Goal: Complete application form: Complete application form

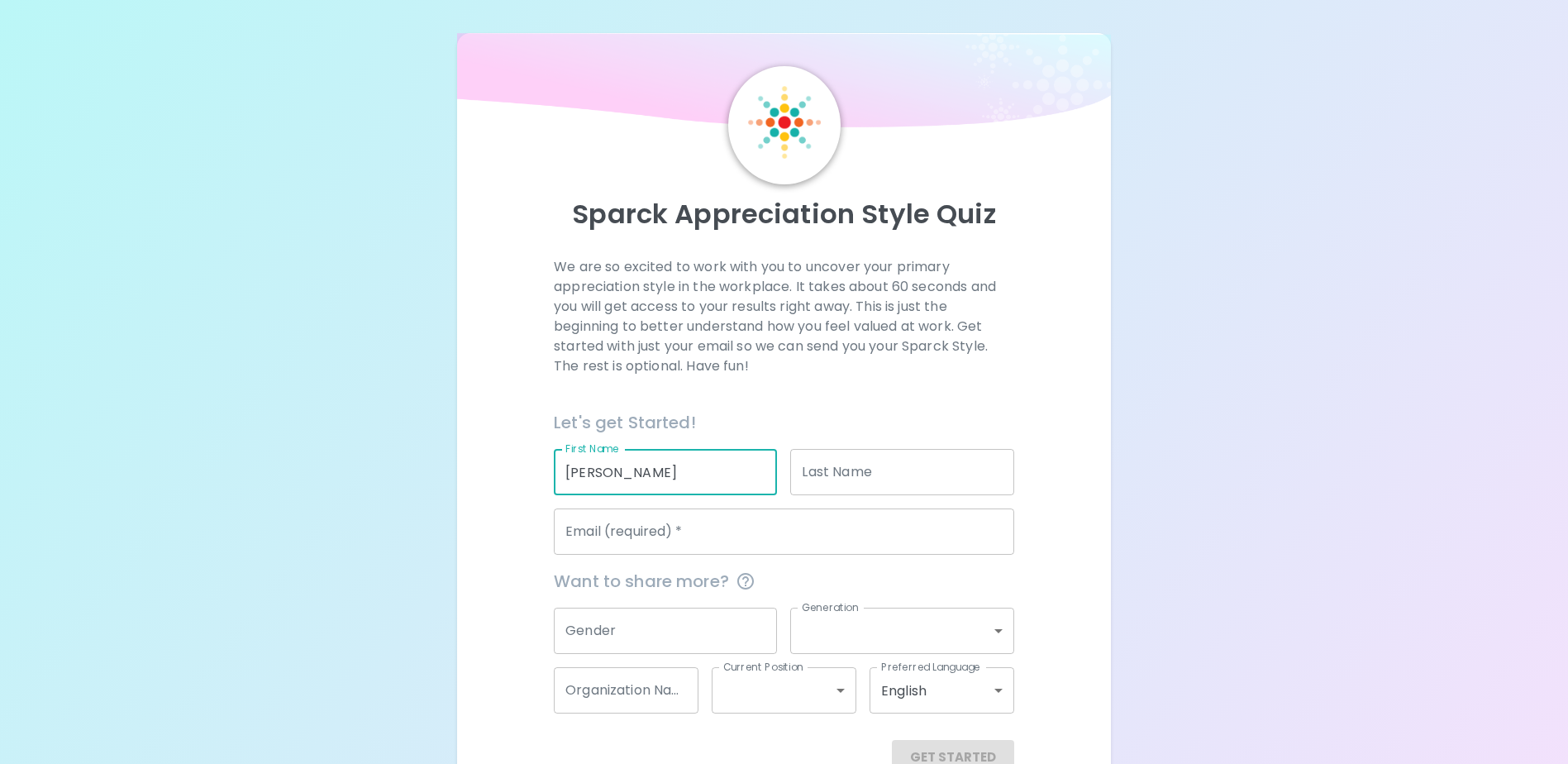
type input "[PERSON_NAME]"
click at [1122, 477] on div "Sparck Appreciation Style Quiz We are so excited to work with you to uncover yo…" at bounding box center [784, 404] width 1568 height 808
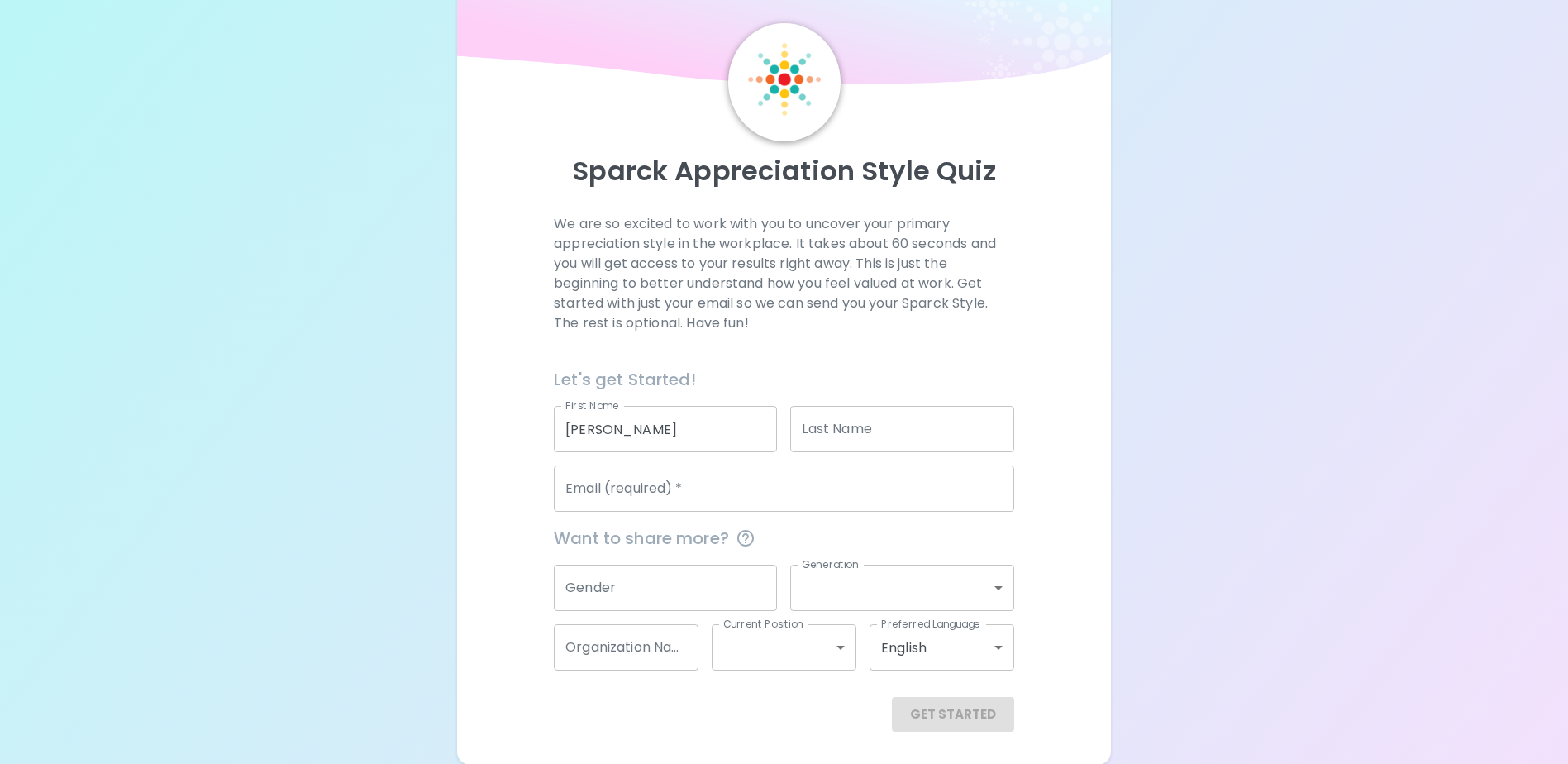
scroll to position [44, 0]
click at [705, 562] on div "Gender Gender" at bounding box center [658, 580] width 236 height 60
click at [692, 506] on input "Email (required)   *" at bounding box center [784, 487] width 460 height 46
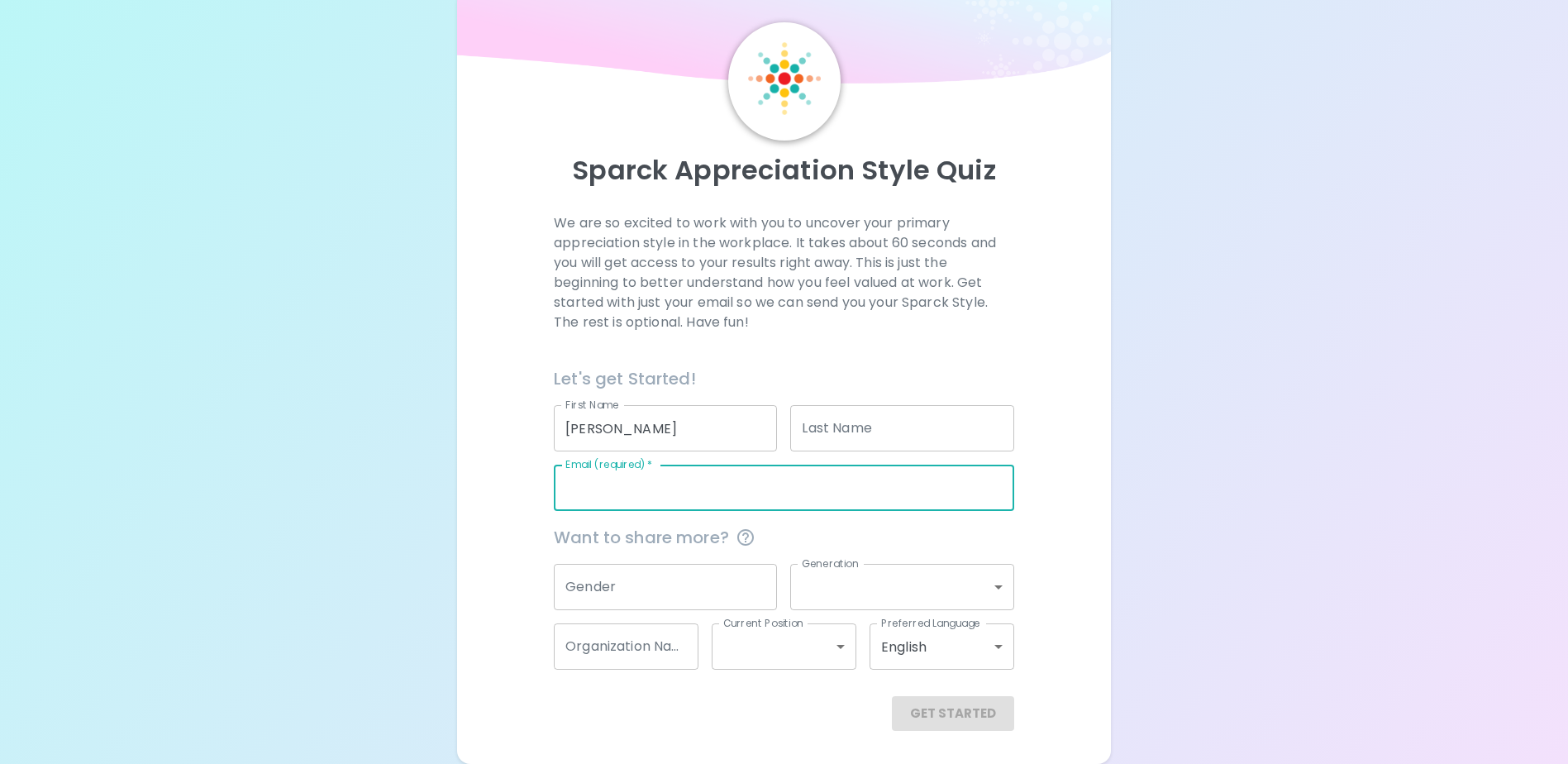
type input "[PERSON_NAME][EMAIL_ADDRESS][PERSON_NAME][DOMAIN_NAME]"
type input "Dyck)"
type input "Impact Assessment Agency of [GEOGRAPHIC_DATA] (IAAC)"
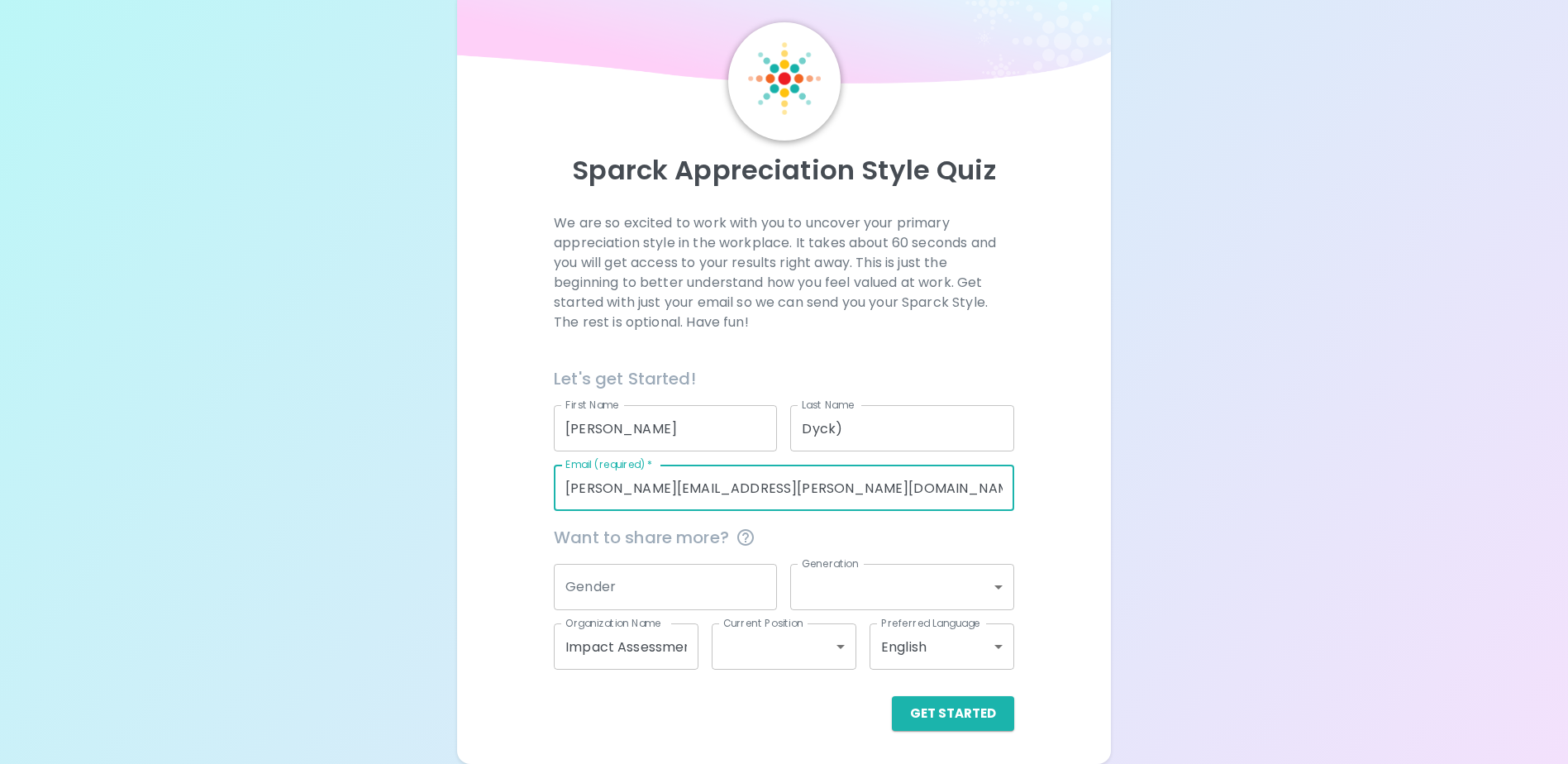
drag, startPoint x: 769, startPoint y: 491, endPoint x: 532, endPoint y: 456, distance: 239.6
click at [544, 458] on div "Email (required)   * [PERSON_NAME][EMAIL_ADDRESS][PERSON_NAME][DOMAIN_NAME] Ema…" at bounding box center [778, 481] width 474 height 60
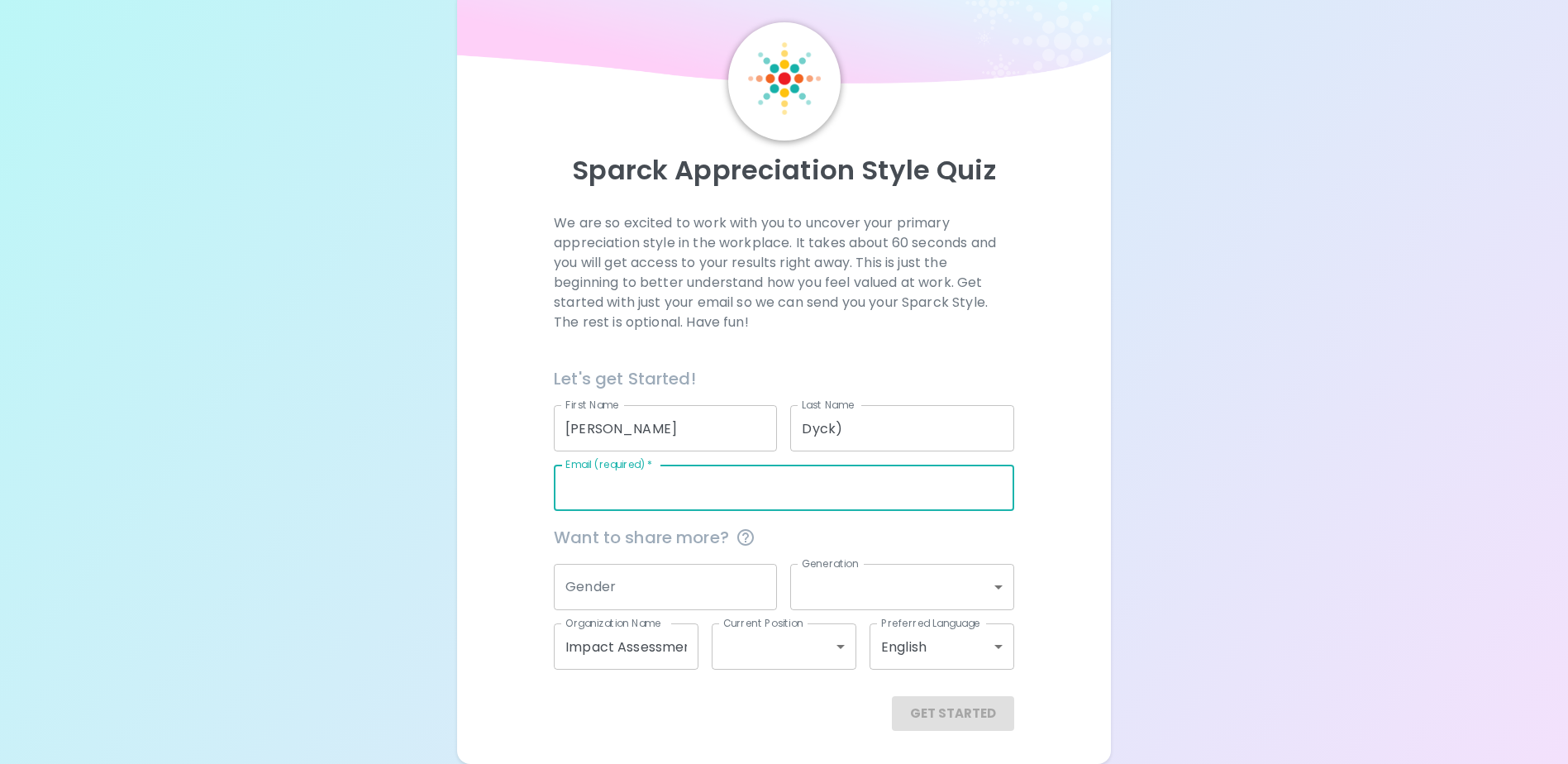
click at [927, 416] on input "Dyck)" at bounding box center [902, 428] width 223 height 46
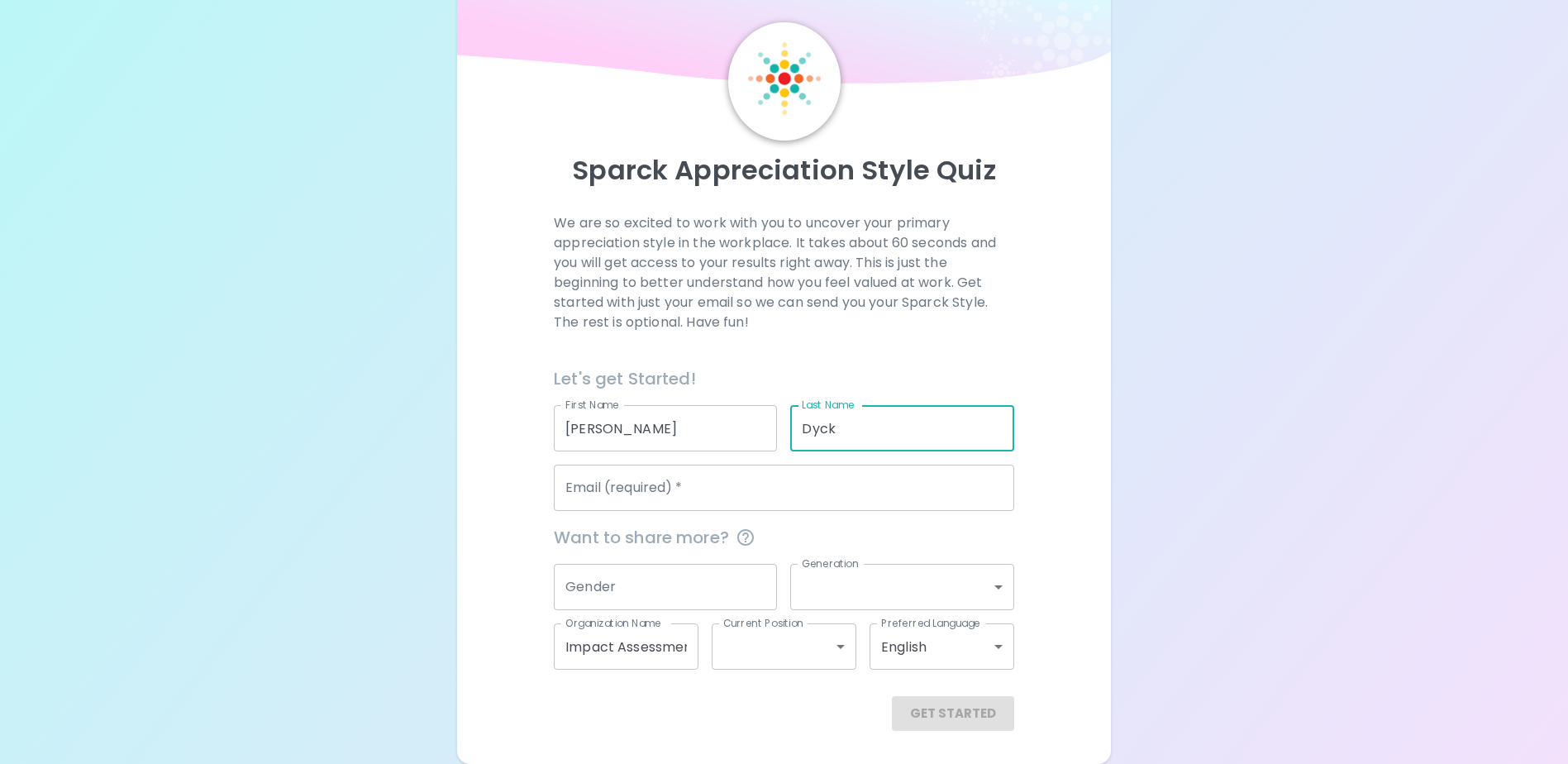
type input "Dyck"
click at [642, 645] on input "Impact Assessment Agency of [GEOGRAPHIC_DATA] (IAAC)" at bounding box center [627, 645] width 145 height 46
drag, startPoint x: 564, startPoint y: 646, endPoint x: 727, endPoint y: 645, distance: 163.0
click at [727, 645] on div "Want to share more? Gender Gender Generation ​ Generation Organization Name Imp…" at bounding box center [778, 591] width 474 height 159
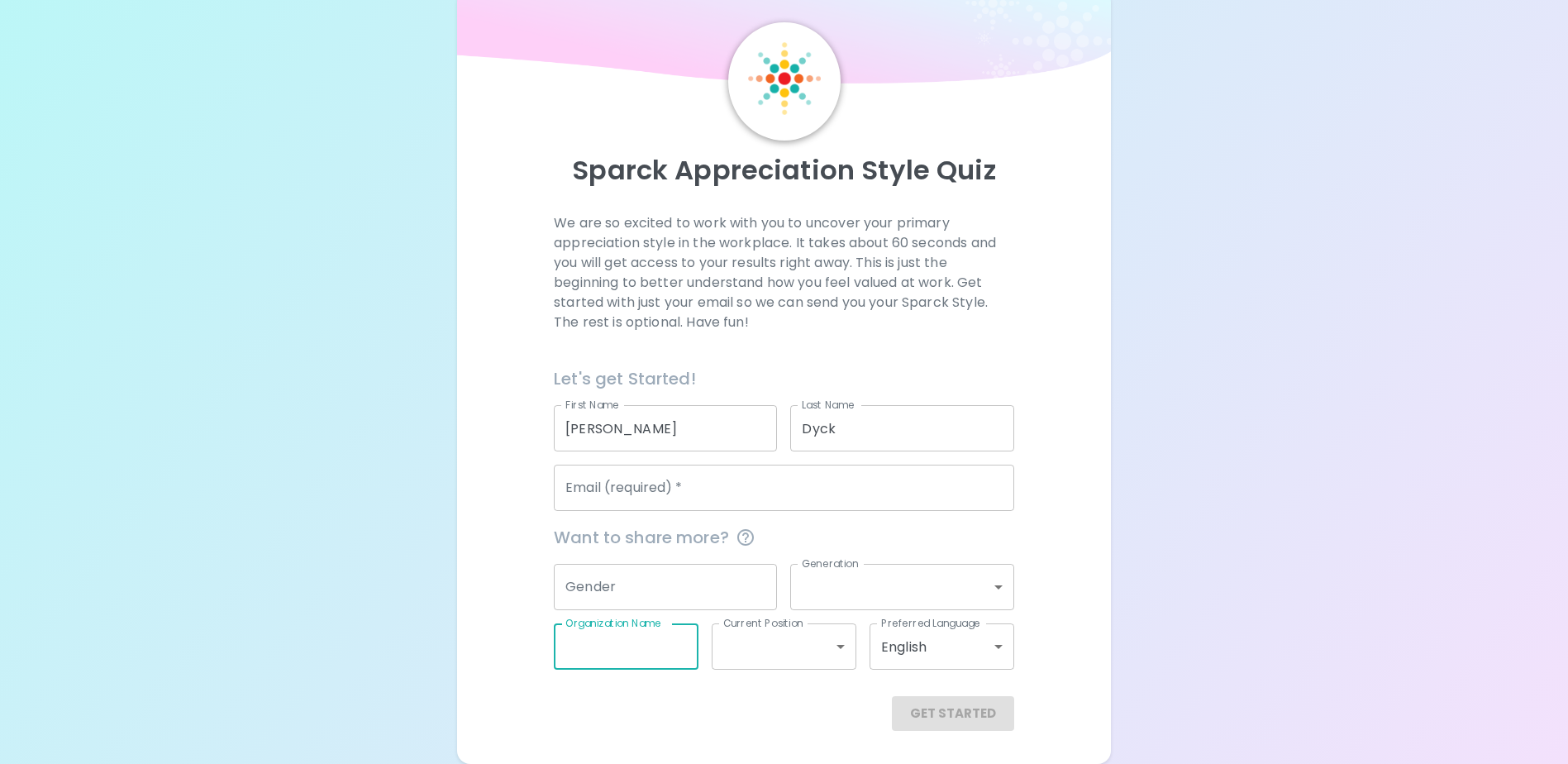
scroll to position [0, 0]
click at [713, 493] on input "Email (required)   *" at bounding box center [784, 487] width 460 height 46
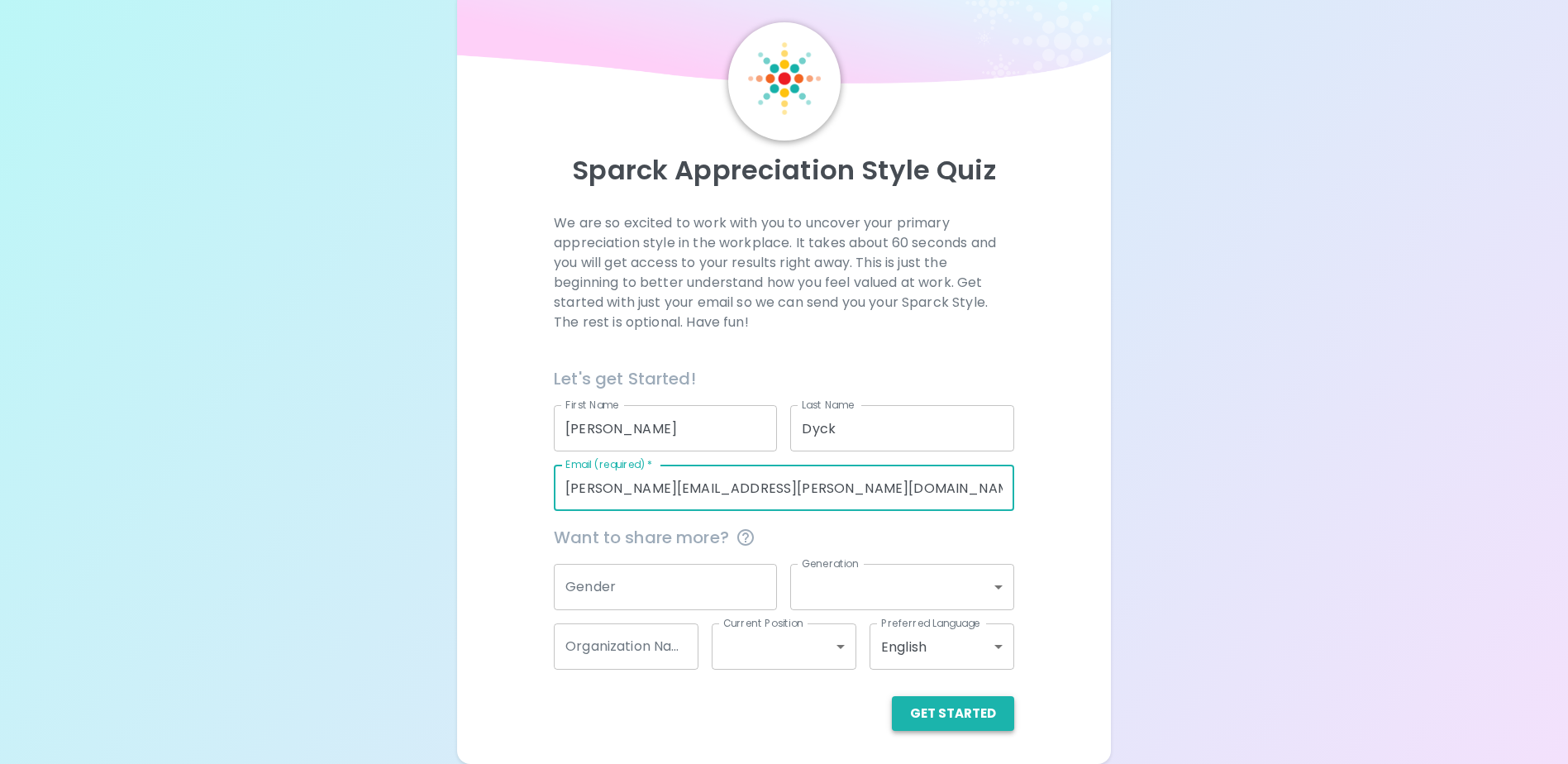
type input "[PERSON_NAME][EMAIL_ADDRESS][PERSON_NAME][DOMAIN_NAME]"
click at [946, 718] on button "Get Started" at bounding box center [953, 713] width 122 height 34
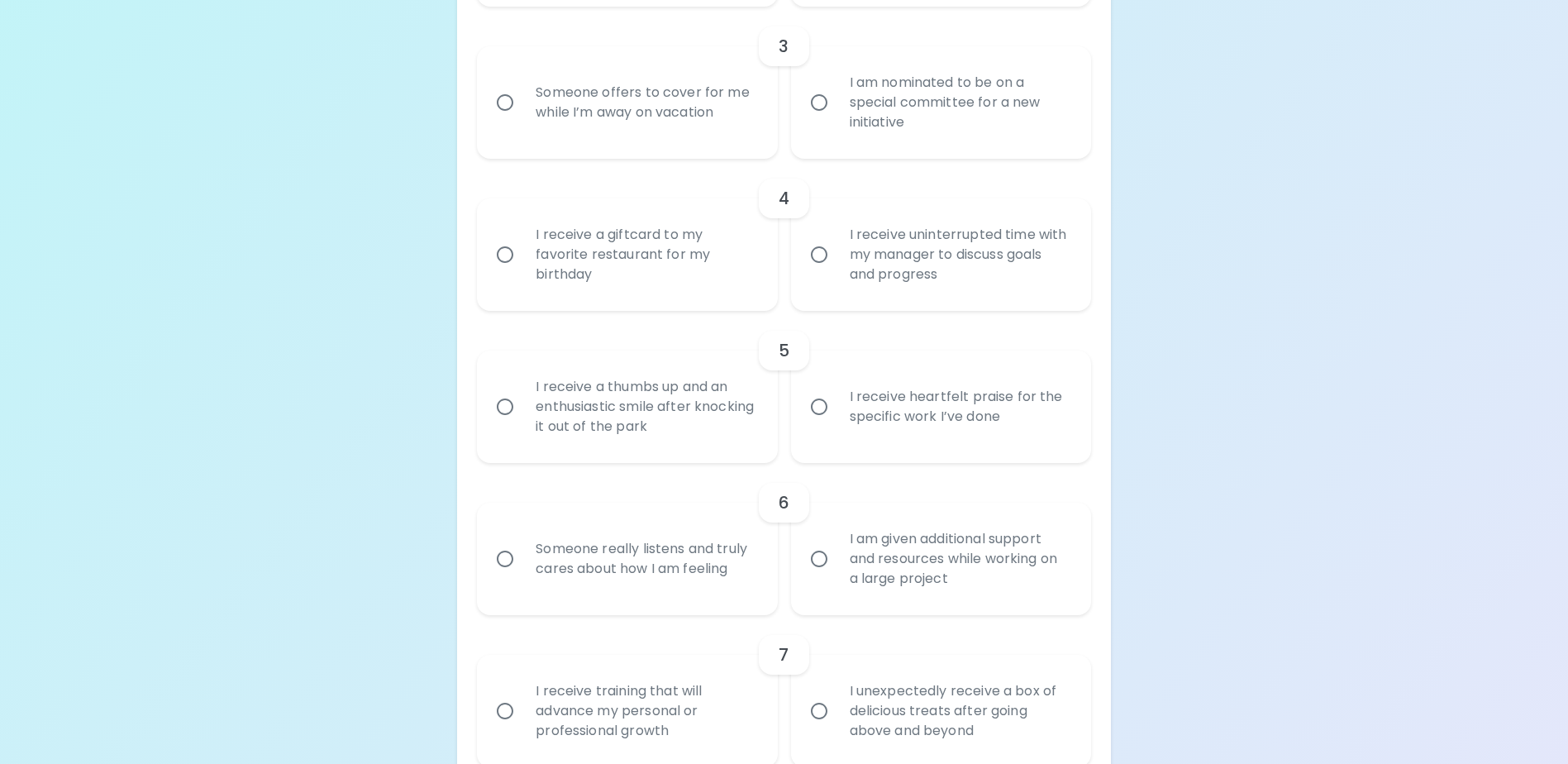
scroll to position [692, 0]
click at [826, 426] on input "I receive heartfelt praise for the specific work I’ve done" at bounding box center [819, 407] width 34 height 34
radio input "true"
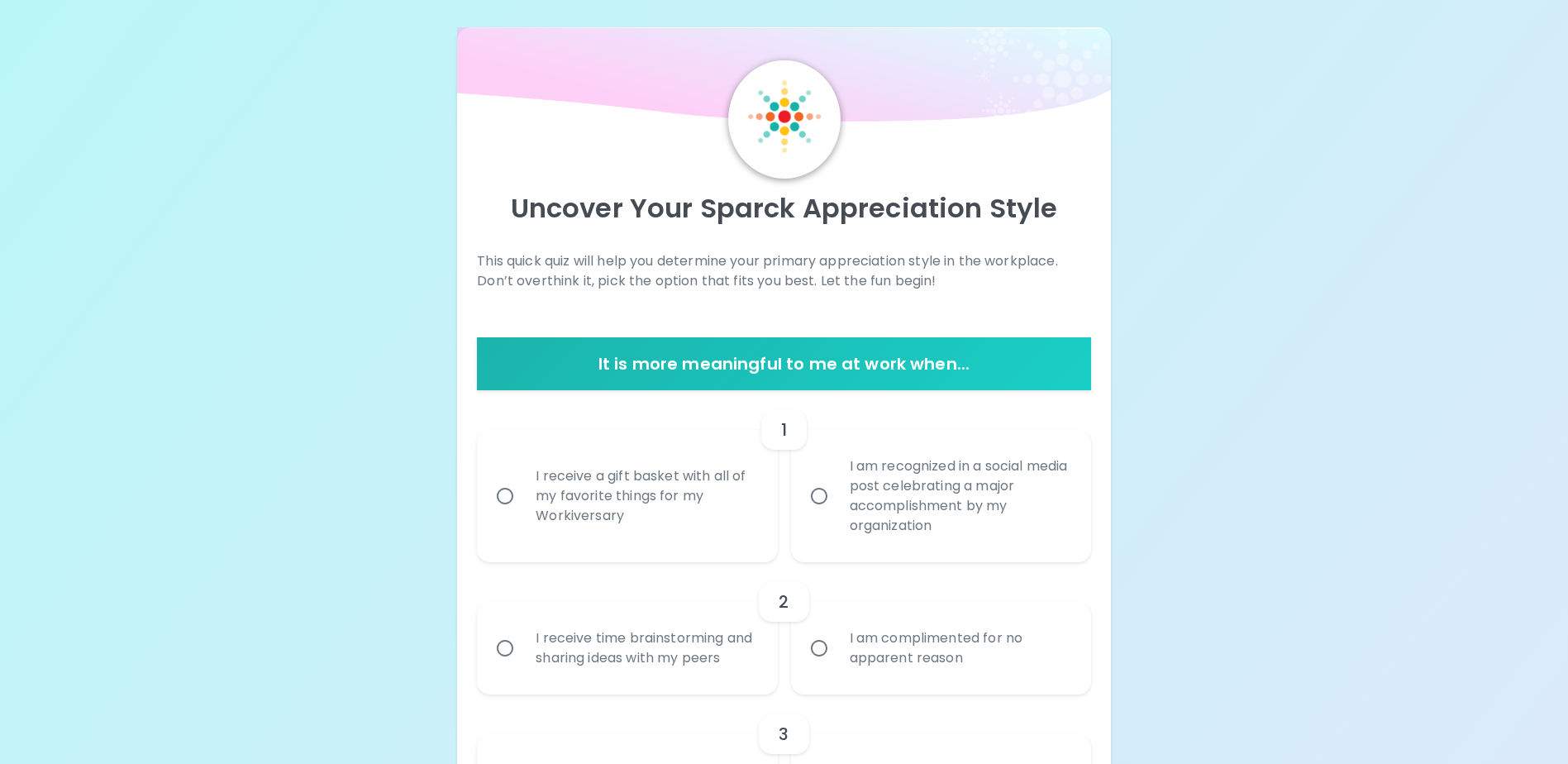
scroll to position [0, 0]
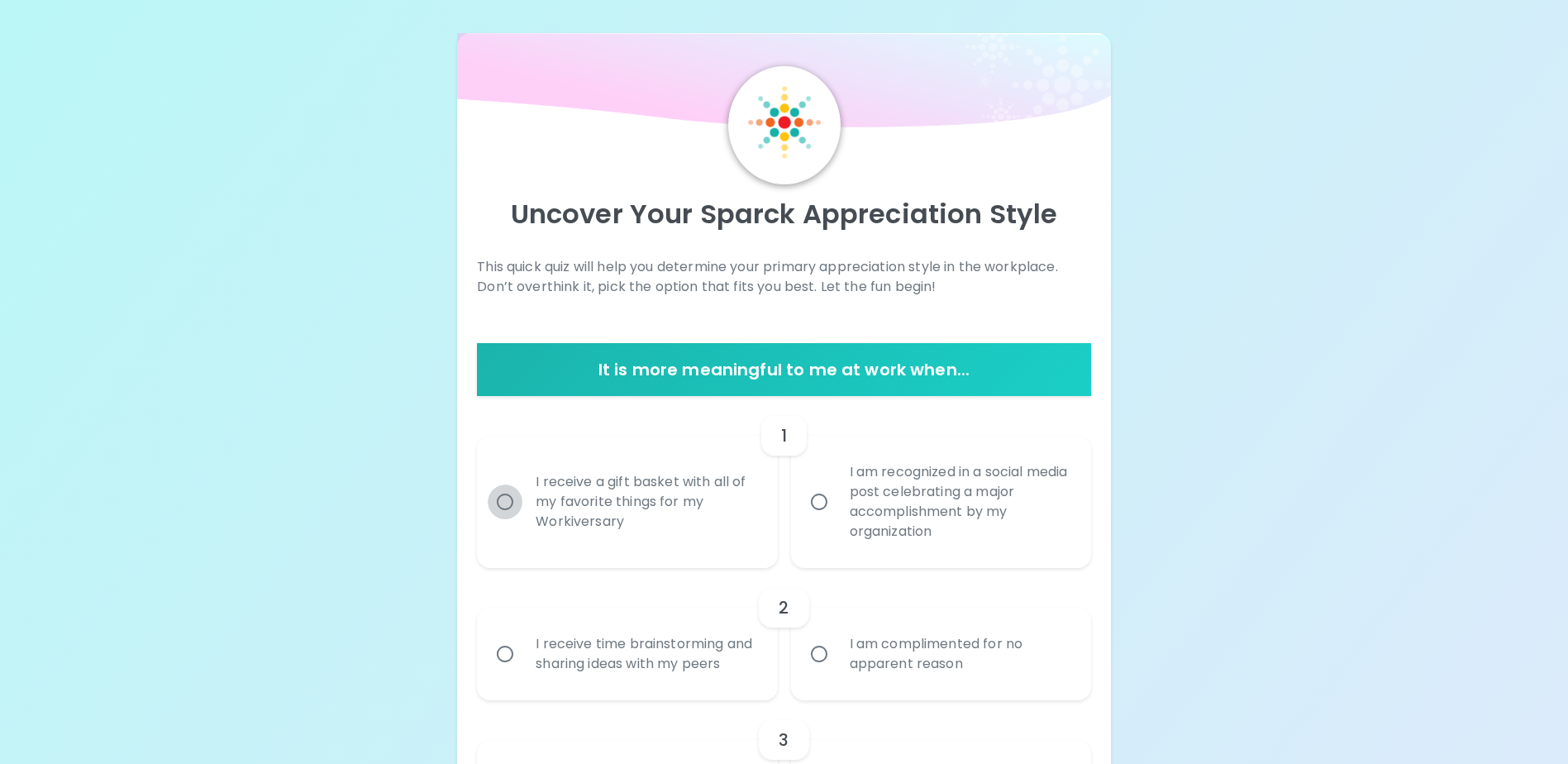
click at [504, 496] on input "I receive a gift basket with all of my favorite things for my Workiversary" at bounding box center [504, 501] width 34 height 34
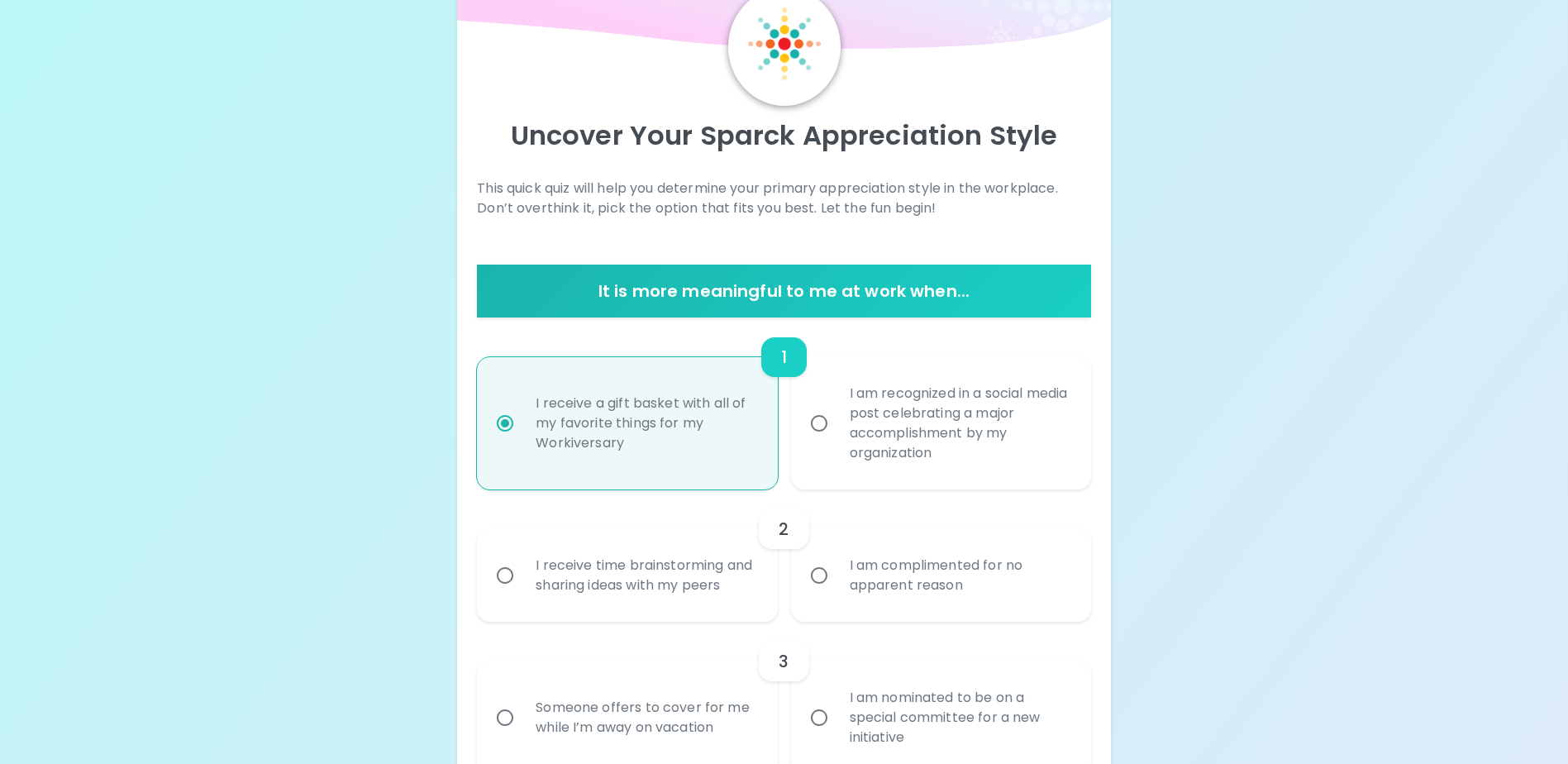
scroll to position [132, 0]
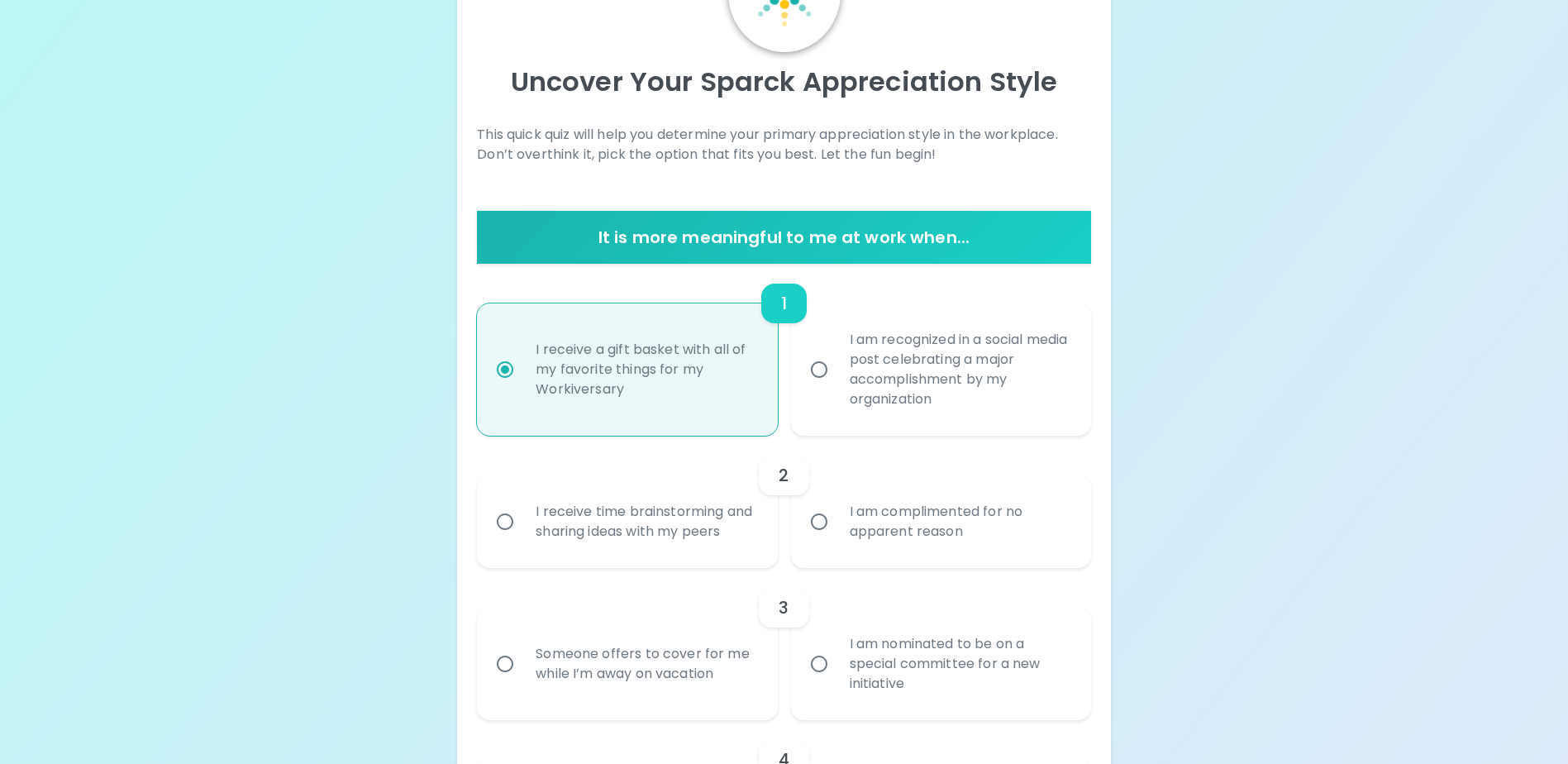
radio input "true"
click at [513, 529] on input "I receive time brainstorming and sharing ideas with my peers" at bounding box center [504, 521] width 34 height 34
radio input "false"
radio input "true"
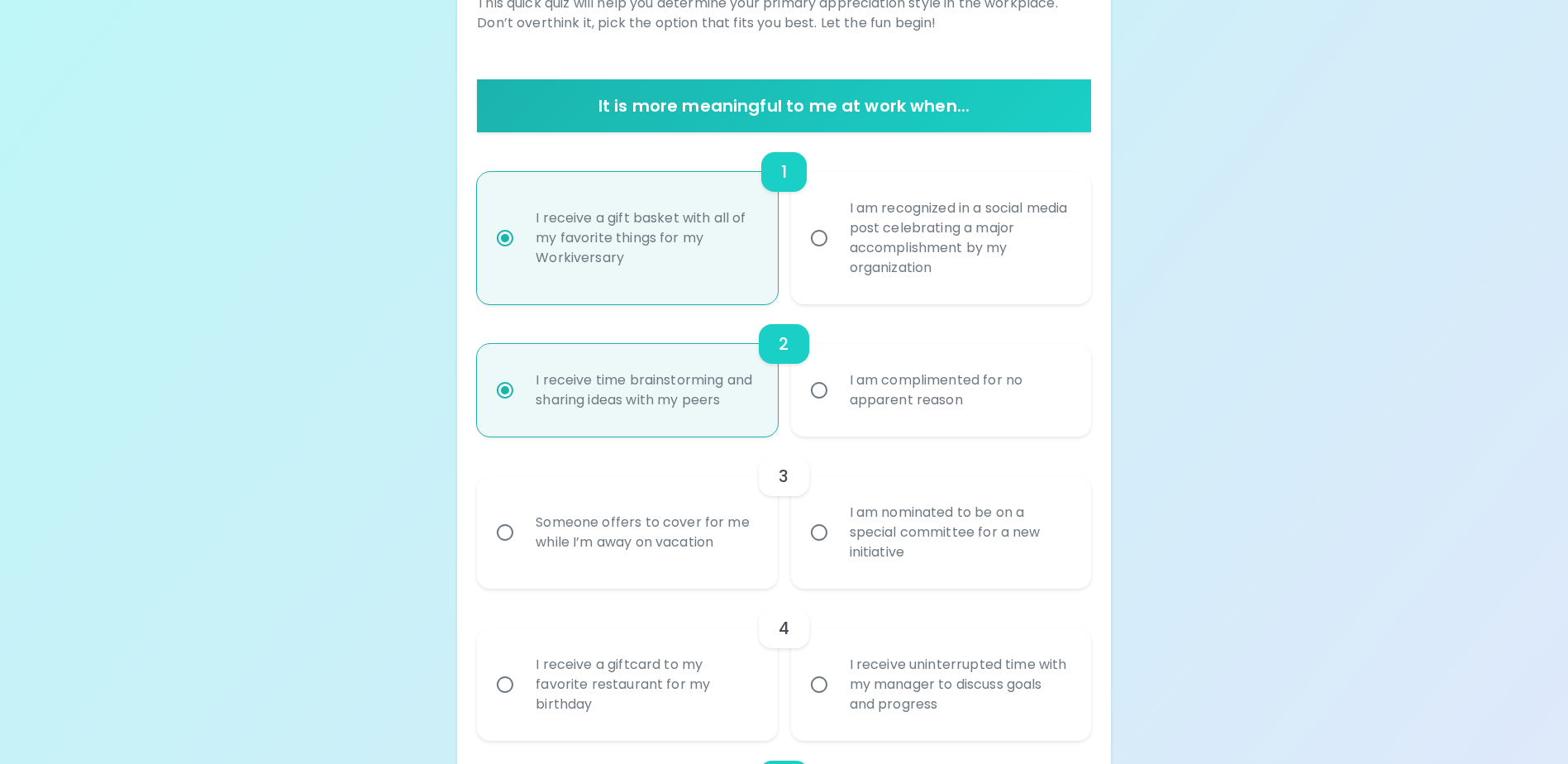
scroll to position [264, 0]
radio input "true"
click at [677, 557] on div "Someone offers to cover for me while I’m away on vacation" at bounding box center [644, 531] width 246 height 79
click at [522, 549] on input "Someone offers to cover for me while I’m away on vacation" at bounding box center [504, 531] width 34 height 34
radio input "false"
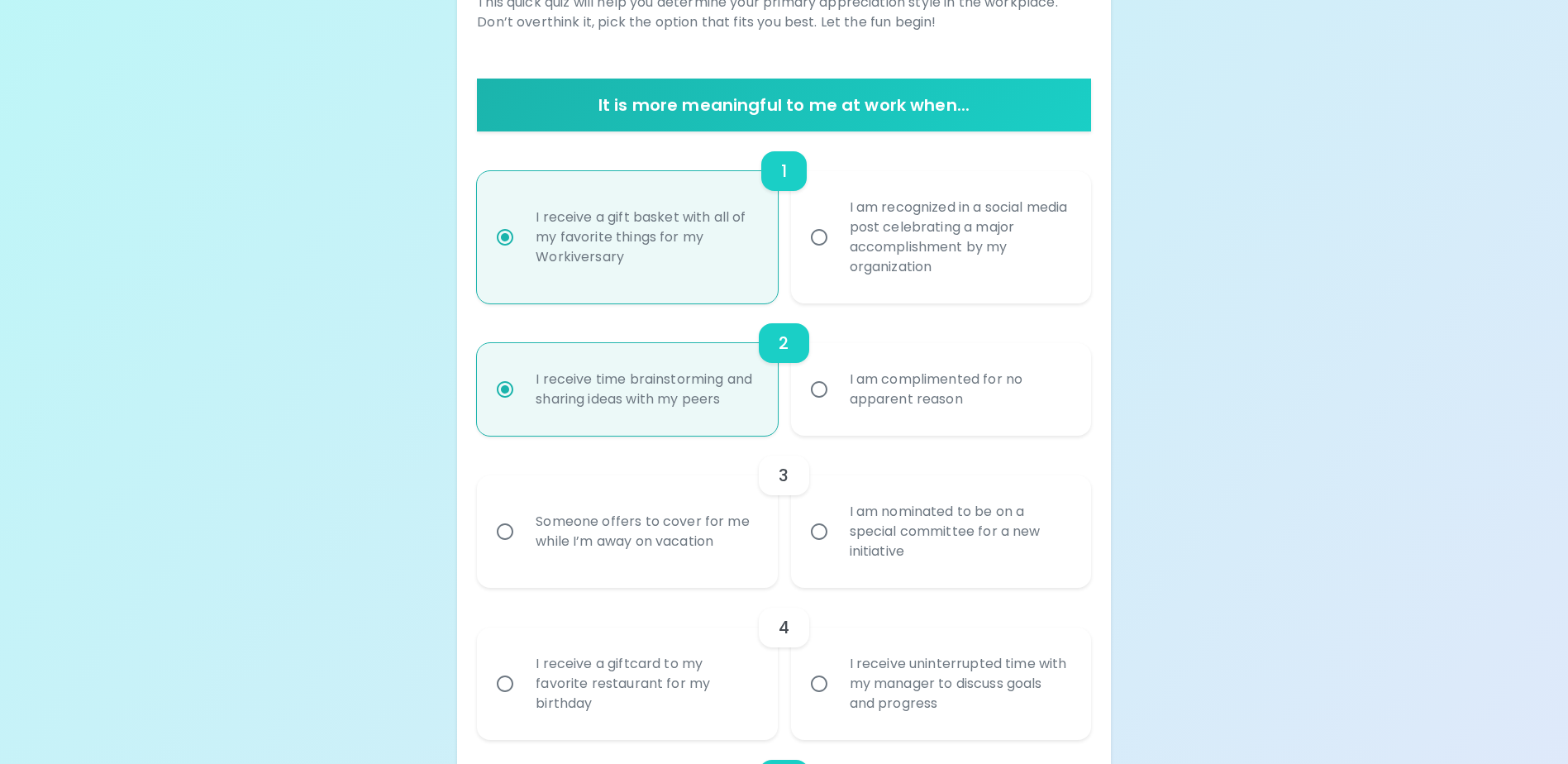
radio input "false"
radio input "true"
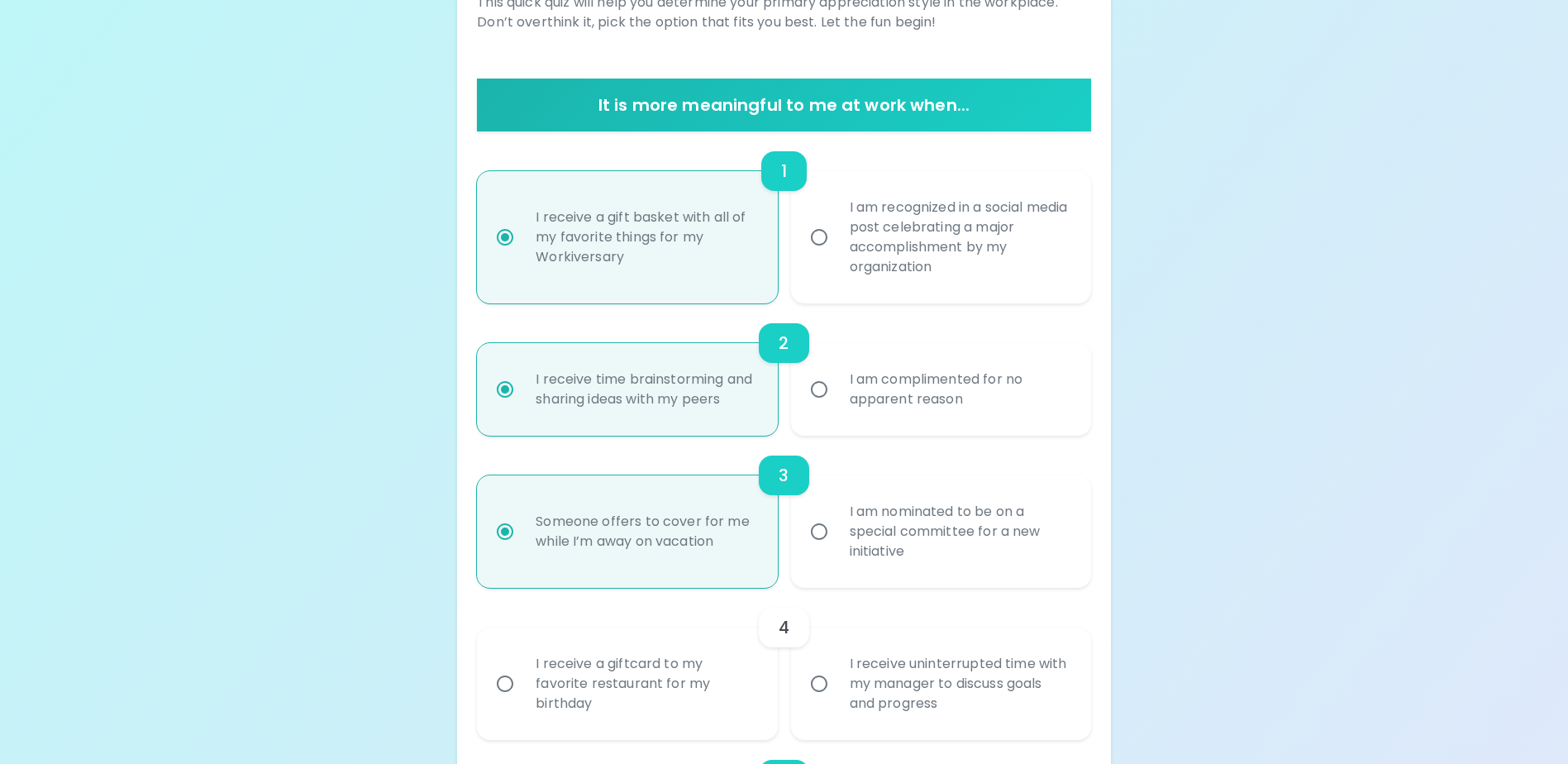
scroll to position [397, 0]
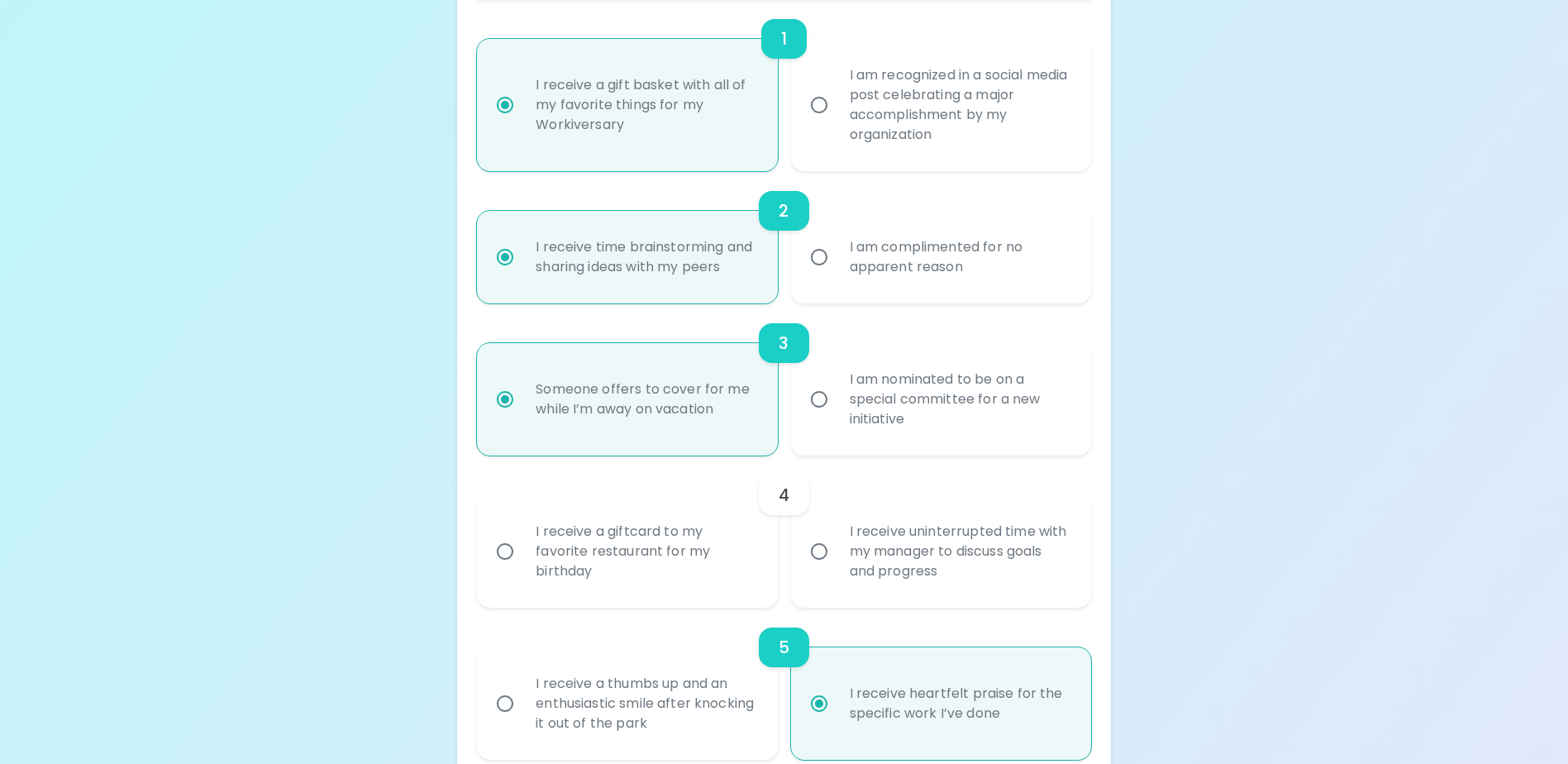
radio input "true"
click at [716, 595] on div "I receive a giftcard to my favorite restaurant for my birthday" at bounding box center [644, 550] width 246 height 99
click at [522, 569] on input "I receive a giftcard to my favorite restaurant for my birthday" at bounding box center [504, 550] width 34 height 34
radio input "false"
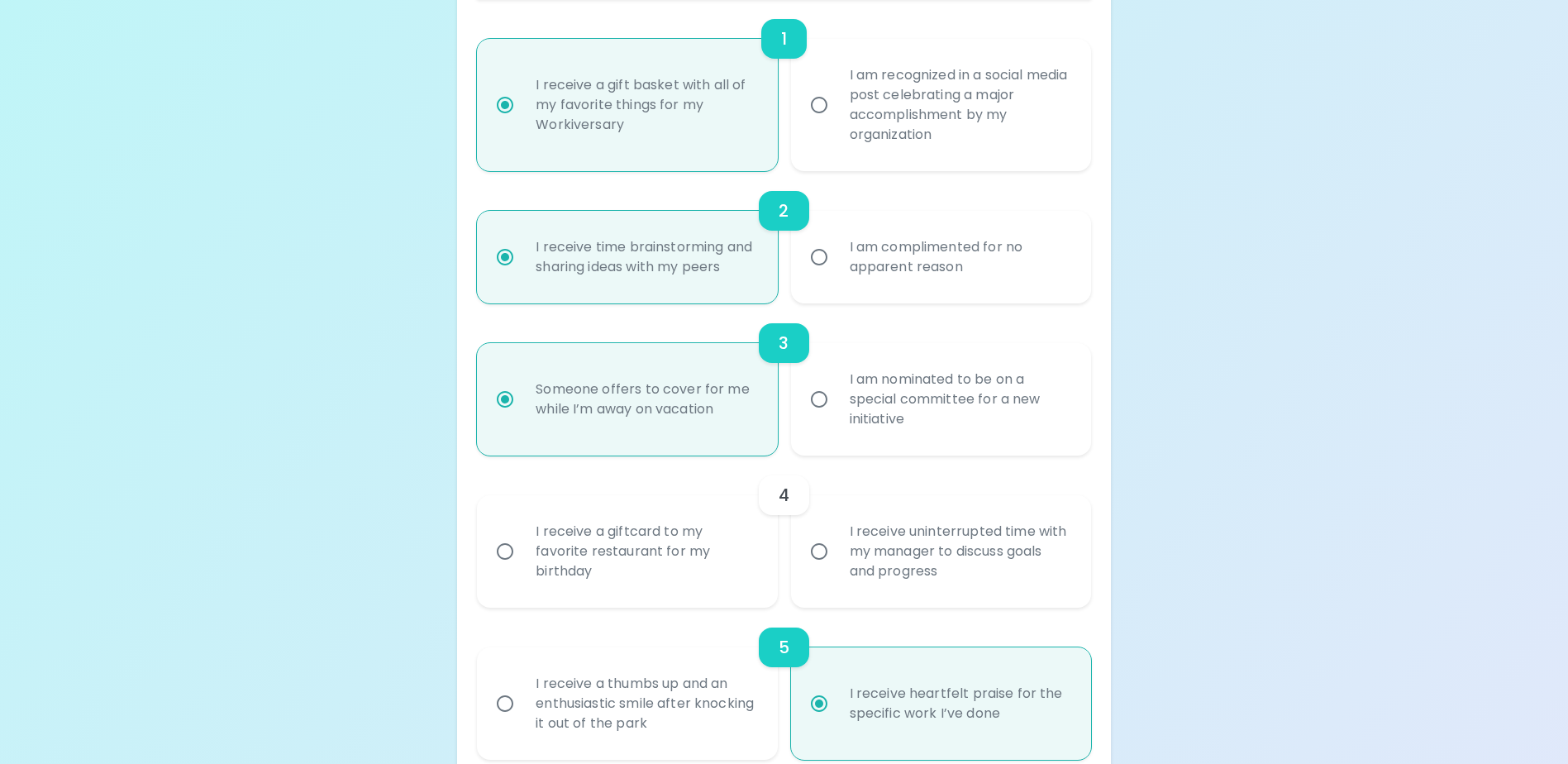
radio input "false"
radio input "true"
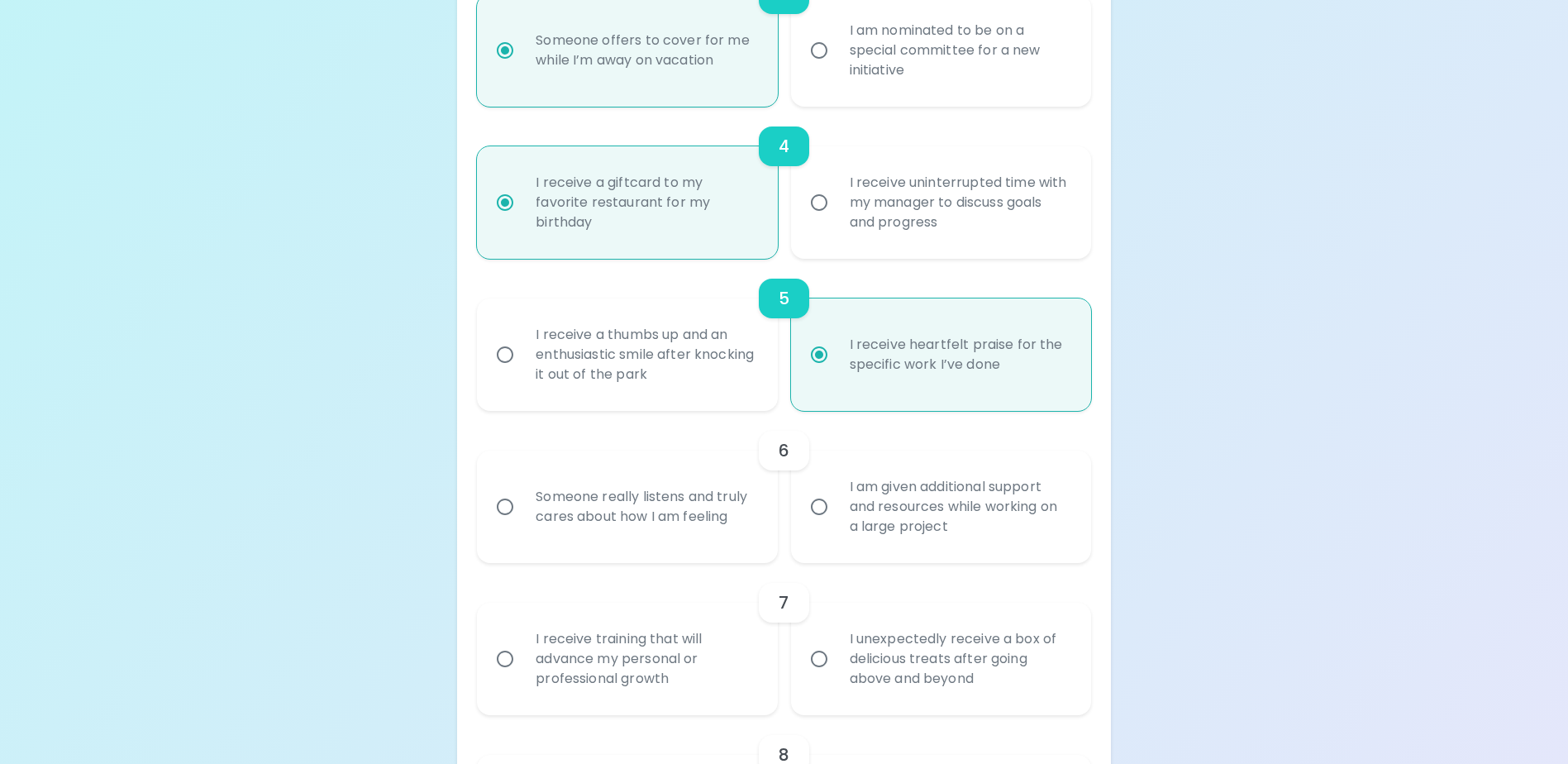
scroll to position [777, 0]
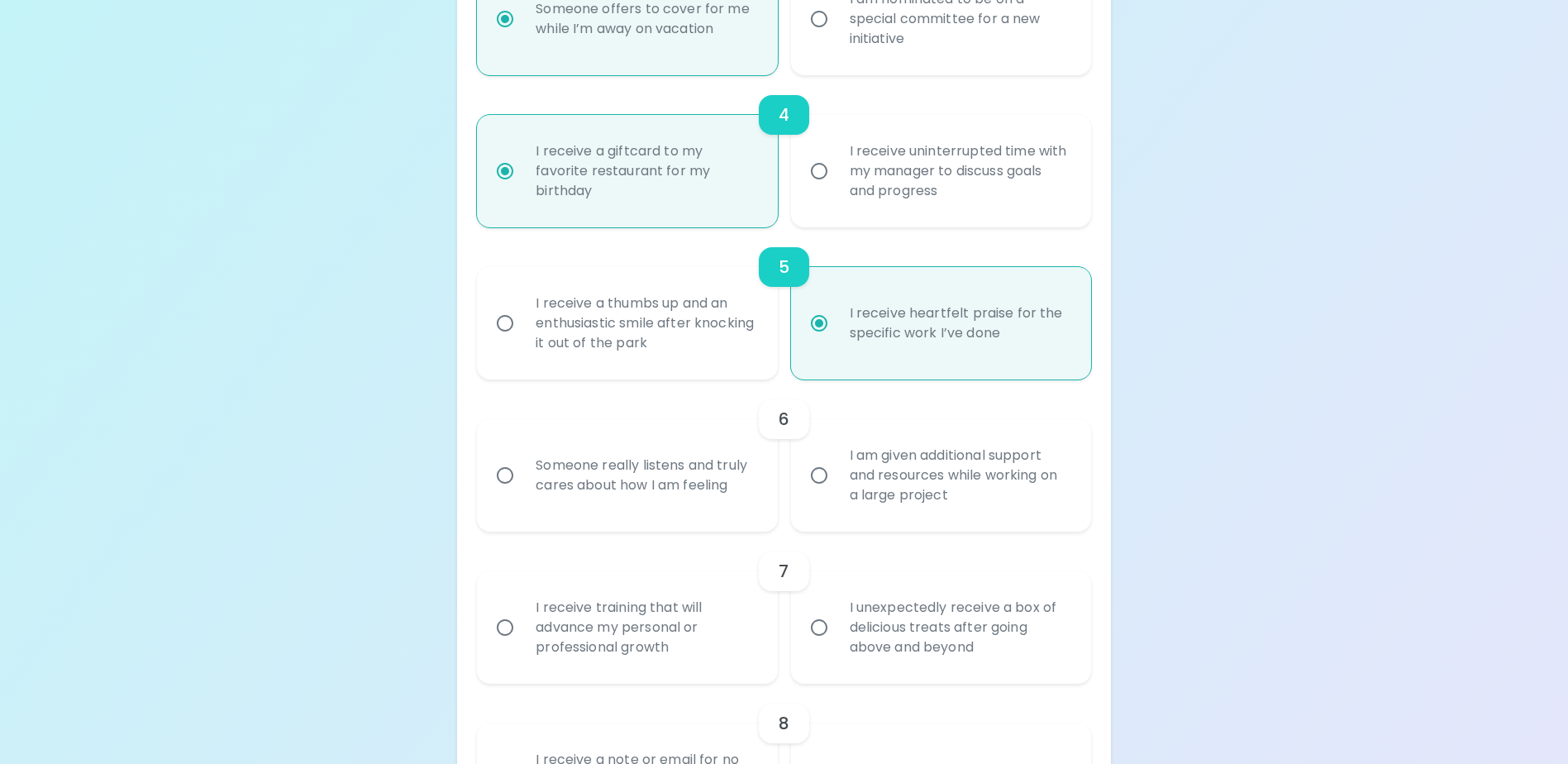
radio input "true"
click at [1013, 512] on div "I am given additional support and resources while working on a large project" at bounding box center [959, 475] width 246 height 99
click at [836, 493] on input "I am given additional support and resources while working on a large project" at bounding box center [819, 475] width 34 height 34
radio input "false"
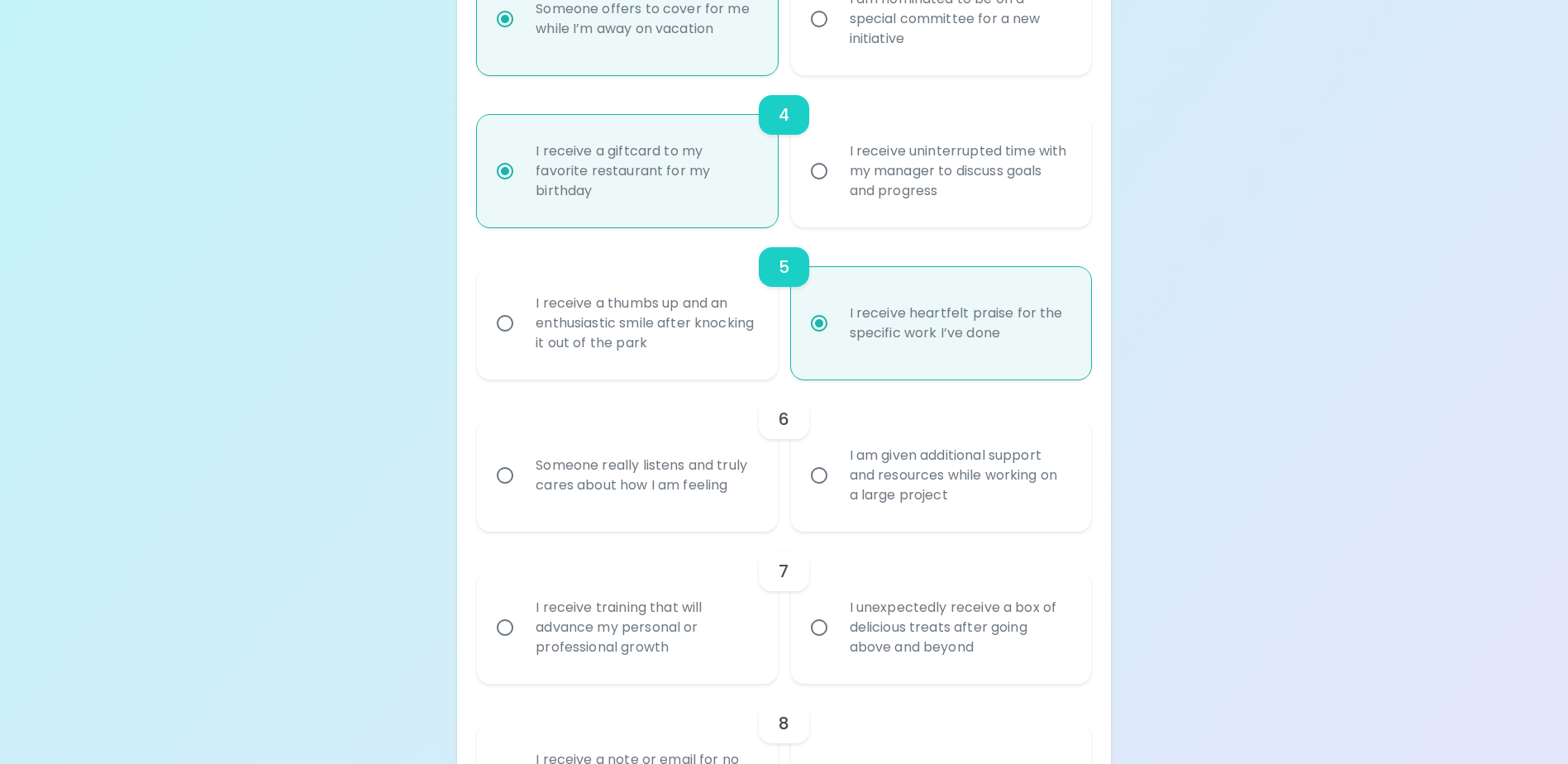
radio input "false"
radio input "true"
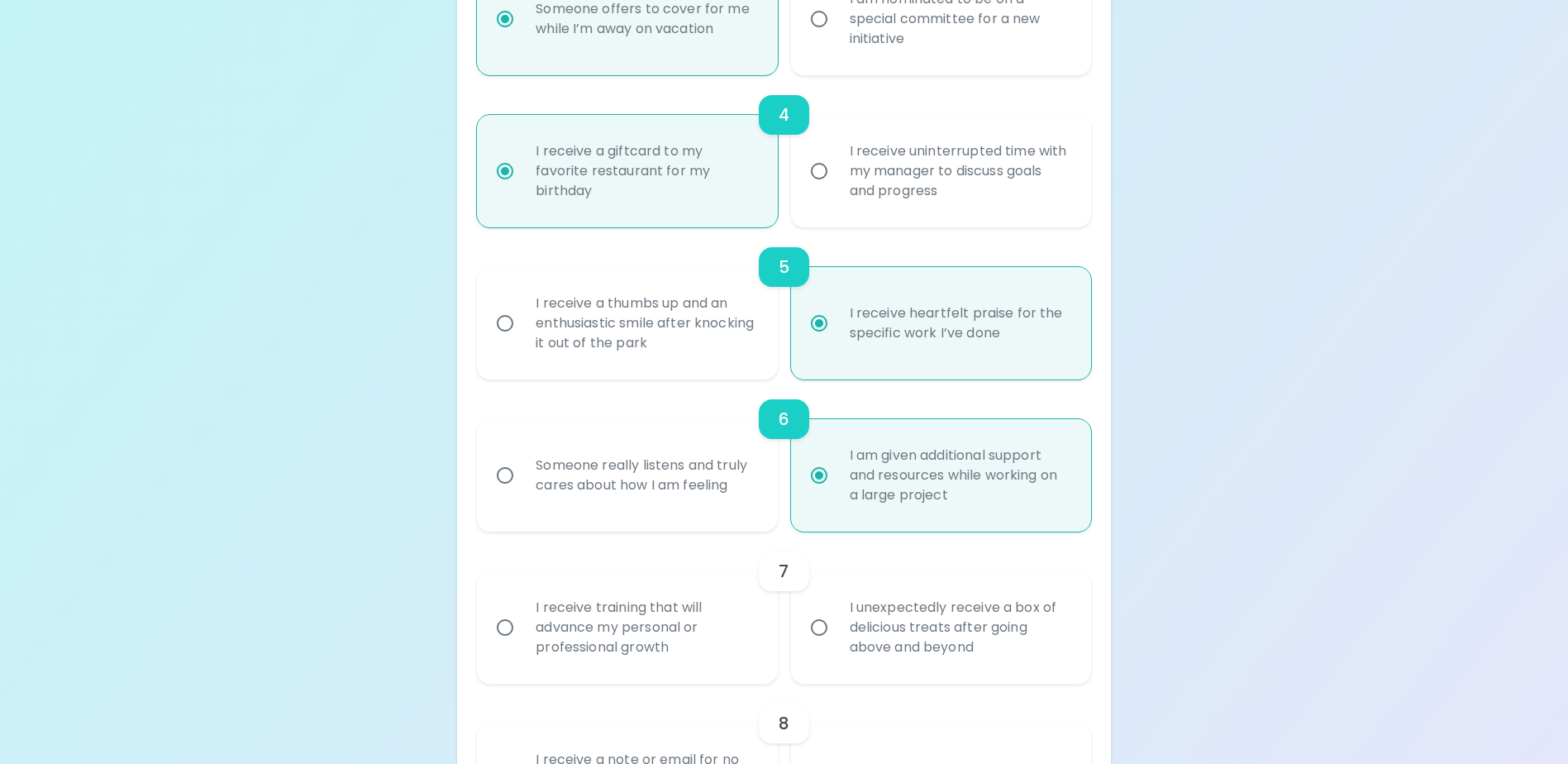
scroll to position [909, 0]
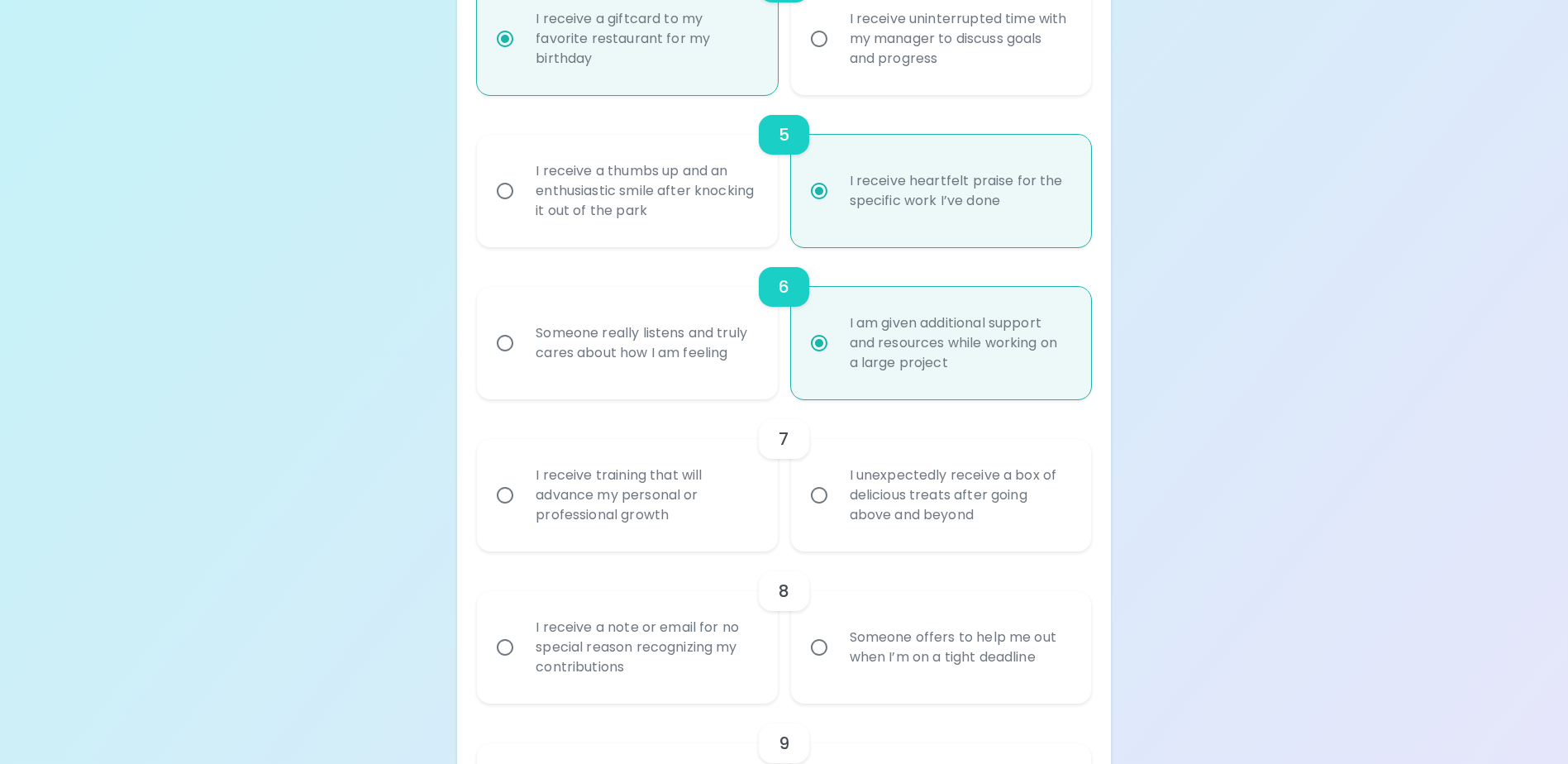
radio input "true"
click at [1007, 514] on div "I unexpectedly receive a box of delicious treats after going above and beyond" at bounding box center [959, 495] width 246 height 99
click at [836, 512] on input "I unexpectedly receive a box of delicious treats after going above and beyond" at bounding box center [819, 495] width 34 height 34
radio input "false"
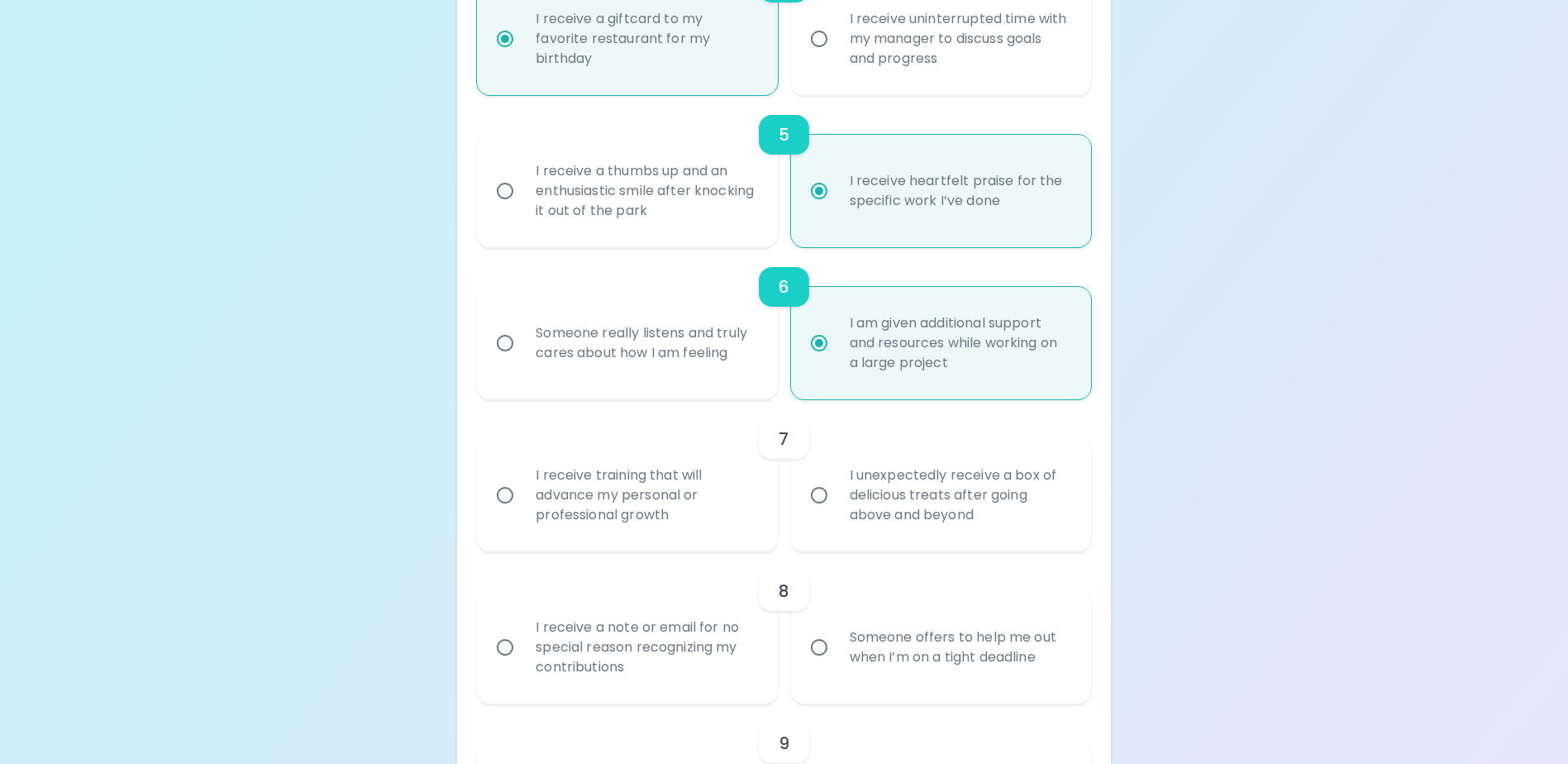
radio input "false"
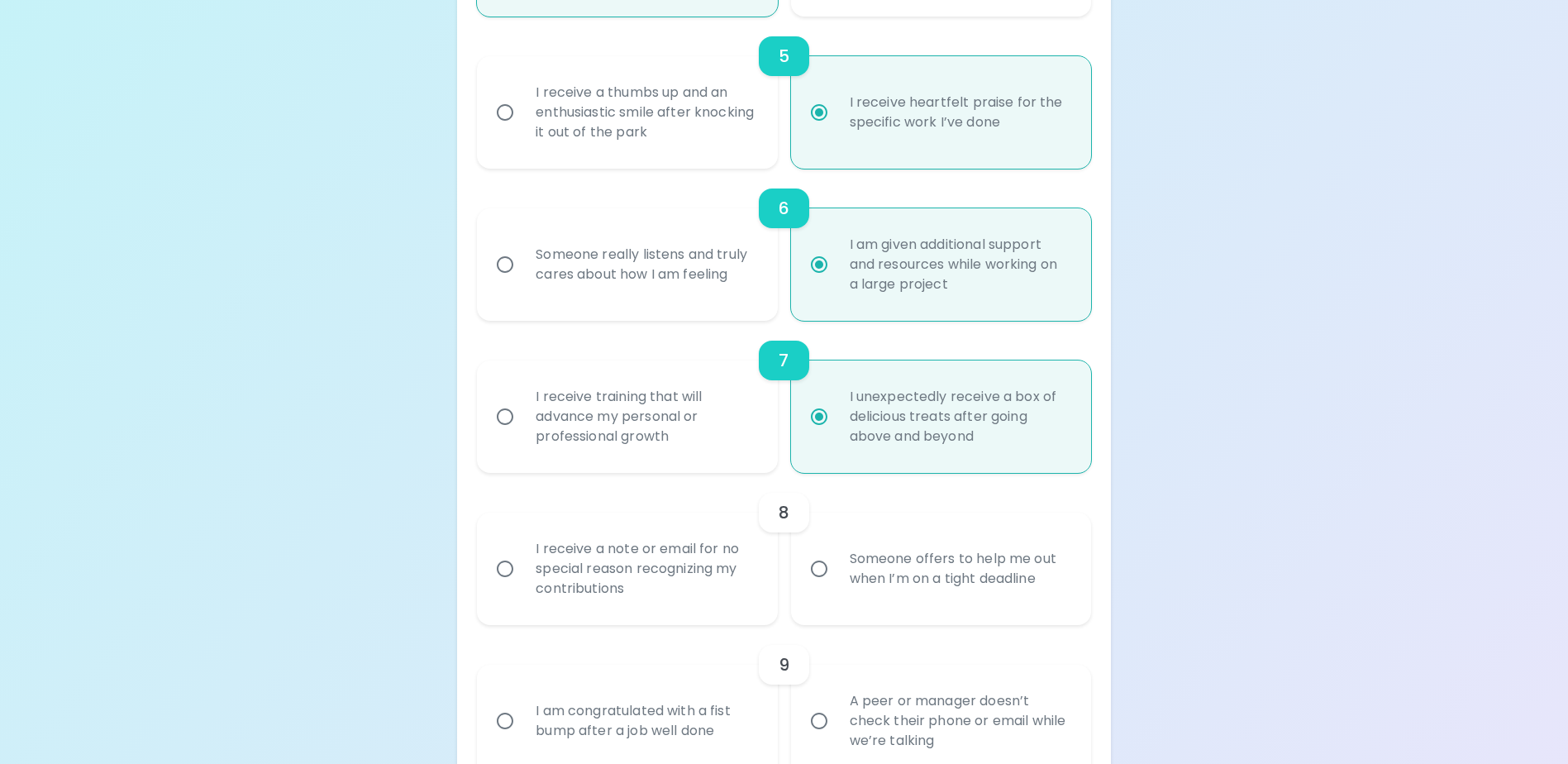
scroll to position [1041, 0]
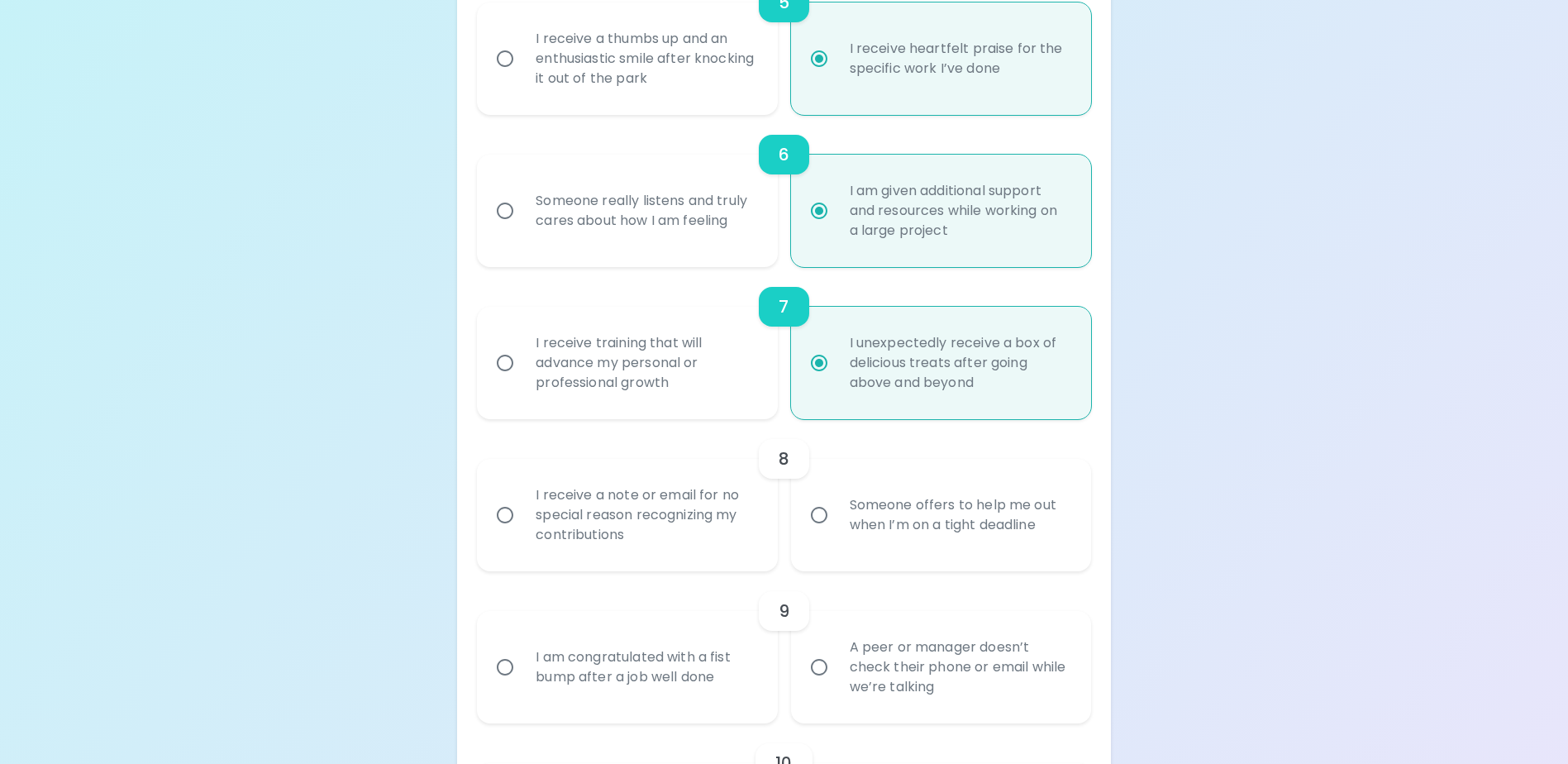
radio input "true"
click at [707, 533] on div "I receive a note or email for no special reason recognizing my contributions" at bounding box center [644, 514] width 246 height 99
click at [522, 533] on input "I receive a note or email for no special reason recognizing my contributions" at bounding box center [504, 514] width 34 height 34
radio input "false"
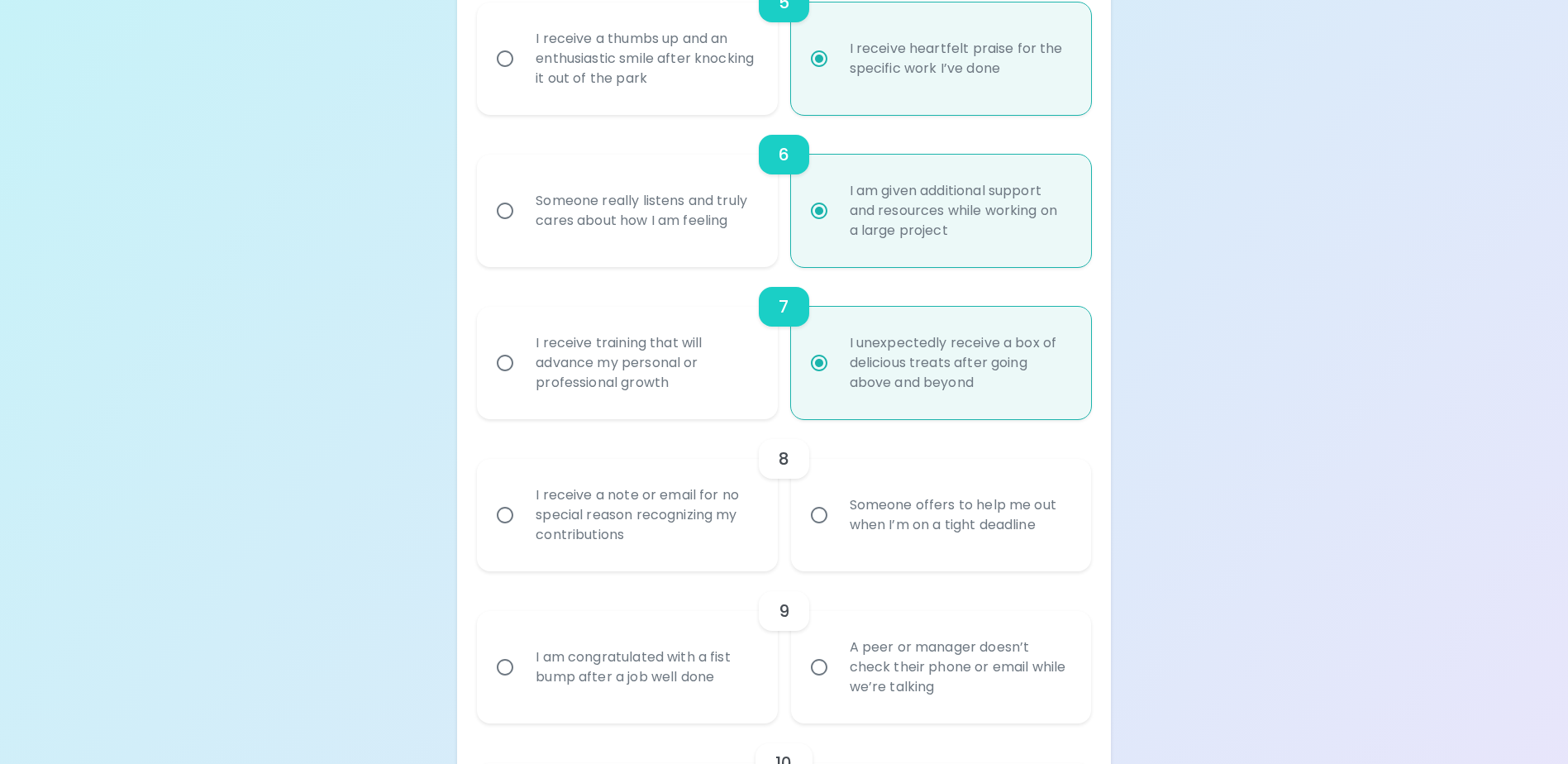
radio input "false"
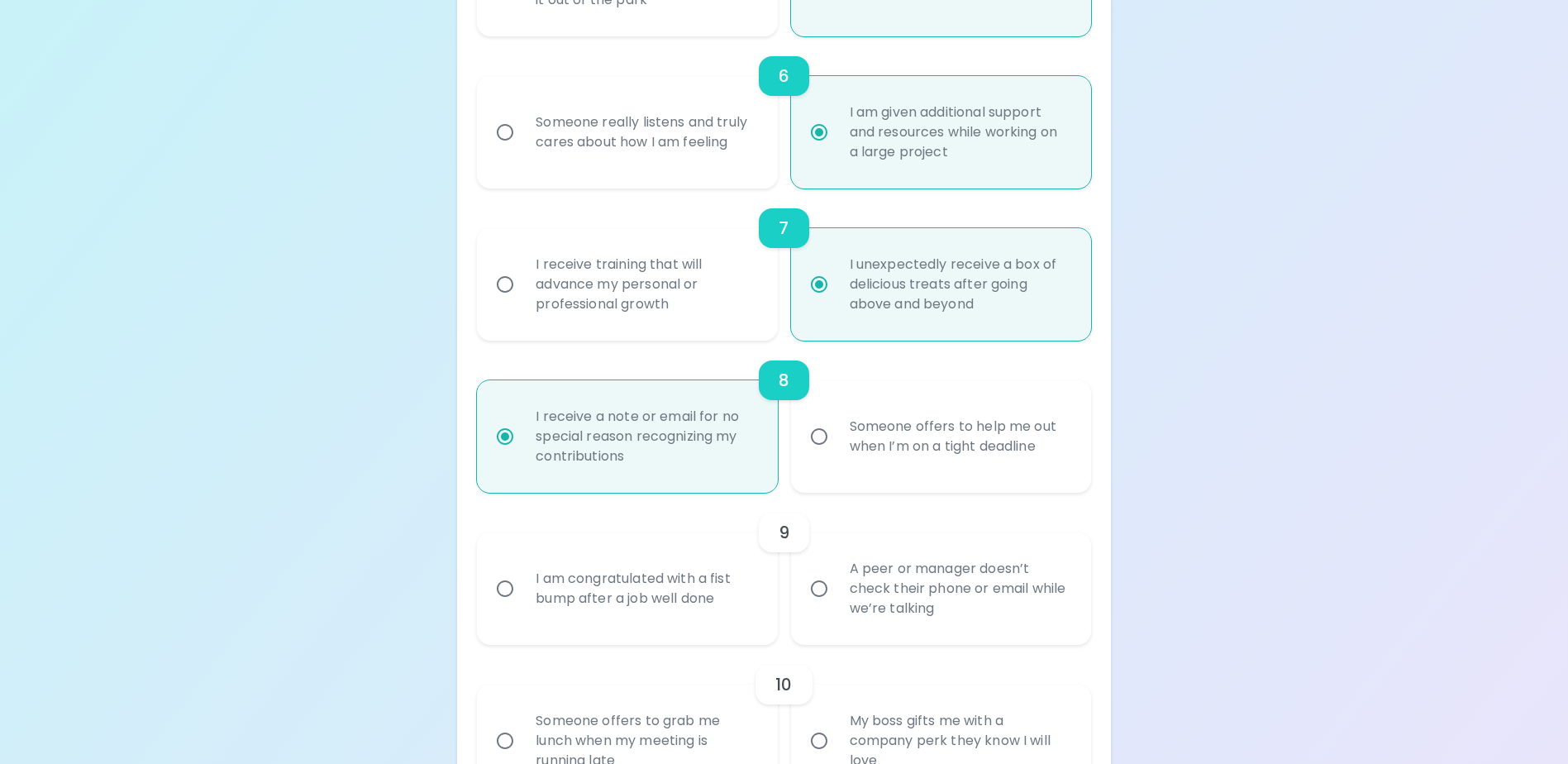
scroll to position [1174, 0]
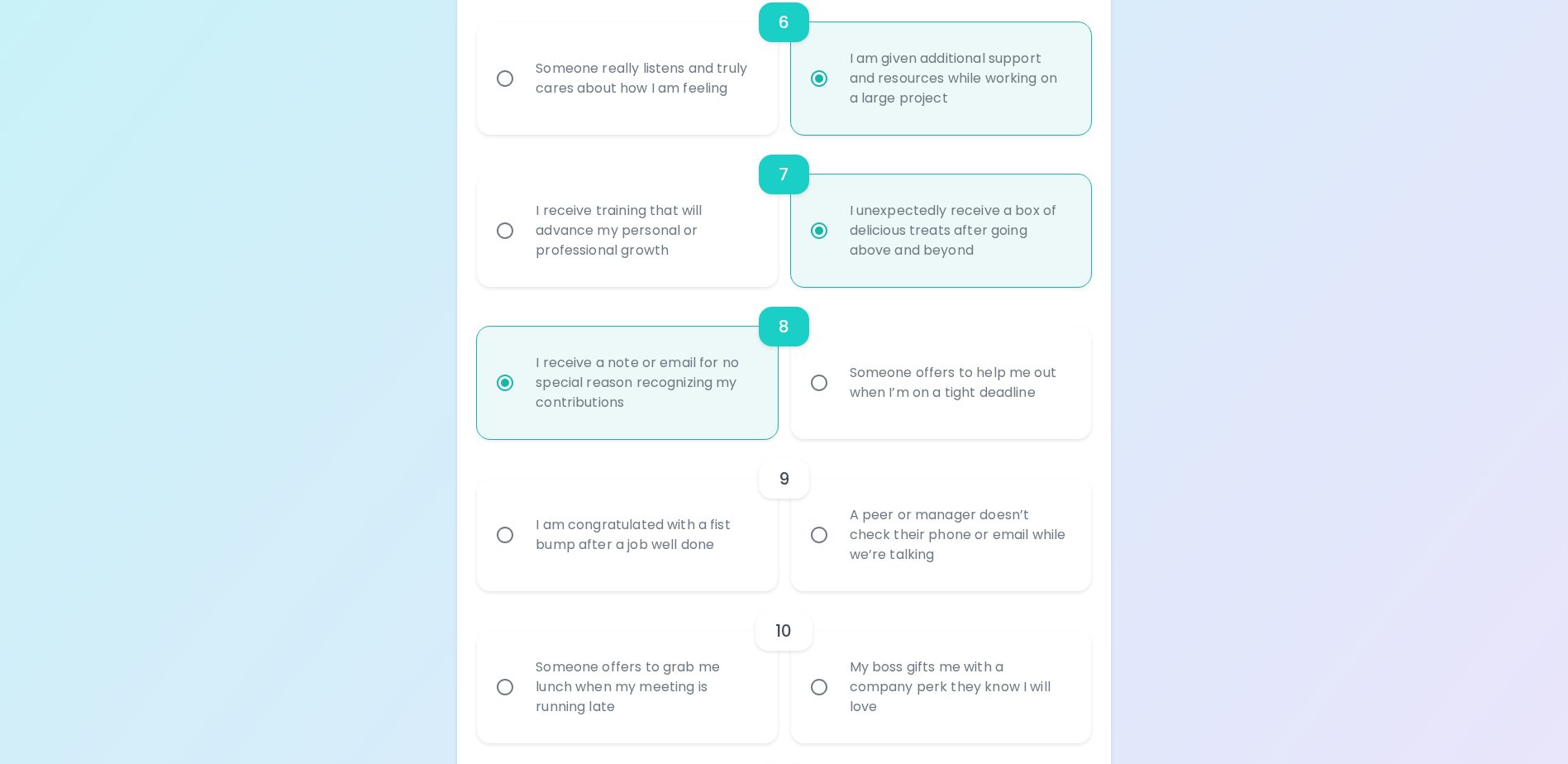
radio input "true"
click at [985, 569] on div "A peer or manager doesn’t check their phone or email while we’re talking" at bounding box center [959, 534] width 246 height 99
click at [836, 552] on input "A peer or manager doesn’t check their phone or email while we’re talking" at bounding box center [819, 534] width 34 height 34
radio input "false"
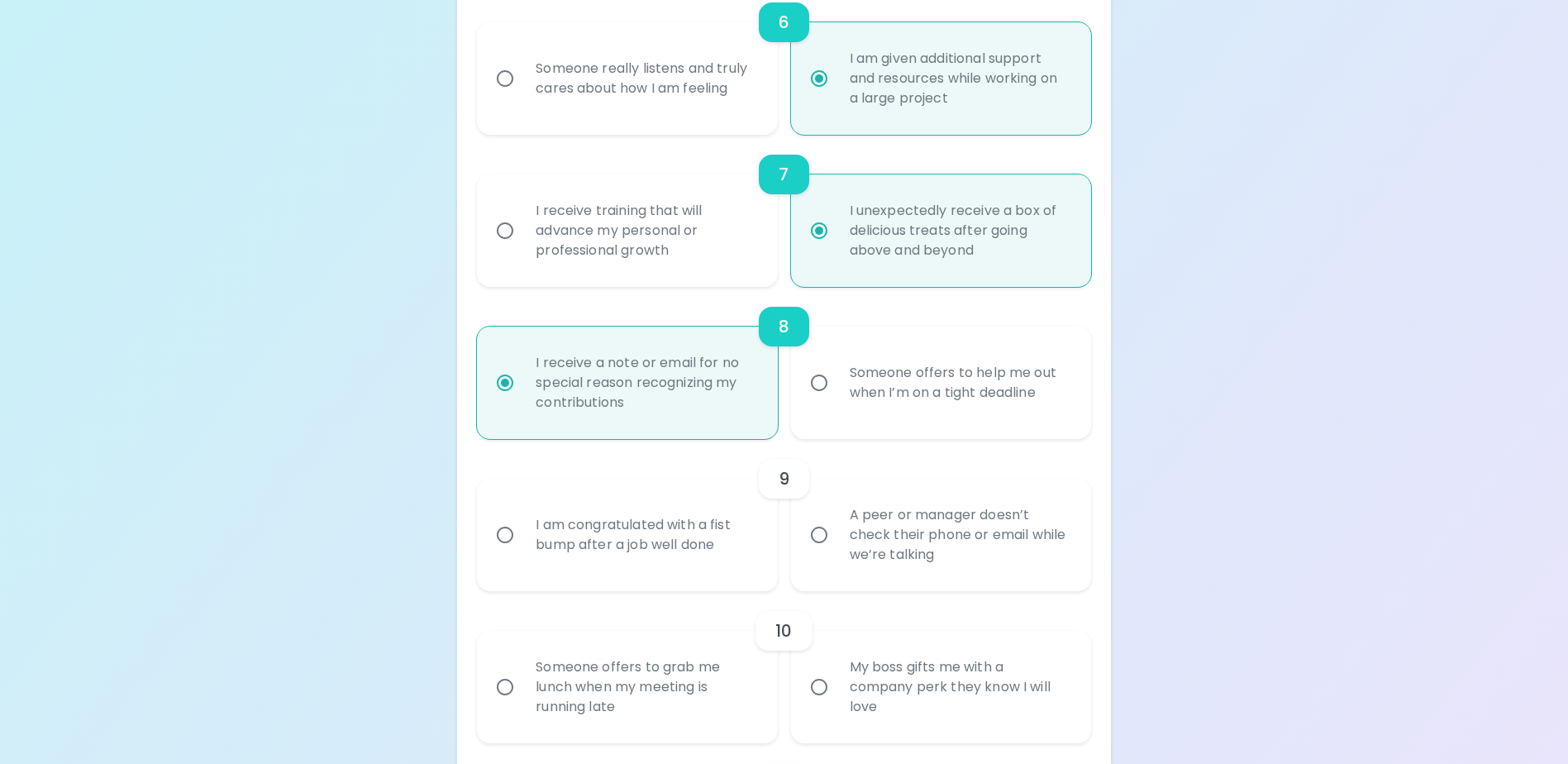
radio input "false"
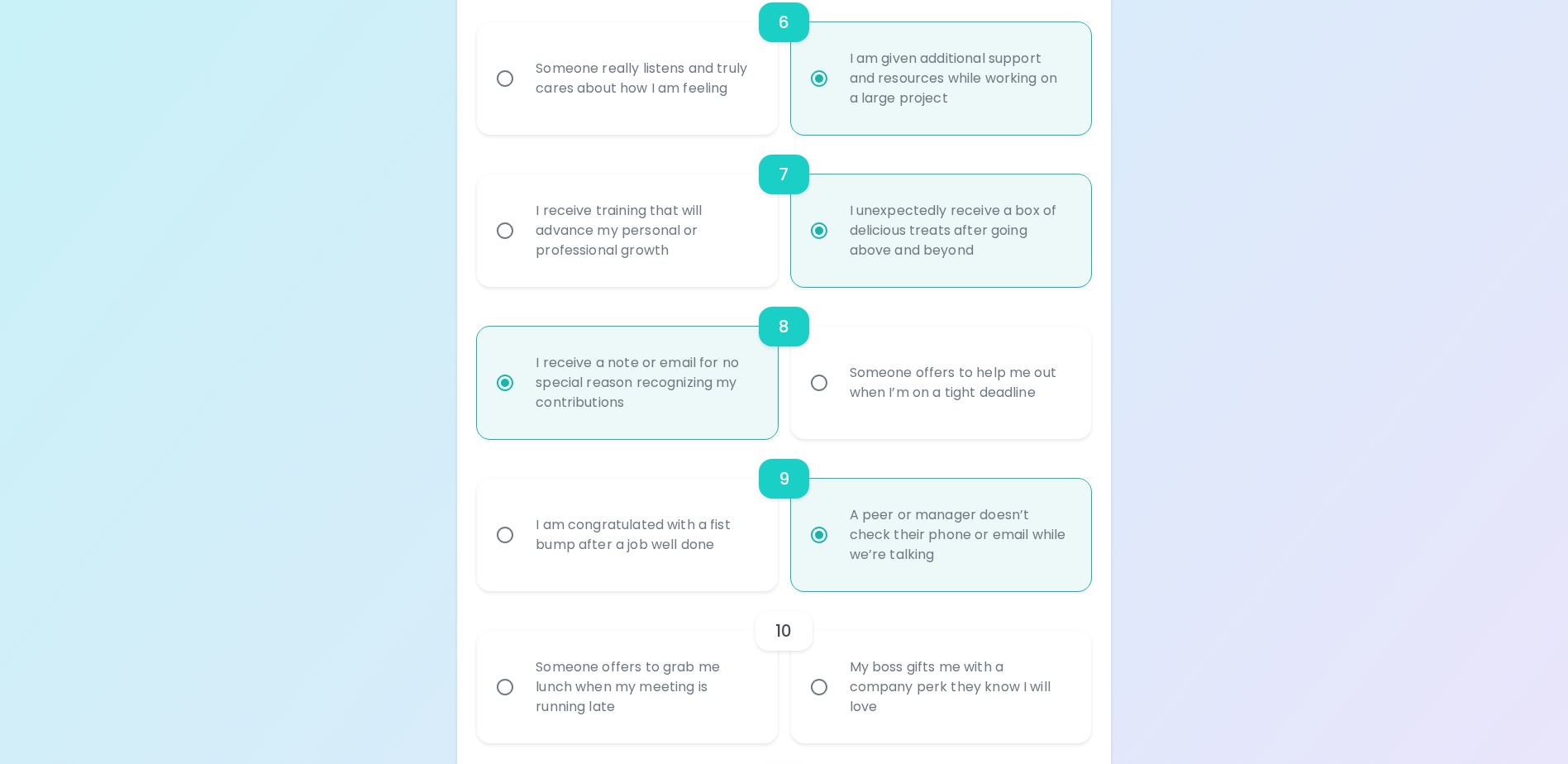
scroll to position [1307, 0]
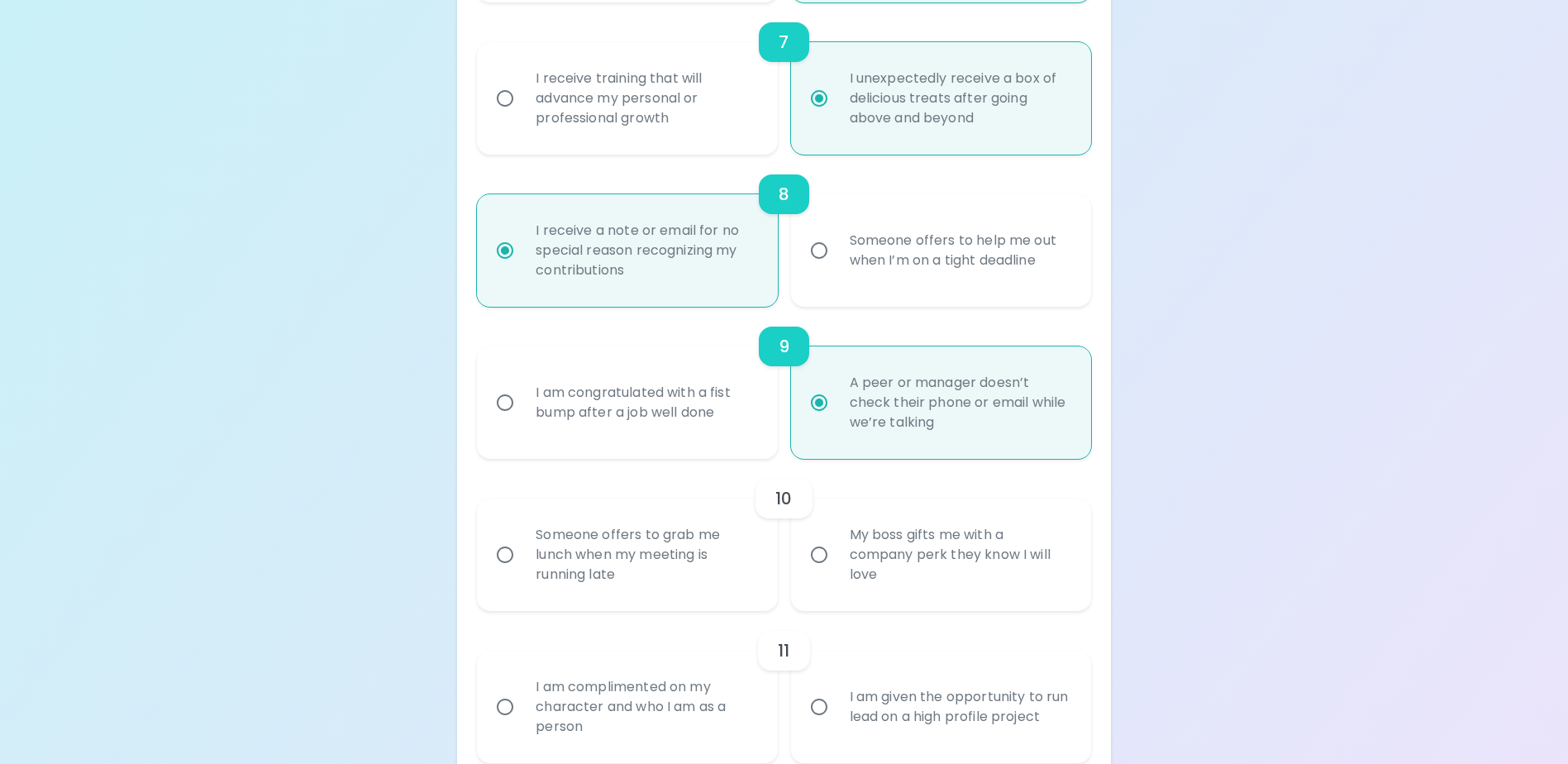
radio input "true"
click at [954, 601] on div "My boss gifts me with a company perk they know I will love" at bounding box center [959, 554] width 246 height 99
click at [836, 572] on input "My boss gifts me with a company perk they know I will love" at bounding box center [819, 554] width 34 height 34
radio input "false"
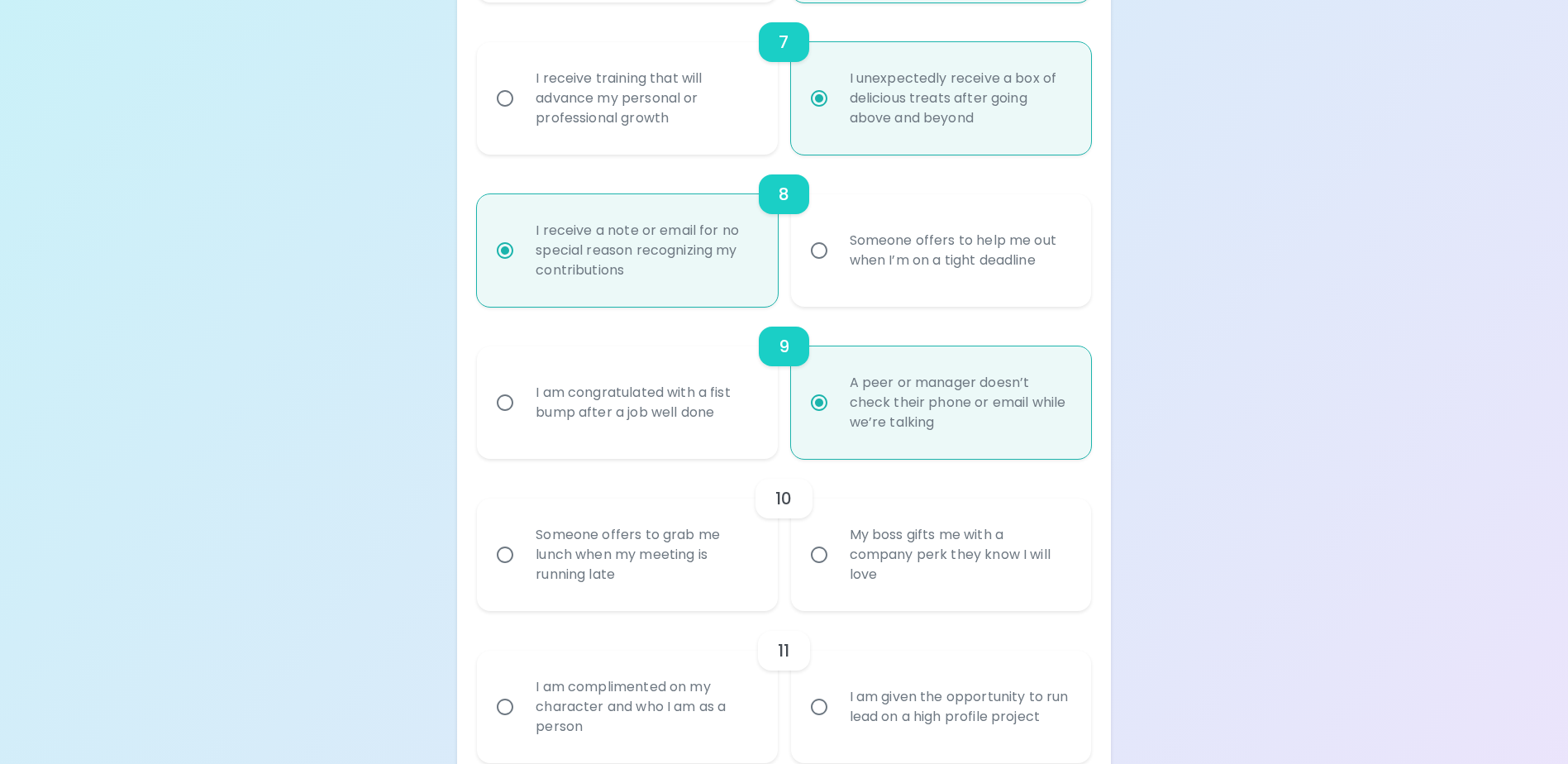
radio input "false"
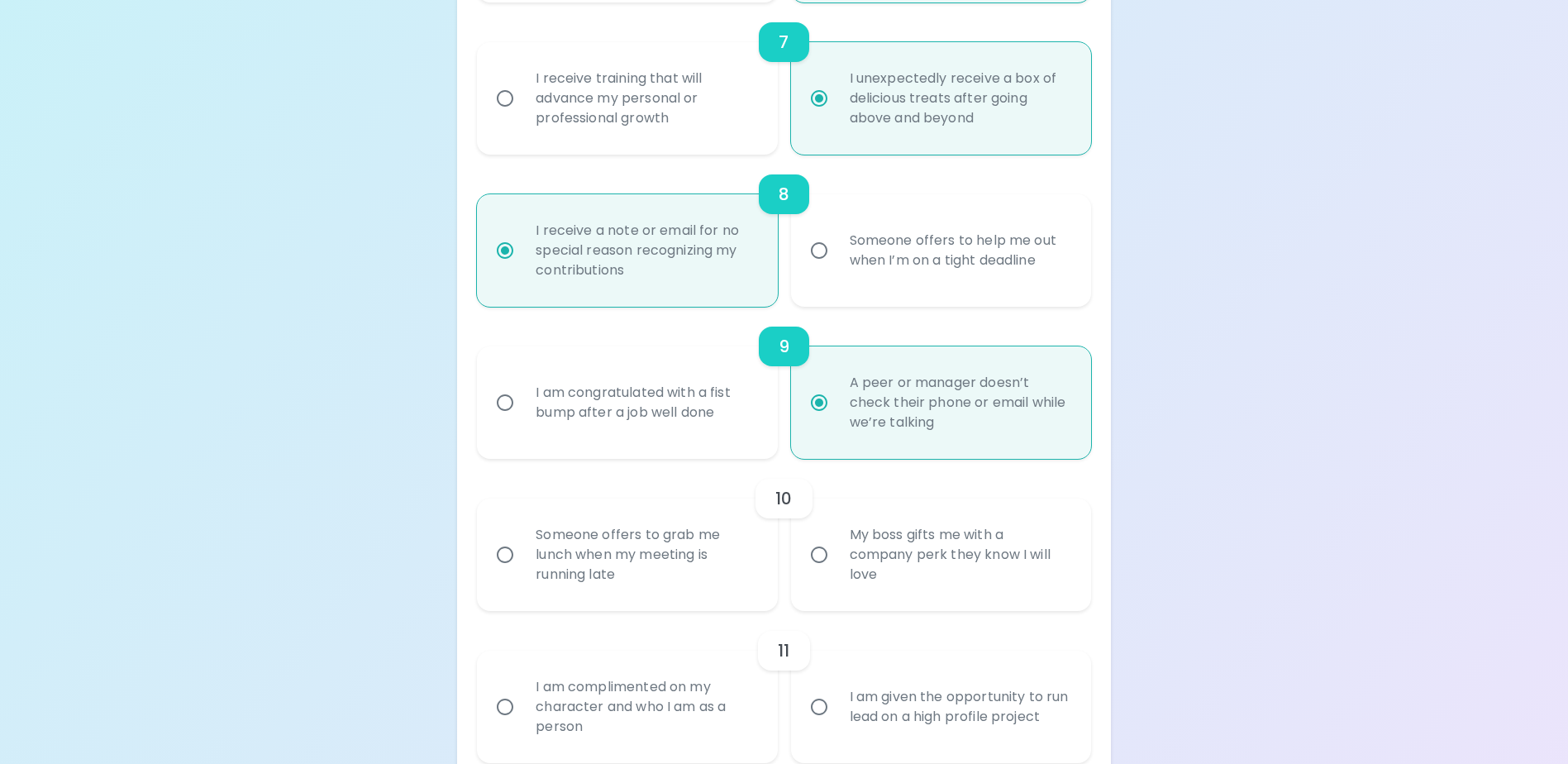
radio input "false"
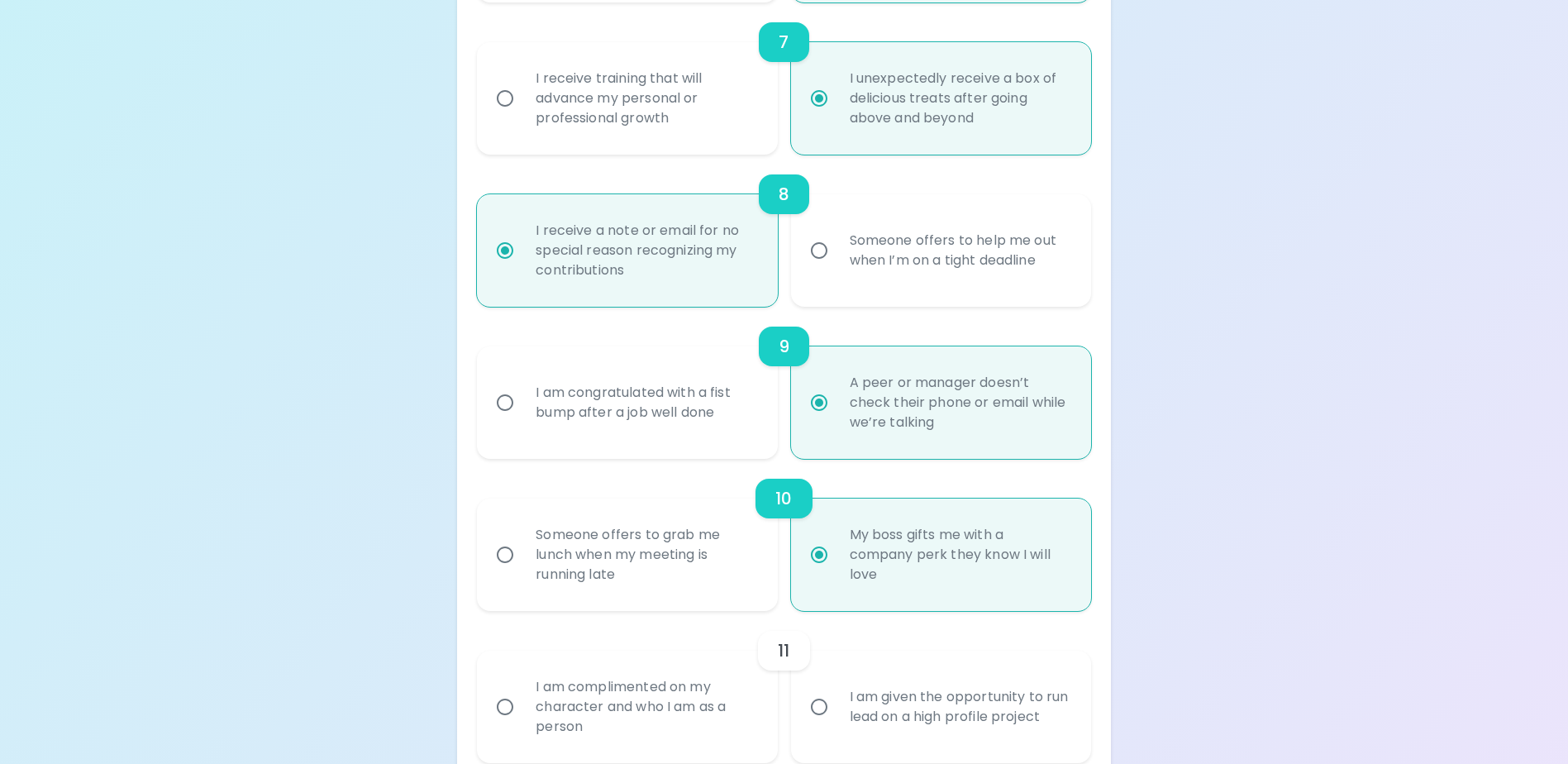
scroll to position [1439, 0]
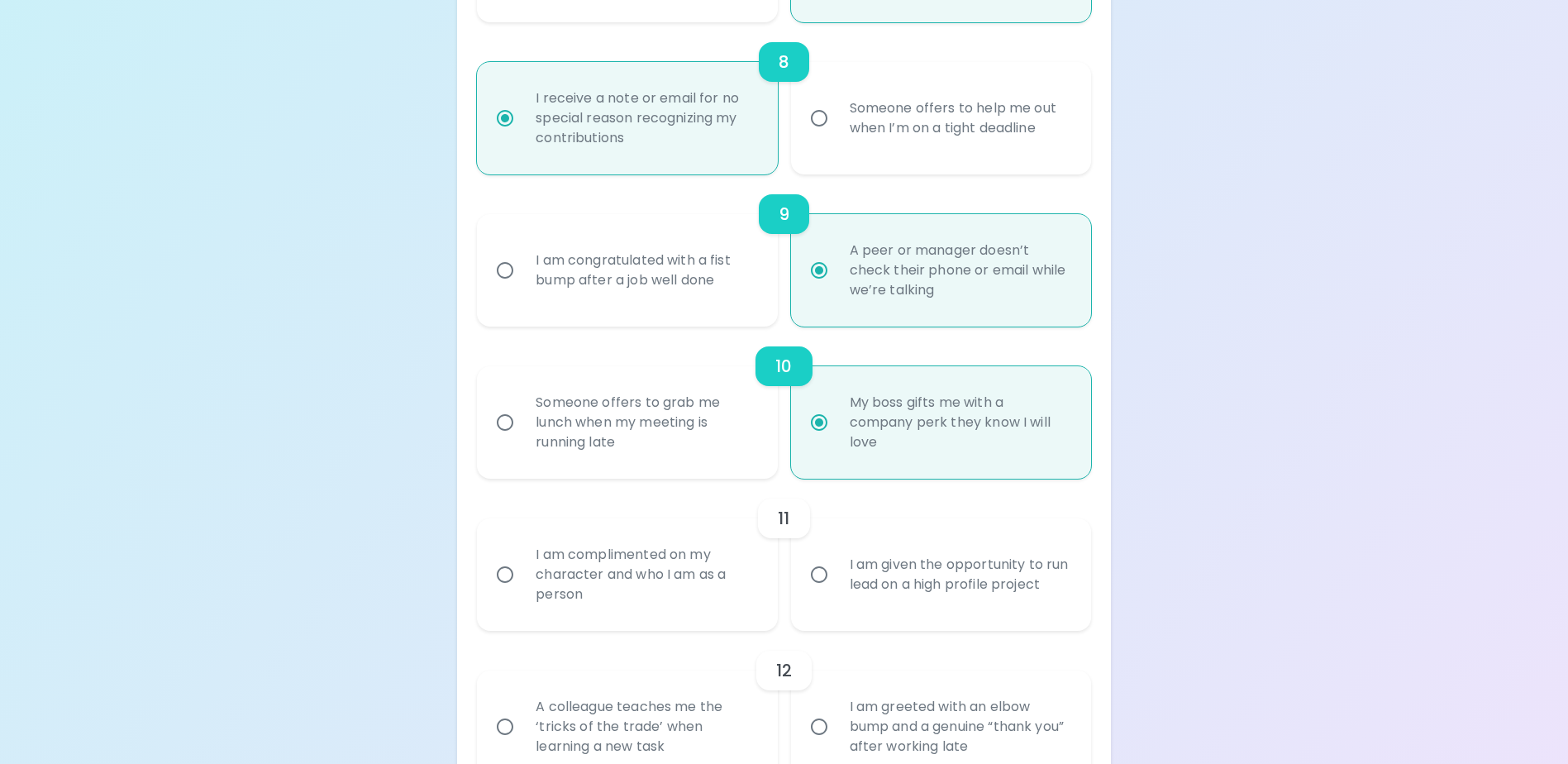
radio input "true"
click at [674, 597] on div "I am complimented on my character and who I am as a person" at bounding box center [644, 574] width 246 height 99
click at [522, 592] on input "I am complimented on my character and who I am as a person" at bounding box center [504, 574] width 34 height 34
radio input "false"
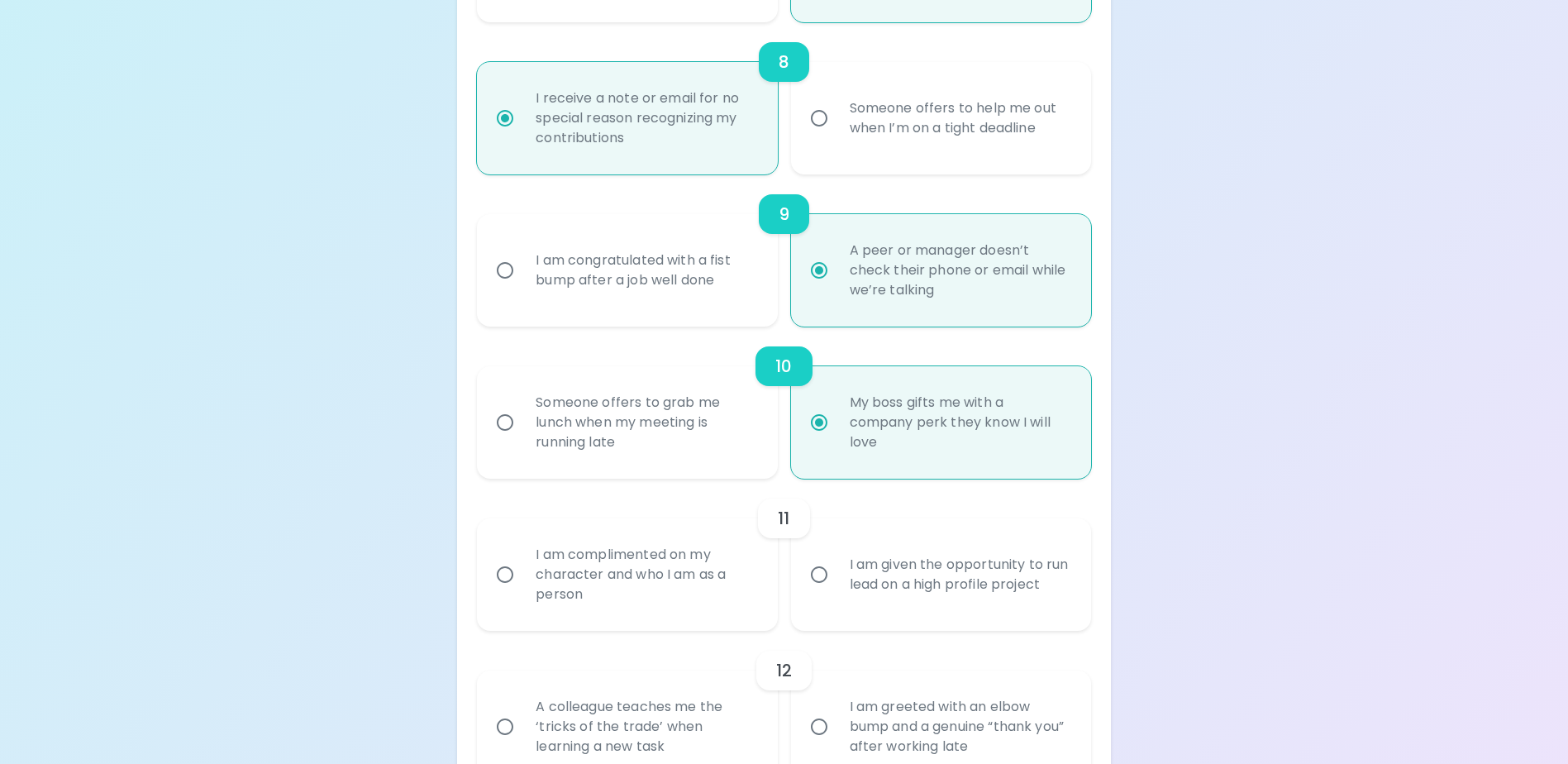
radio input "false"
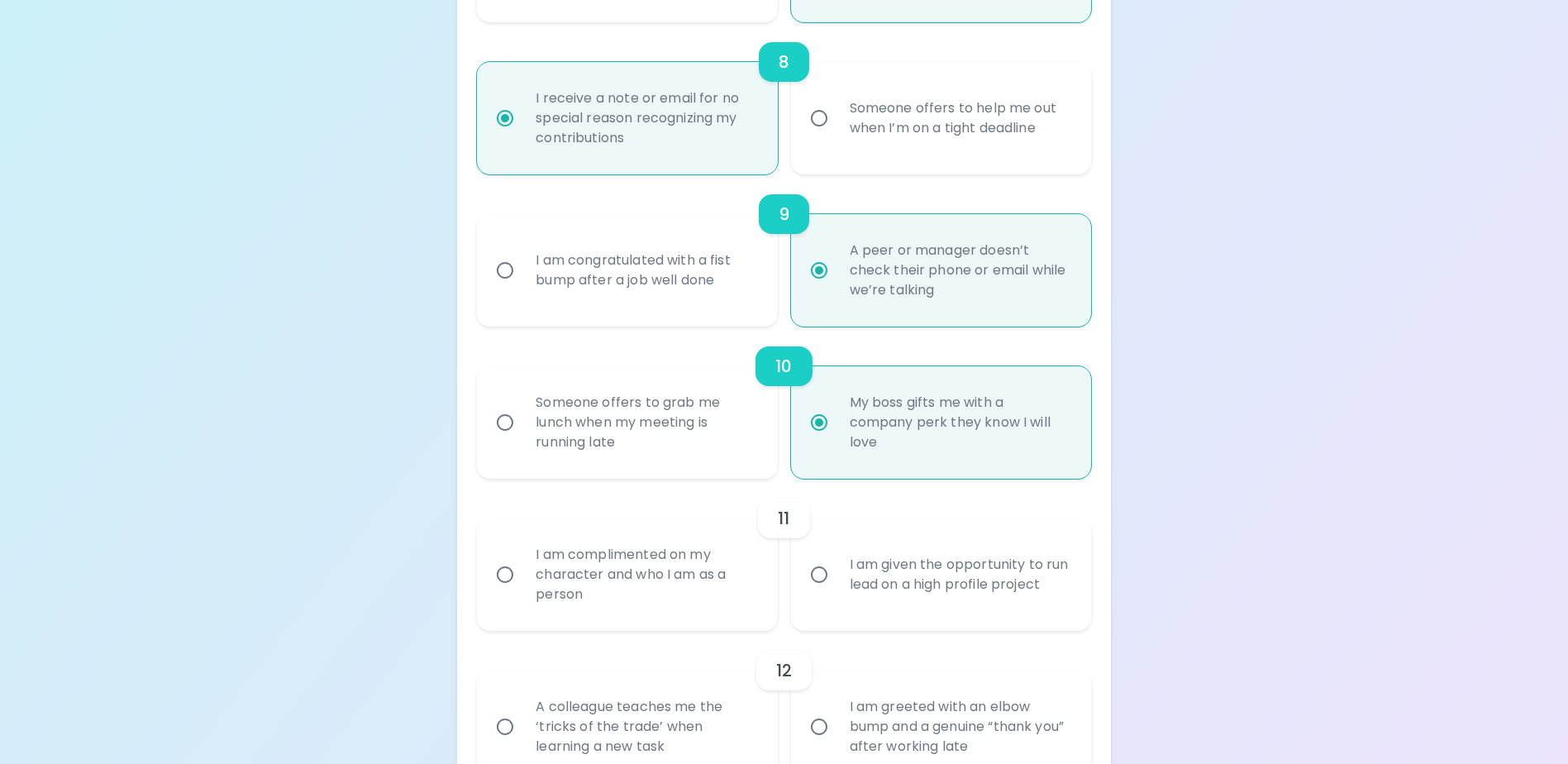
radio input "false"
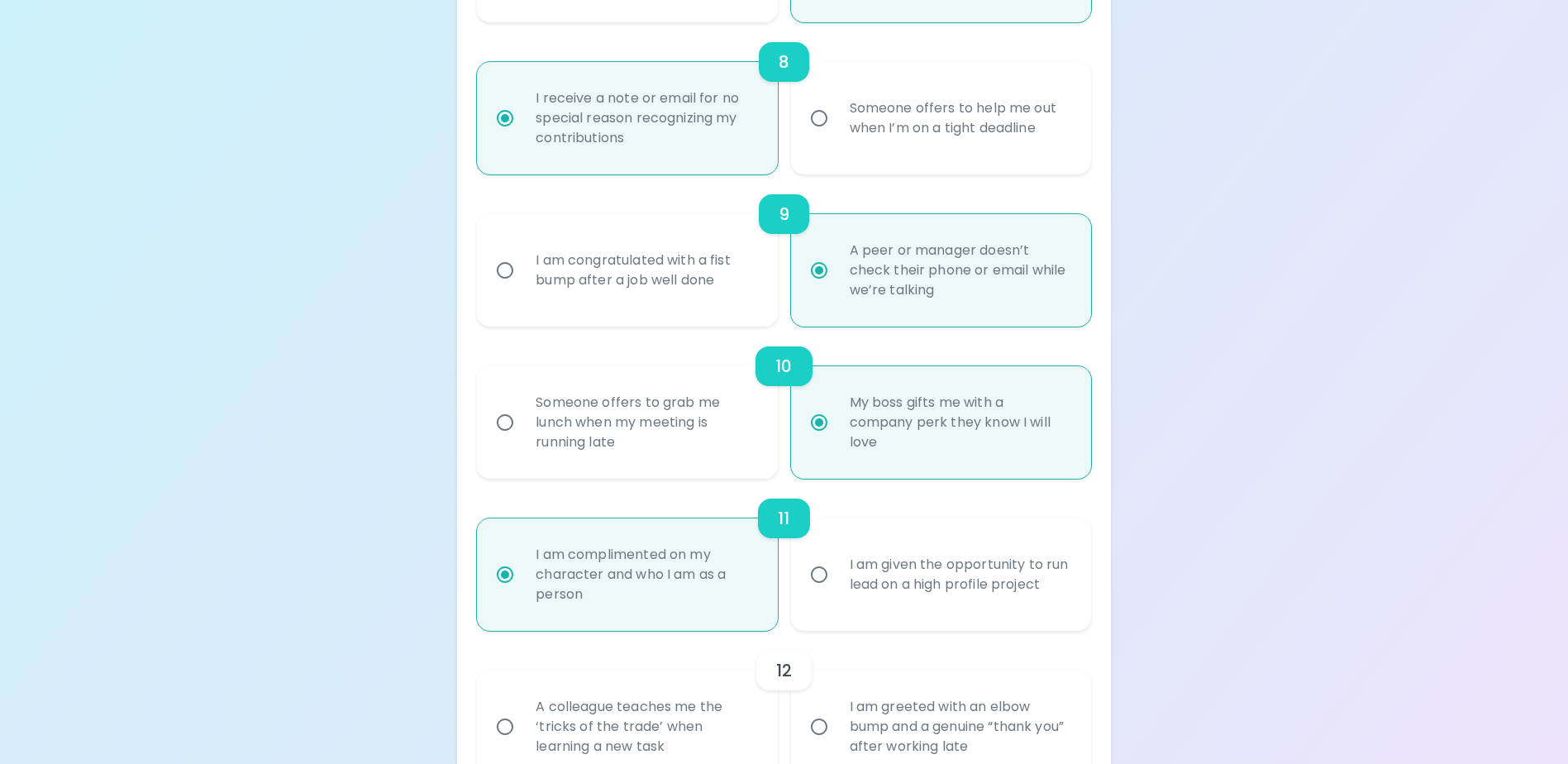
scroll to position [1571, 0]
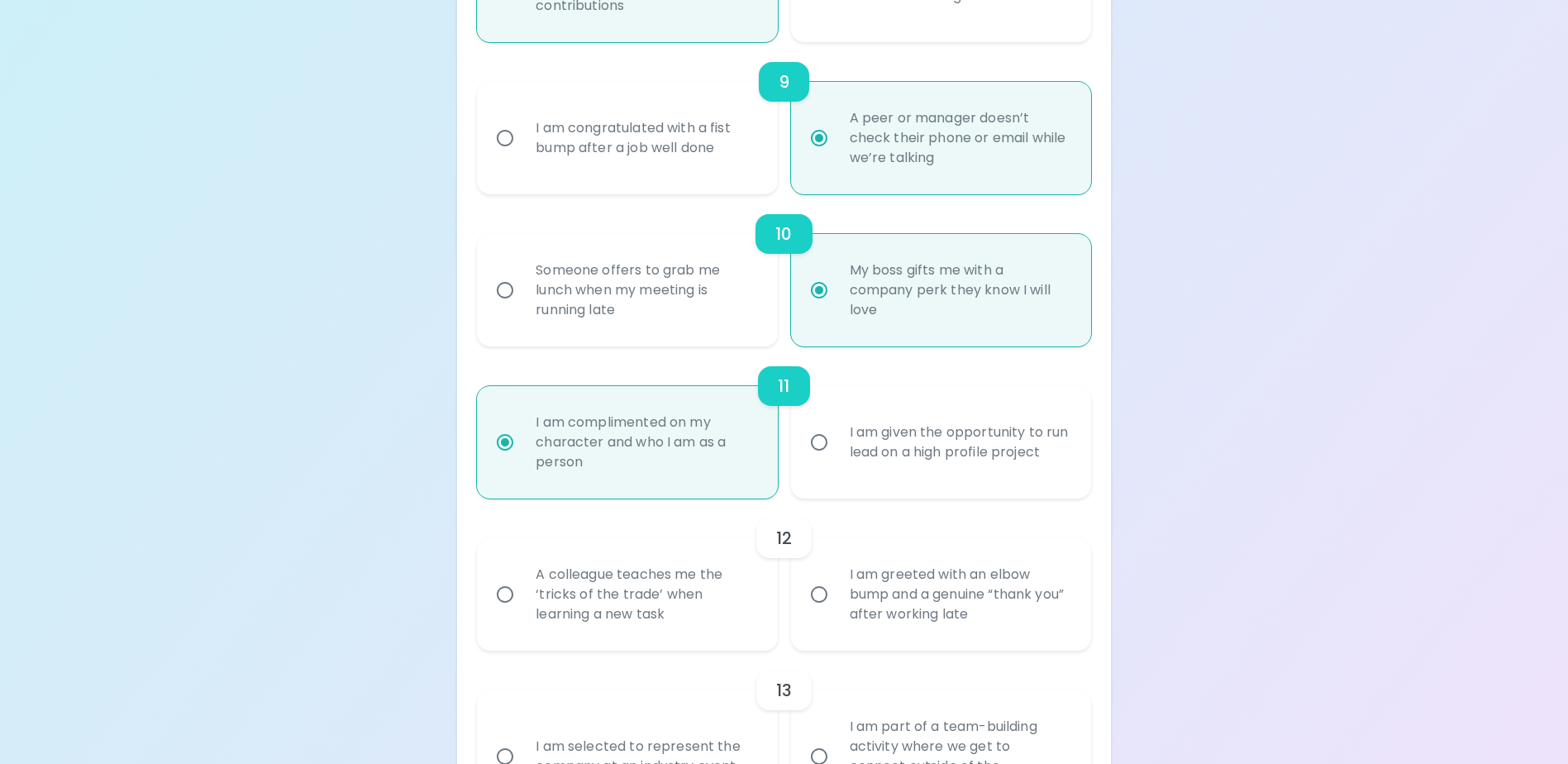
radio input "true"
click at [628, 614] on div "A colleague teaches me the ‘tricks of the trade’ when learning a new task" at bounding box center [644, 594] width 246 height 99
click at [522, 612] on input "A colleague teaches me the ‘tricks of the trade’ when learning a new task" at bounding box center [504, 594] width 34 height 34
radio input "false"
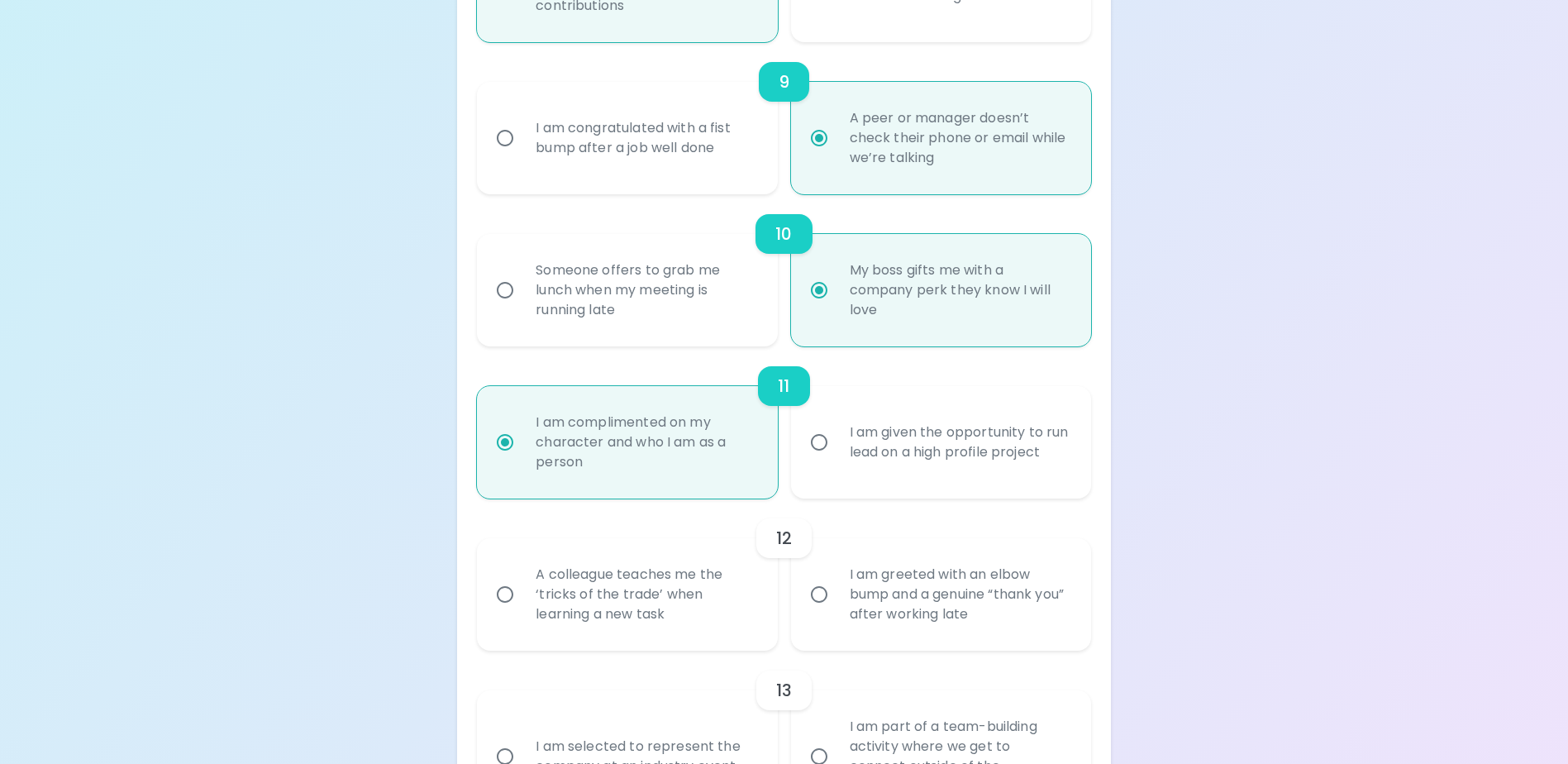
radio input "false"
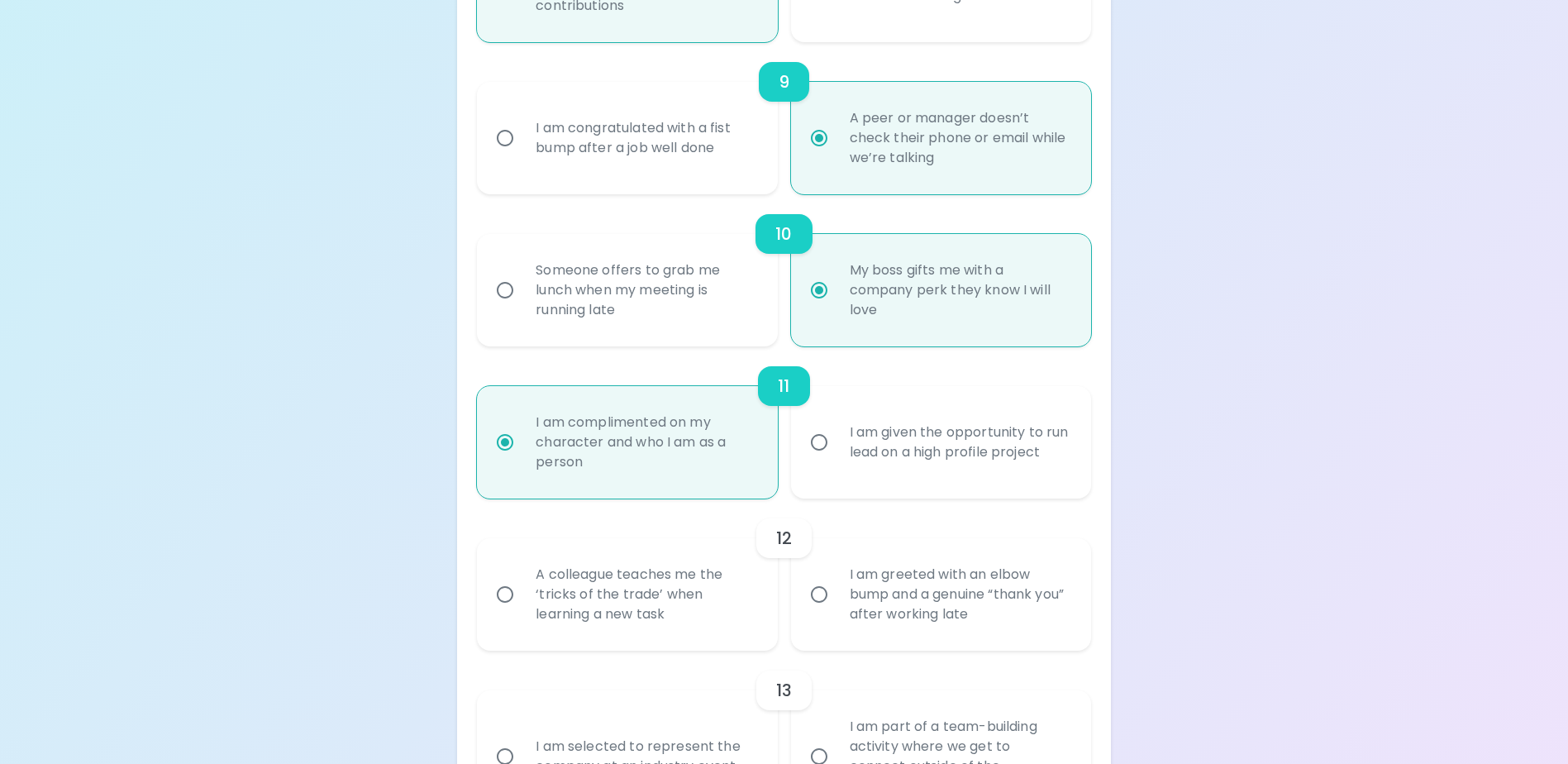
radio input "false"
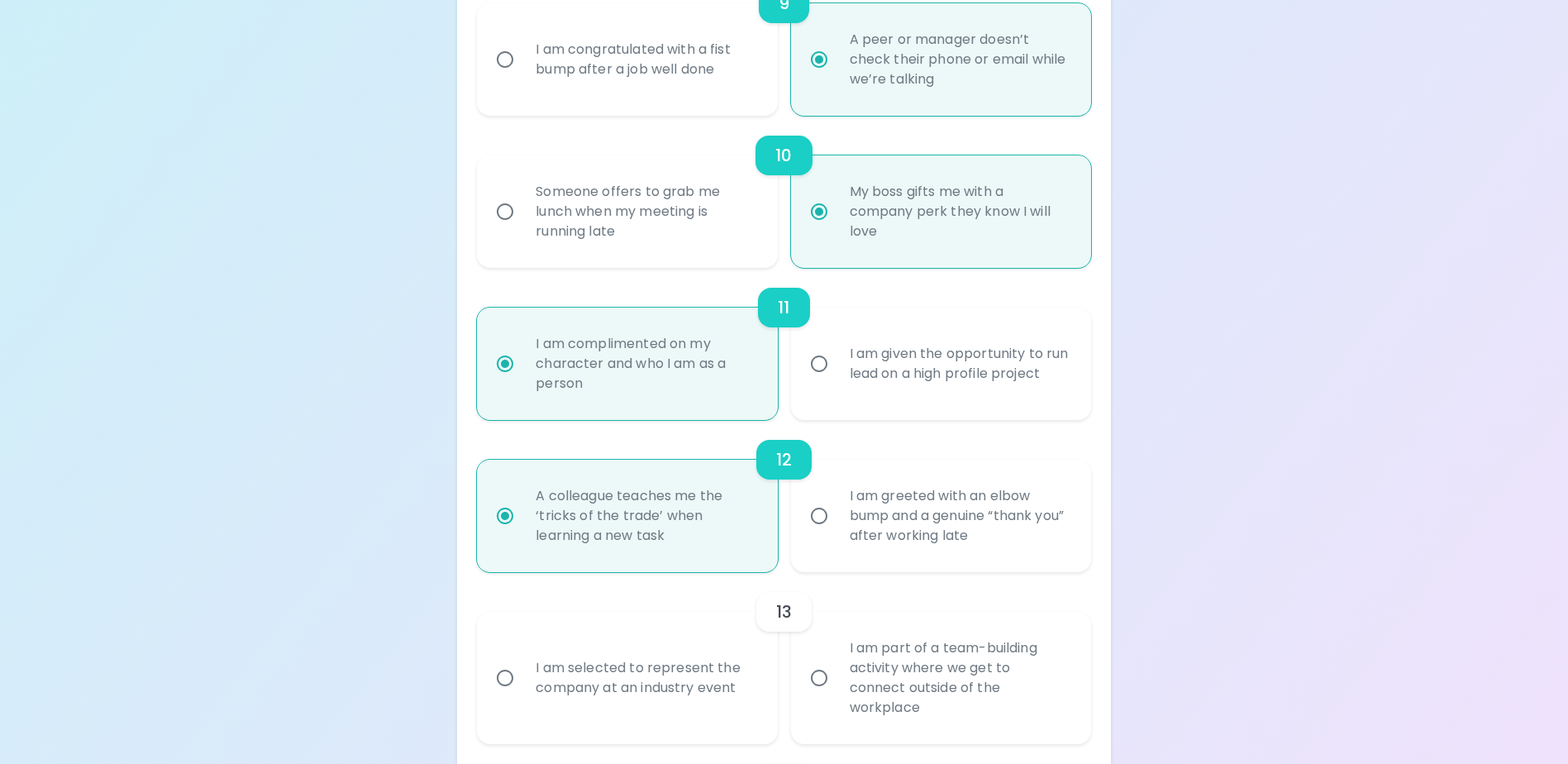
scroll to position [1703, 0]
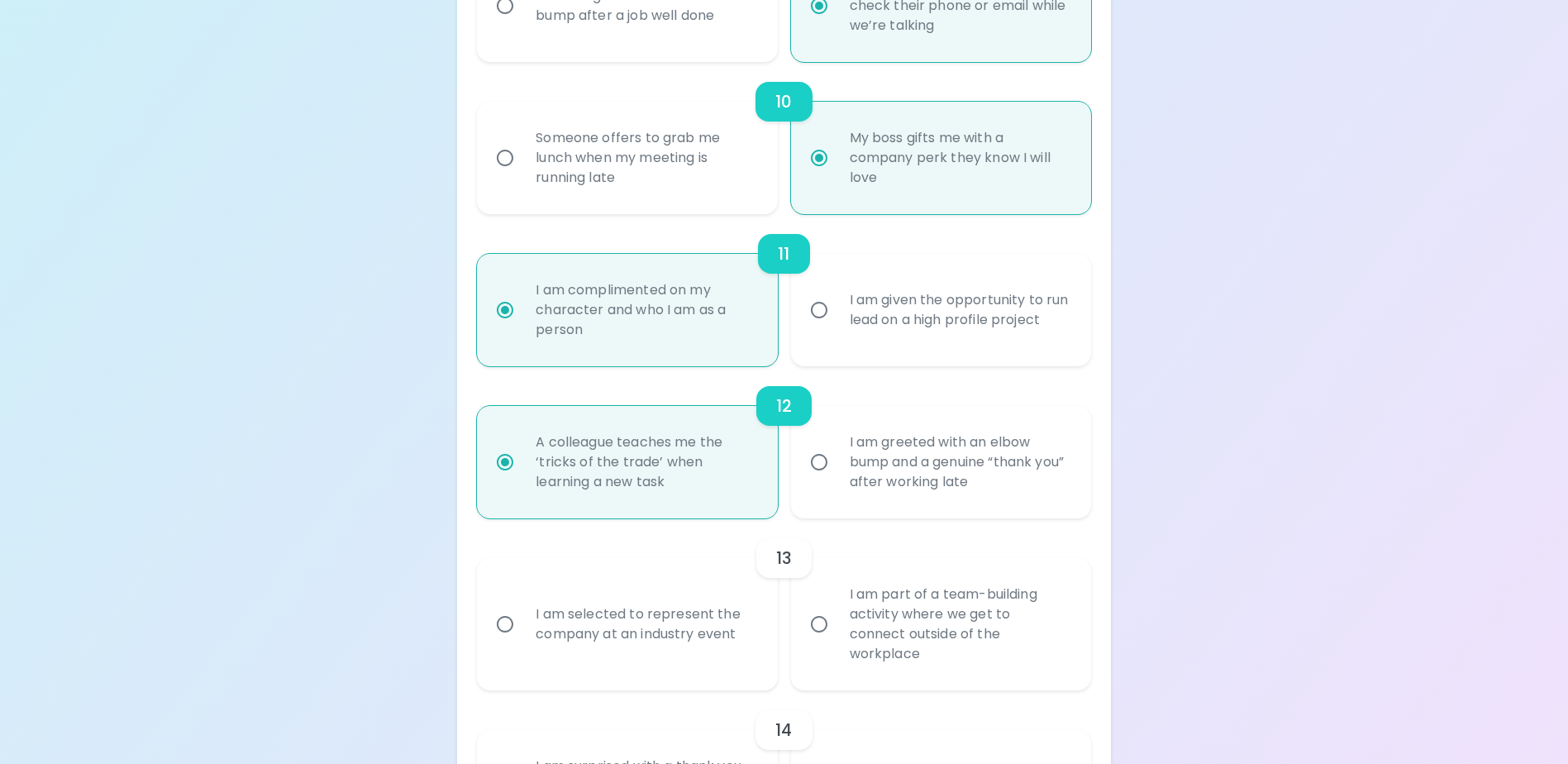
radio input "true"
click at [870, 656] on div "I am part of a team-building activity where we get to connect outside of the wo…" at bounding box center [959, 624] width 246 height 119
click at [836, 642] on input "I am part of a team-building activity where we get to connect outside of the wo…" at bounding box center [819, 624] width 34 height 34
radio input "false"
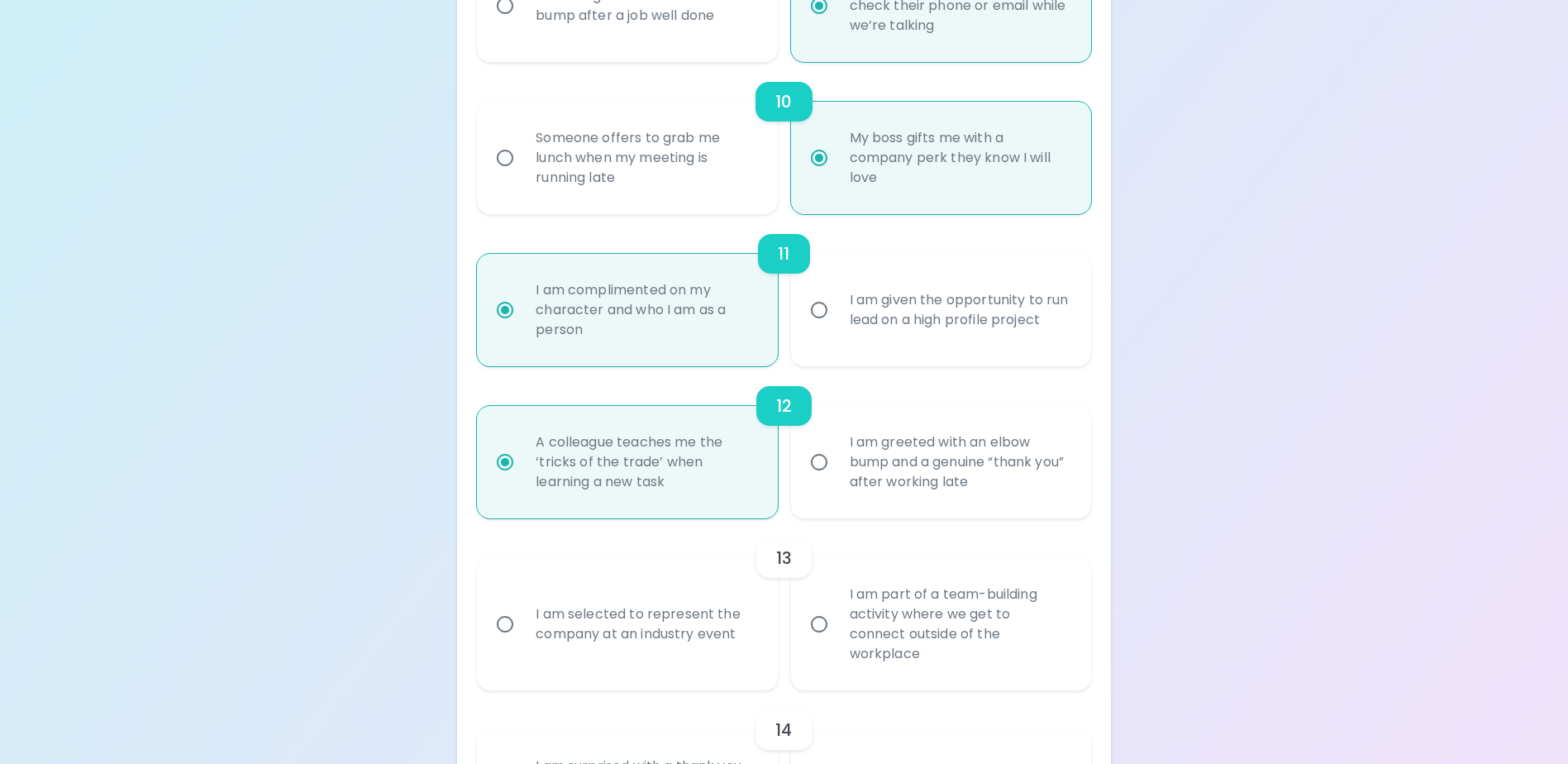
radio input "false"
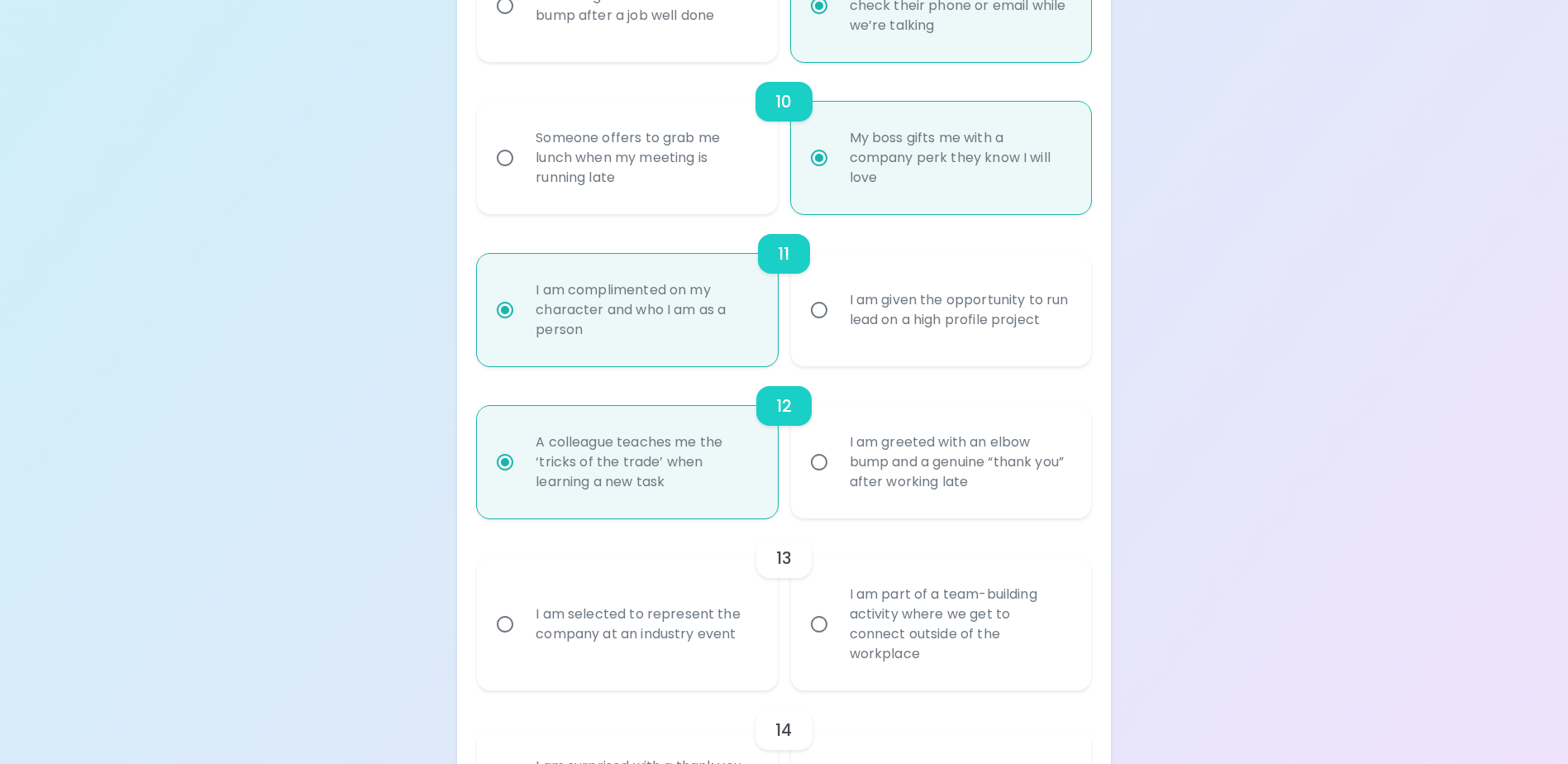
radio input "false"
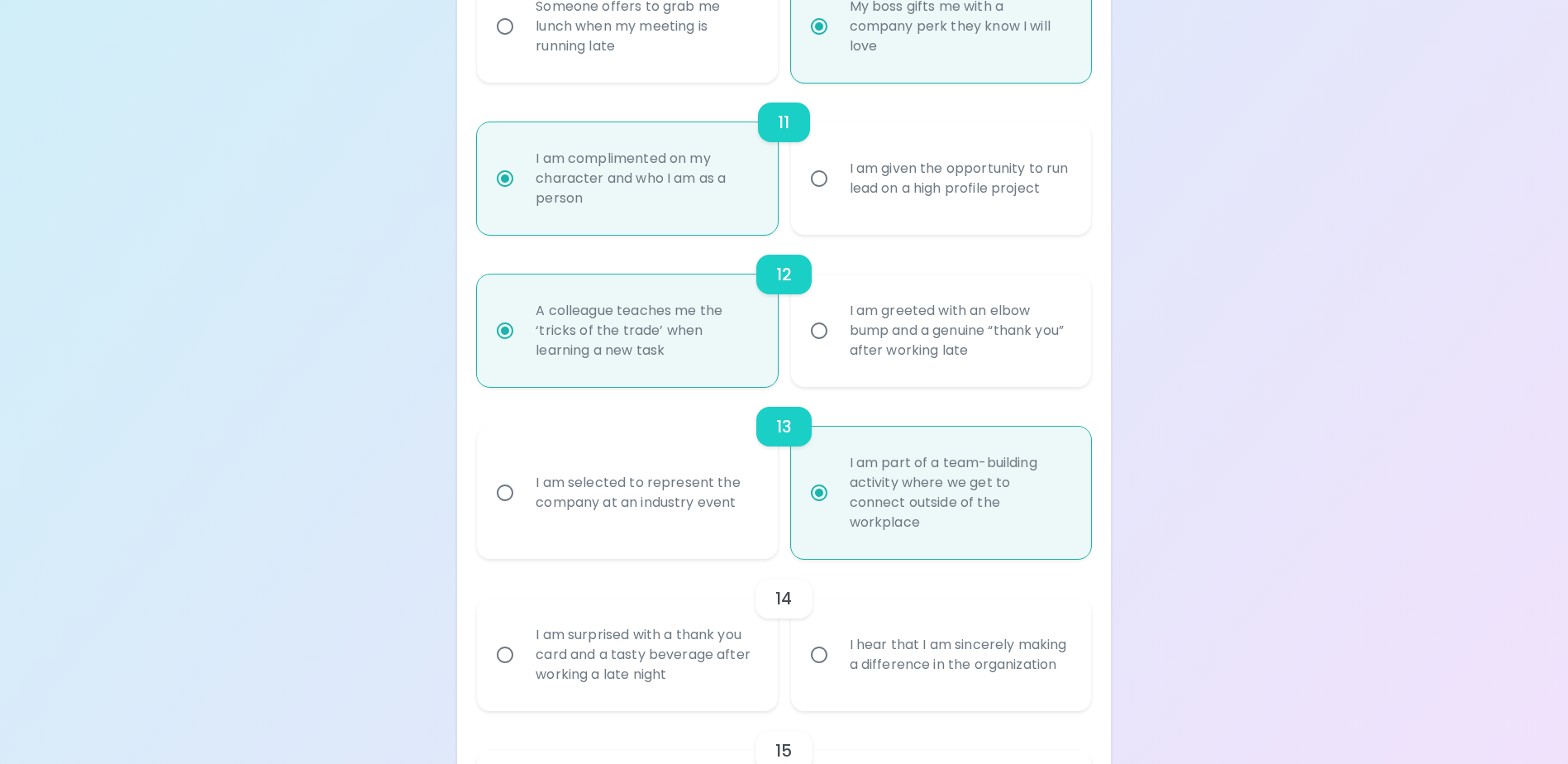
scroll to position [1836, 0]
radio input "true"
click at [705, 674] on div "I am surprised with a thank you card and a tasty beverage after working a late …" at bounding box center [644, 653] width 246 height 99
click at [522, 671] on input "I am surprised with a thank you card and a tasty beverage after working a late …" at bounding box center [504, 653] width 34 height 34
radio input "false"
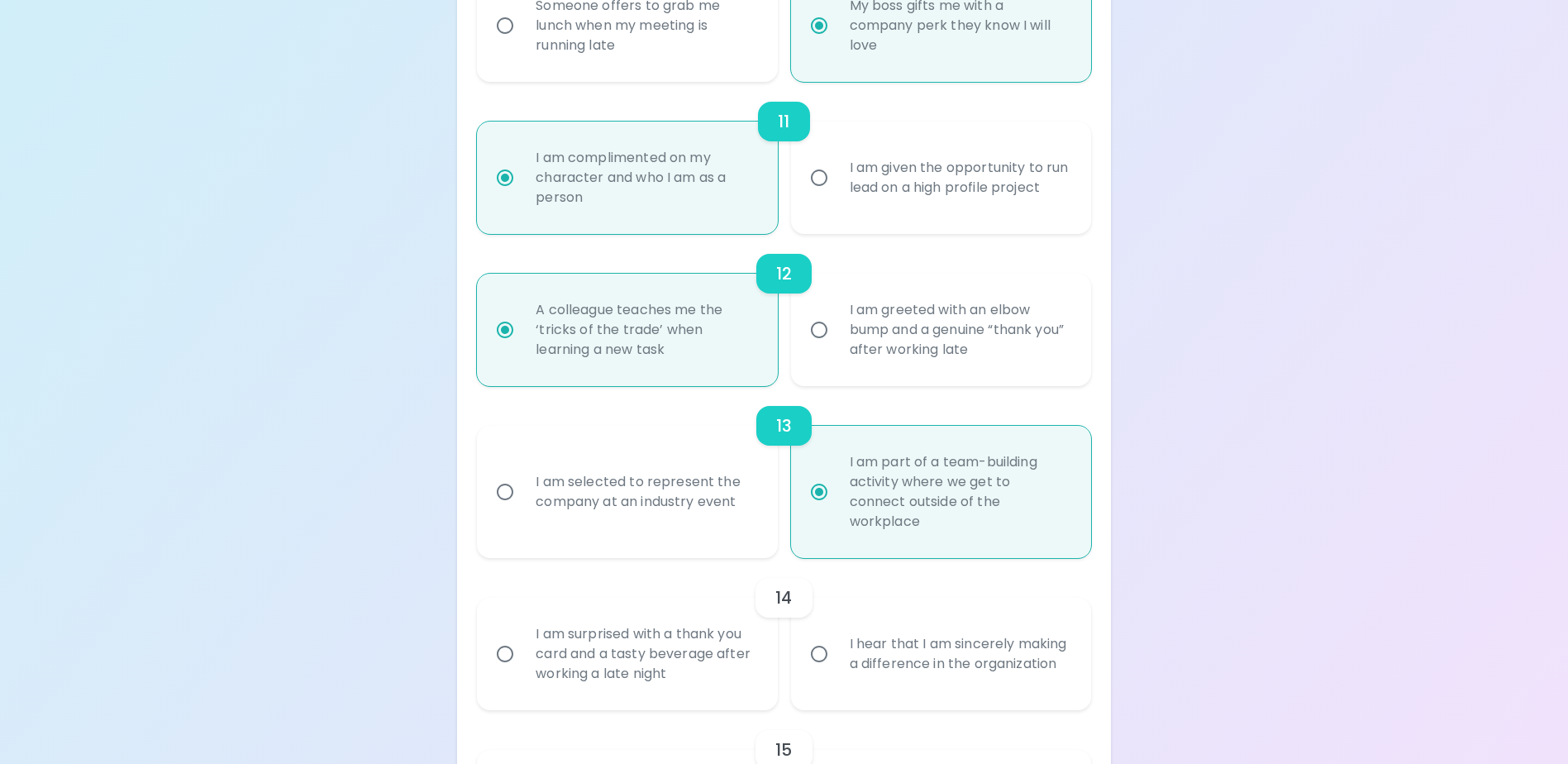
radio input "false"
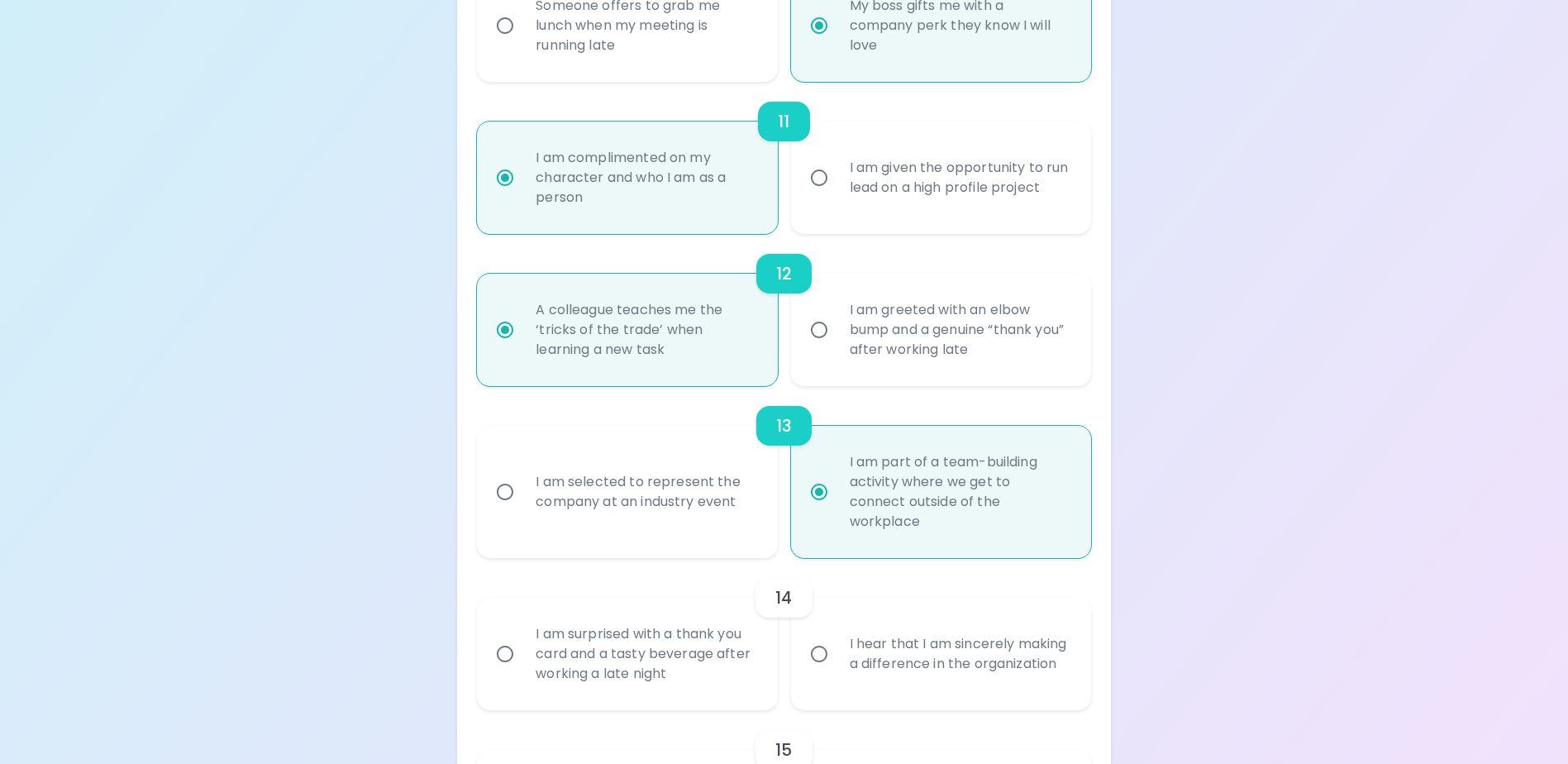
radio input "false"
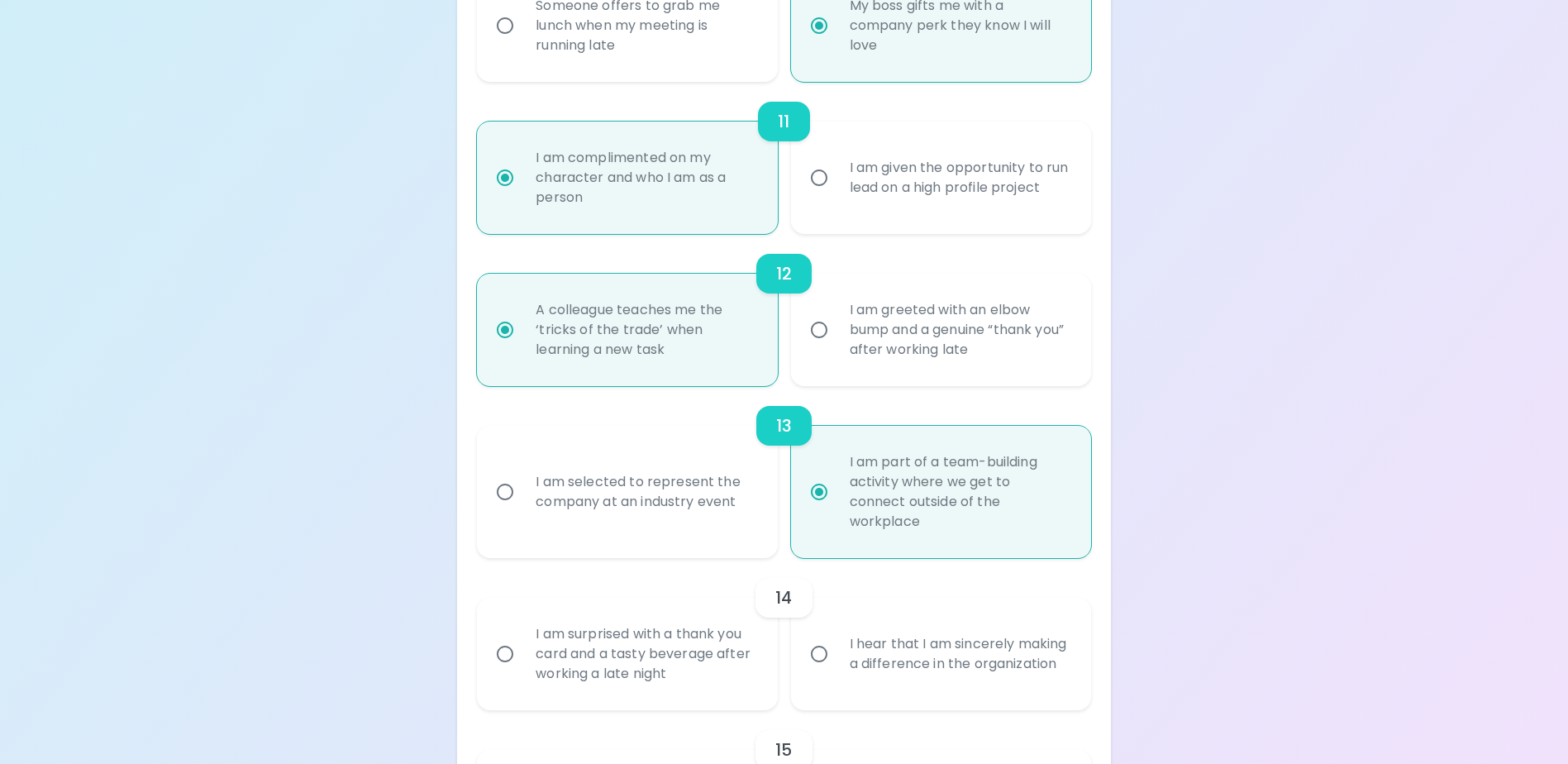
radio input "false"
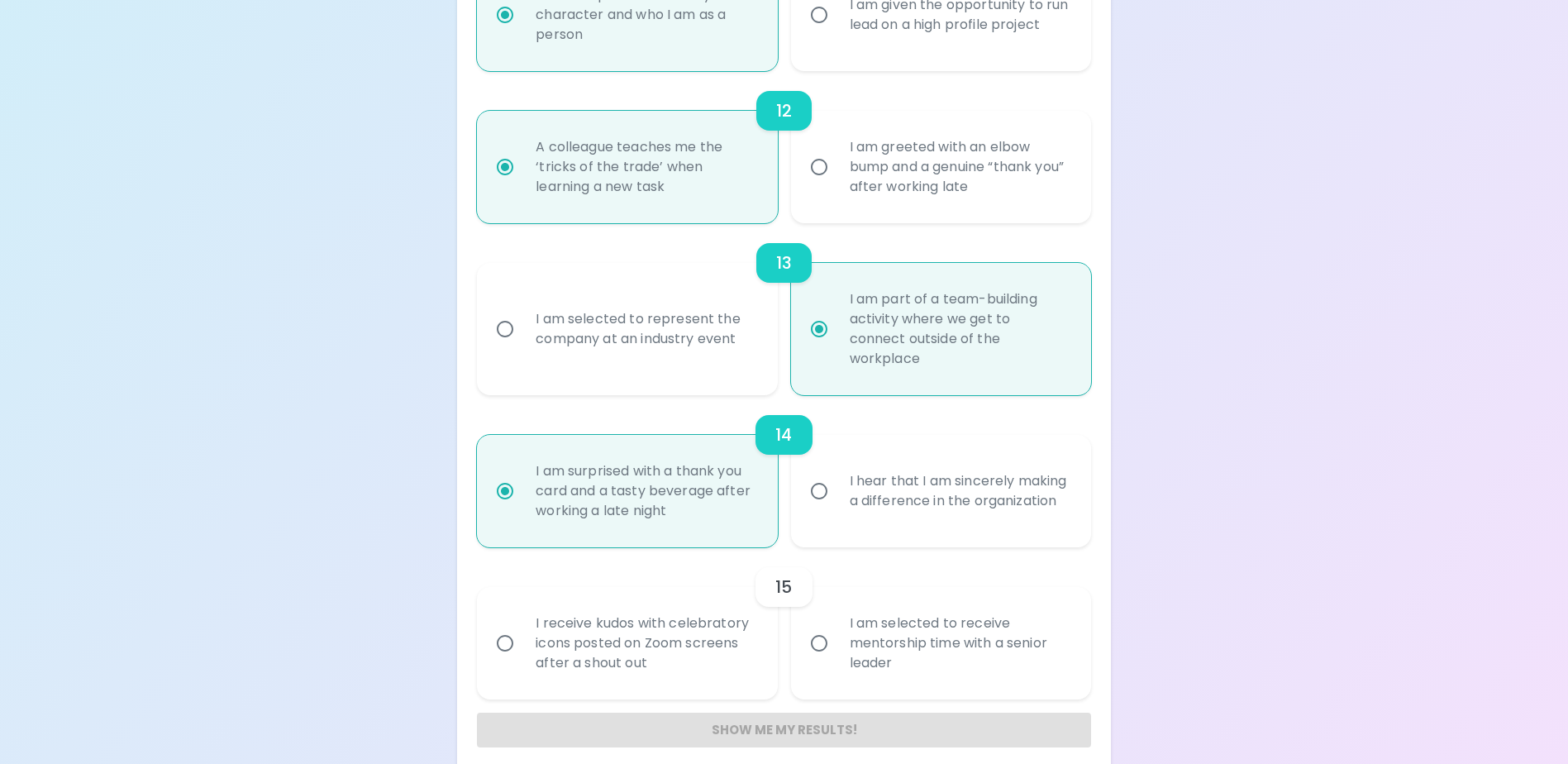
scroll to position [2015, 0]
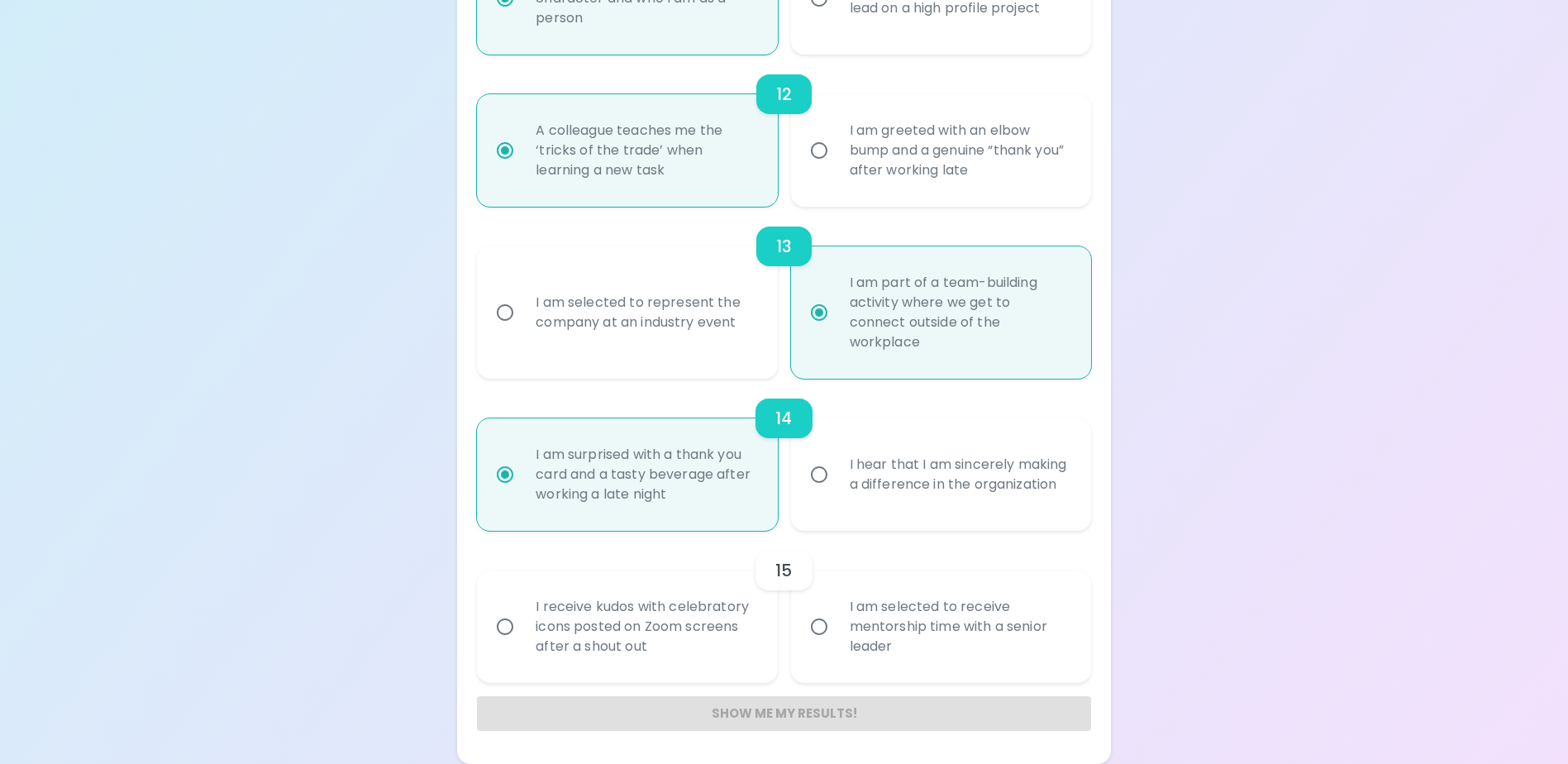
radio input "true"
click at [724, 654] on div "I receive kudos with celebratory icons posted on Zoom screens after a shout out" at bounding box center [644, 626] width 246 height 99
click at [522, 644] on input "I receive kudos with celebratory icons posted on Zoom screens after a shout out" at bounding box center [504, 626] width 34 height 34
radio input "false"
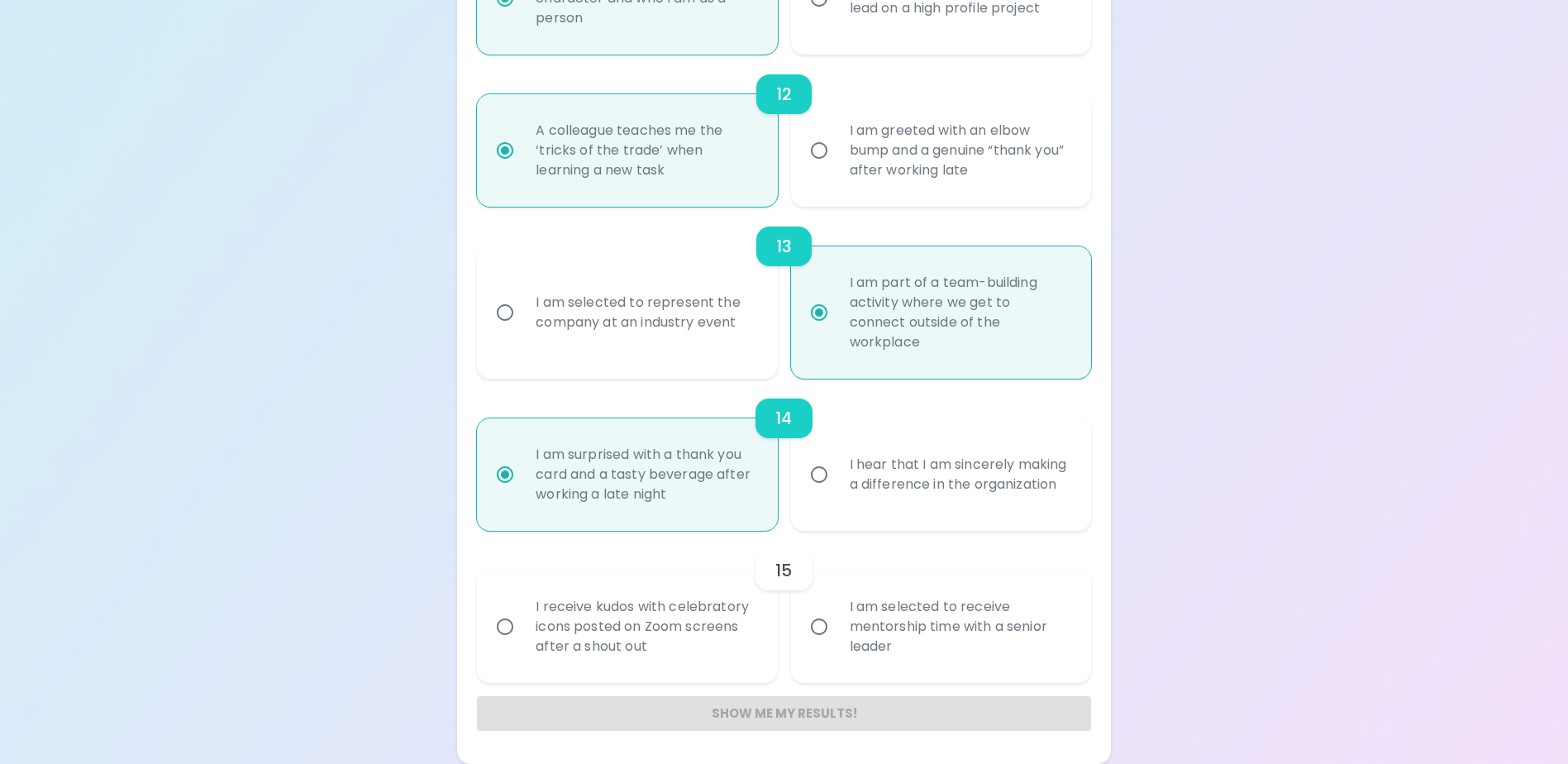
radio input "false"
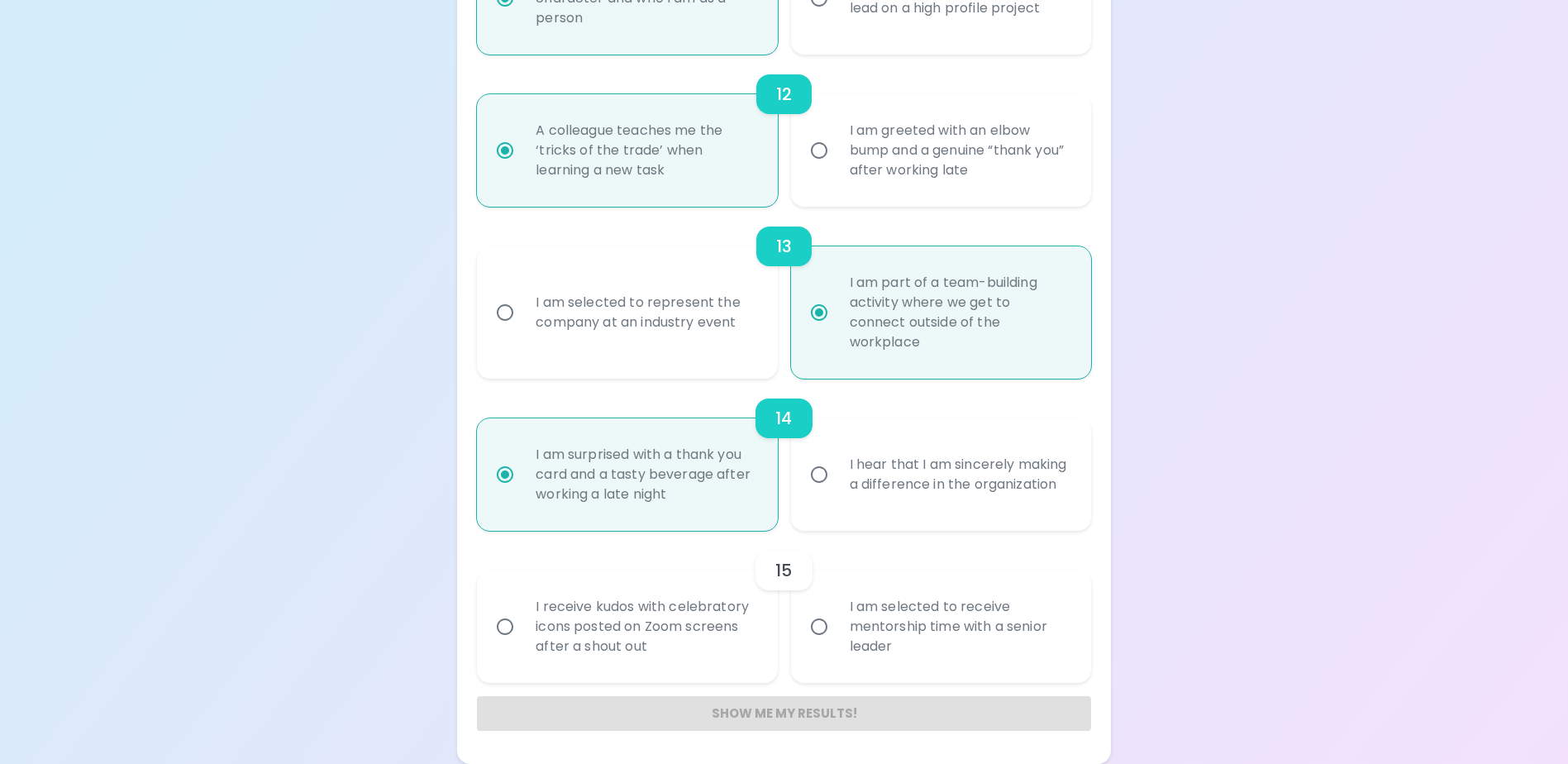
radio input "false"
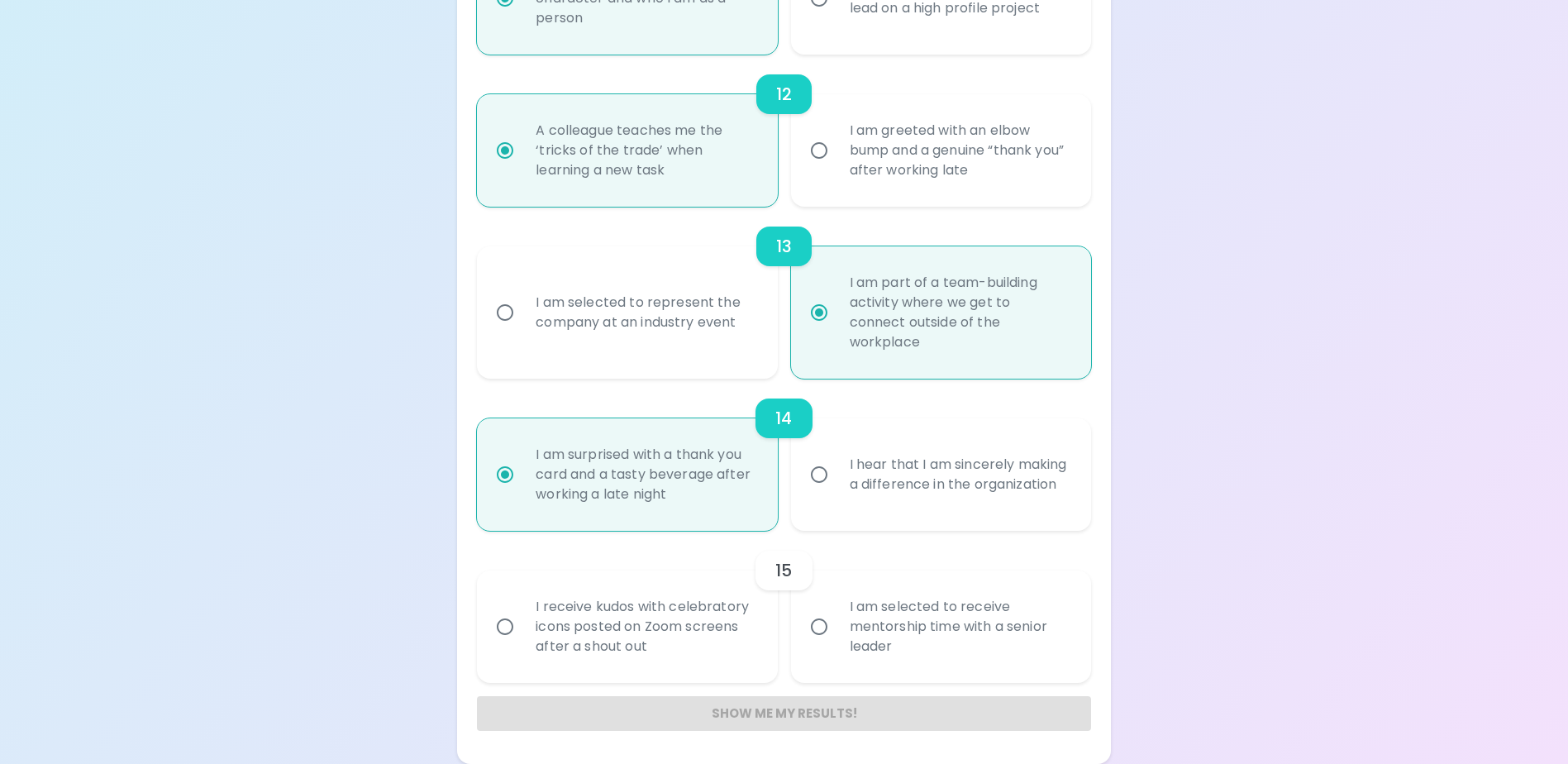
radio input "false"
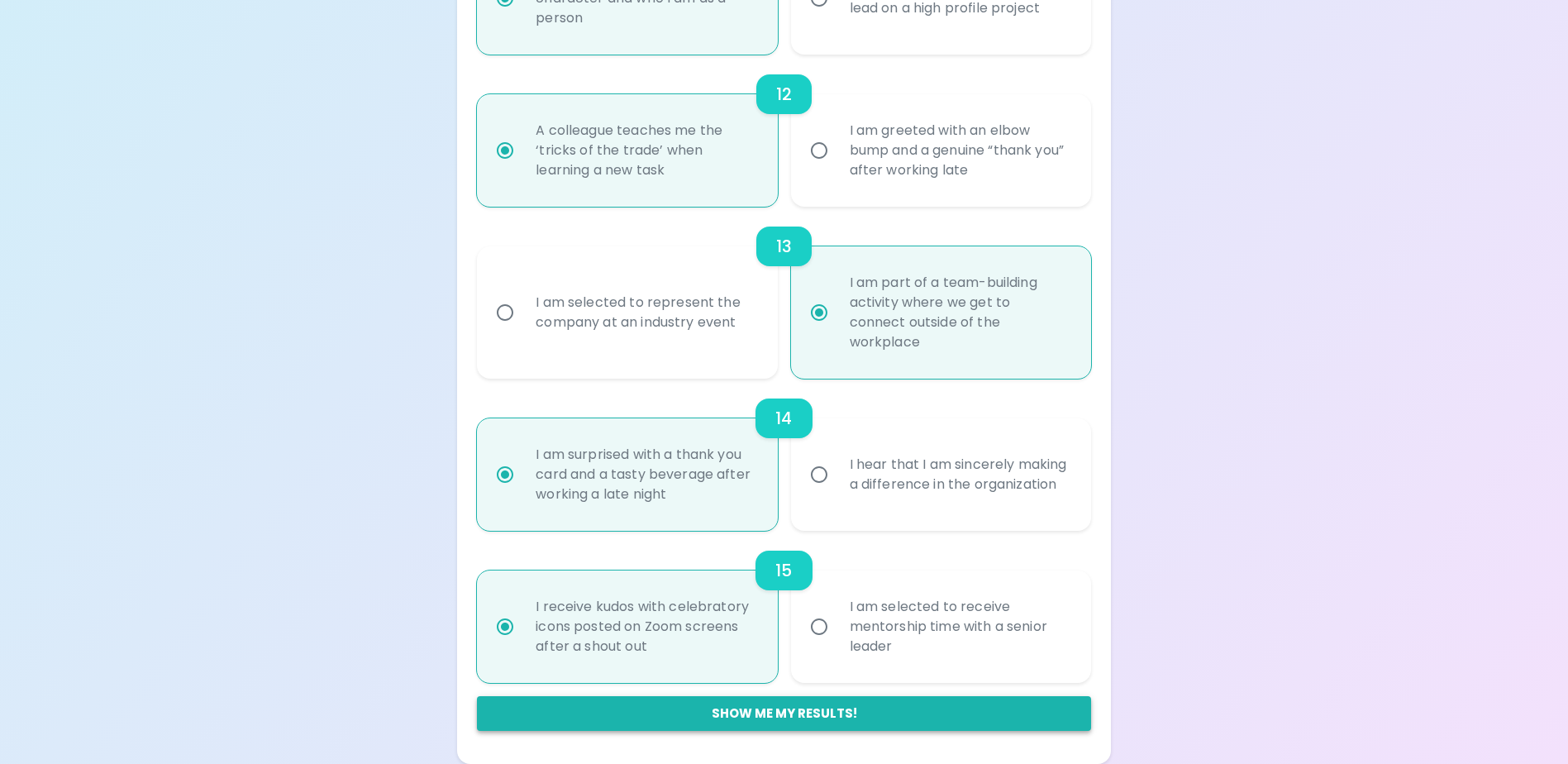
radio input "true"
click at [772, 719] on button "Show me my results!" at bounding box center [784, 713] width 613 height 34
radio input "false"
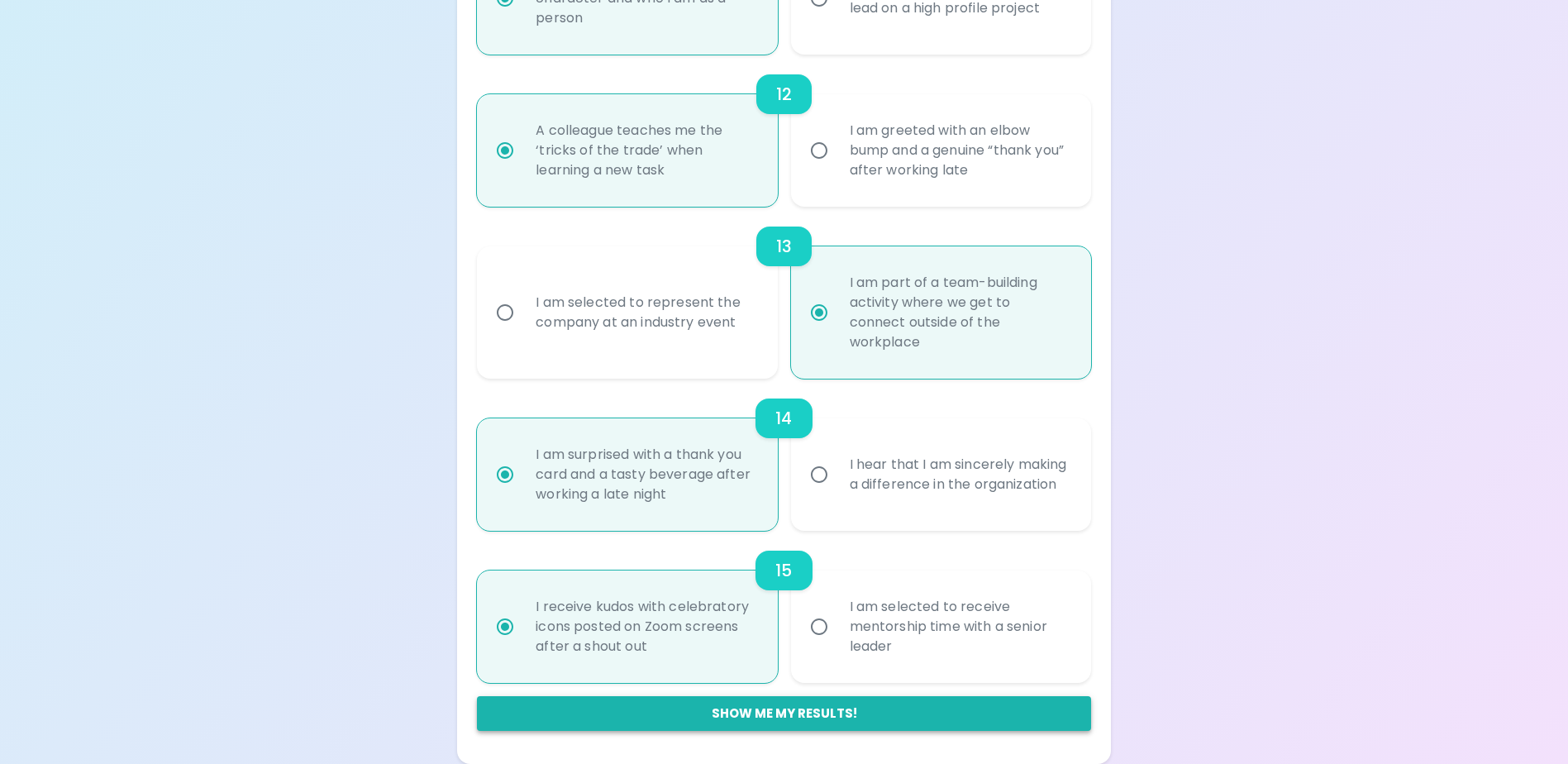
radio input "false"
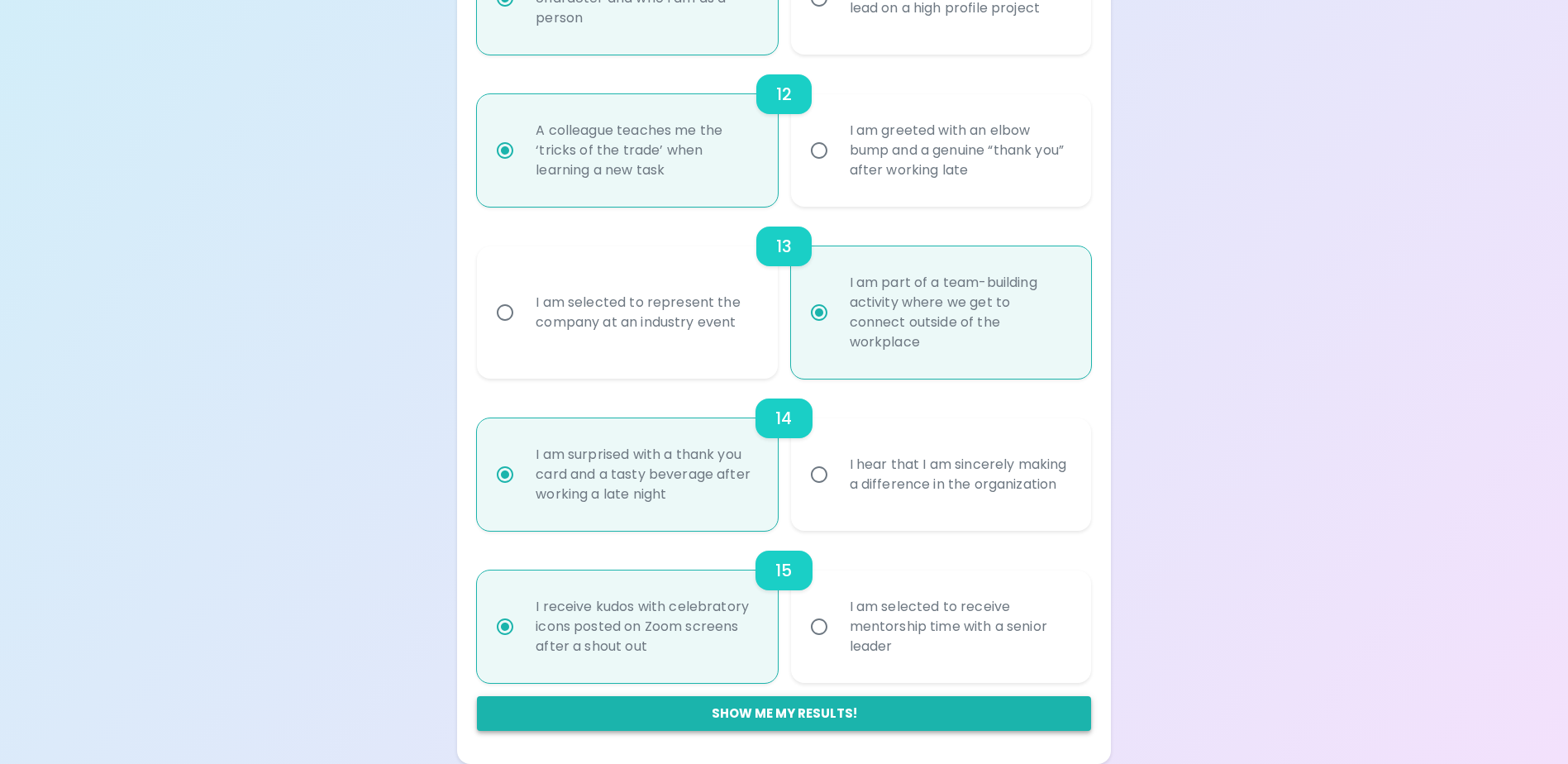
radio input "false"
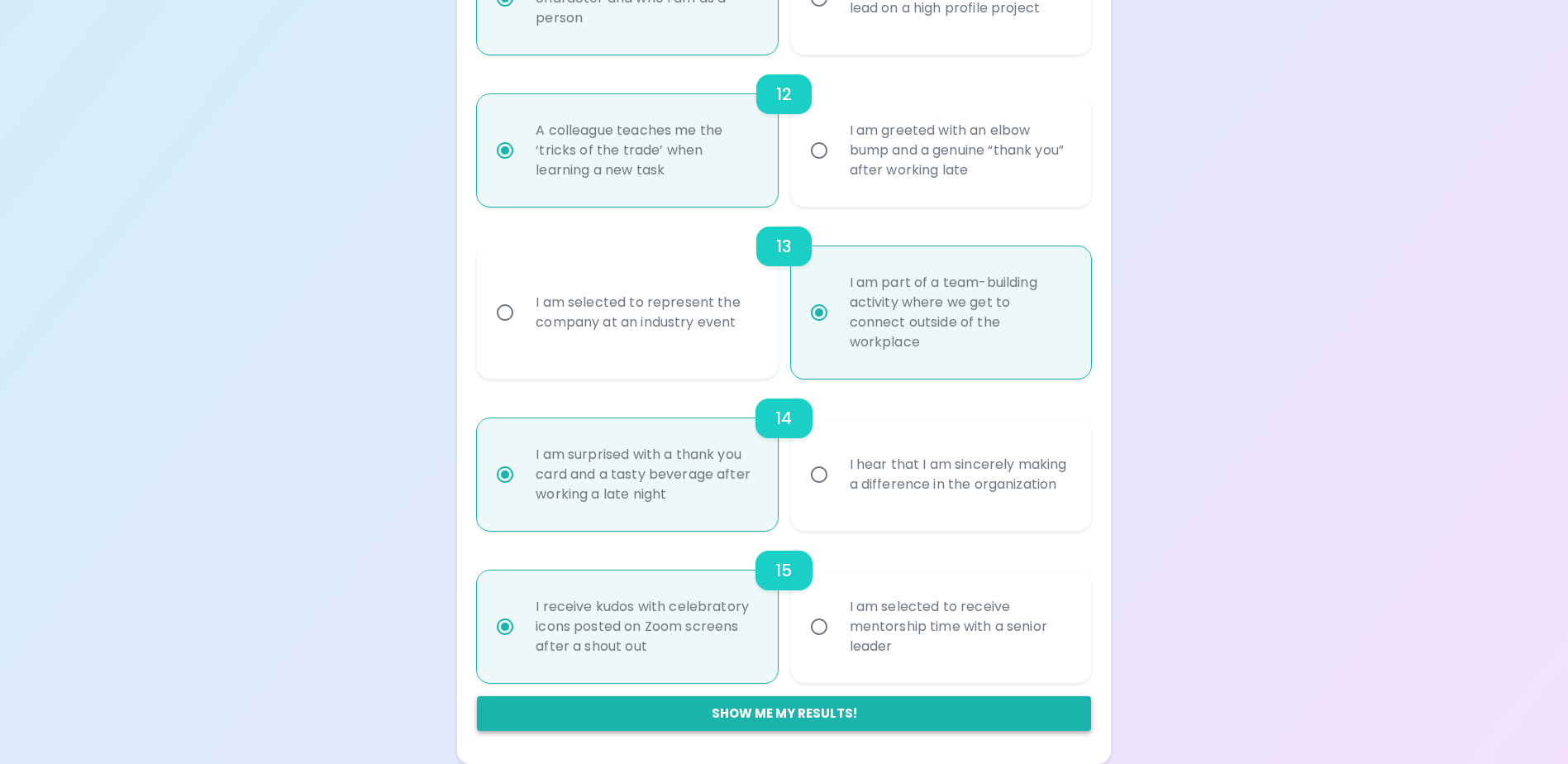
radio input "false"
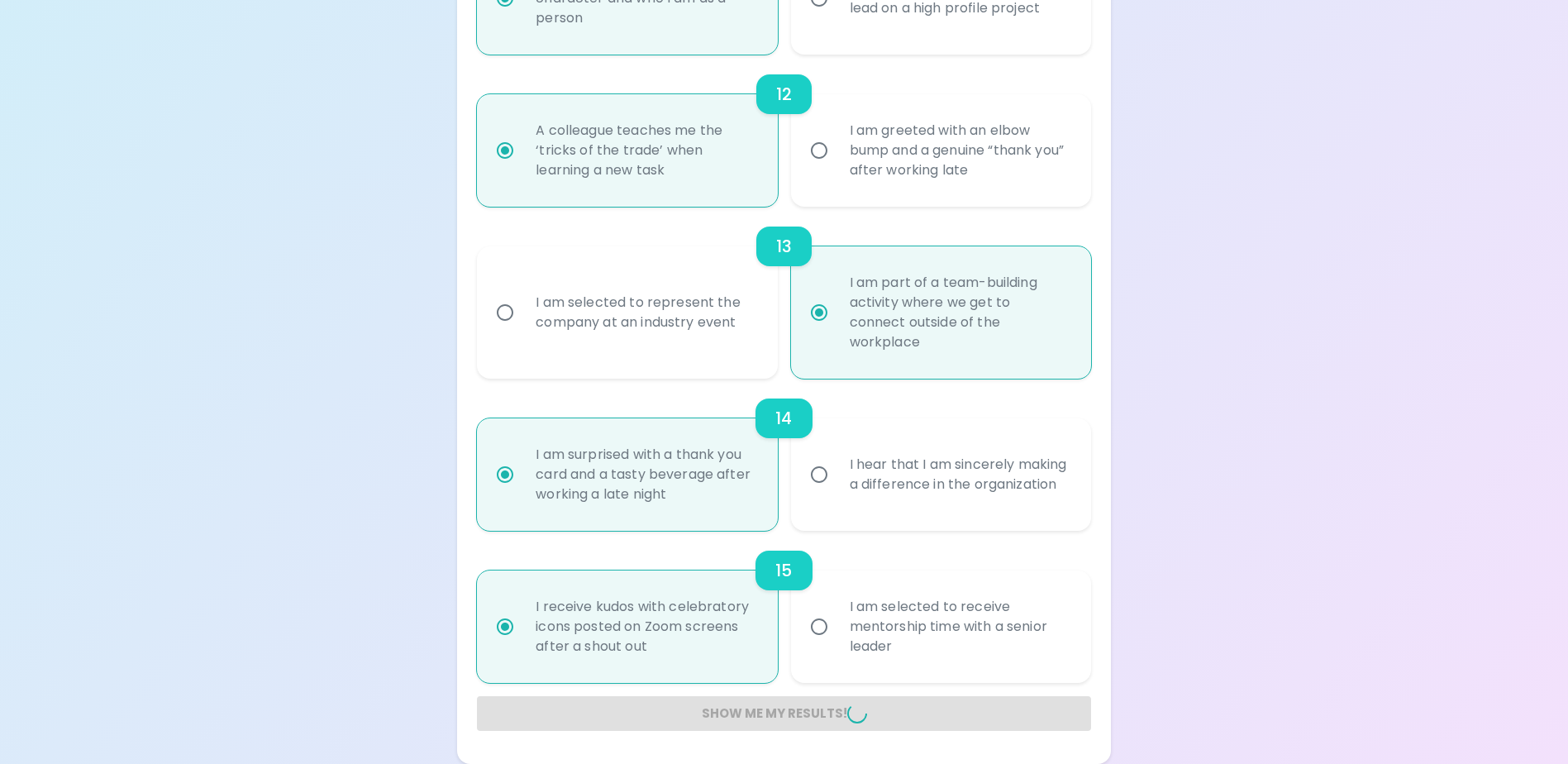
radio input "false"
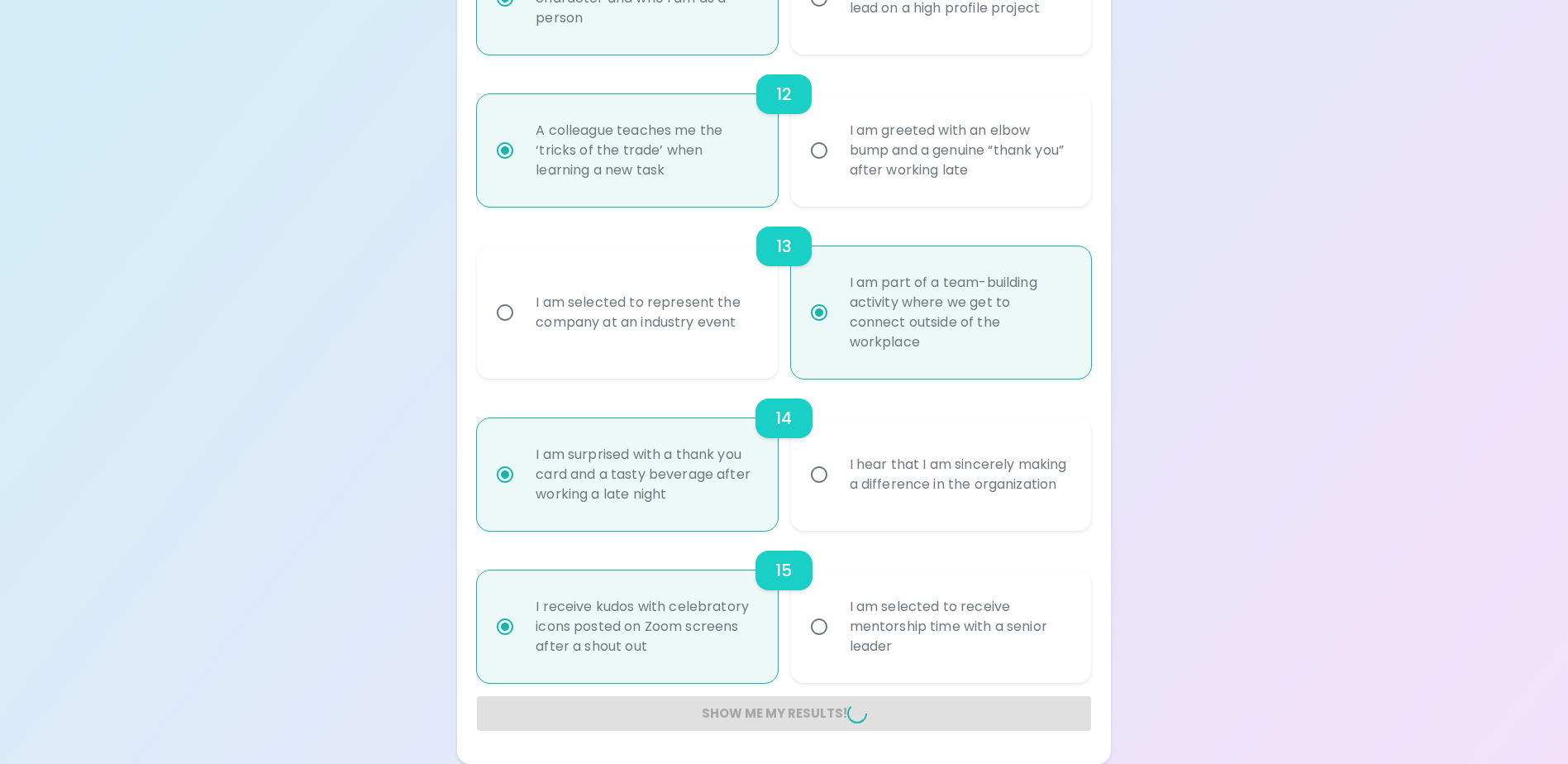
radio input "false"
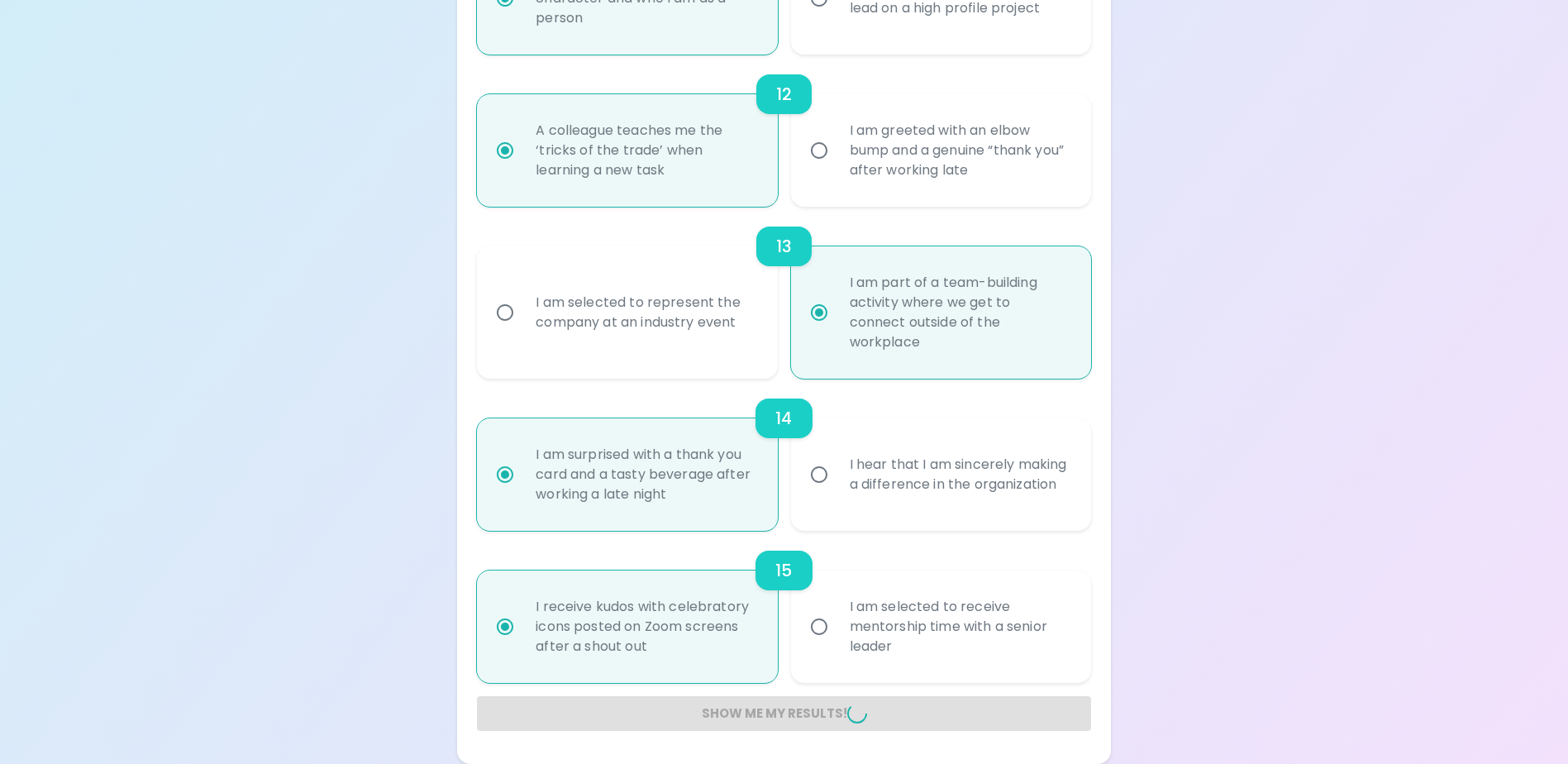
radio input "false"
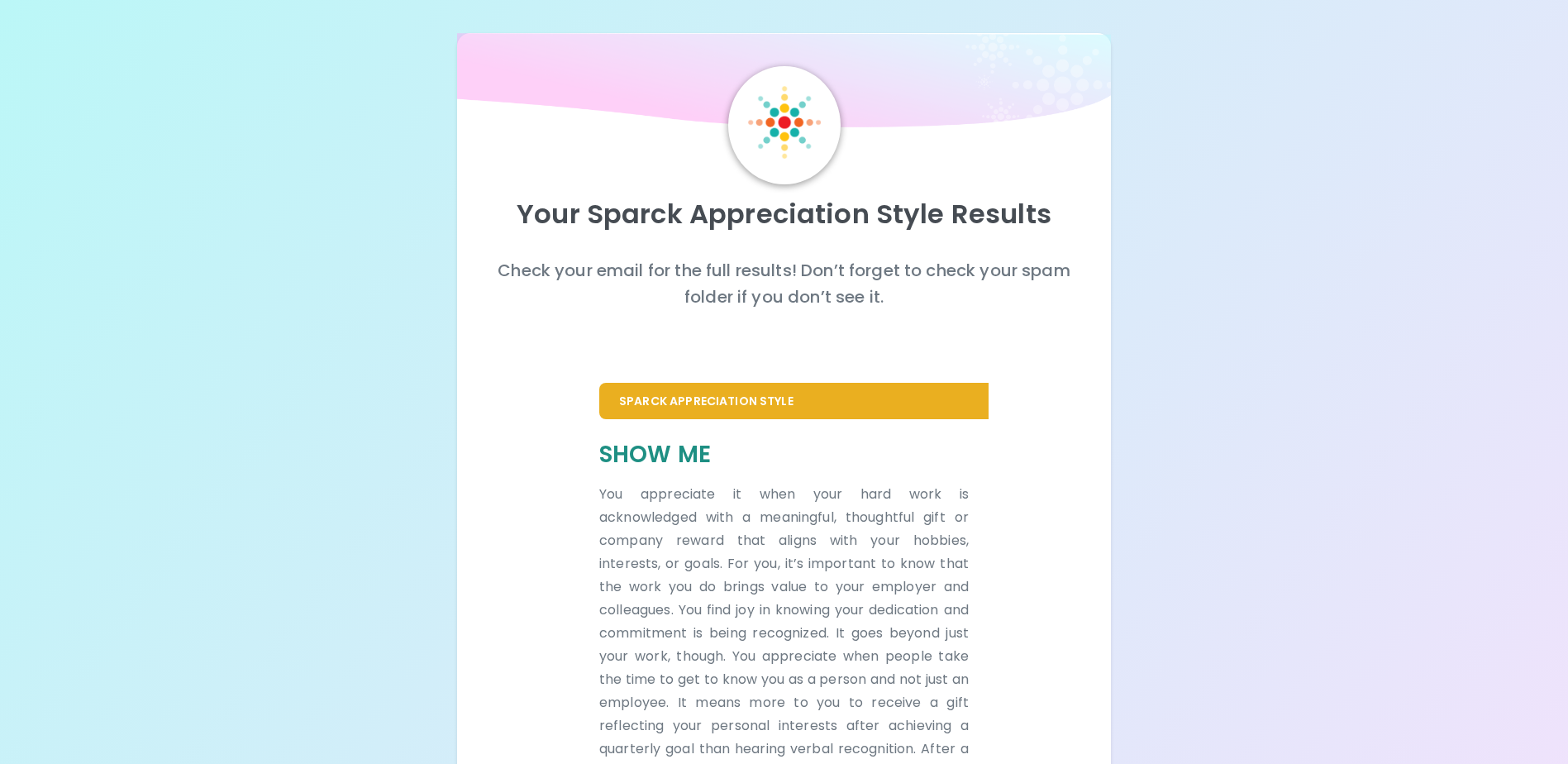
scroll to position [231, 0]
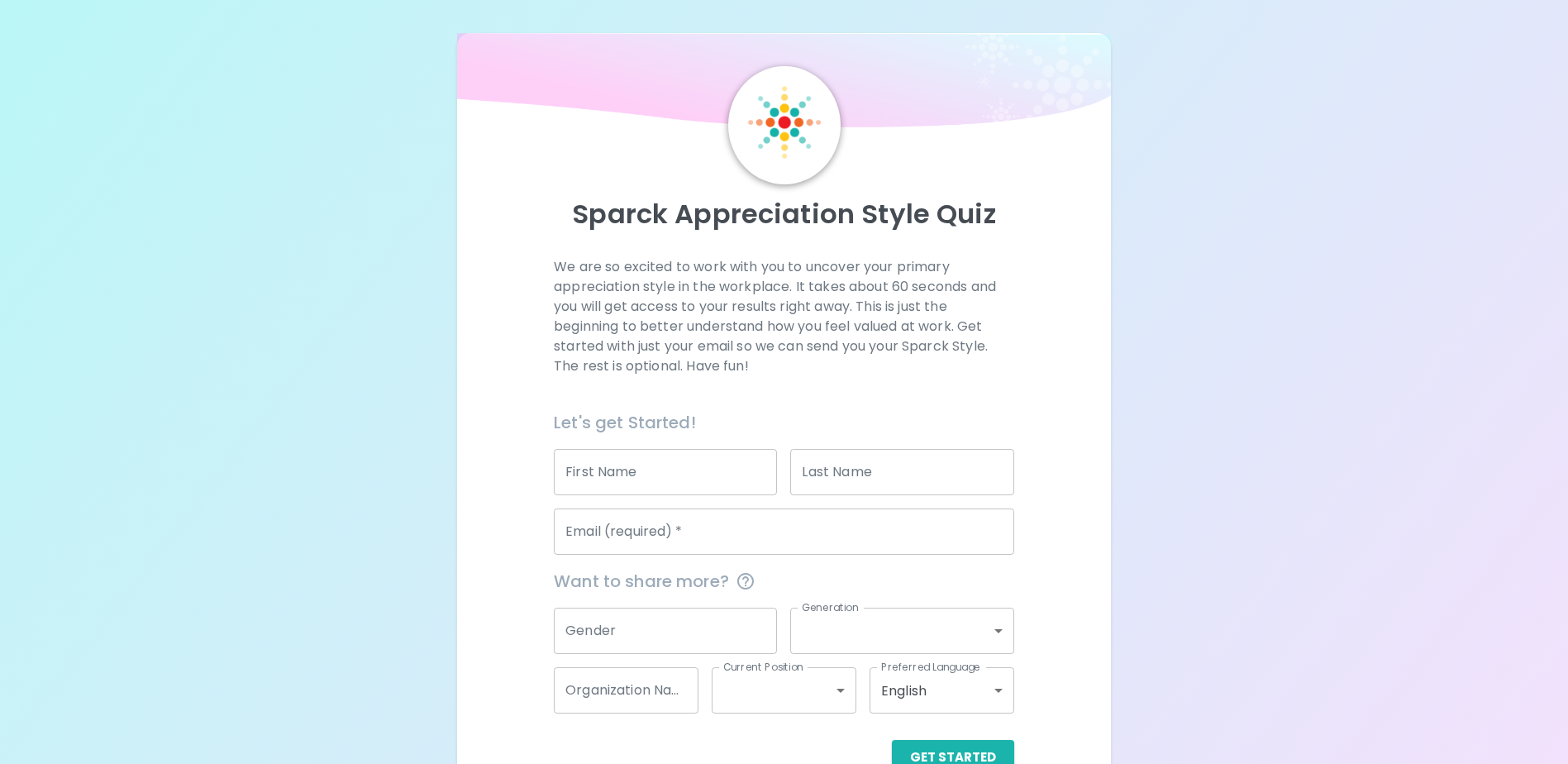
click at [656, 471] on input "First Name" at bounding box center [666, 471] width 223 height 46
type input "[PERSON_NAME]"
type input "Dyck"
click at [673, 535] on input "Email (required)   *" at bounding box center [784, 531] width 460 height 46
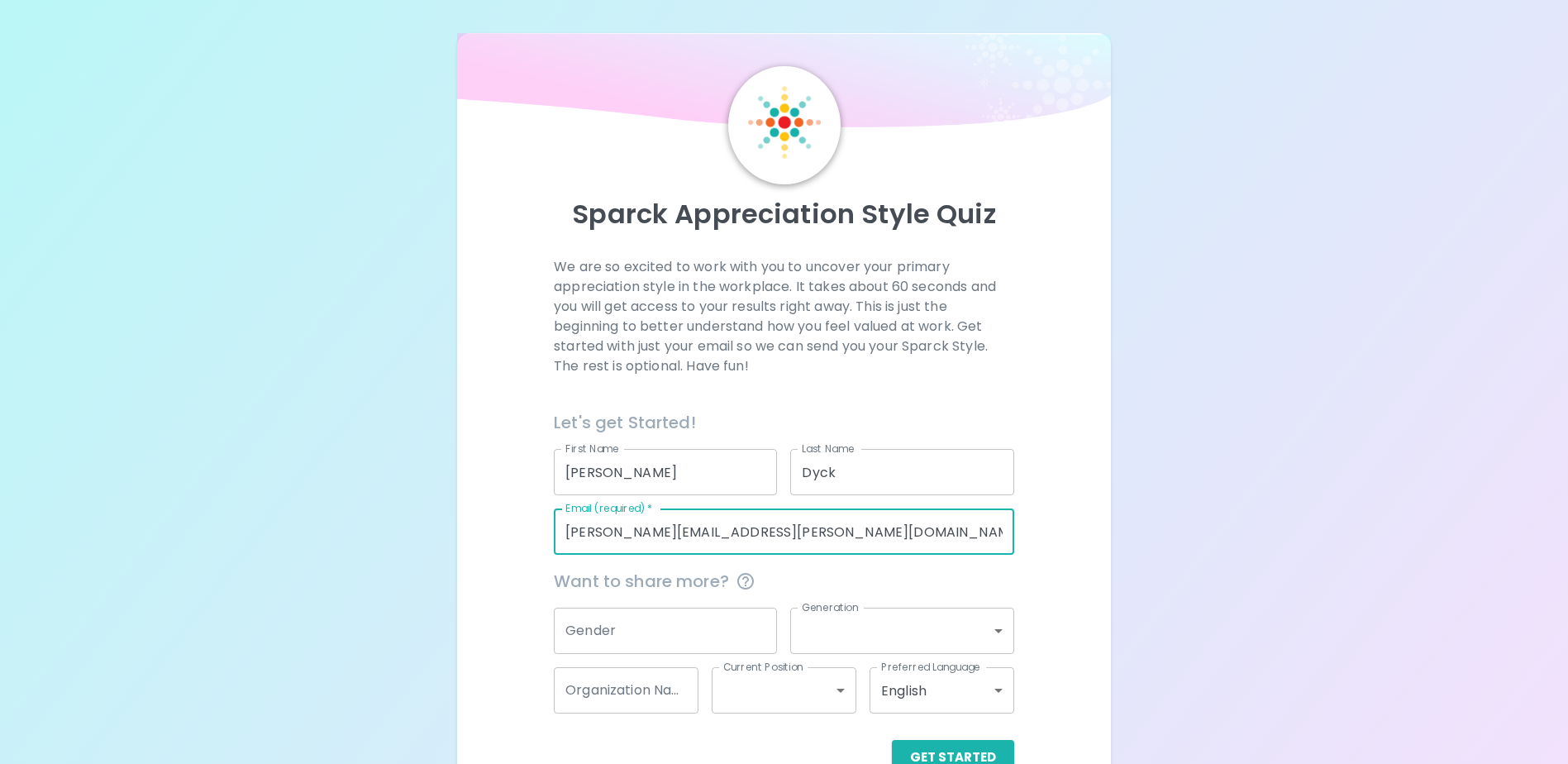
scroll to position [44, 0]
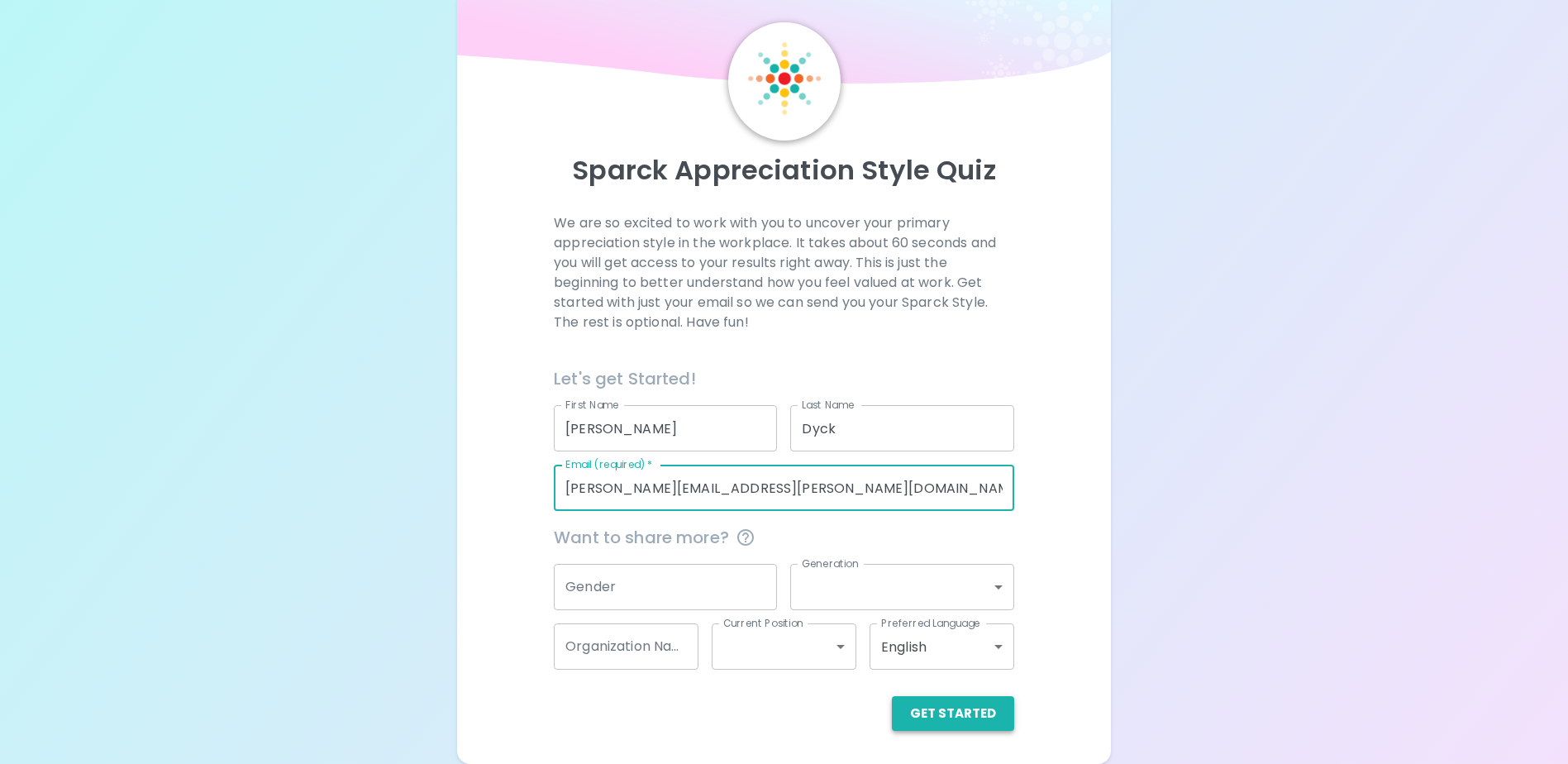
type input "emily.dyck@iaa-aeic.gc.ca"
click at [927, 707] on button "Get Started" at bounding box center [953, 713] width 122 height 34
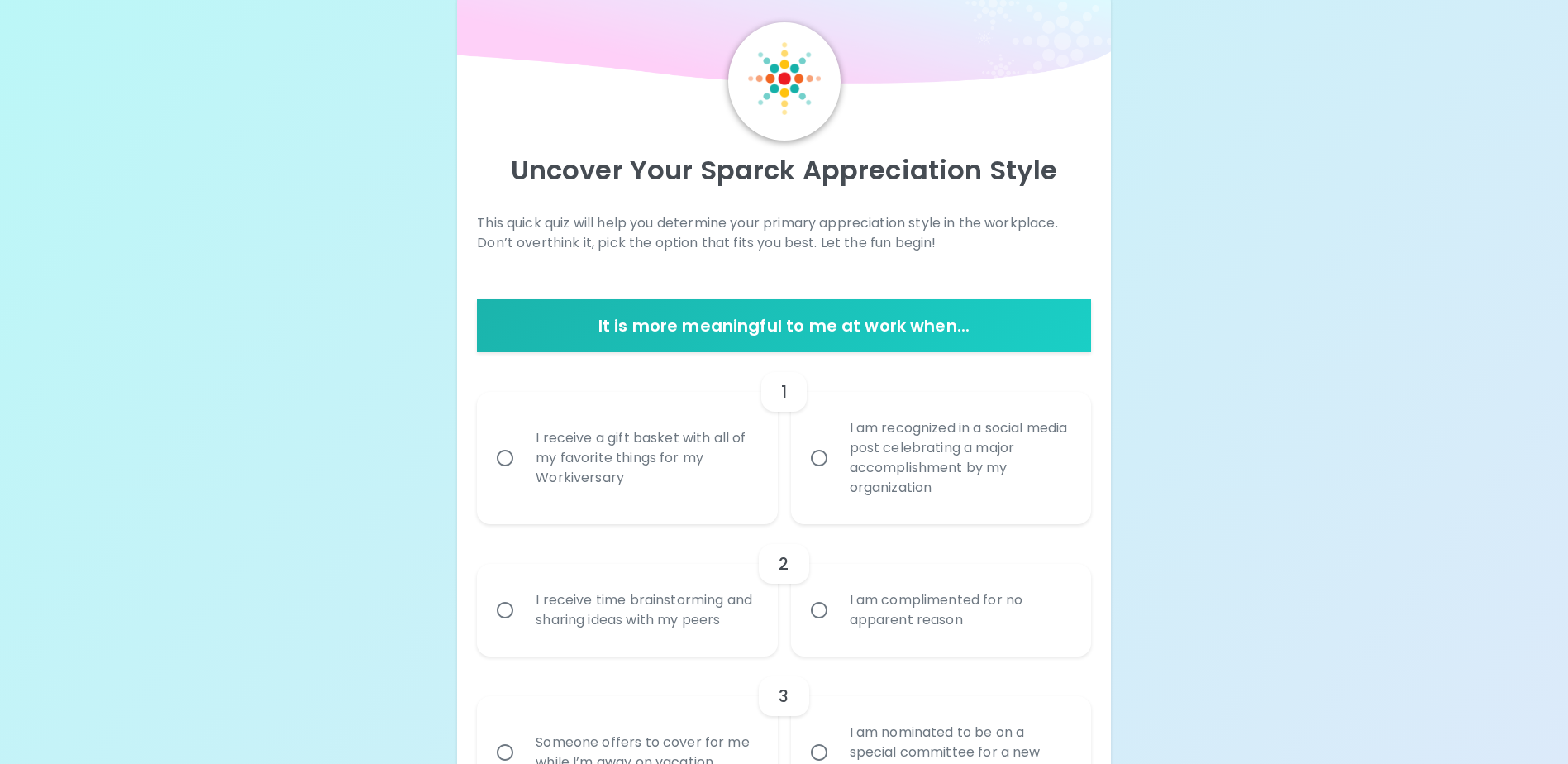
click at [1014, 474] on div "I am recognized in a social media post celebrating a major accomplishment by my…" at bounding box center [959, 458] width 246 height 119
click at [836, 474] on input "I am recognized in a social media post celebrating a major accomplishment by my…" at bounding box center [819, 457] width 34 height 34
radio input "true"
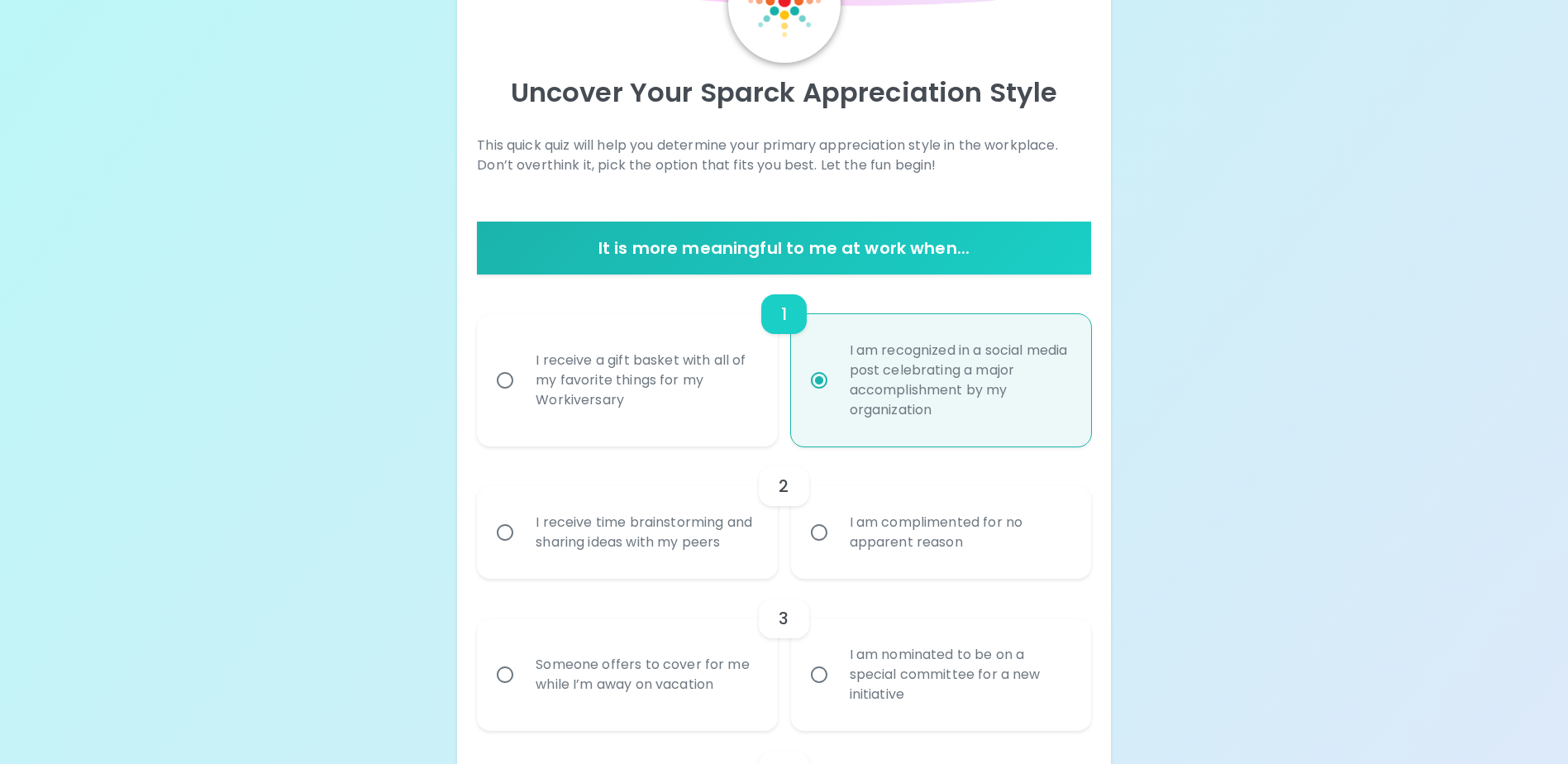
scroll to position [176, 0]
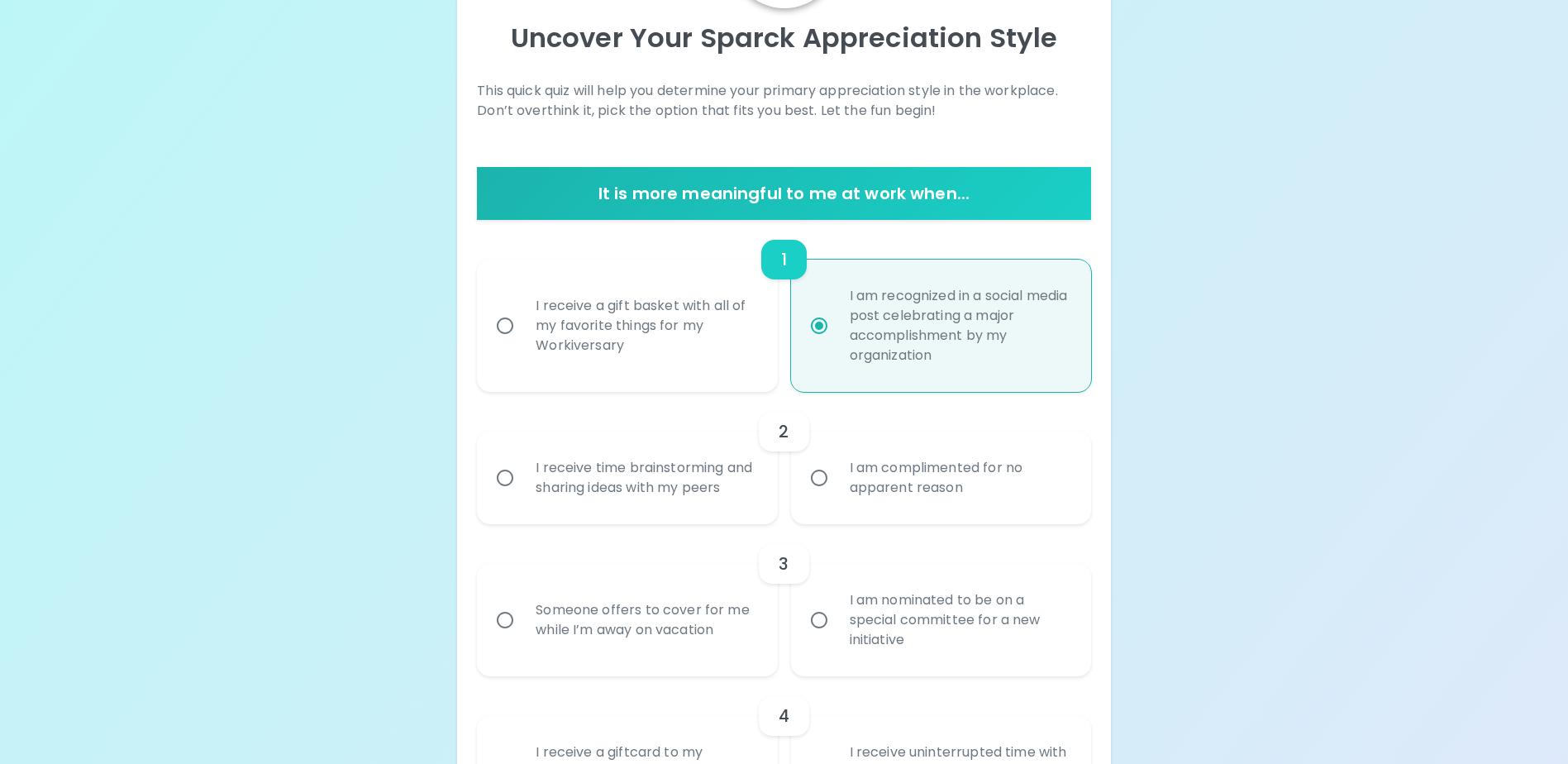
click at [681, 499] on div "I receive time brainstorming and sharing ideas with my peers" at bounding box center [644, 477] width 246 height 79
click at [522, 496] on input "I receive time brainstorming and sharing ideas with my peers" at bounding box center [504, 477] width 34 height 34
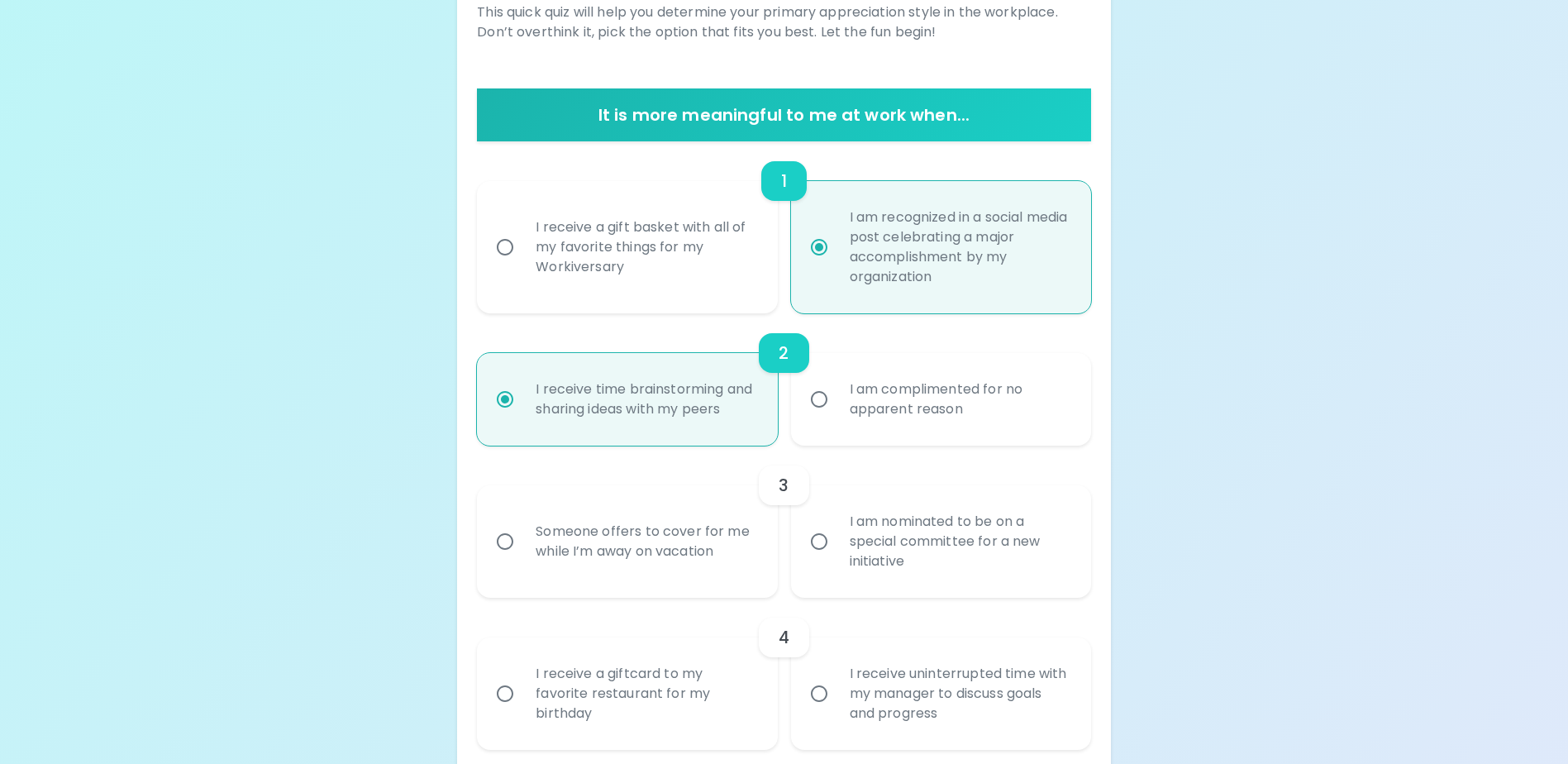
scroll to position [309, 0]
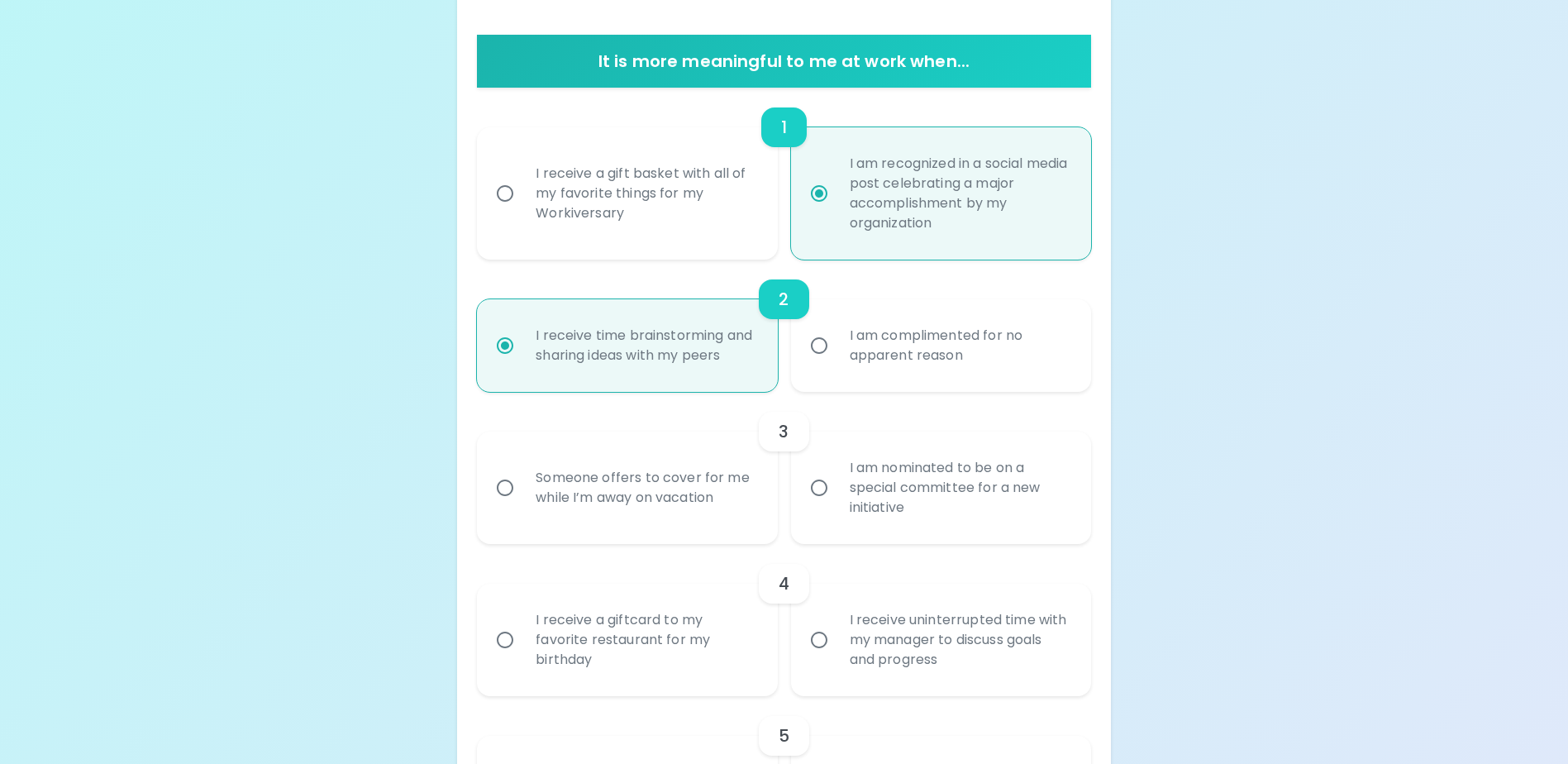
radio input "true"
click at [951, 501] on div "I am nominated to be on a special committee for a new initiative" at bounding box center [959, 487] width 246 height 99
click at [836, 501] on input "I am nominated to be on a special committee for a new initiative" at bounding box center [819, 487] width 34 height 34
radio input "false"
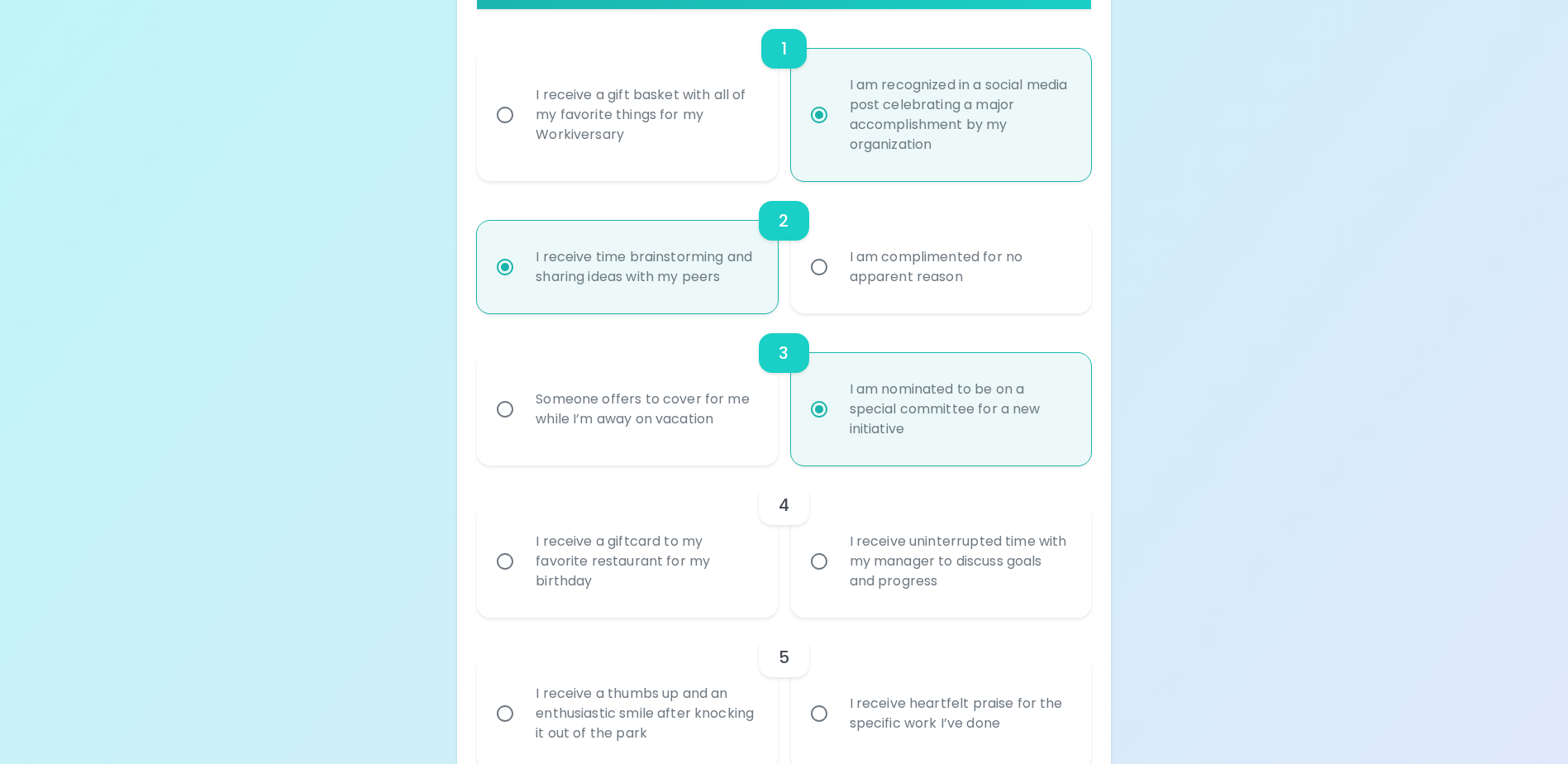
scroll to position [441, 0]
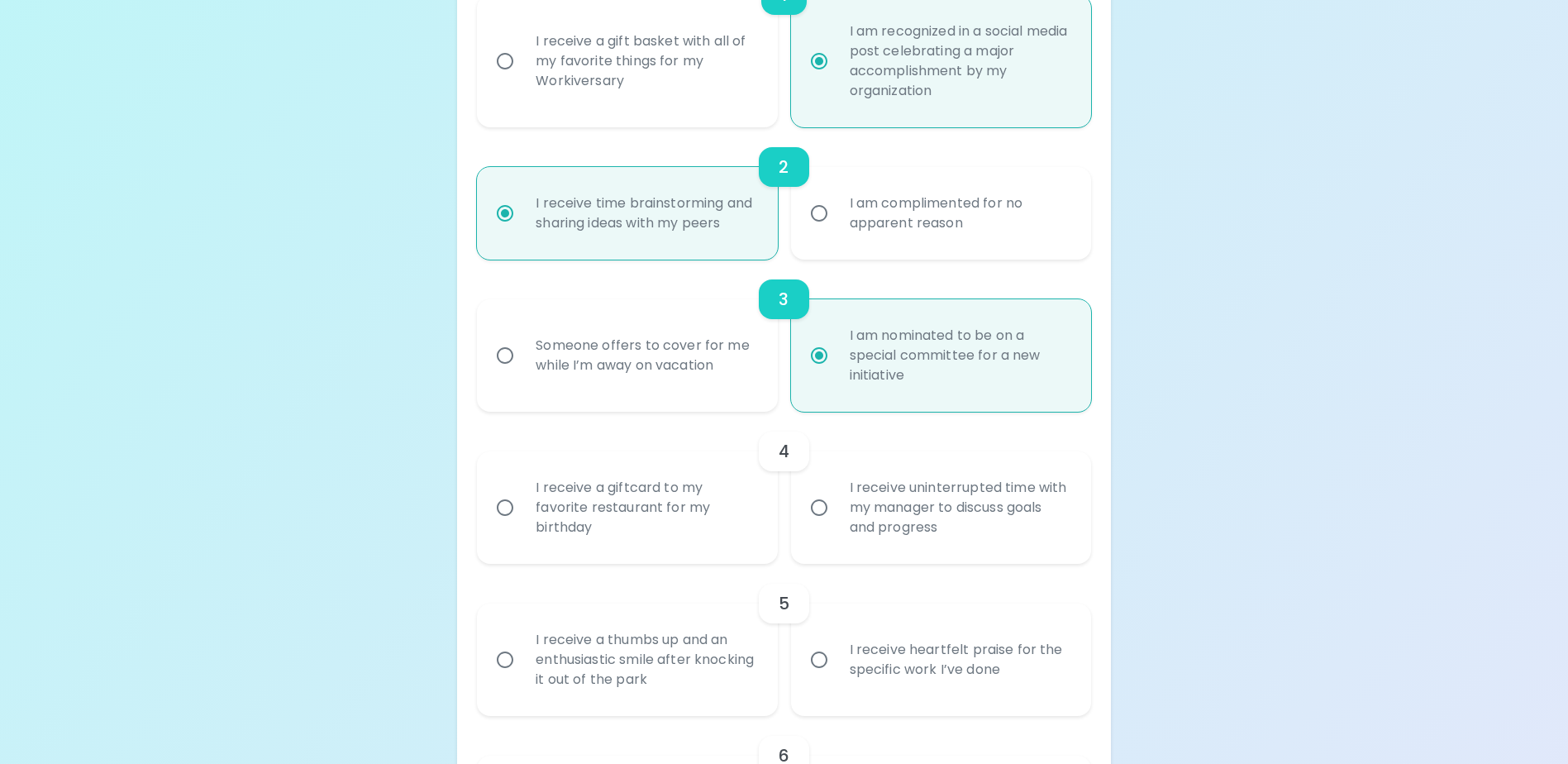
radio input "true"
click at [594, 514] on div "I receive a giftcard to my favorite restaurant for my birthday" at bounding box center [644, 507] width 246 height 99
click at [522, 514] on input "I receive a giftcard to my favorite restaurant for my birthday" at bounding box center [504, 507] width 34 height 34
radio input "false"
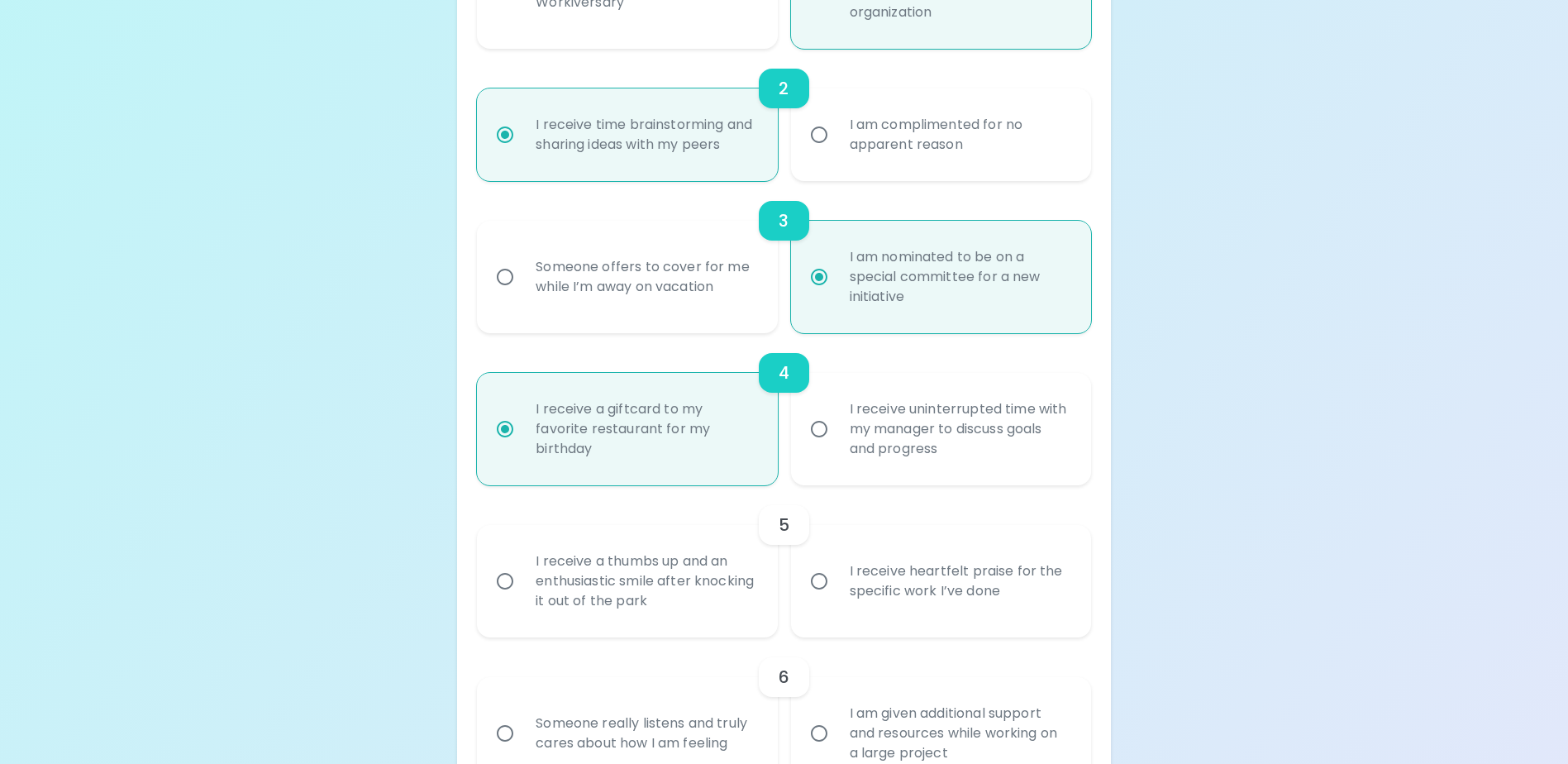
scroll to position [573, 0]
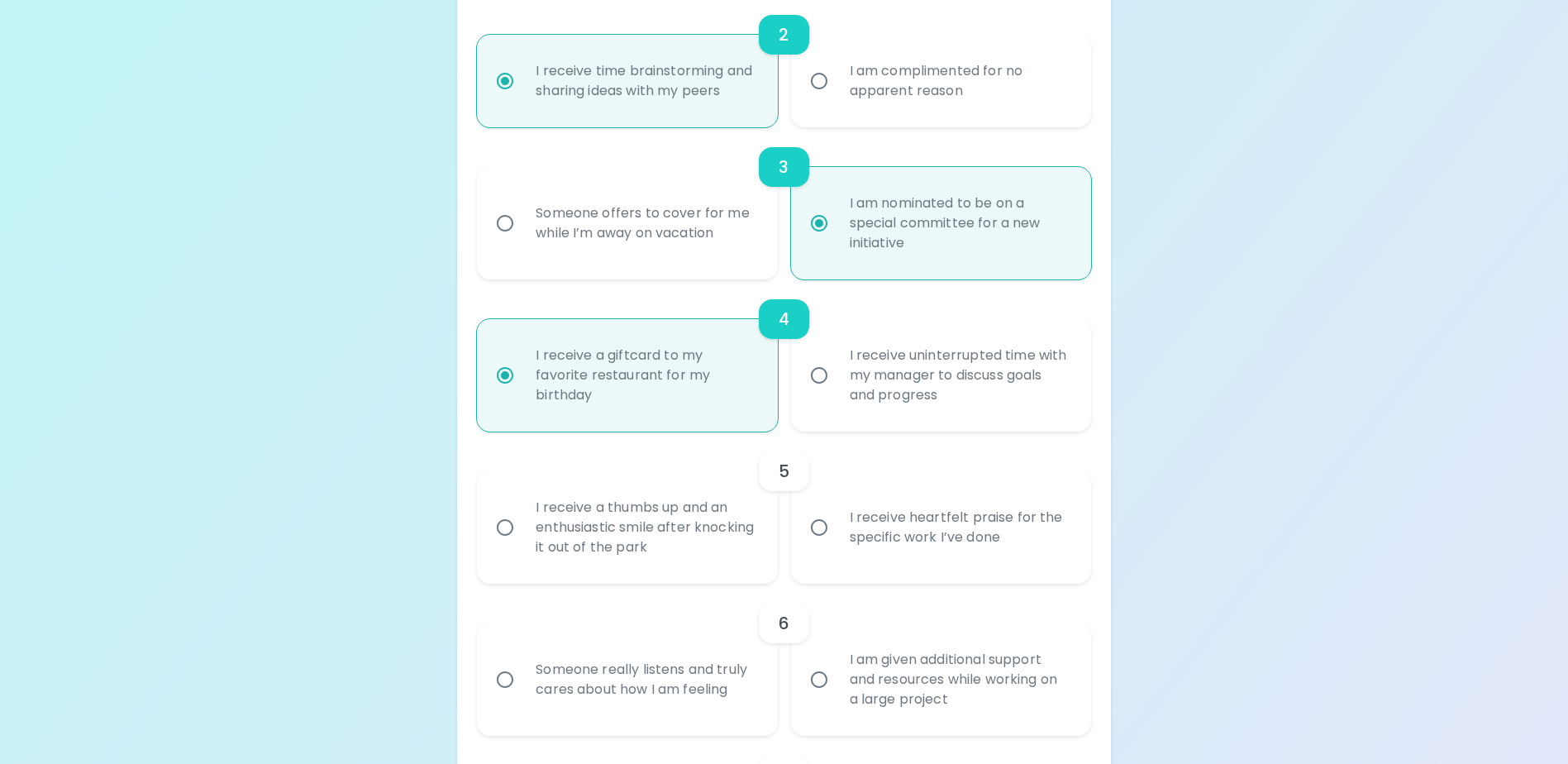
radio input "true"
click at [882, 567] on div "I receive heartfelt praise for the specific work I’ve done" at bounding box center [959, 527] width 246 height 79
click at [836, 545] on input "I receive heartfelt praise for the specific work I’ve done" at bounding box center [819, 527] width 34 height 34
radio input "false"
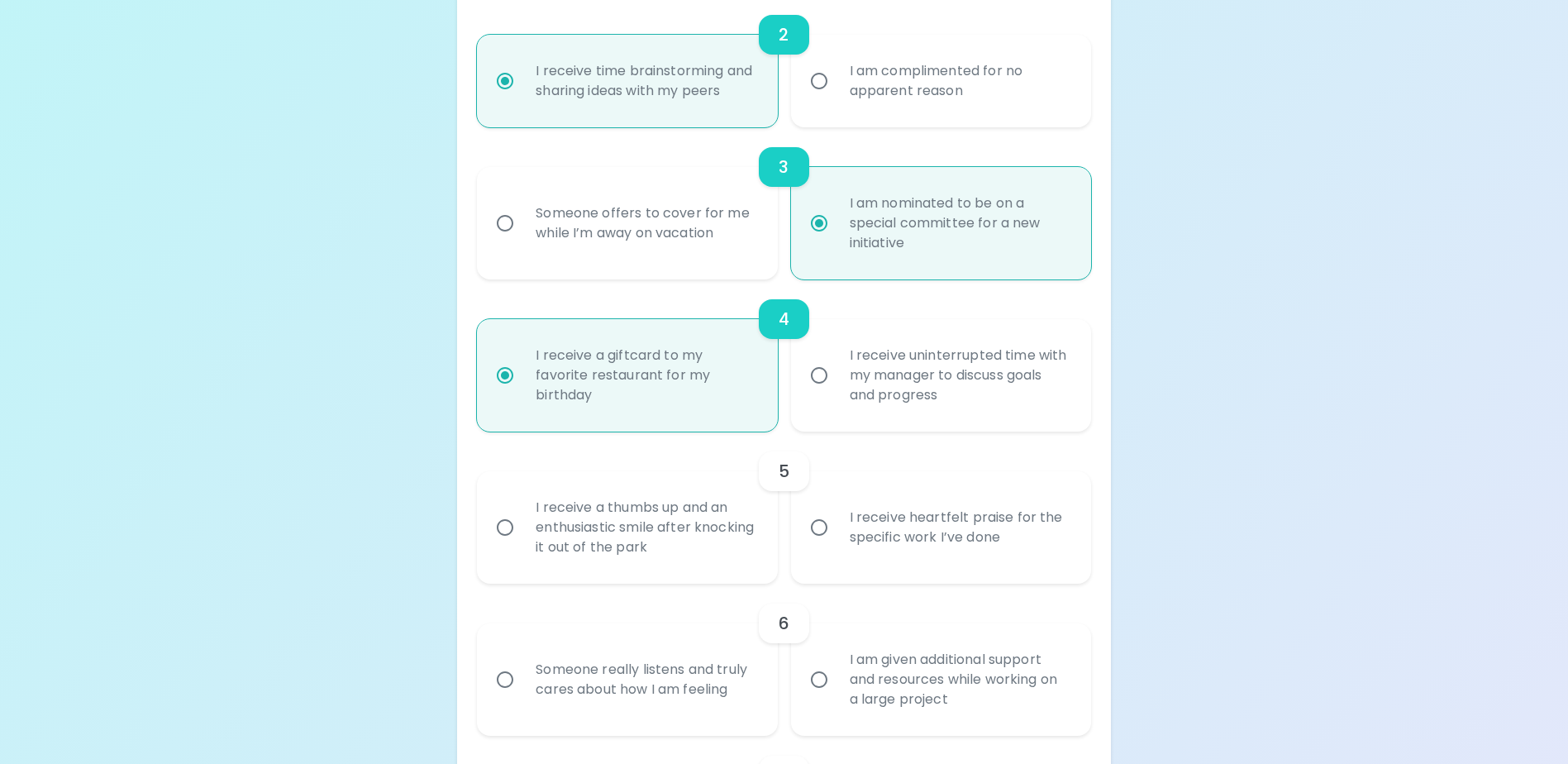
radio input "false"
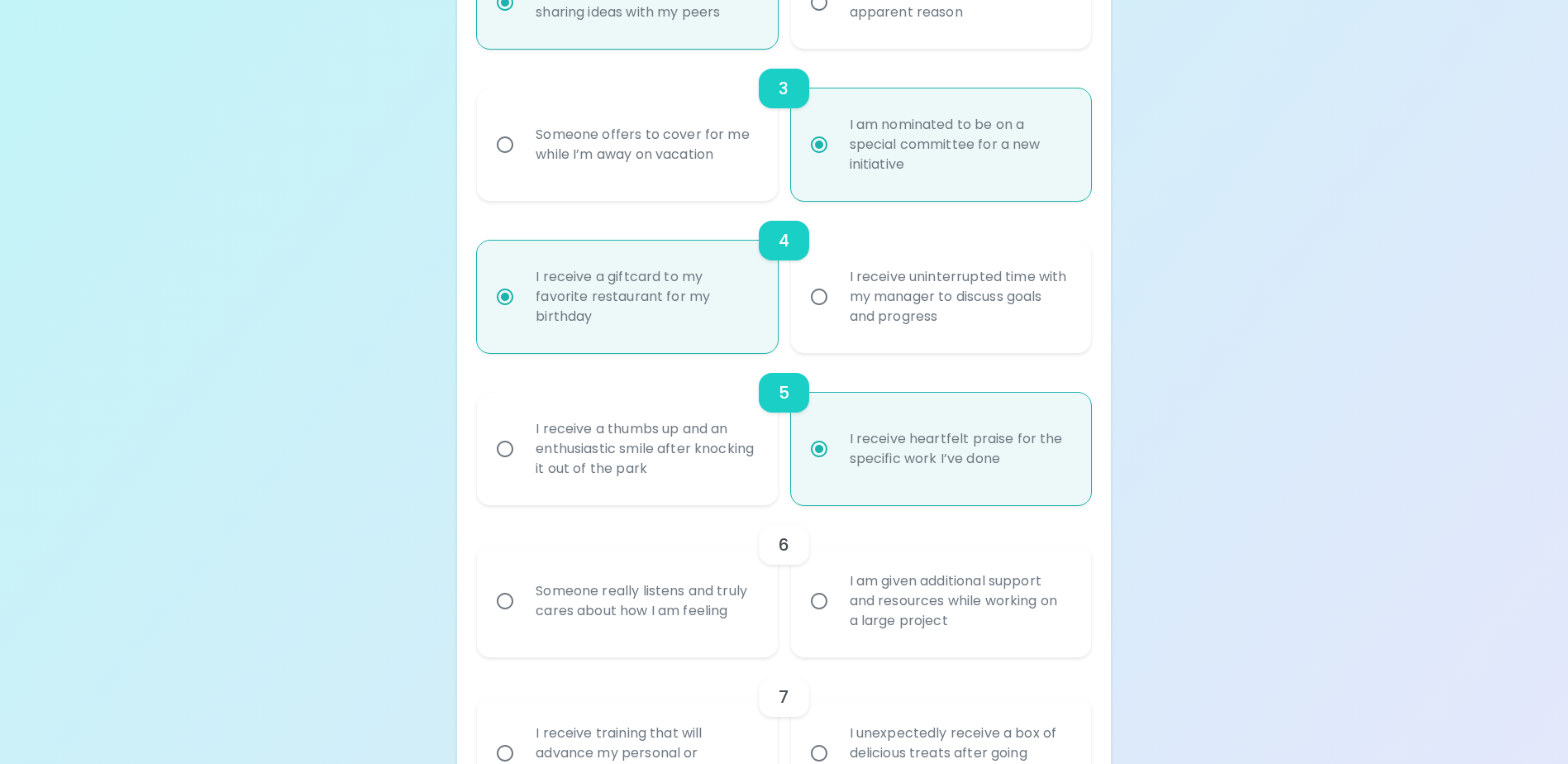
scroll to position [705, 0]
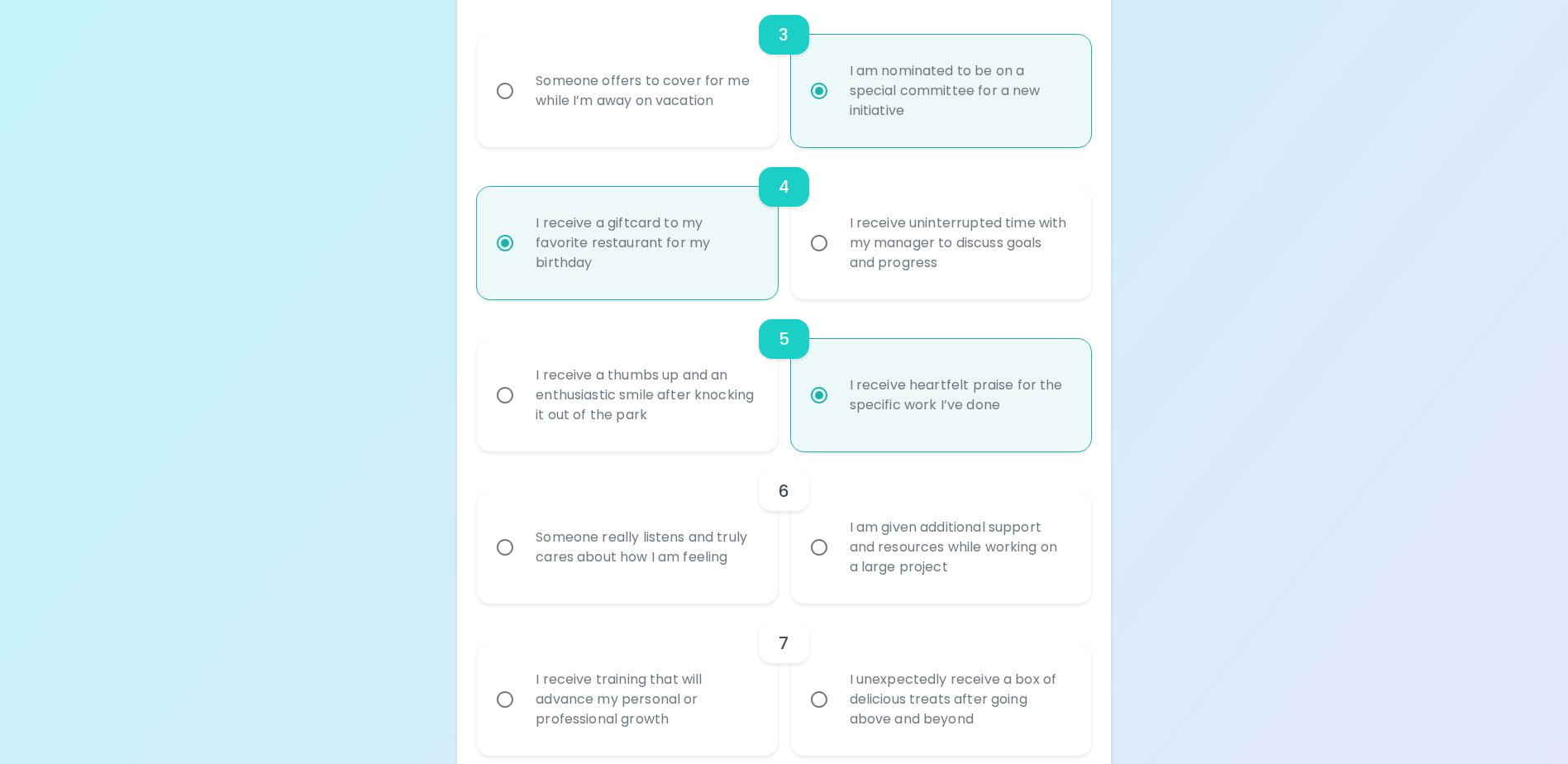
radio input "true"
click at [639, 582] on div "Someone really listens and truly cares about how I am feeling" at bounding box center [644, 547] width 246 height 79
click at [522, 564] on input "Someone really listens and truly cares about how I am feeling" at bounding box center [504, 547] width 34 height 34
radio input "false"
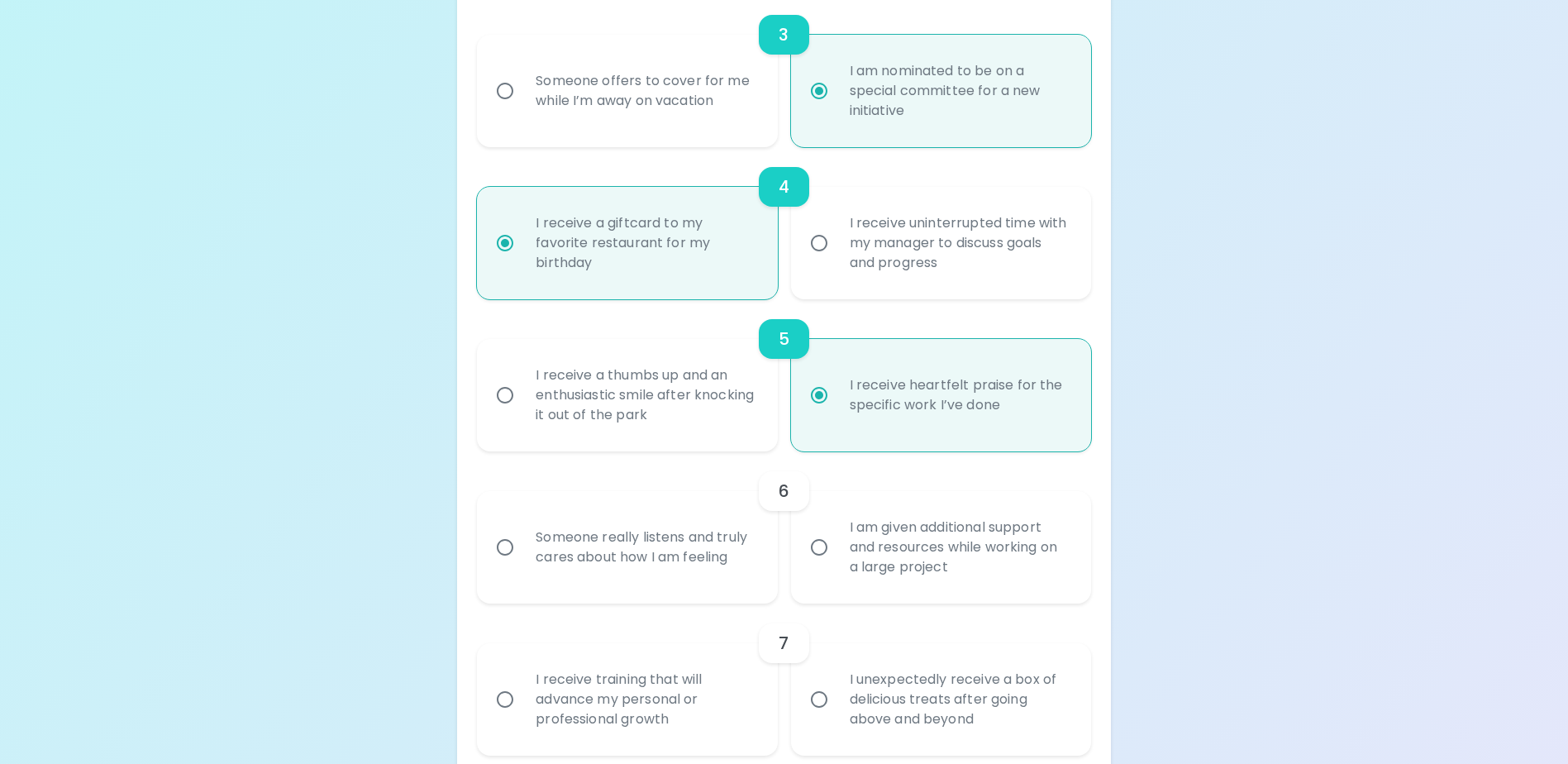
radio input "false"
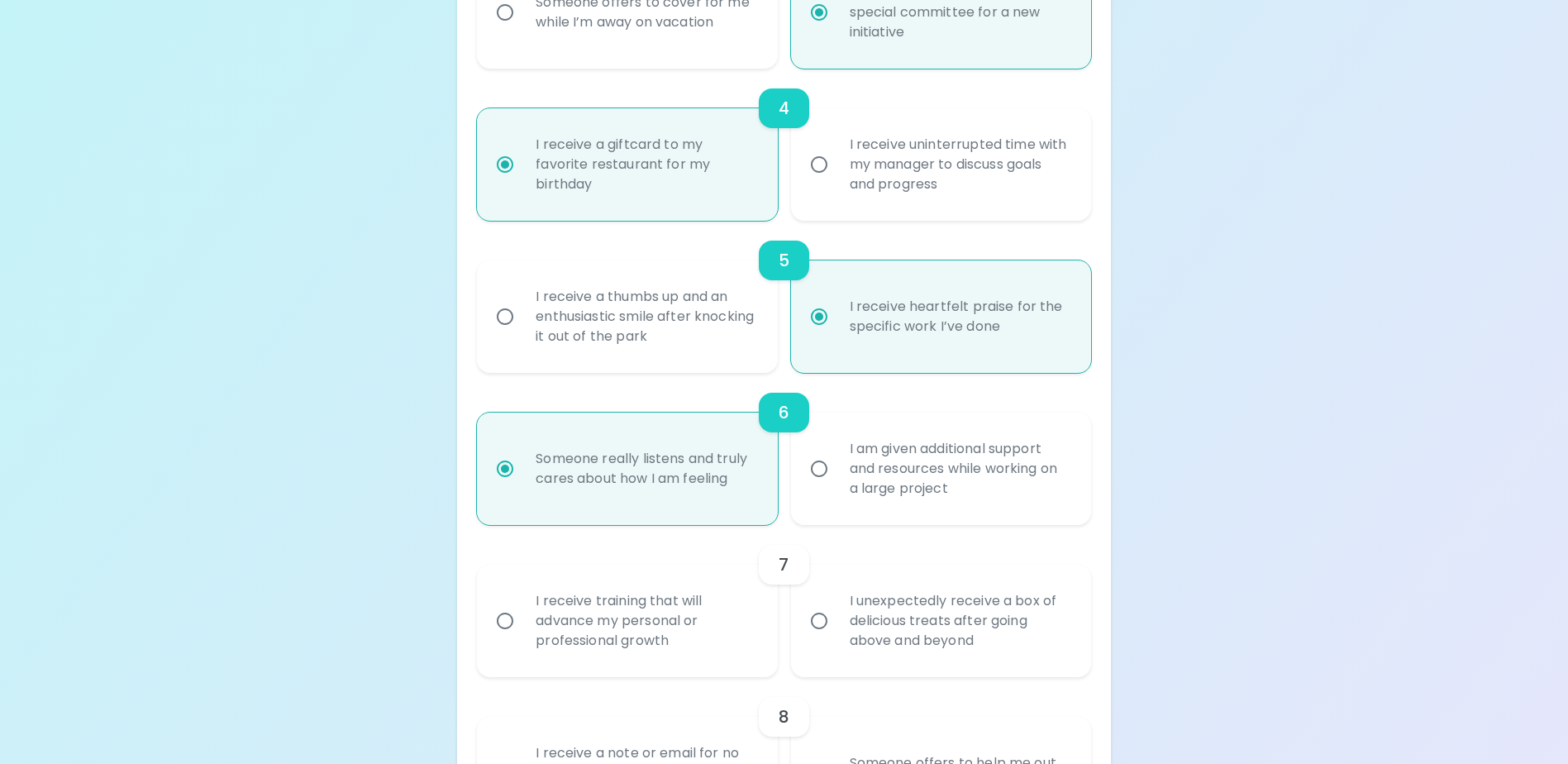
scroll to position [837, 0]
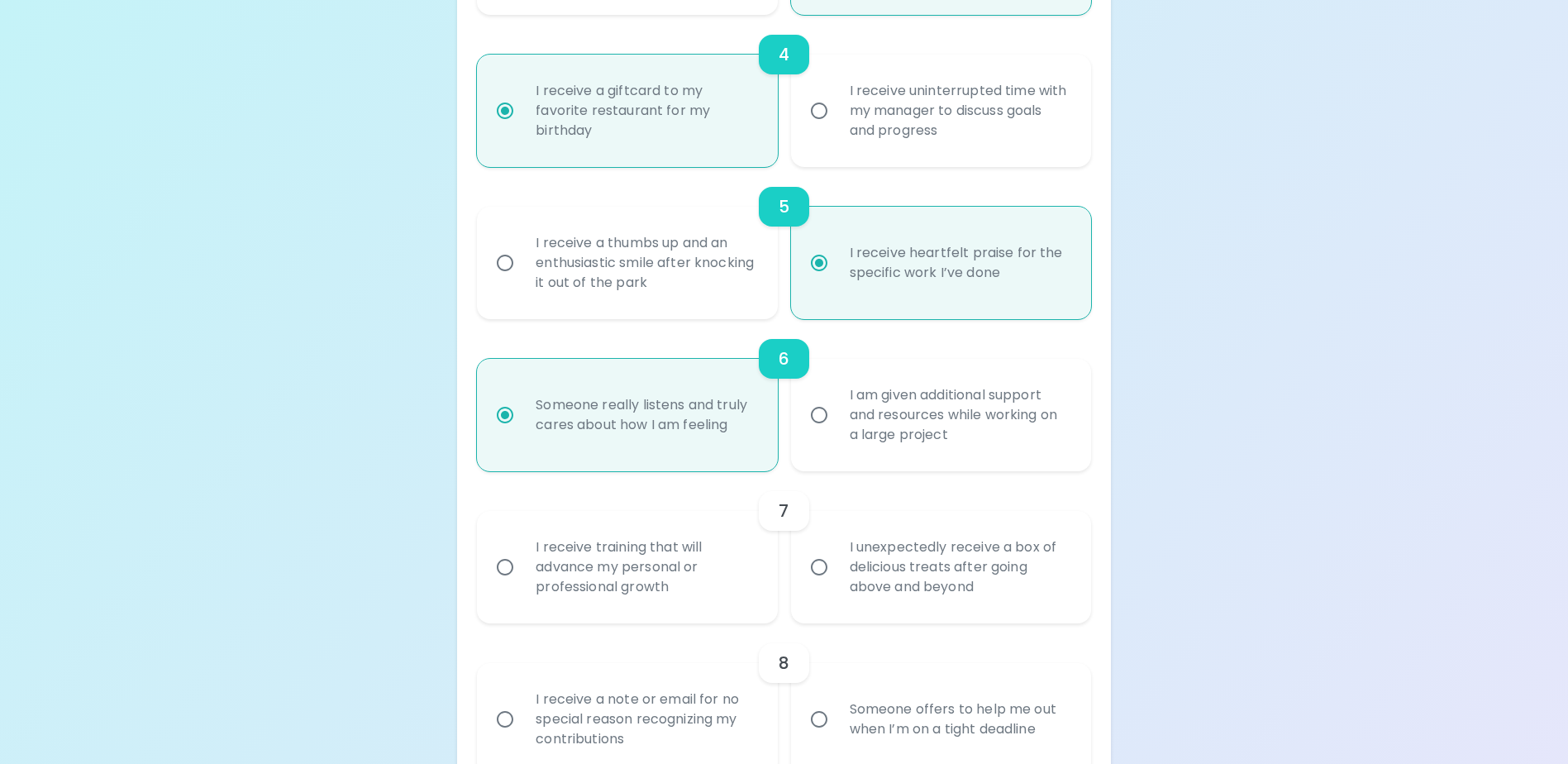
radio input "true"
click at [730, 603] on div "I receive training that will advance my personal or professional growth" at bounding box center [644, 566] width 246 height 99
click at [522, 585] on input "I receive training that will advance my personal or professional growth" at bounding box center [504, 566] width 34 height 34
radio input "false"
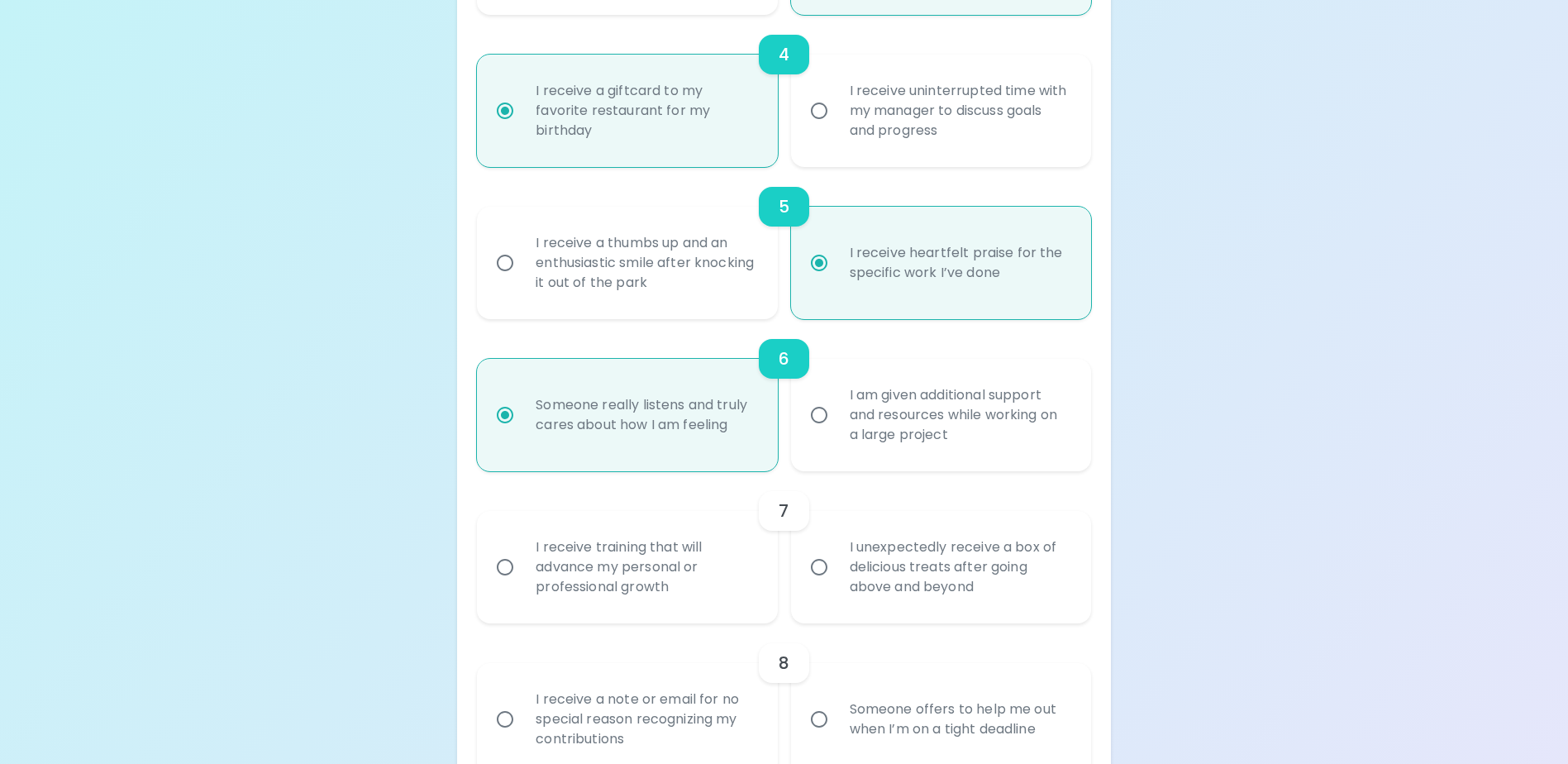
radio input "false"
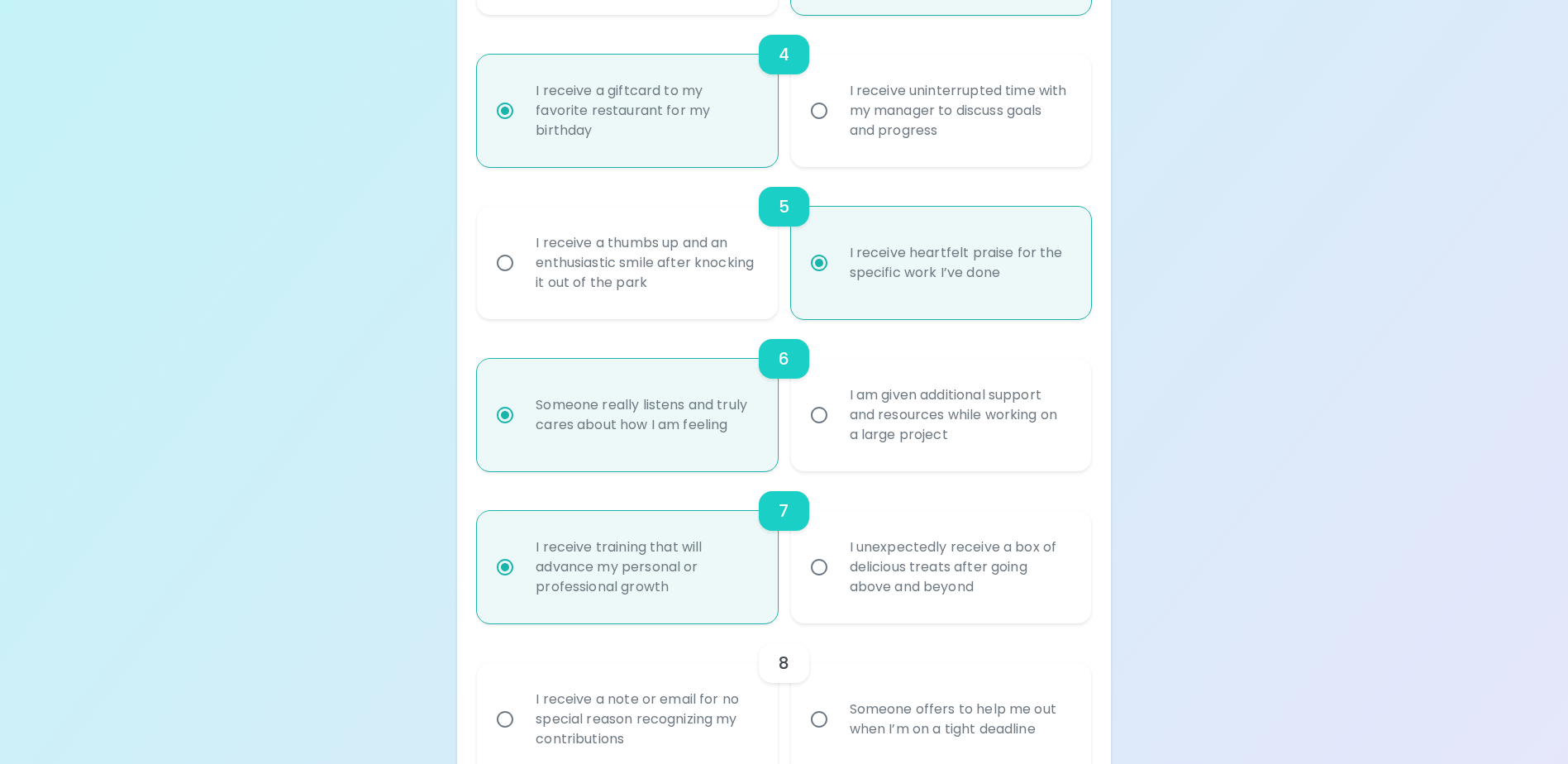
scroll to position [970, 0]
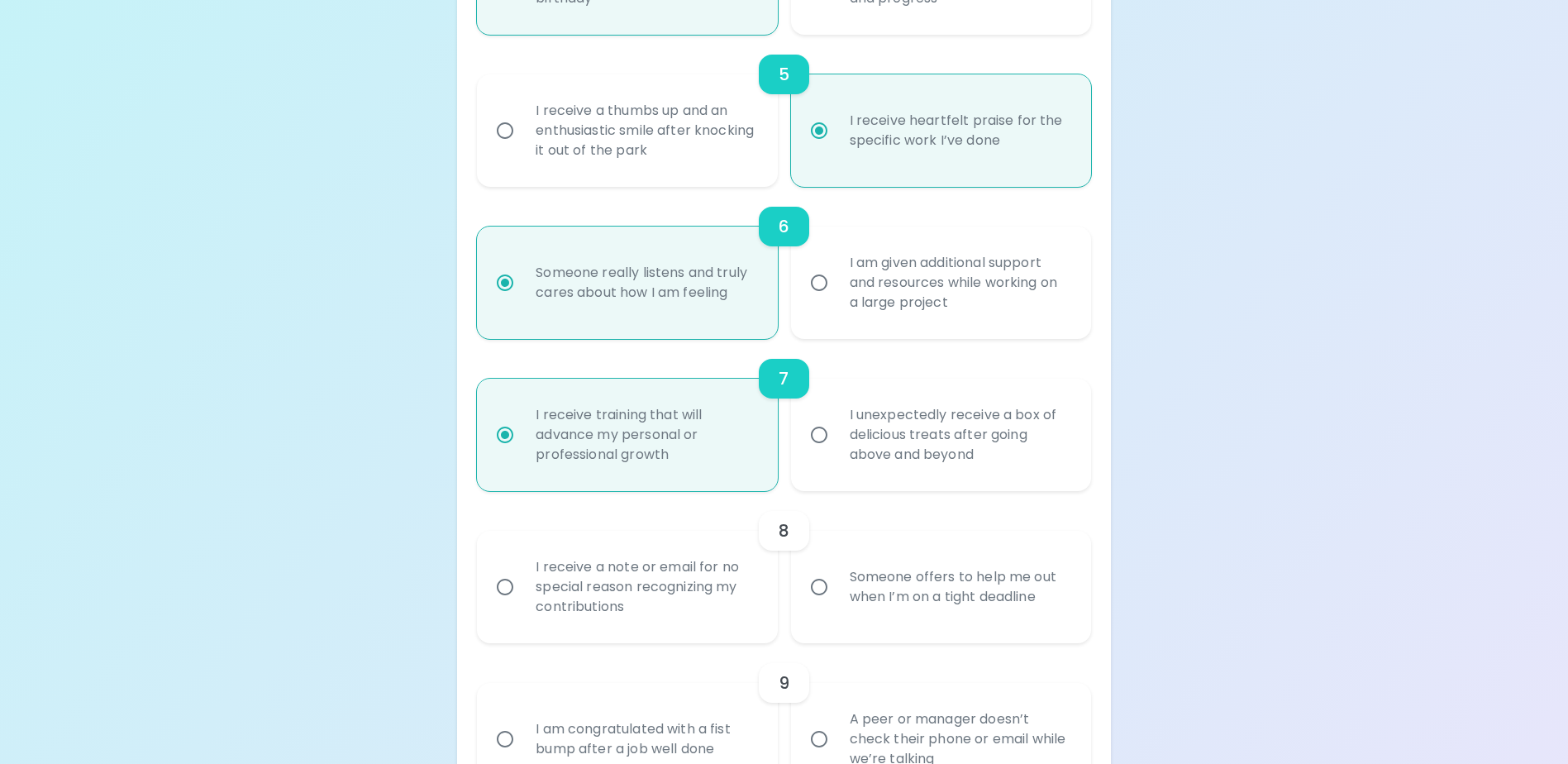
radio input "true"
click at [744, 637] on div "I receive a note or email for no special reason recognizing my contributions" at bounding box center [644, 587] width 246 height 99
click at [522, 604] on input "I receive a note or email for no special reason recognizing my contributions" at bounding box center [504, 587] width 34 height 34
radio input "false"
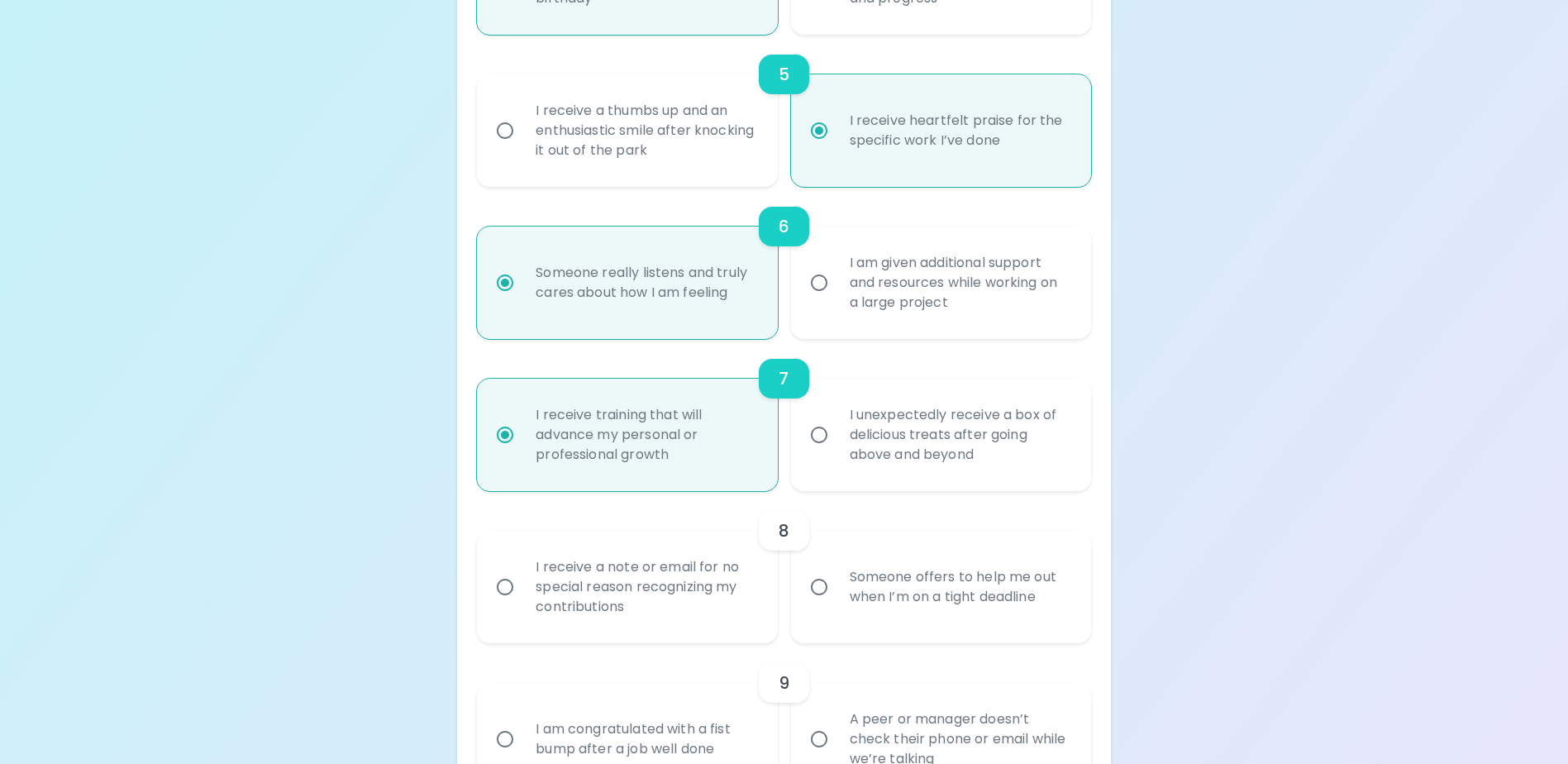
radio input "false"
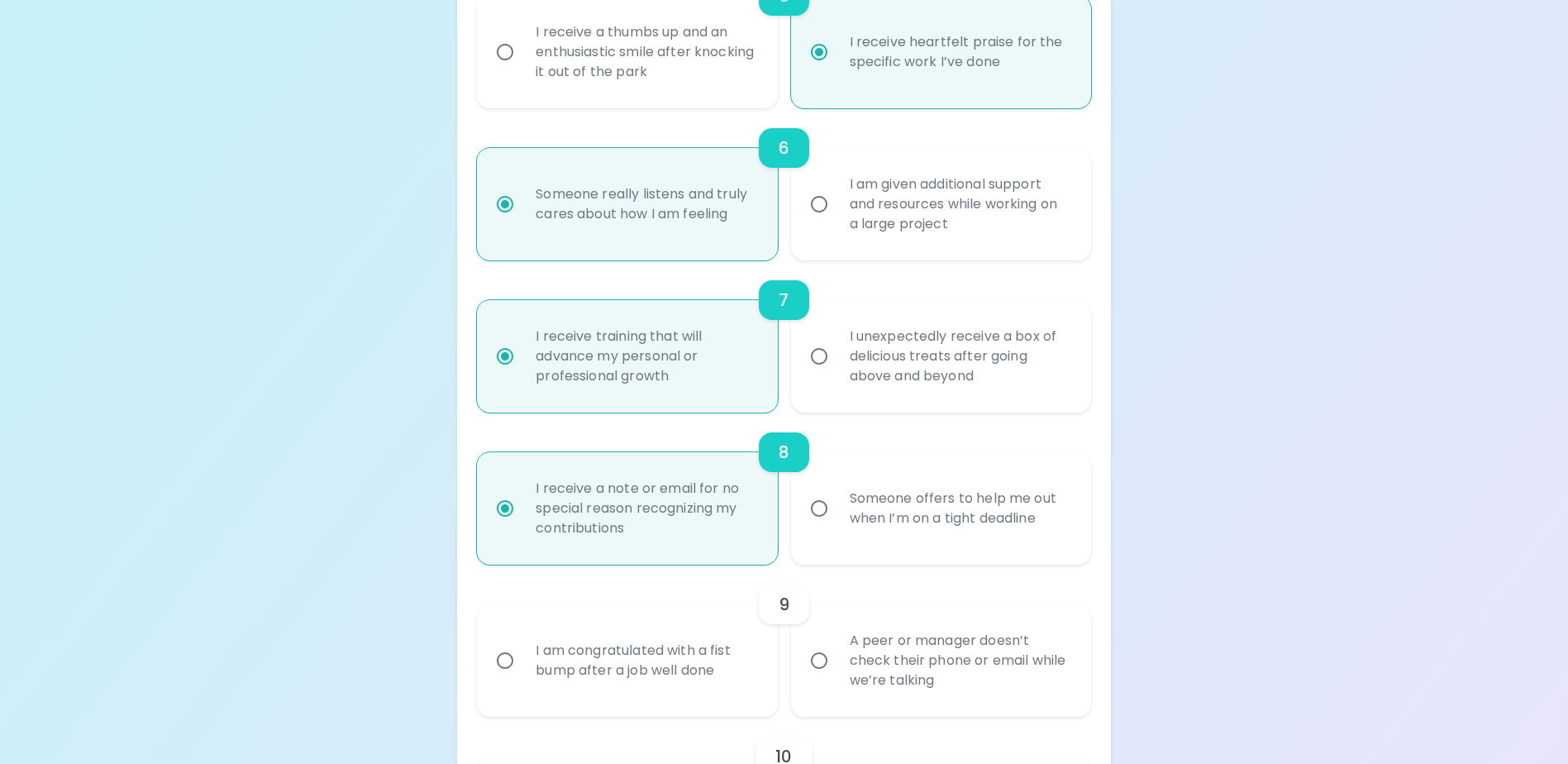
scroll to position [1102, 0]
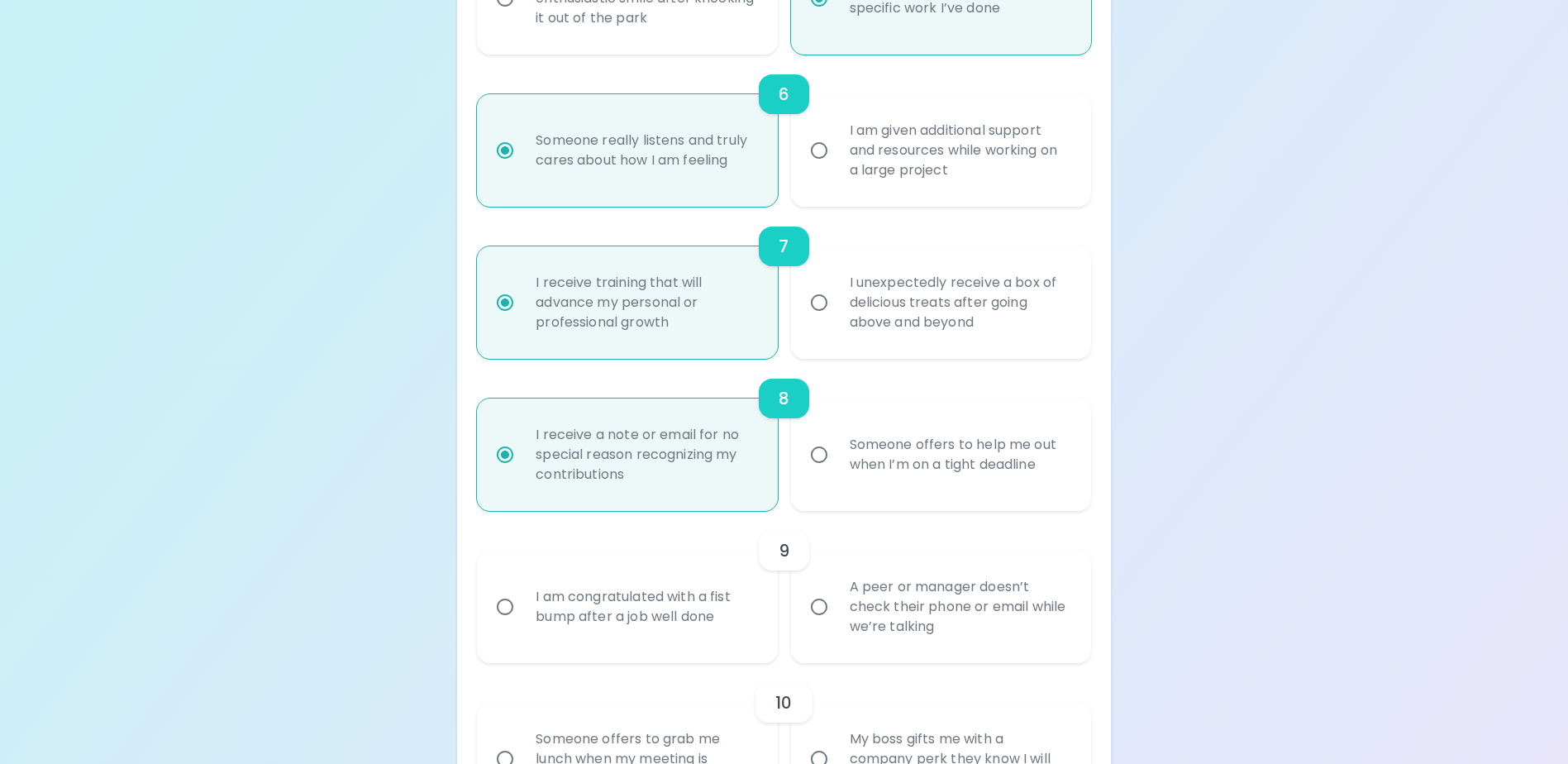
radio input "true"
click at [903, 654] on div "A peer or manager doesn’t check their phone or email while we’re talking" at bounding box center [959, 606] width 246 height 99
click at [836, 624] on input "A peer or manager doesn’t check their phone or email while we’re talking" at bounding box center [819, 606] width 34 height 34
radio input "false"
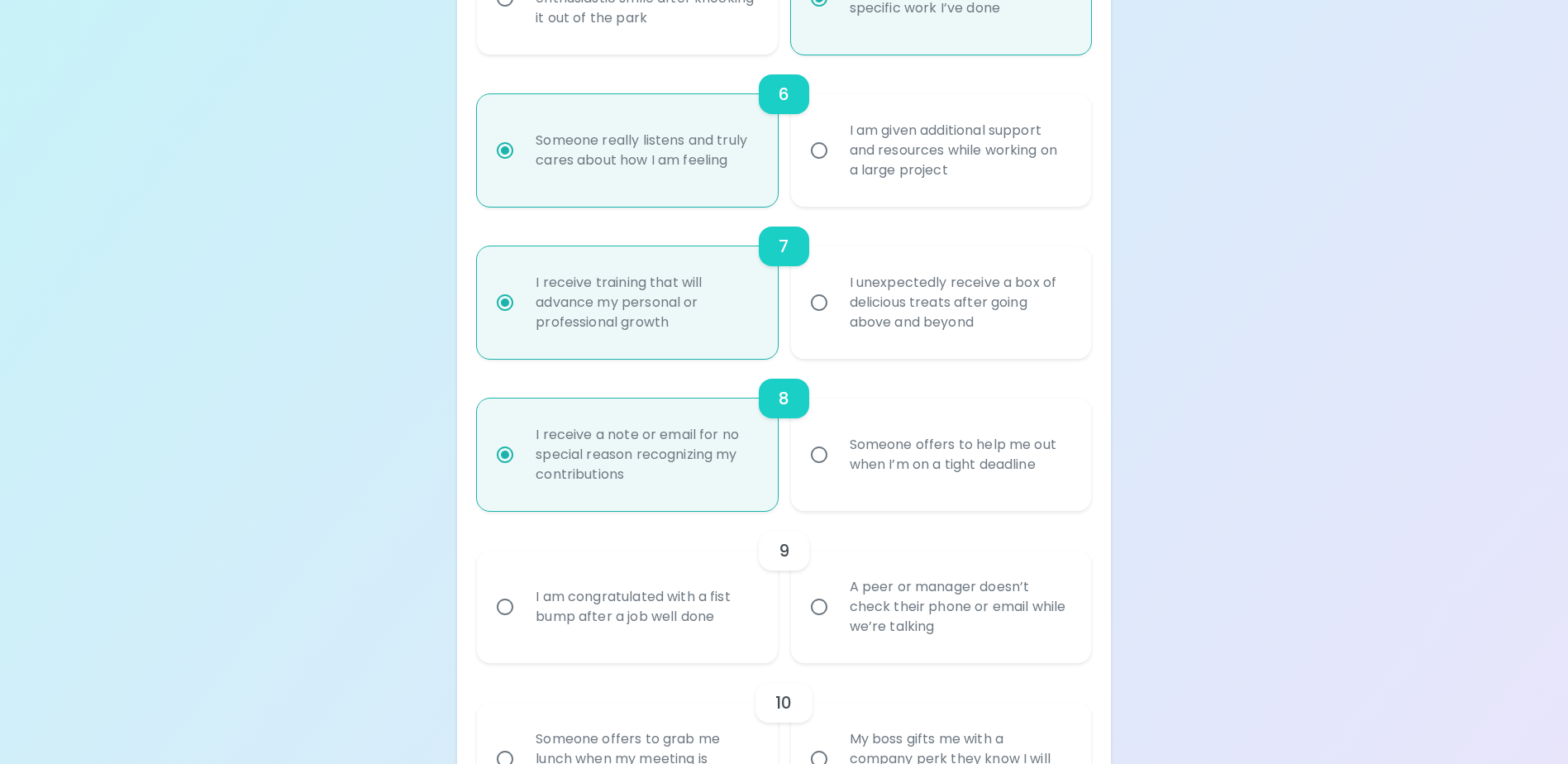
radio input "false"
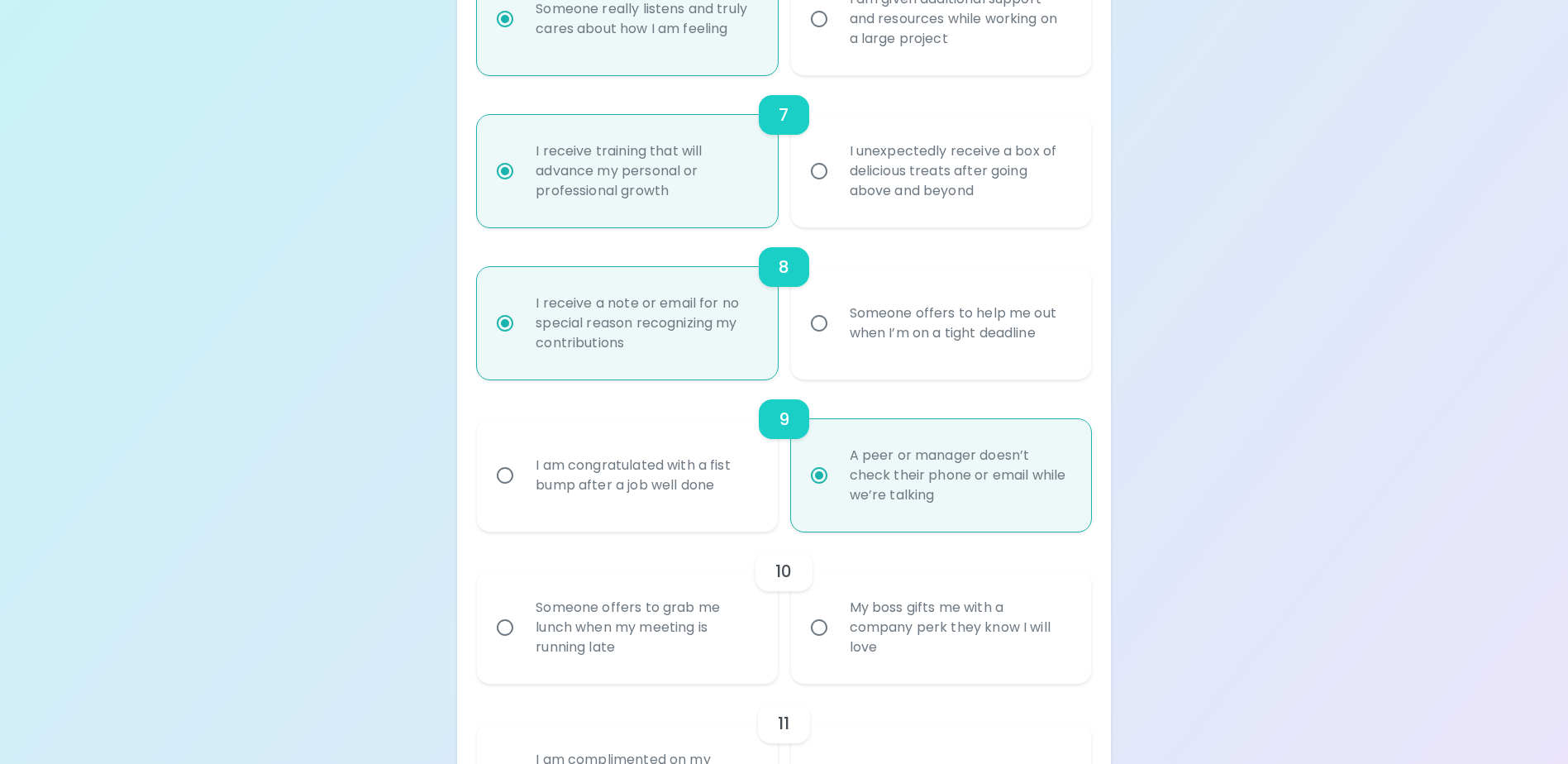
scroll to position [1234, 0]
radio input "true"
click at [903, 661] on div "My boss gifts me with a company perk they know I will love" at bounding box center [959, 626] width 246 height 99
click at [836, 644] on input "My boss gifts me with a company perk they know I will love" at bounding box center [819, 626] width 34 height 34
radio input "false"
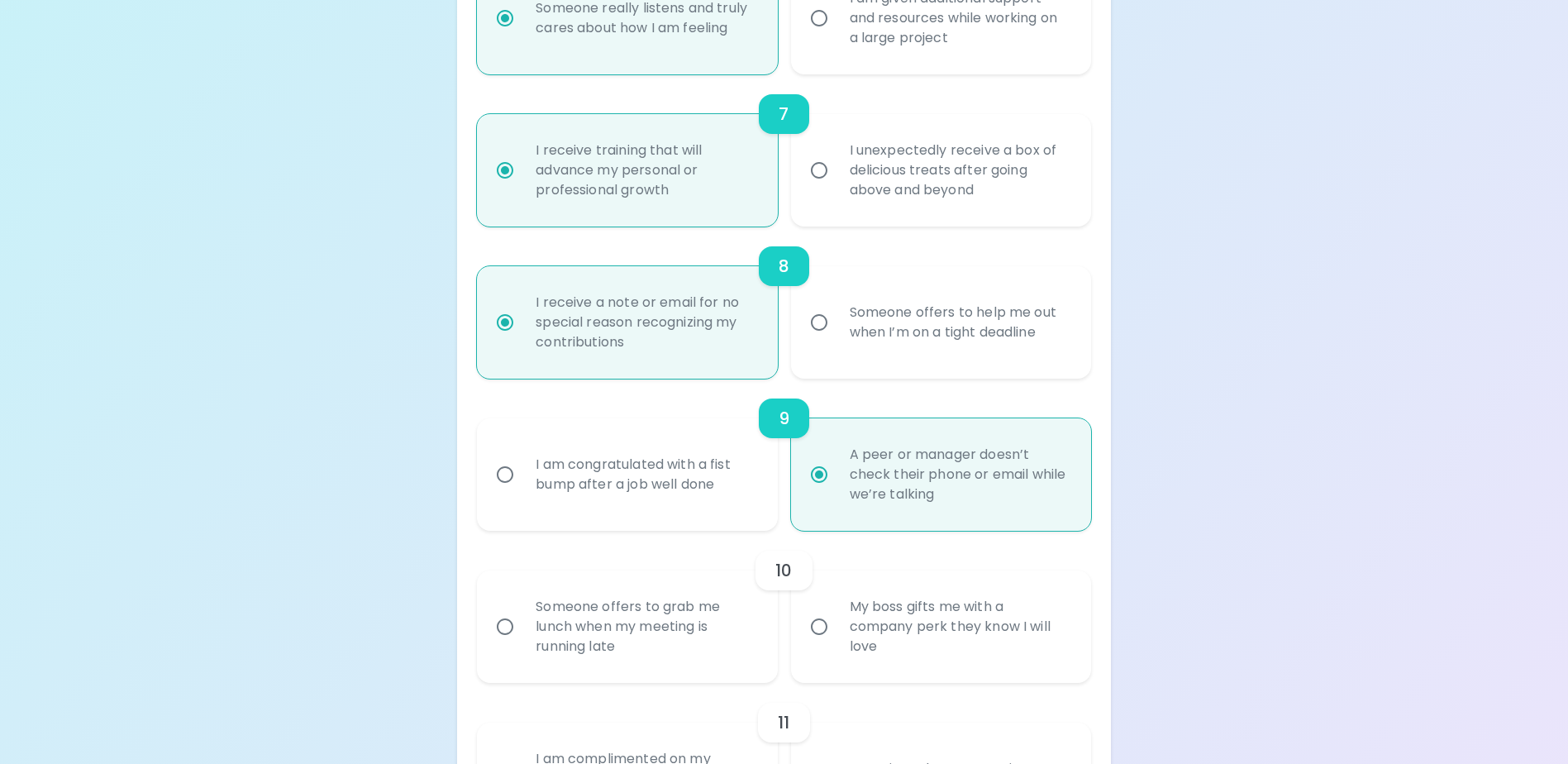
radio input "false"
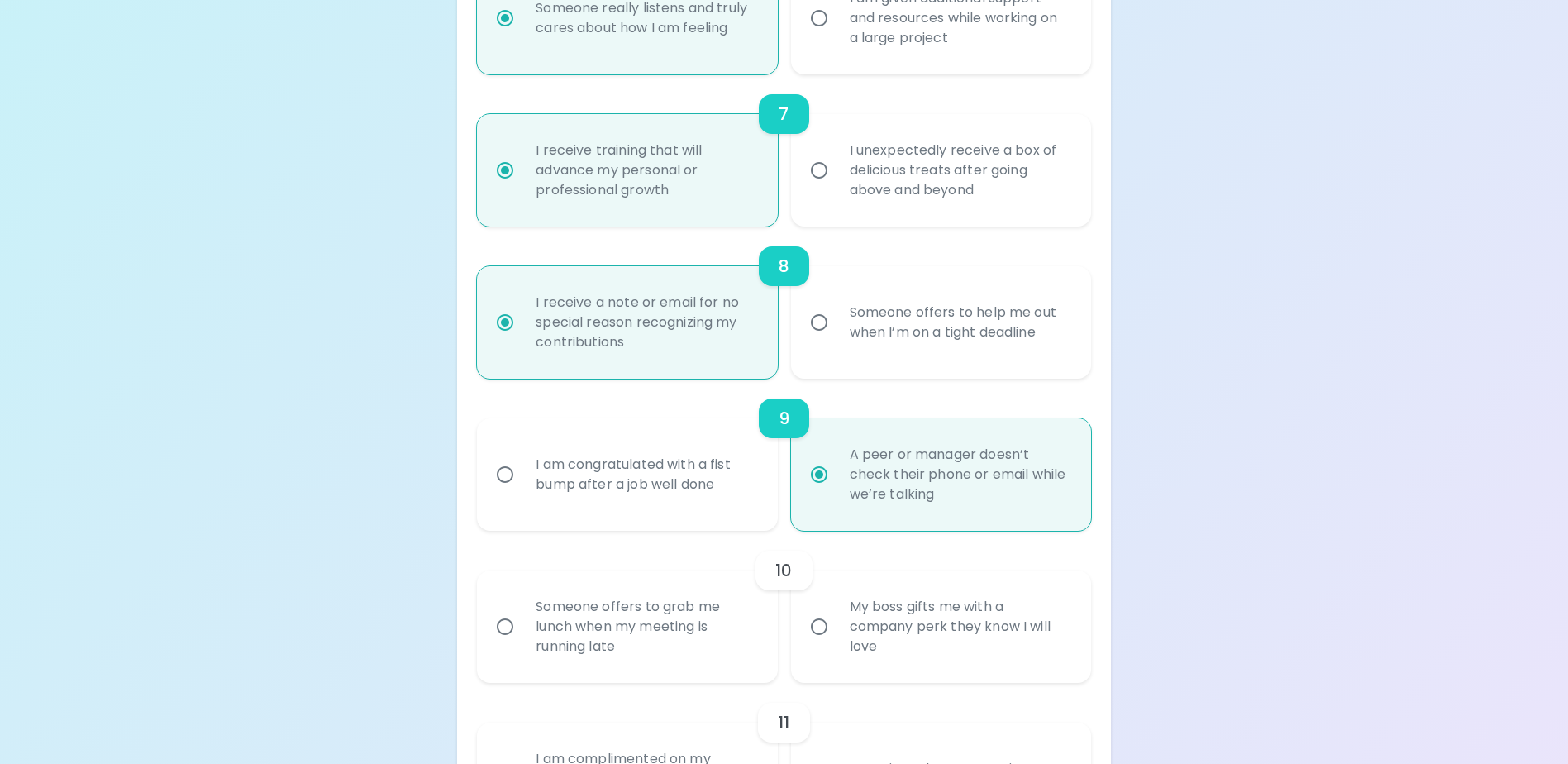
radio input "false"
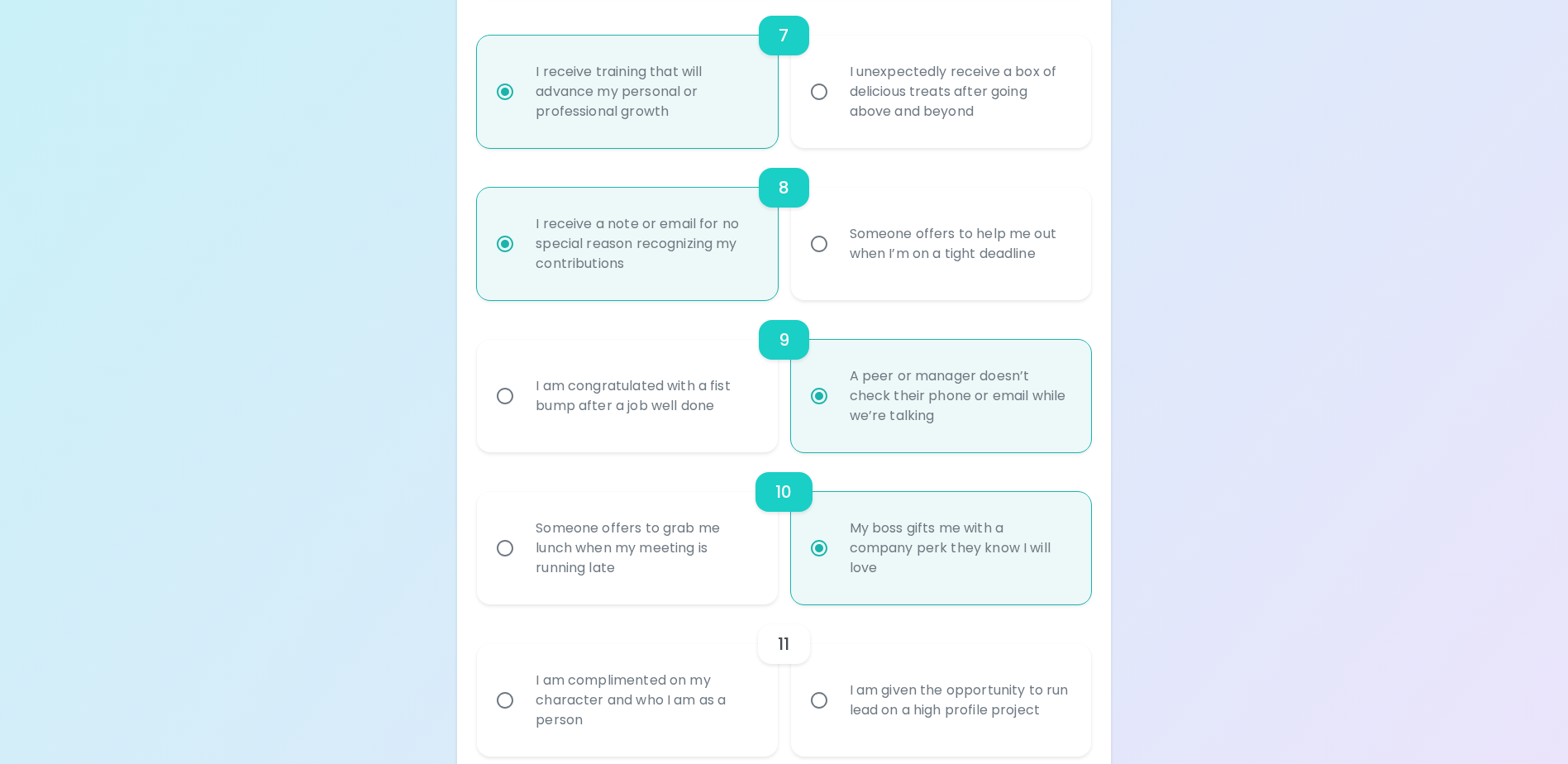
scroll to position [1366, 0]
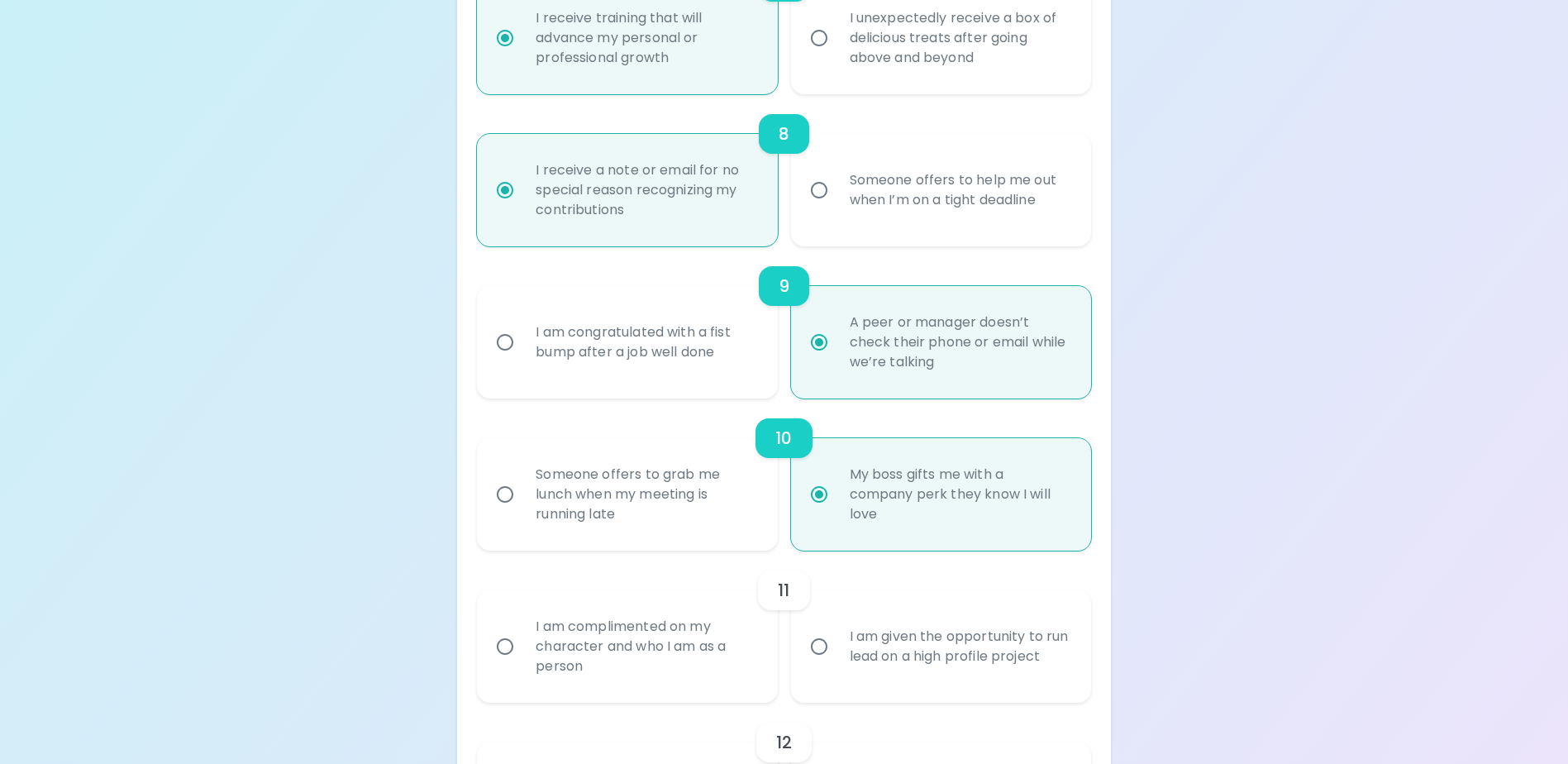
radio input "true"
click at [744, 693] on div "I am complimented on my character and who I am as a person" at bounding box center [644, 645] width 246 height 99
click at [522, 664] on input "I am complimented on my character and who I am as a person" at bounding box center [504, 645] width 34 height 34
radio input "false"
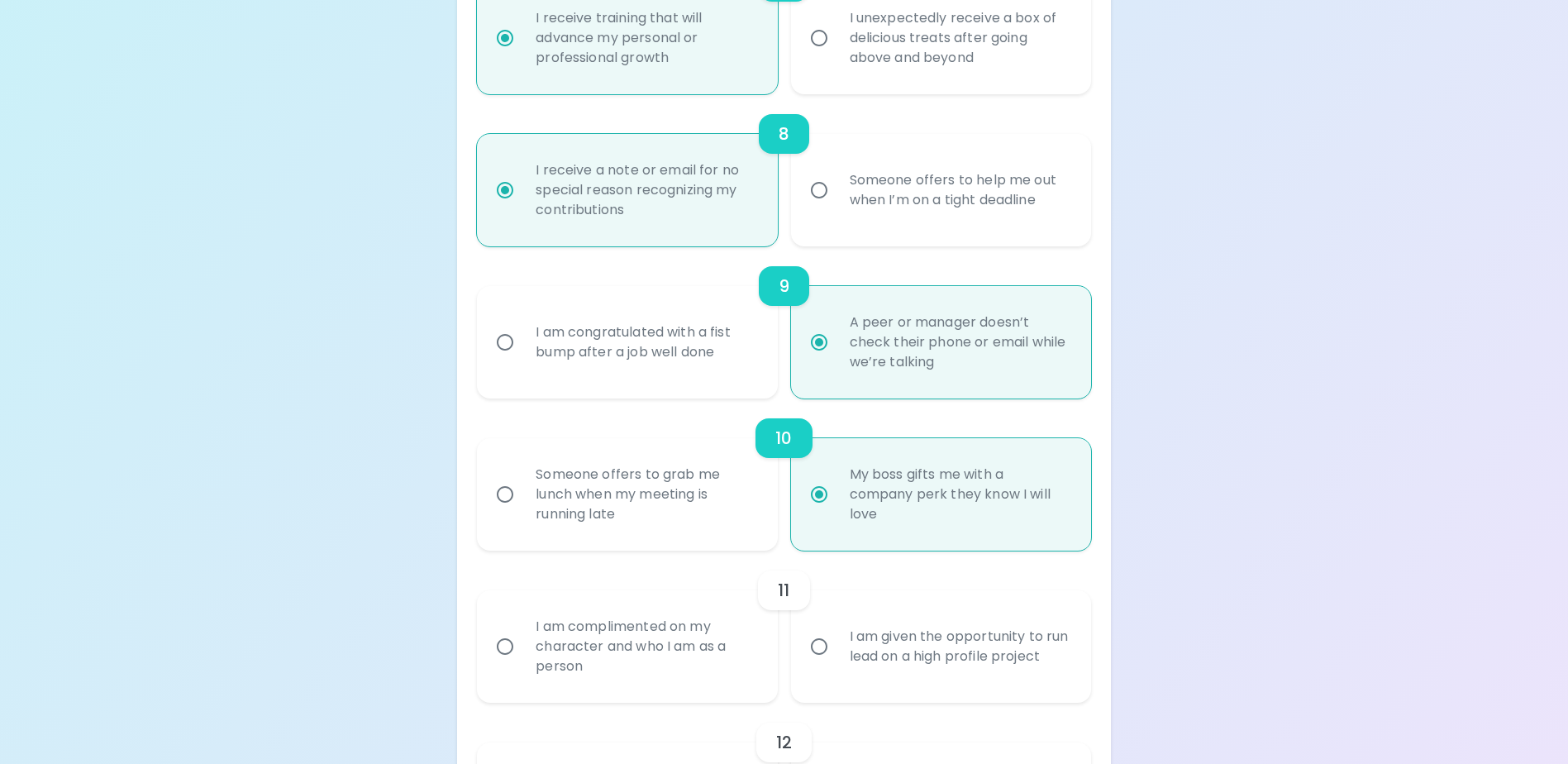
radio input "false"
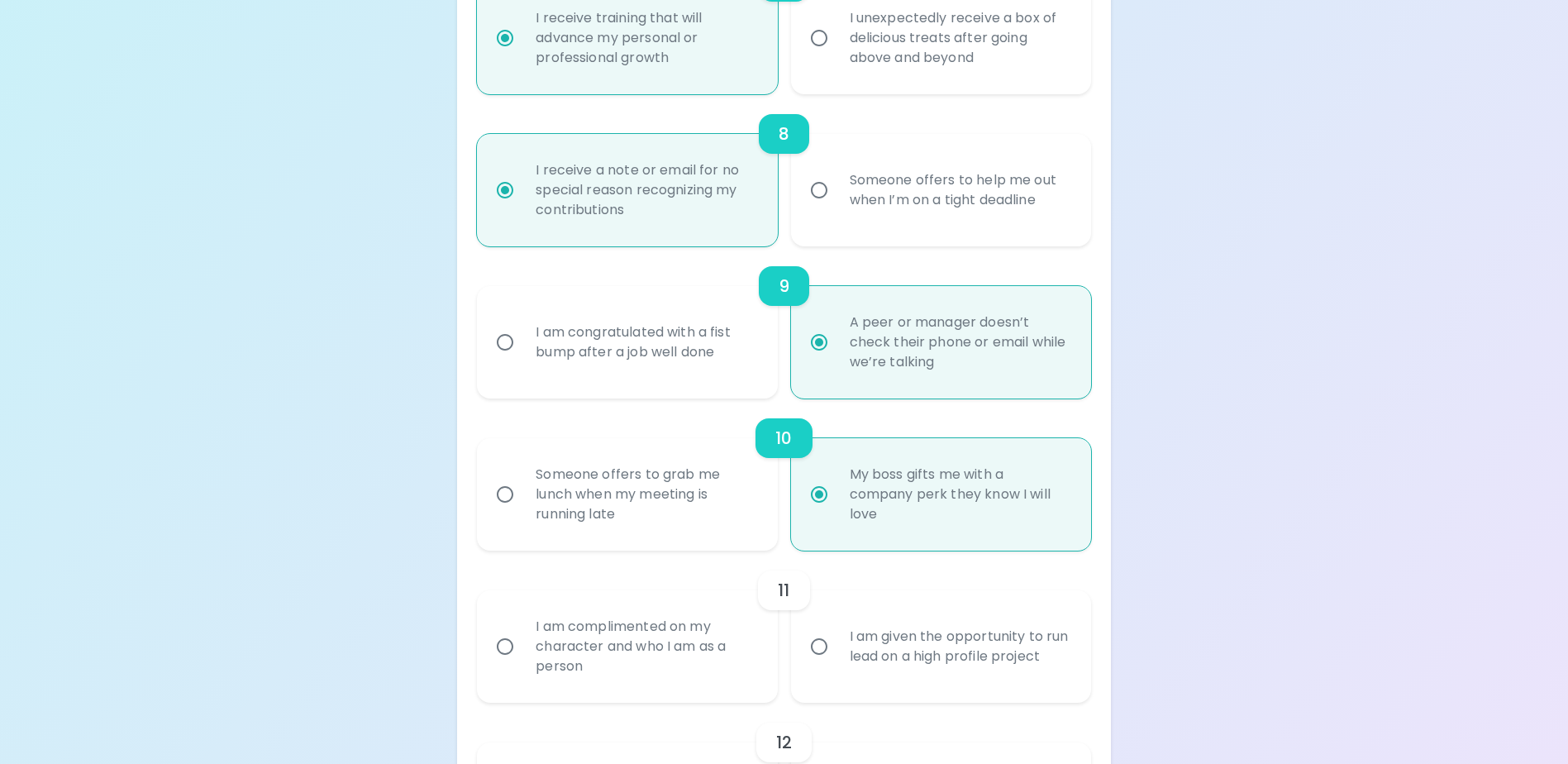
radio input "false"
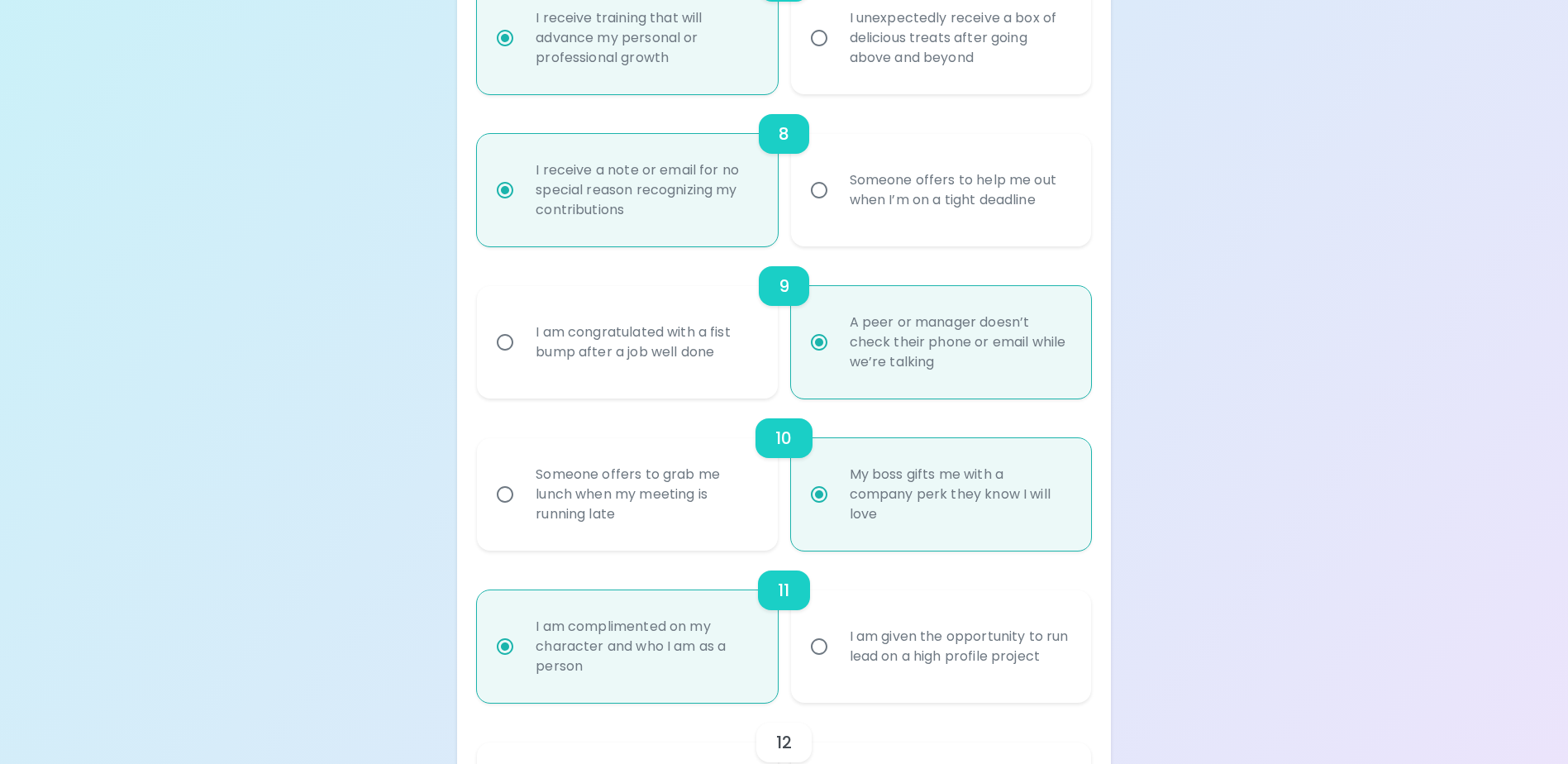
scroll to position [1499, 0]
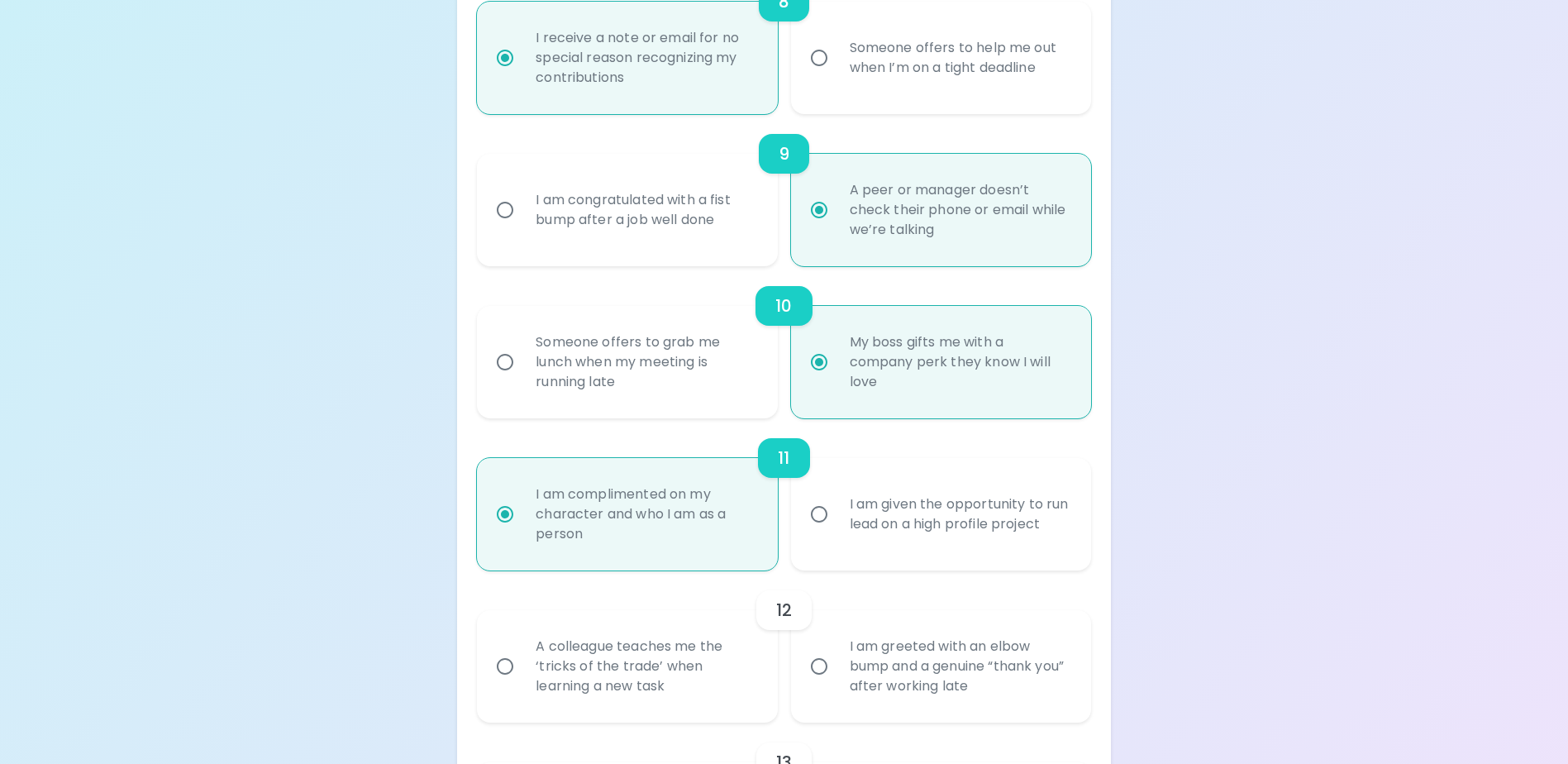
radio input "true"
click at [744, 693] on div "A colleague teaches me the ‘tricks of the trade’ when learning a new task" at bounding box center [644, 666] width 246 height 99
click at [522, 684] on input "A colleague teaches me the ‘tricks of the trade’ when learning a new task" at bounding box center [504, 666] width 34 height 34
radio input "false"
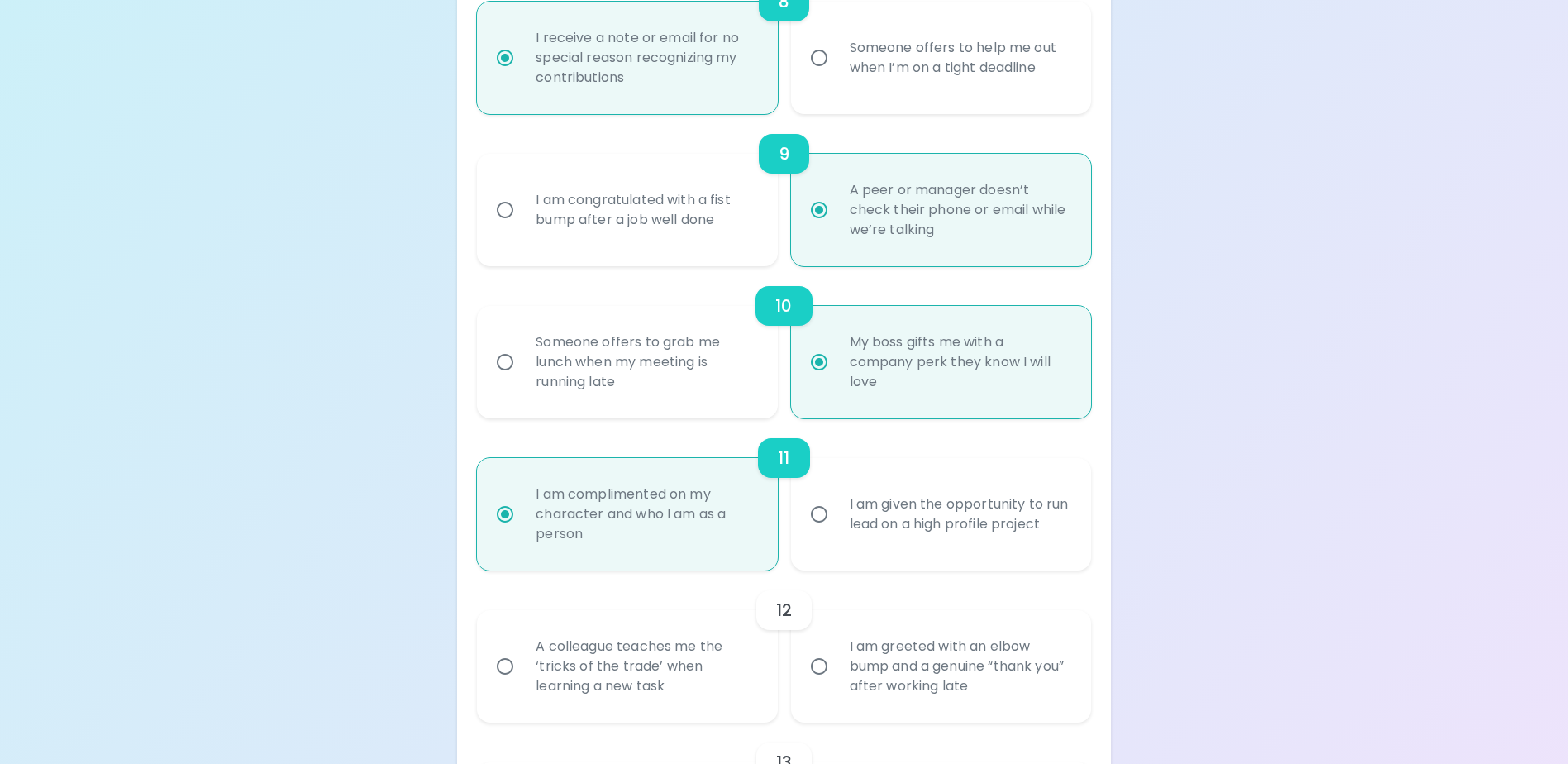
radio input "false"
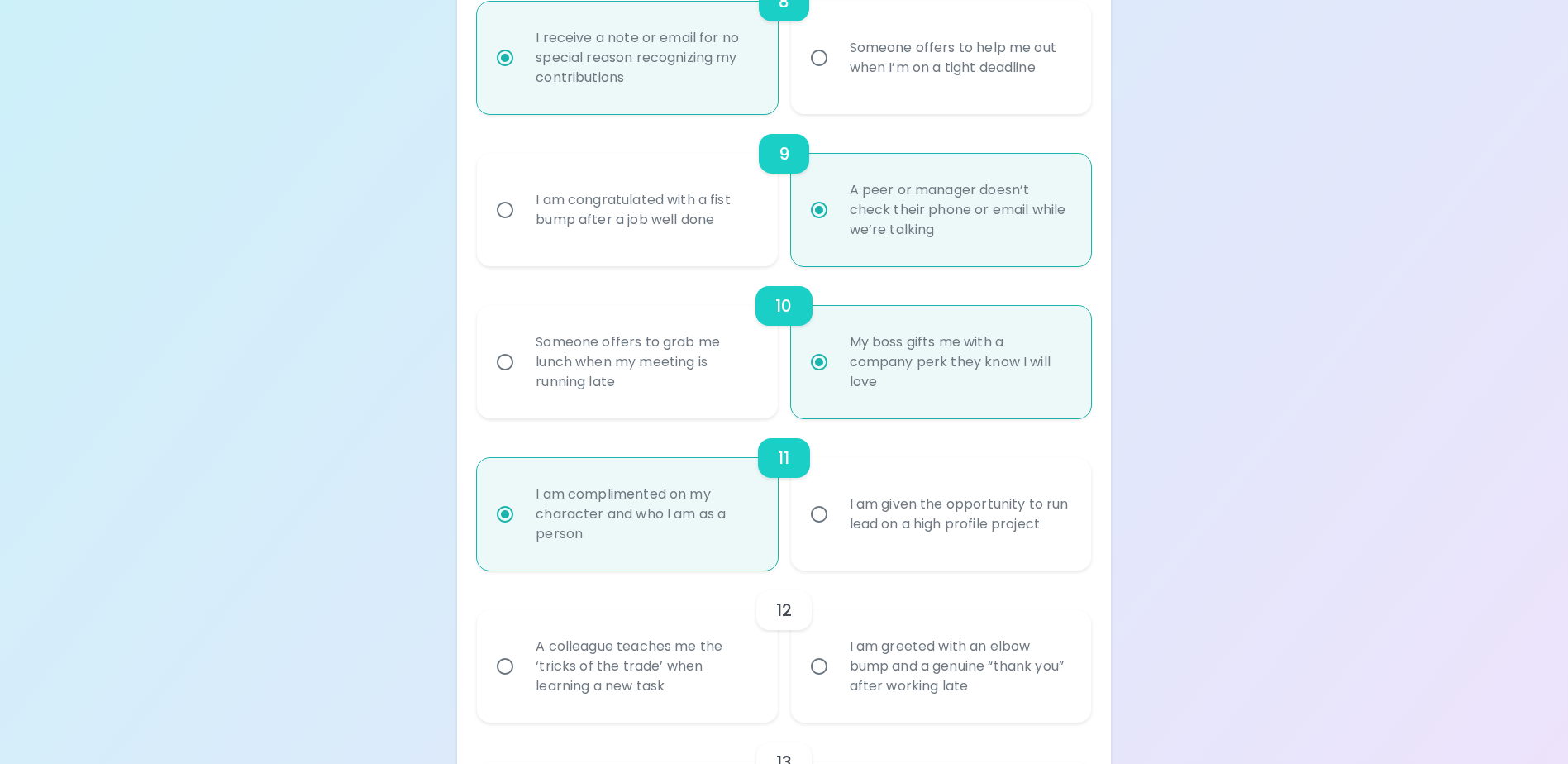
radio input "false"
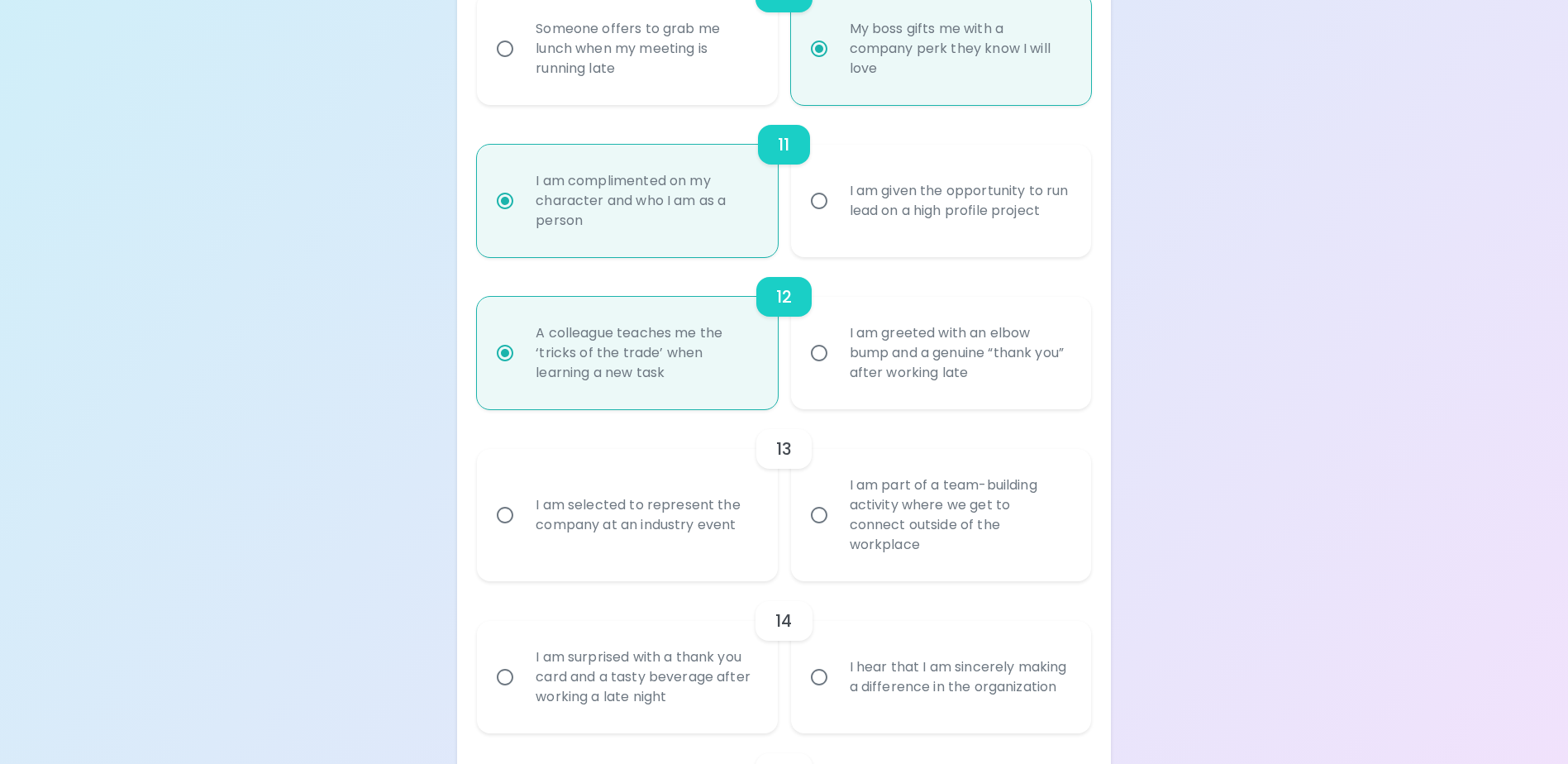
scroll to position [1879, 0]
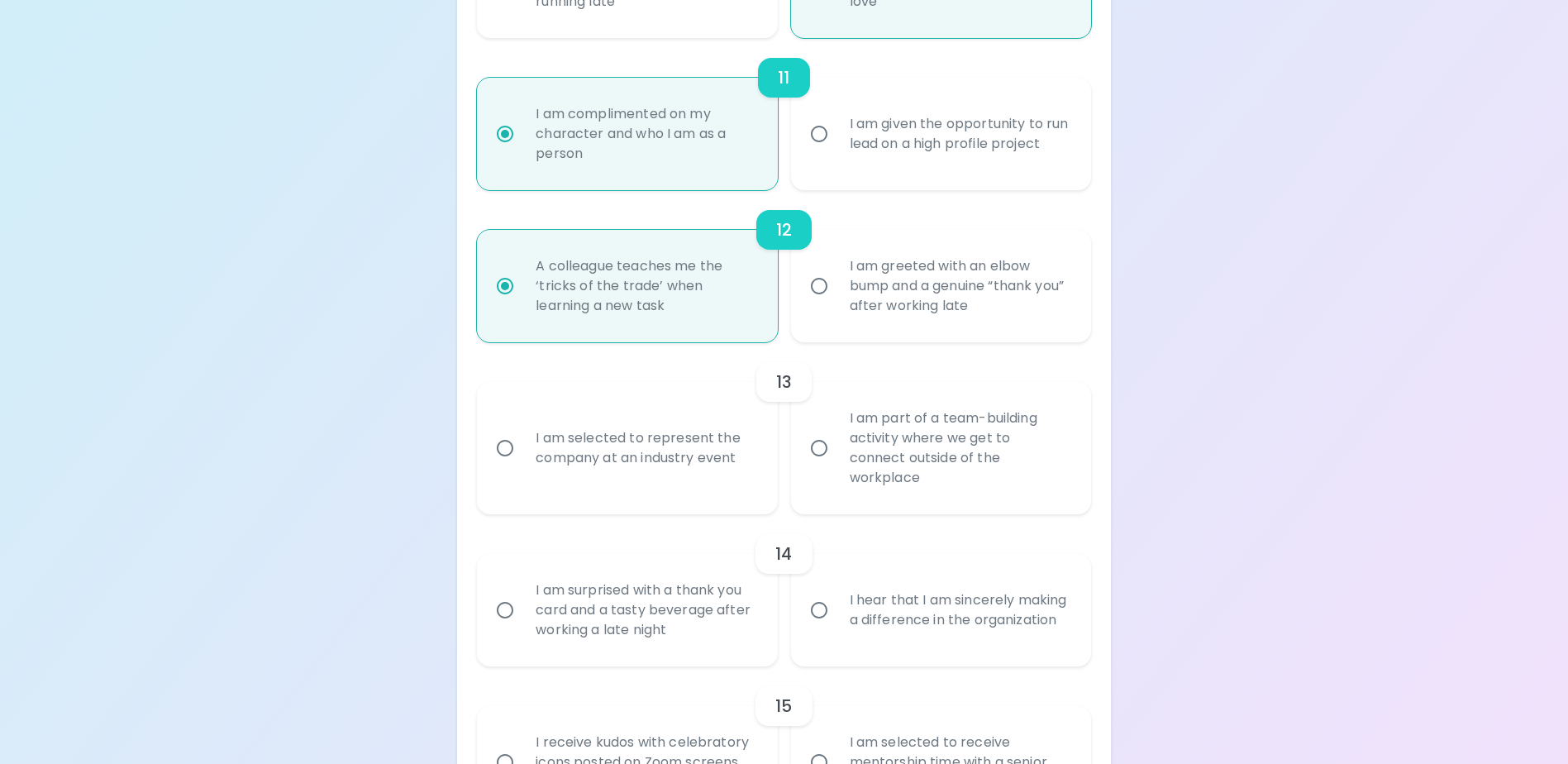
radio input "true"
click at [879, 461] on div "I am part of a team-building activity where we get to connect outside of the wo…" at bounding box center [959, 449] width 246 height 119
click at [836, 461] on input "I am part of a team-building activity where we get to connect outside of the wo…" at bounding box center [819, 448] width 34 height 34
radio input "false"
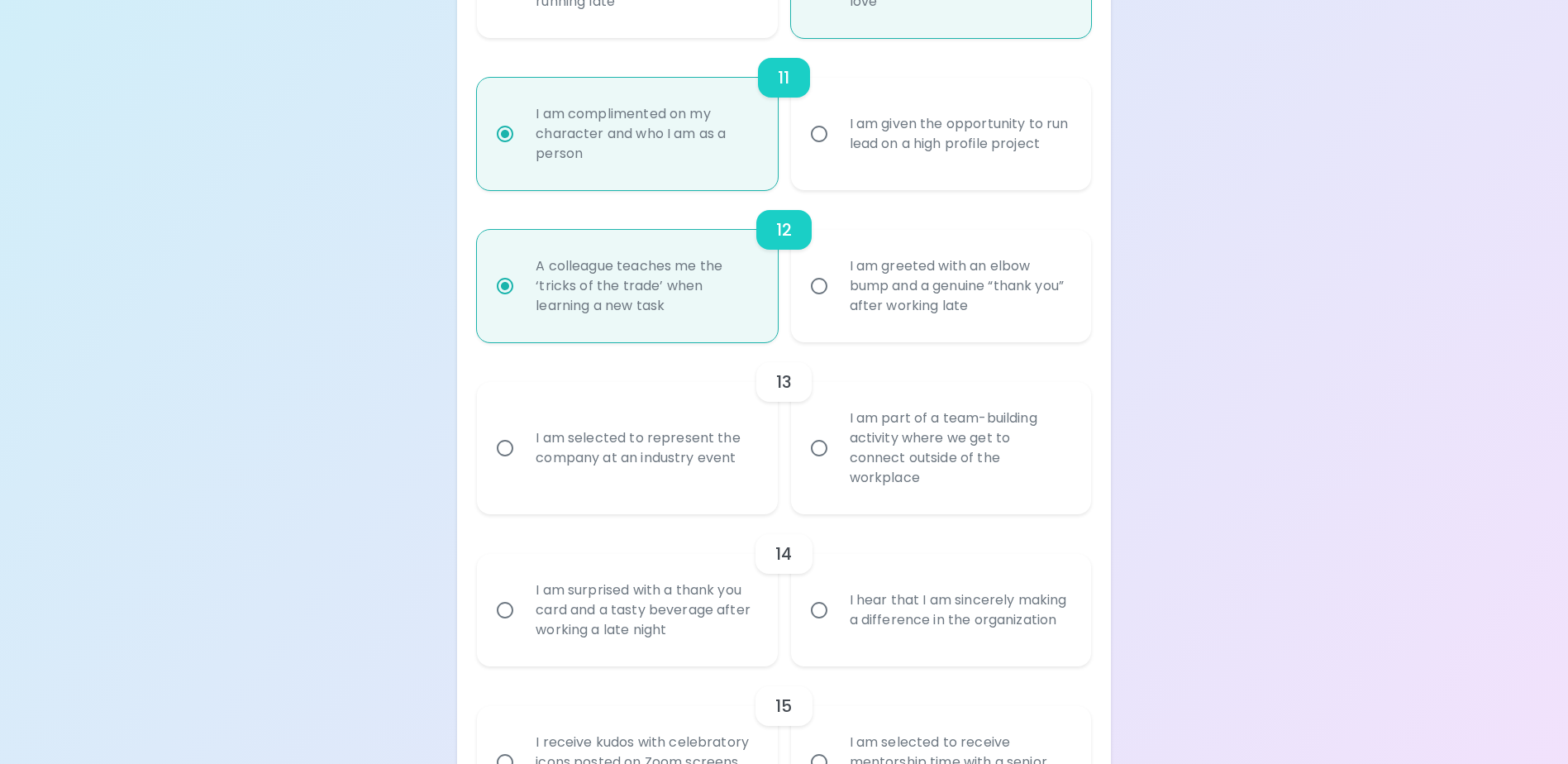
radio input "false"
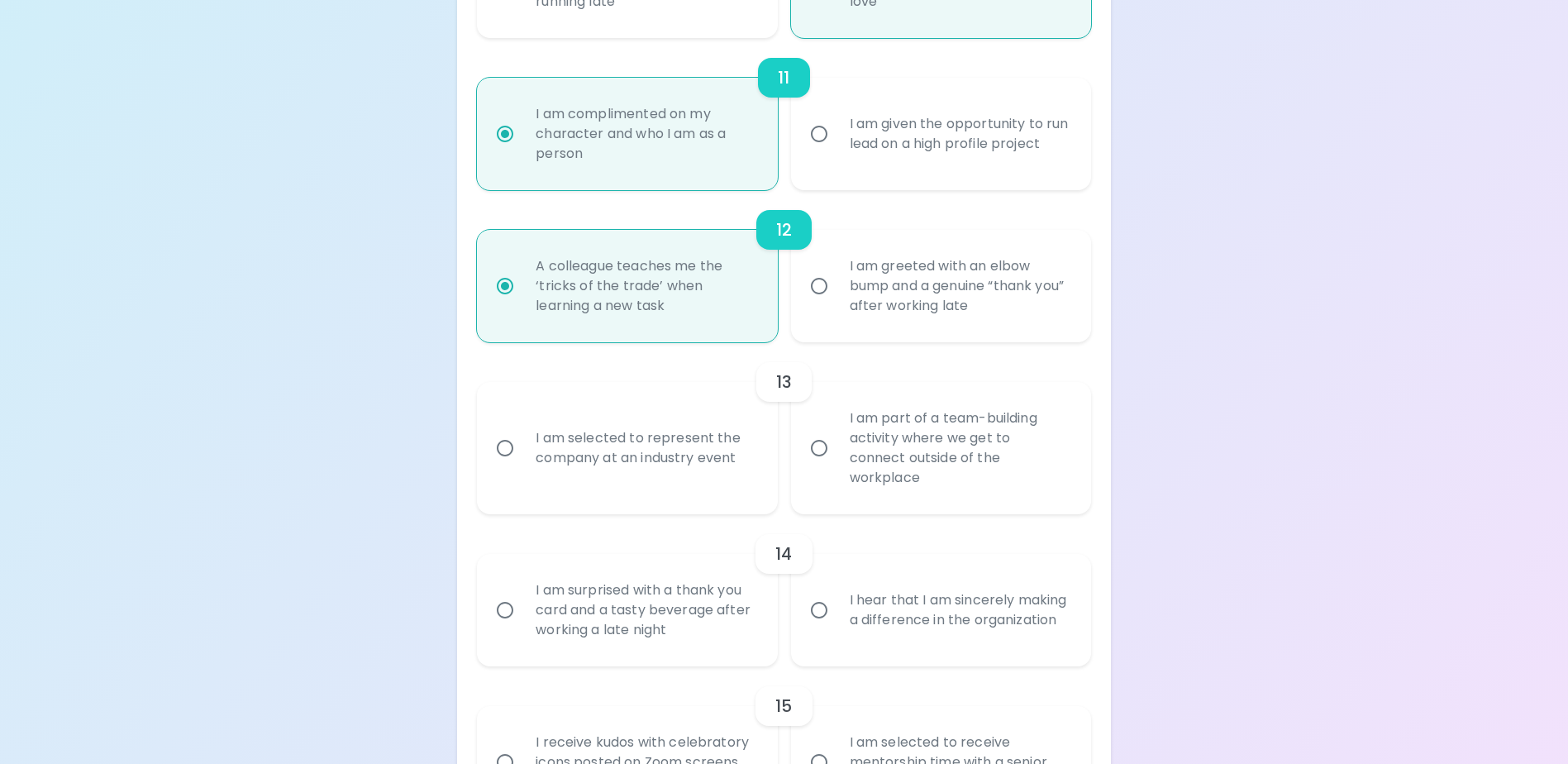
radio input "false"
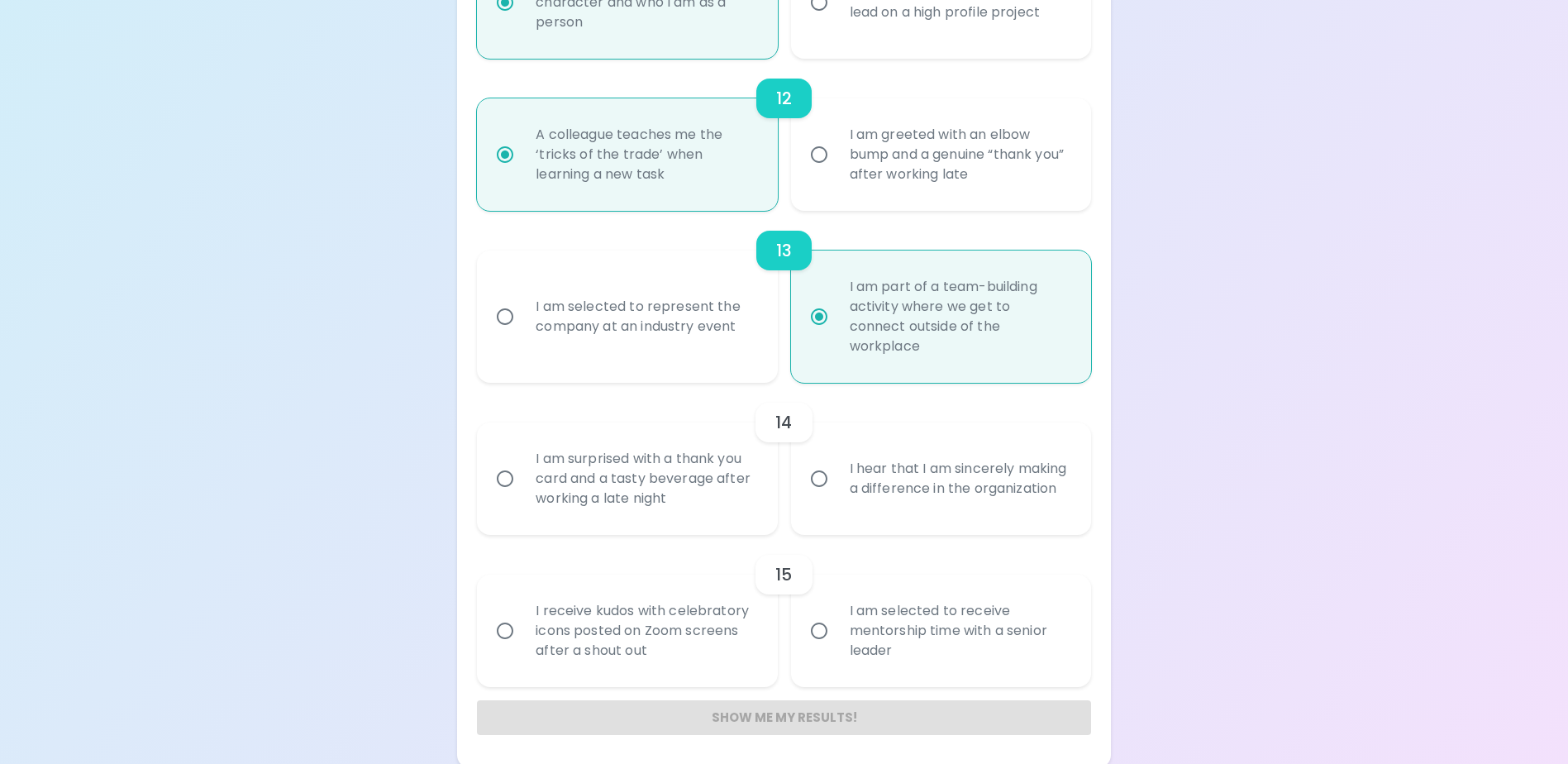
scroll to position [2012, 0]
radio input "true"
click at [879, 493] on div "I hear that I am sincerely making a difference in the organization" at bounding box center [959, 477] width 246 height 79
click at [836, 493] on input "I hear that I am sincerely making a difference in the organization" at bounding box center [819, 477] width 34 height 34
radio input "false"
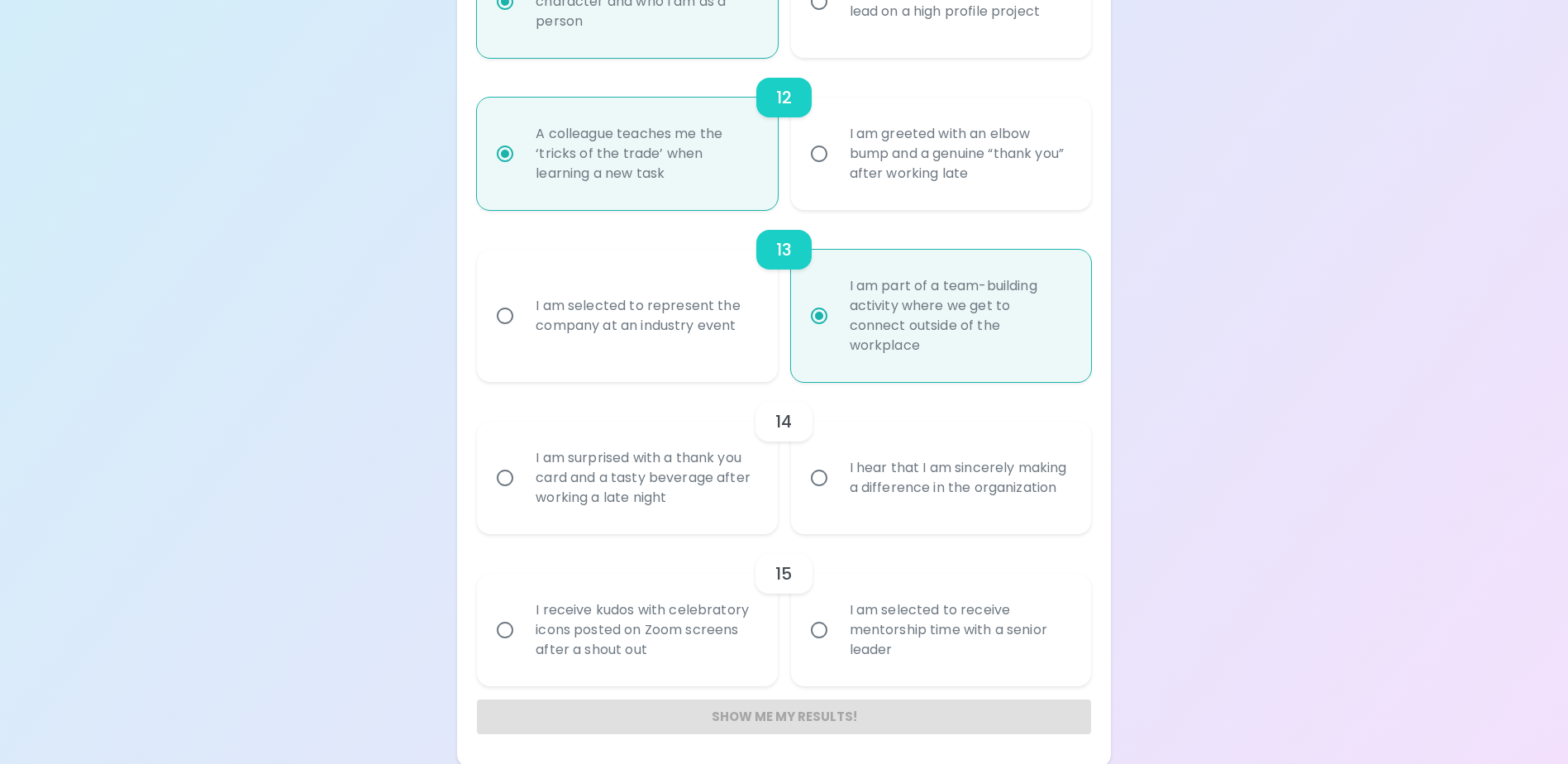
radio input "false"
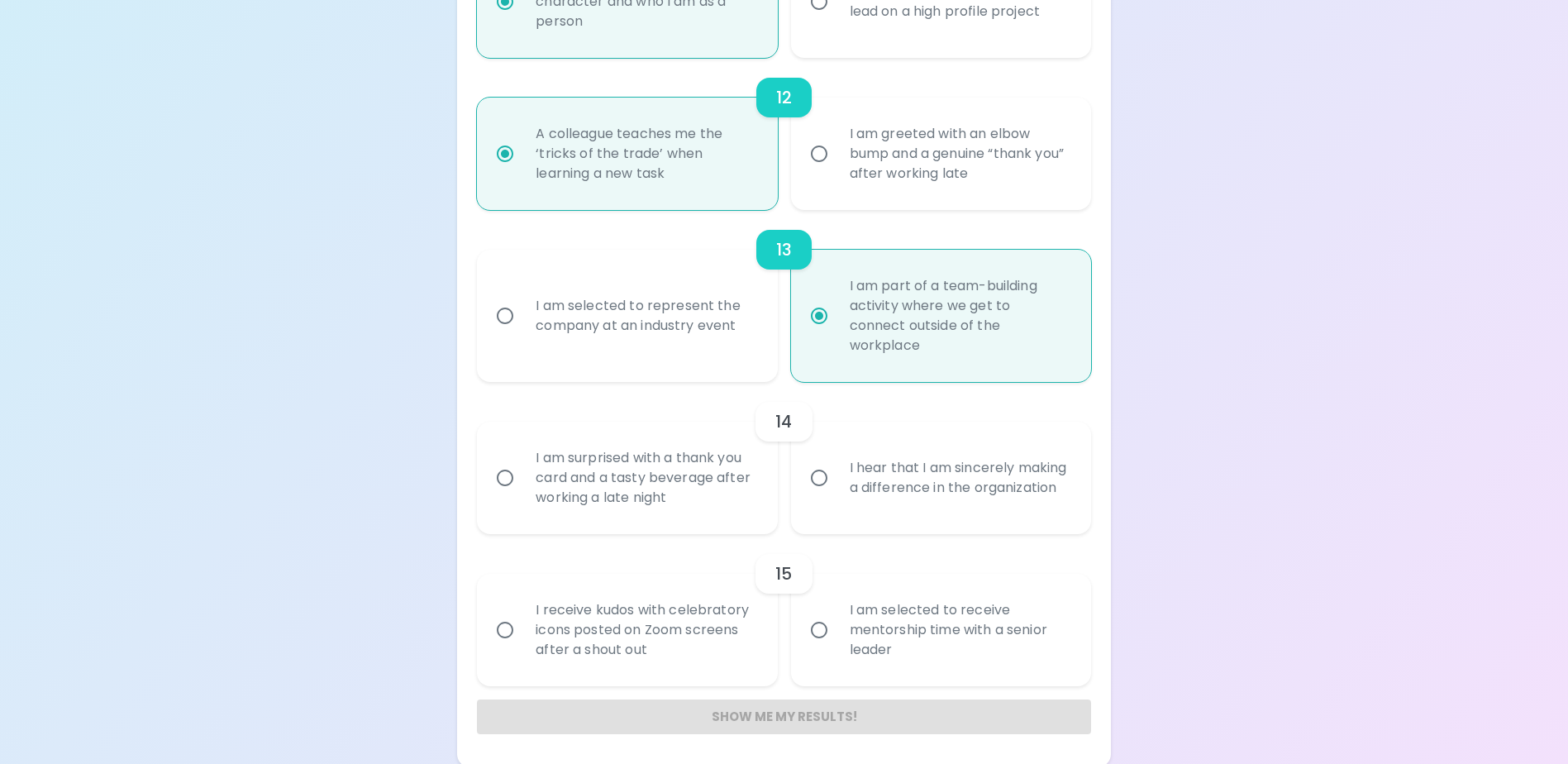
radio input "false"
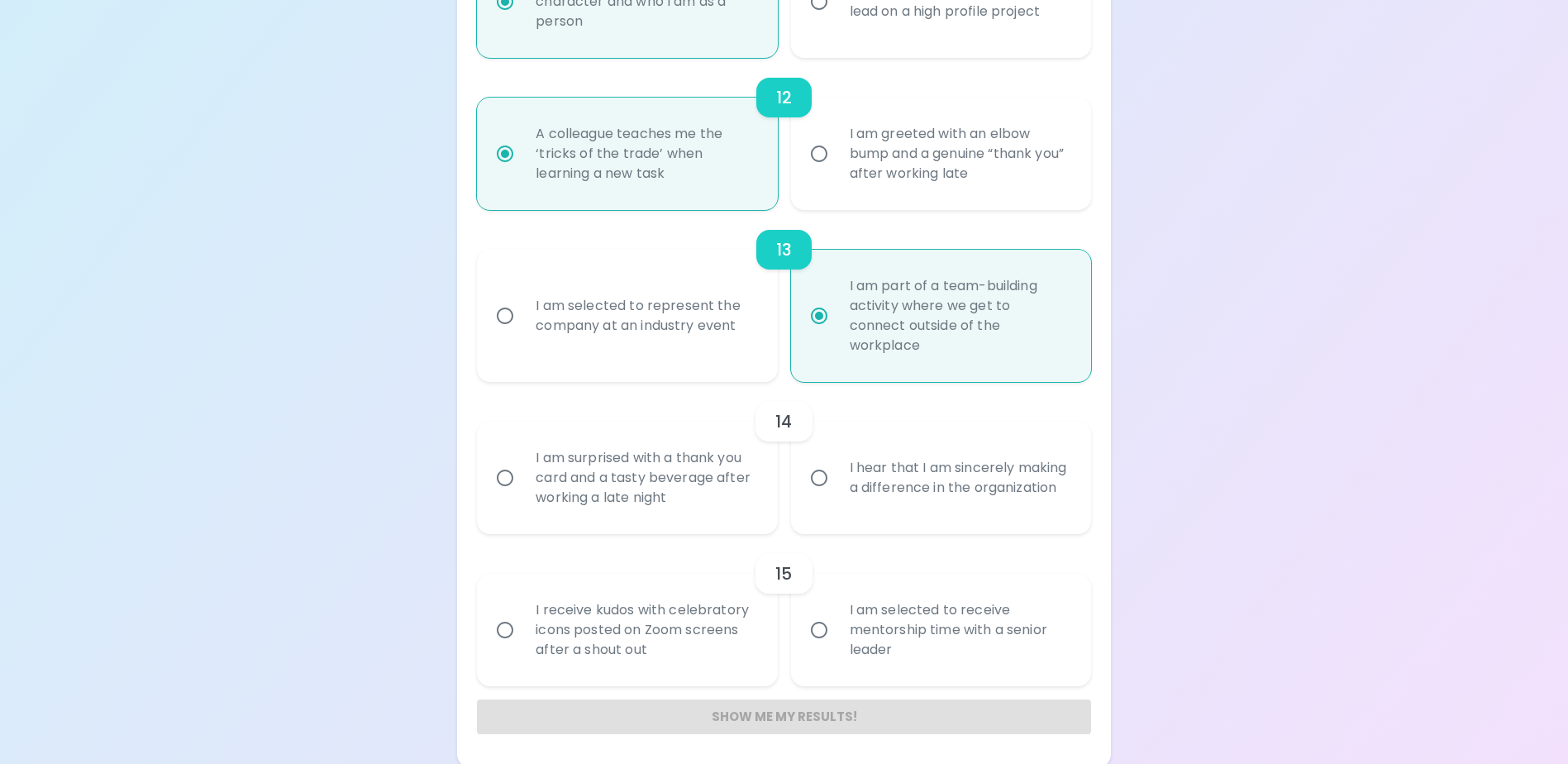
radio input "false"
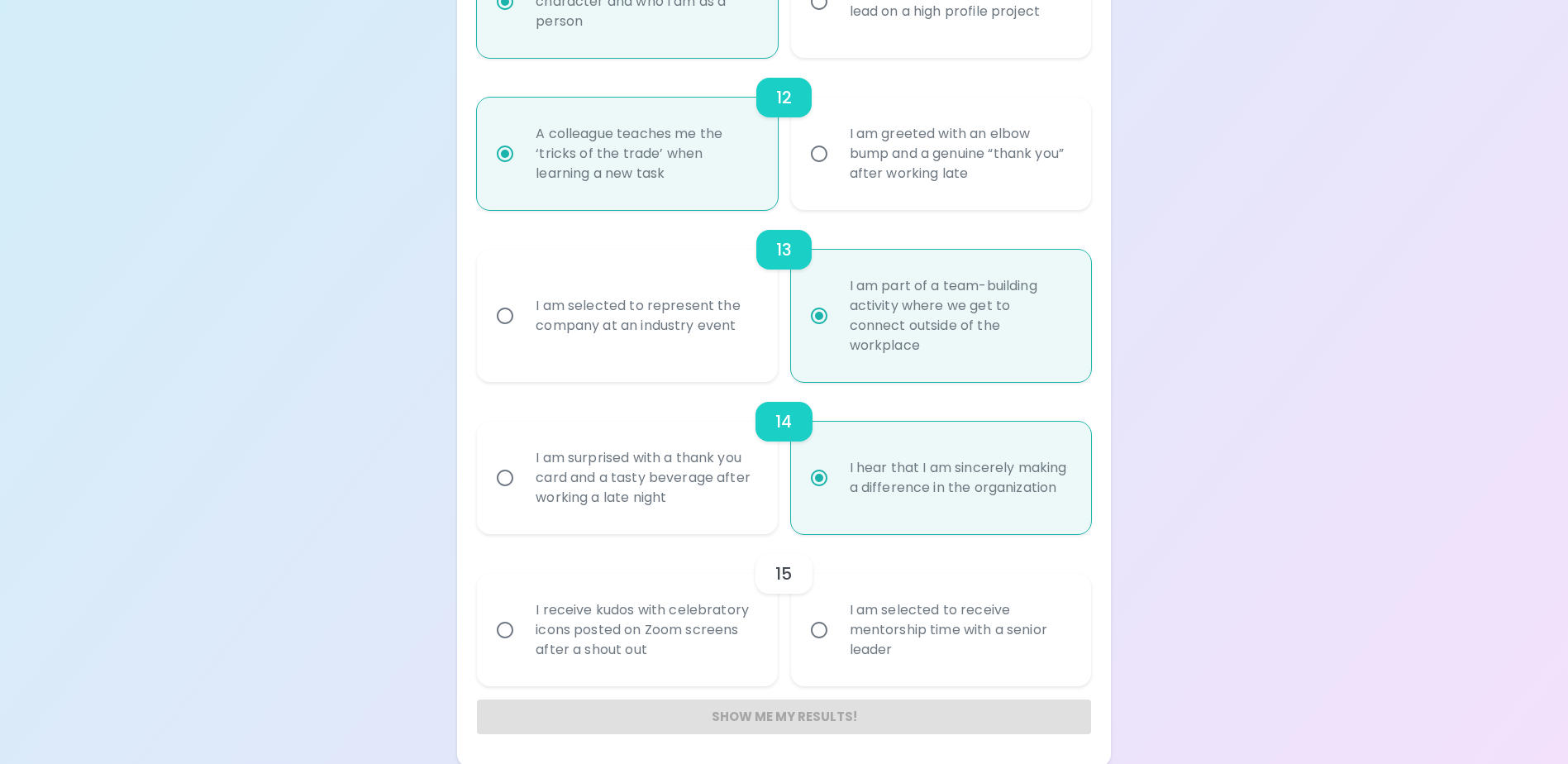
scroll to position [2015, 0]
radio input "true"
click at [700, 639] on div "I receive kudos with celebratory icons posted on Zoom screens after a shout out" at bounding box center [644, 626] width 246 height 99
click at [522, 639] on input "I receive kudos with celebratory icons posted on Zoom screens after a shout out" at bounding box center [504, 626] width 34 height 34
radio input "false"
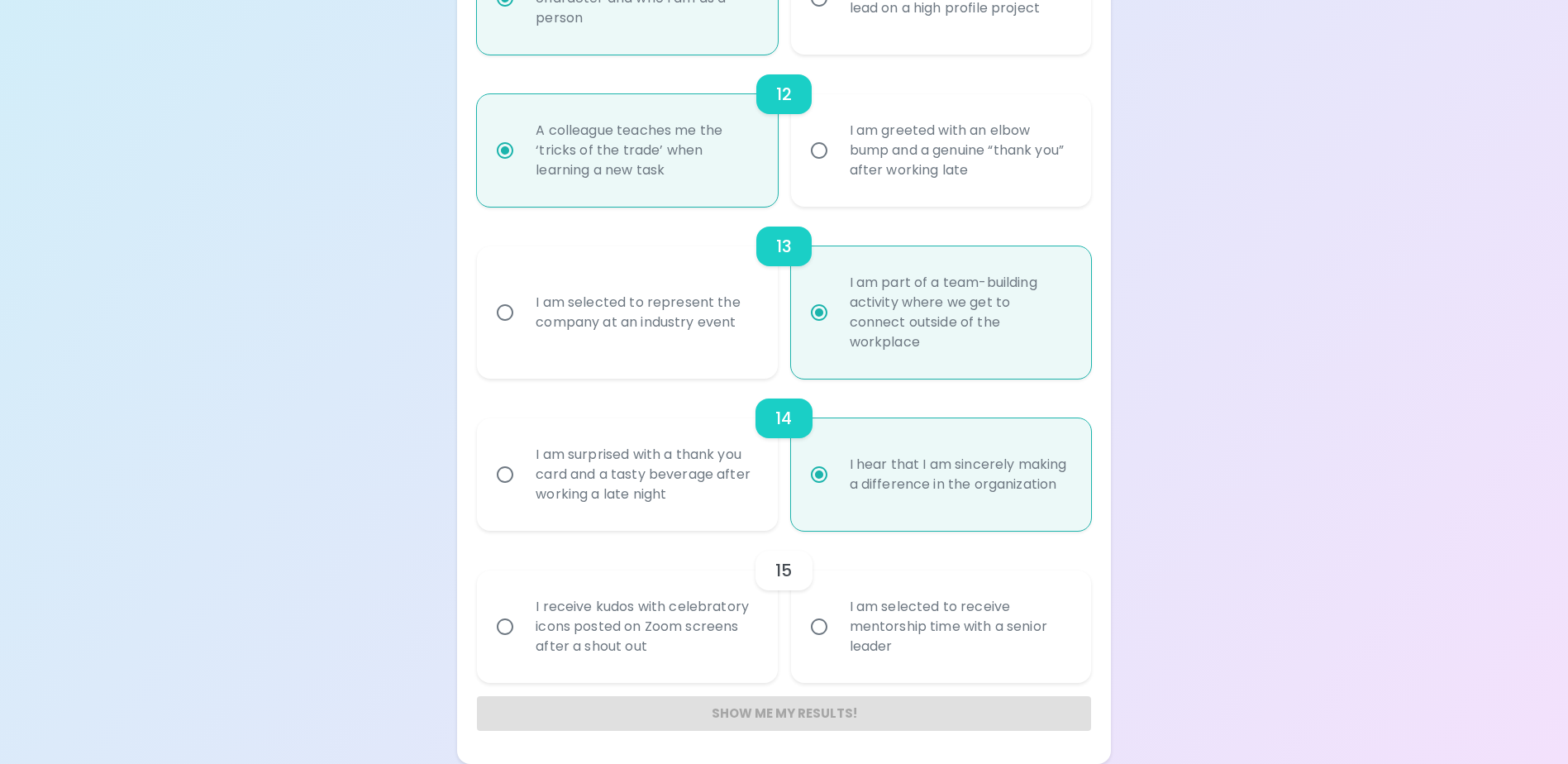
radio input "false"
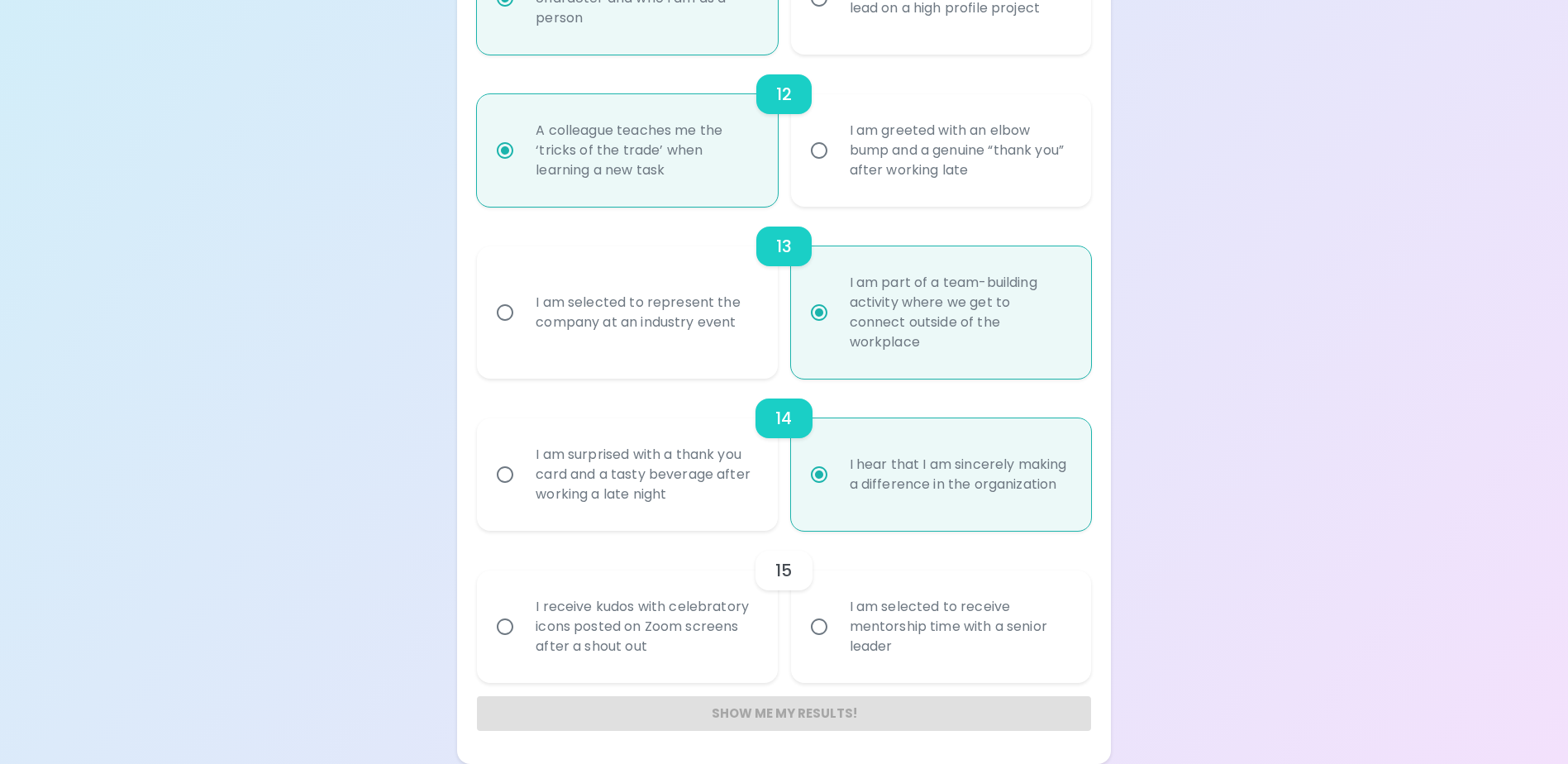
radio input "false"
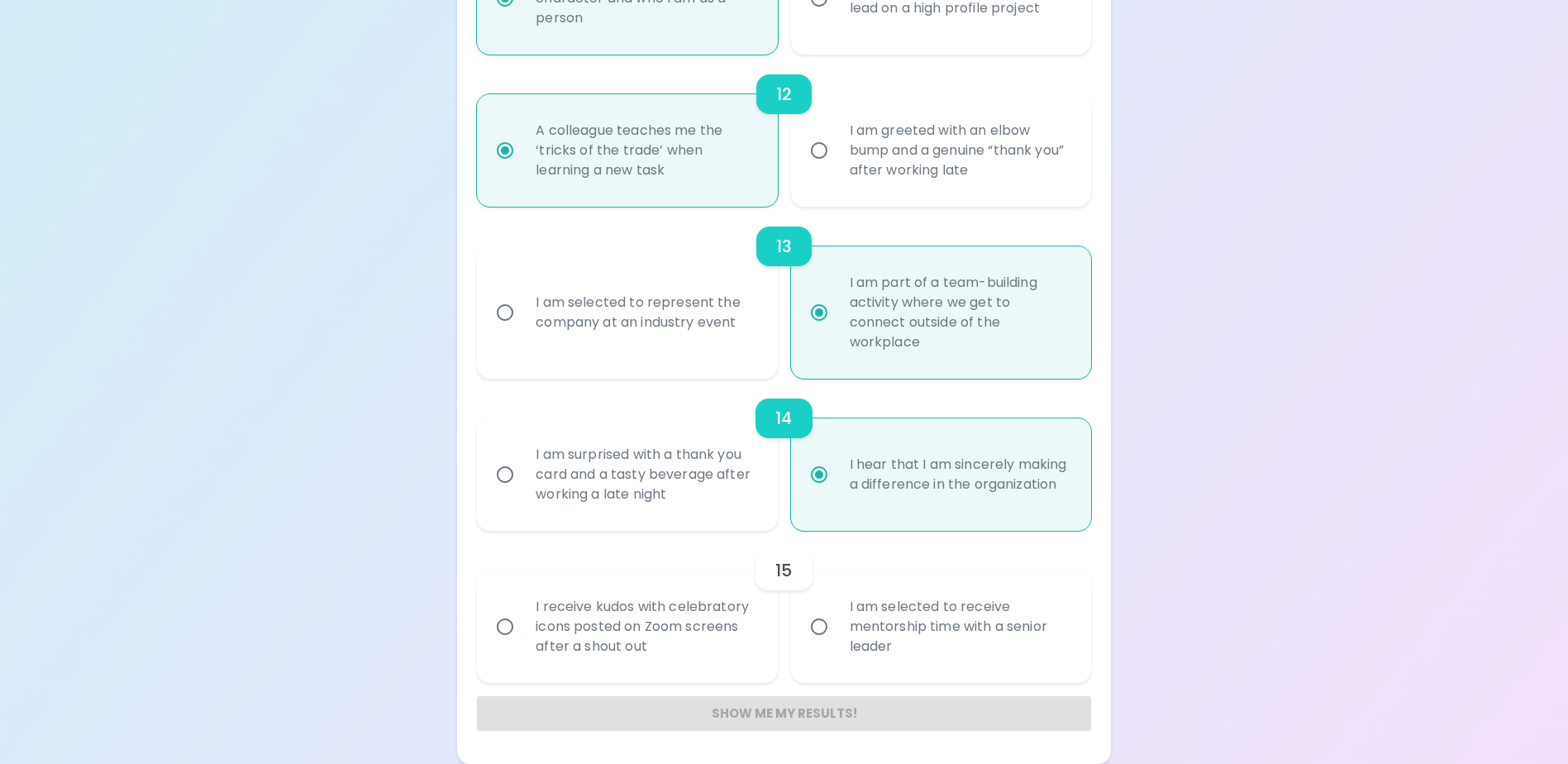
radio input "false"
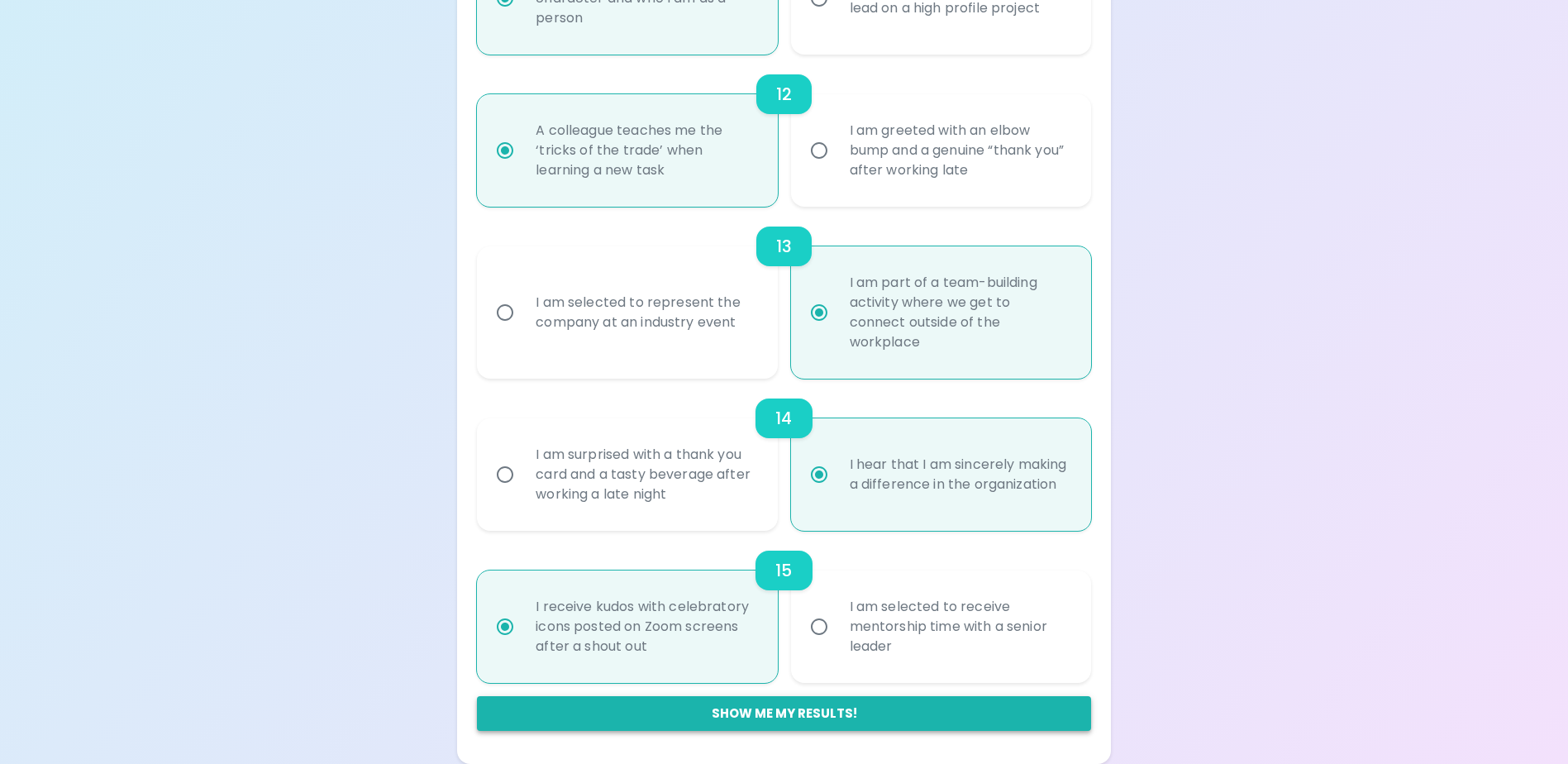
radio input "true"
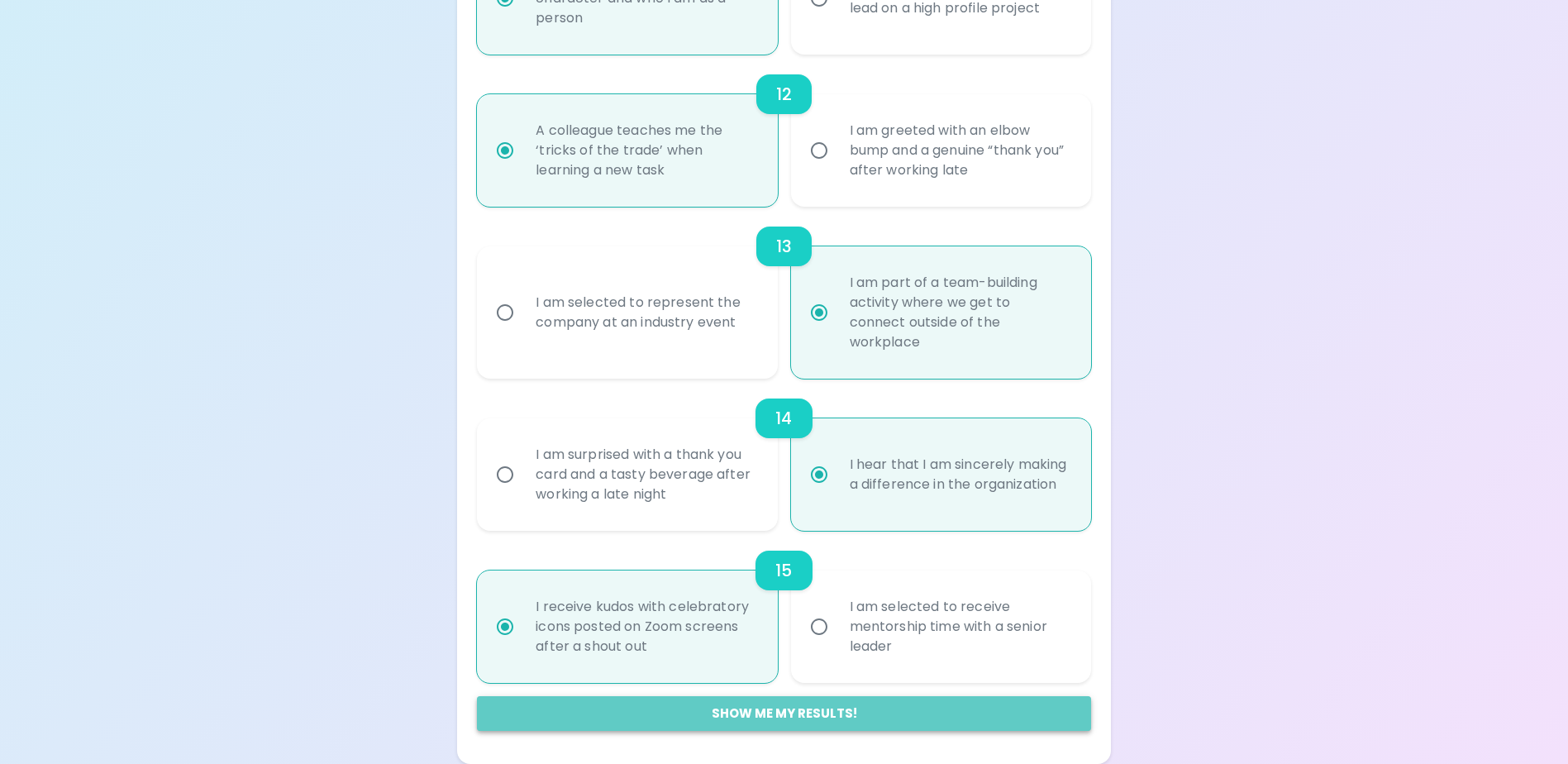
click at [811, 710] on button "Show me my results!" at bounding box center [784, 713] width 613 height 34
radio input "false"
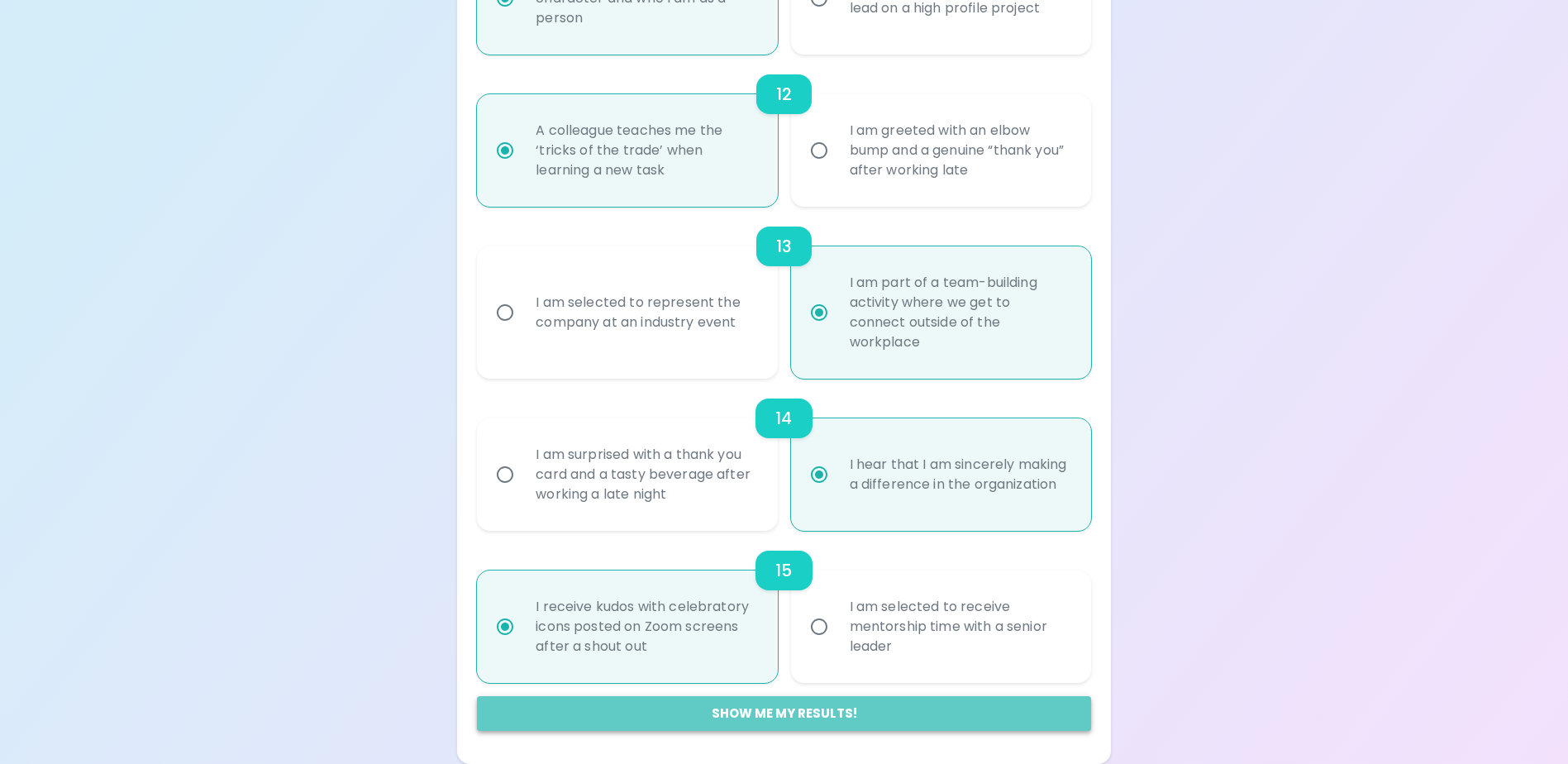
radio input "false"
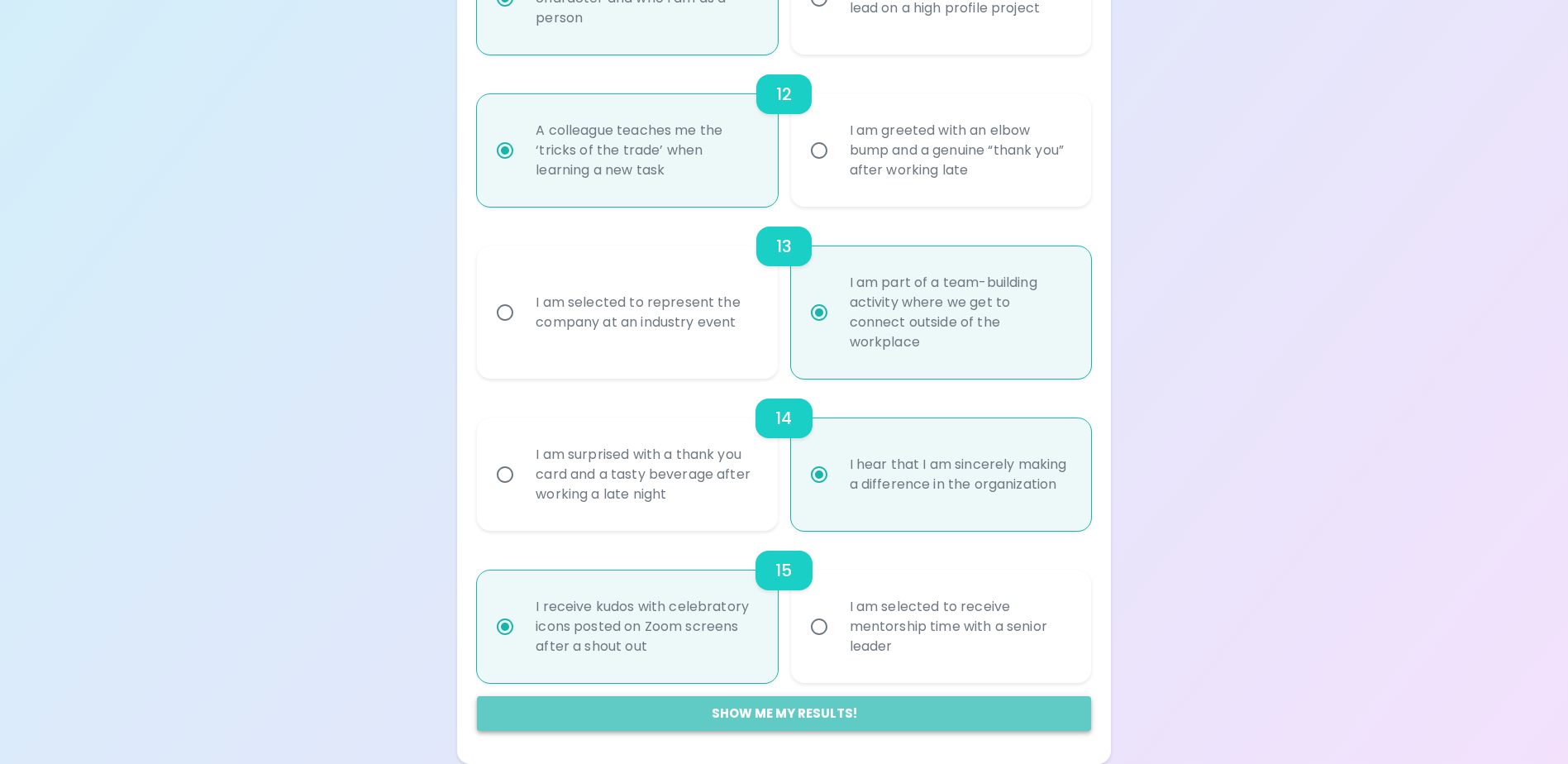
radio input "false"
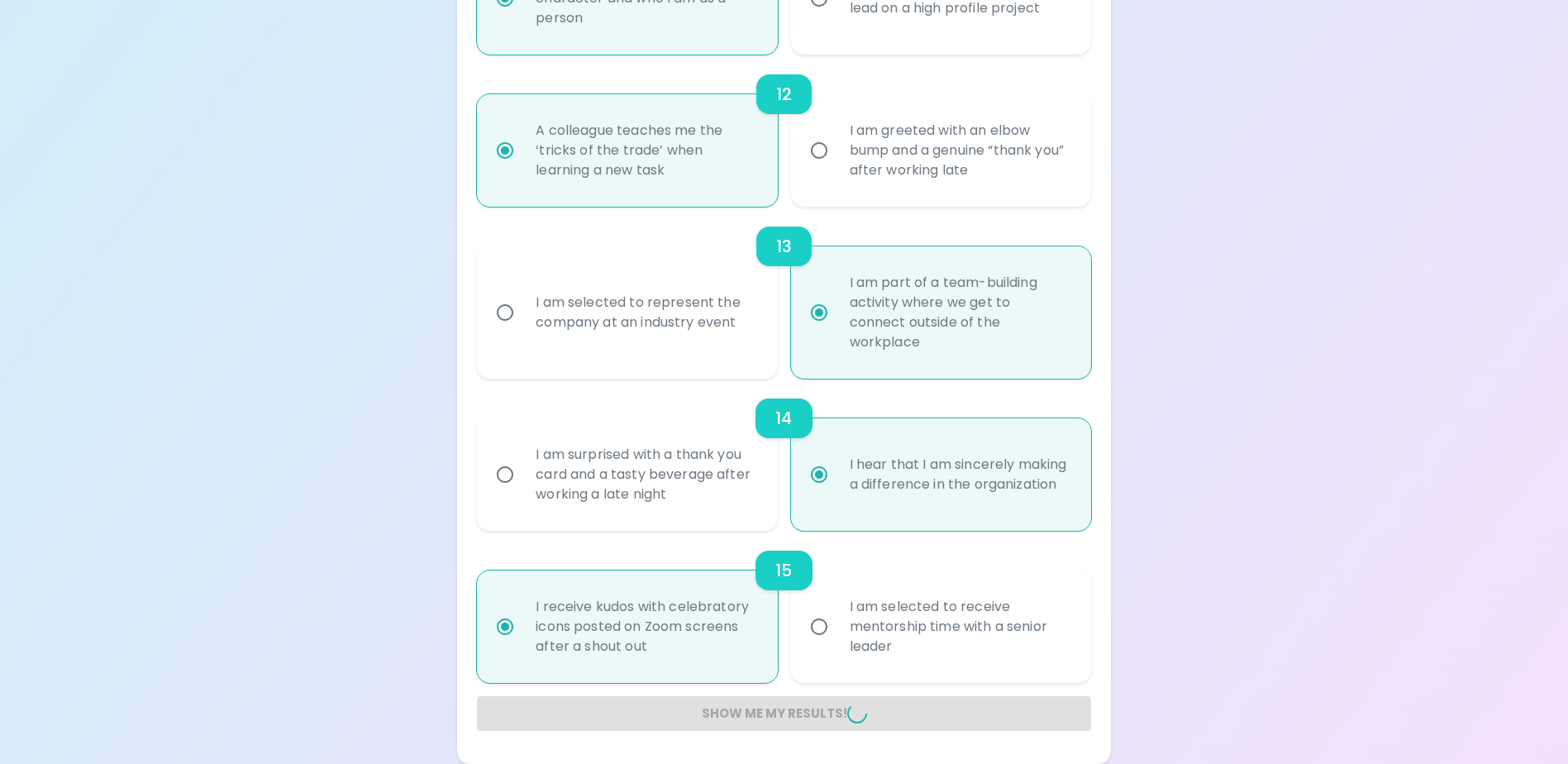
radio input "false"
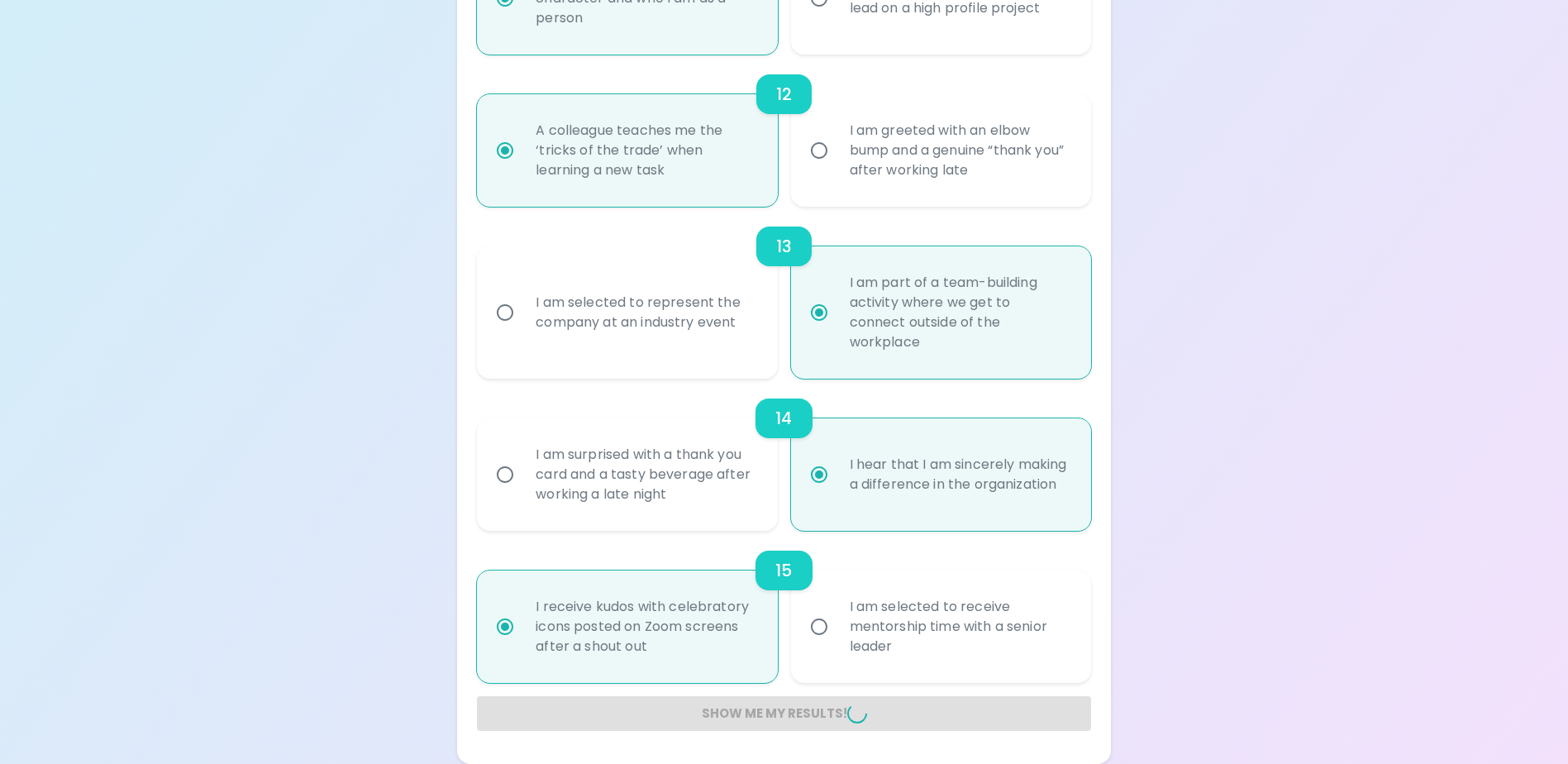
radio input "false"
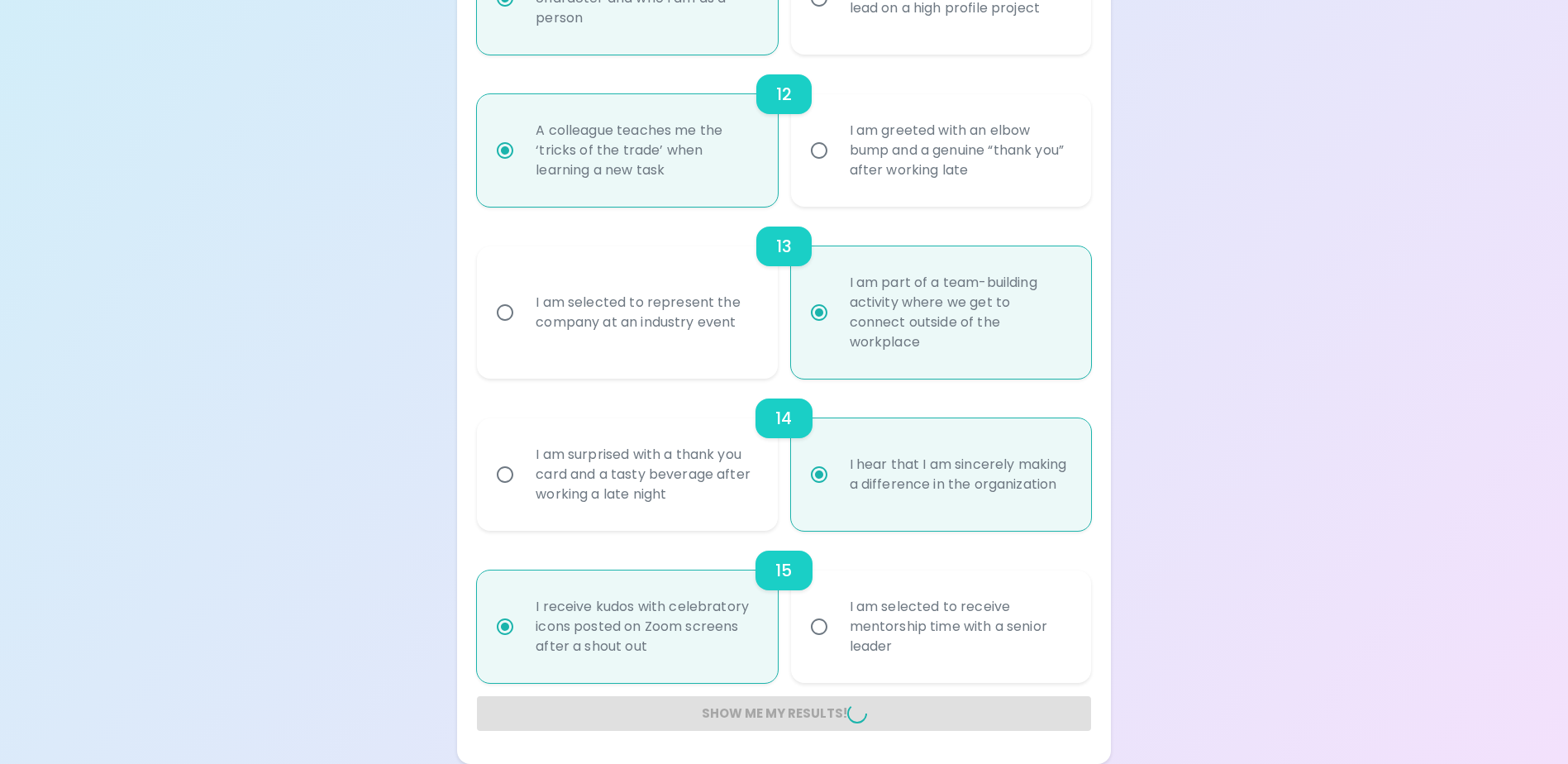
radio input "false"
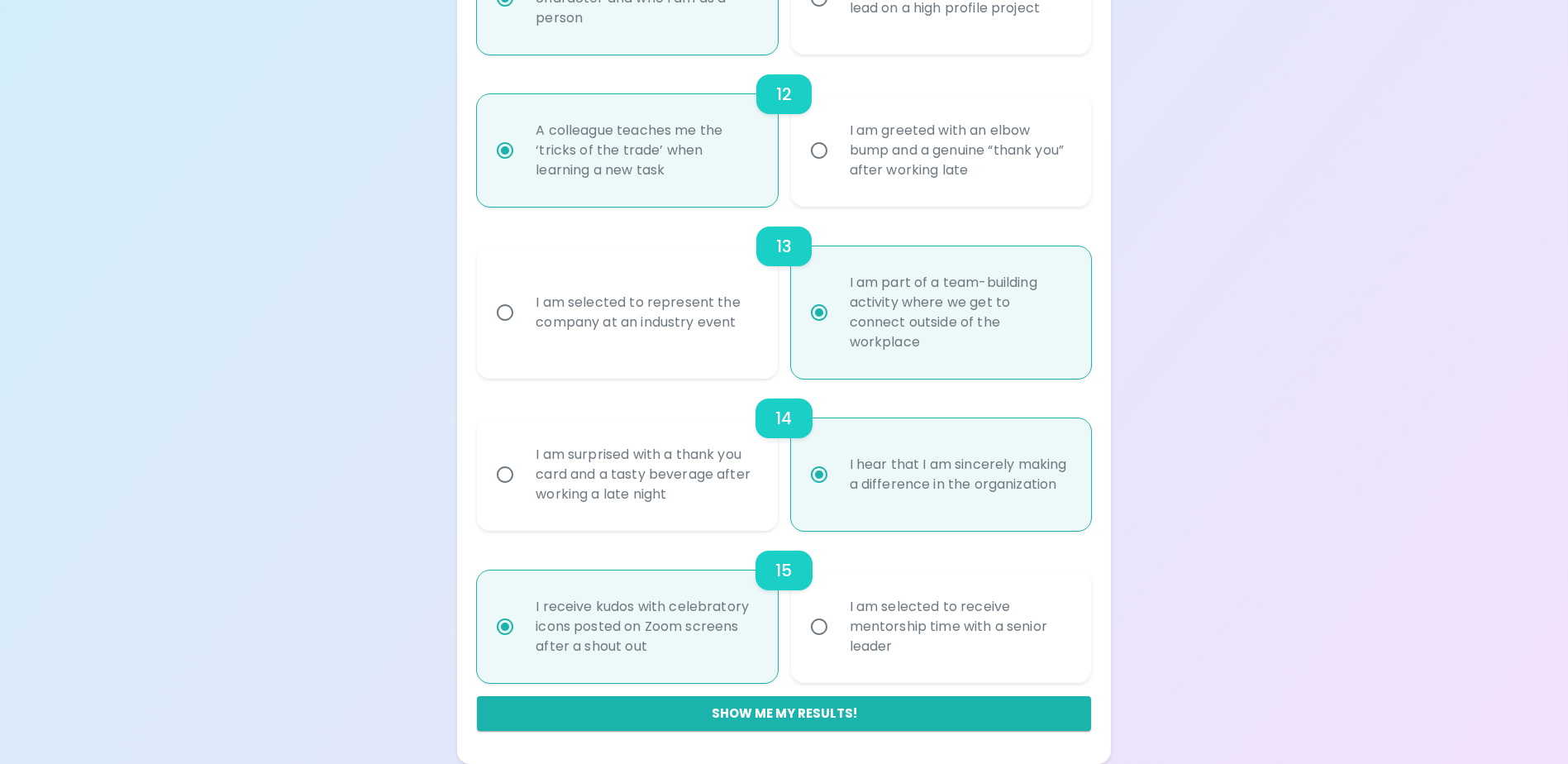
scroll to position [987, 0]
